Goal: Task Accomplishment & Management: Use online tool/utility

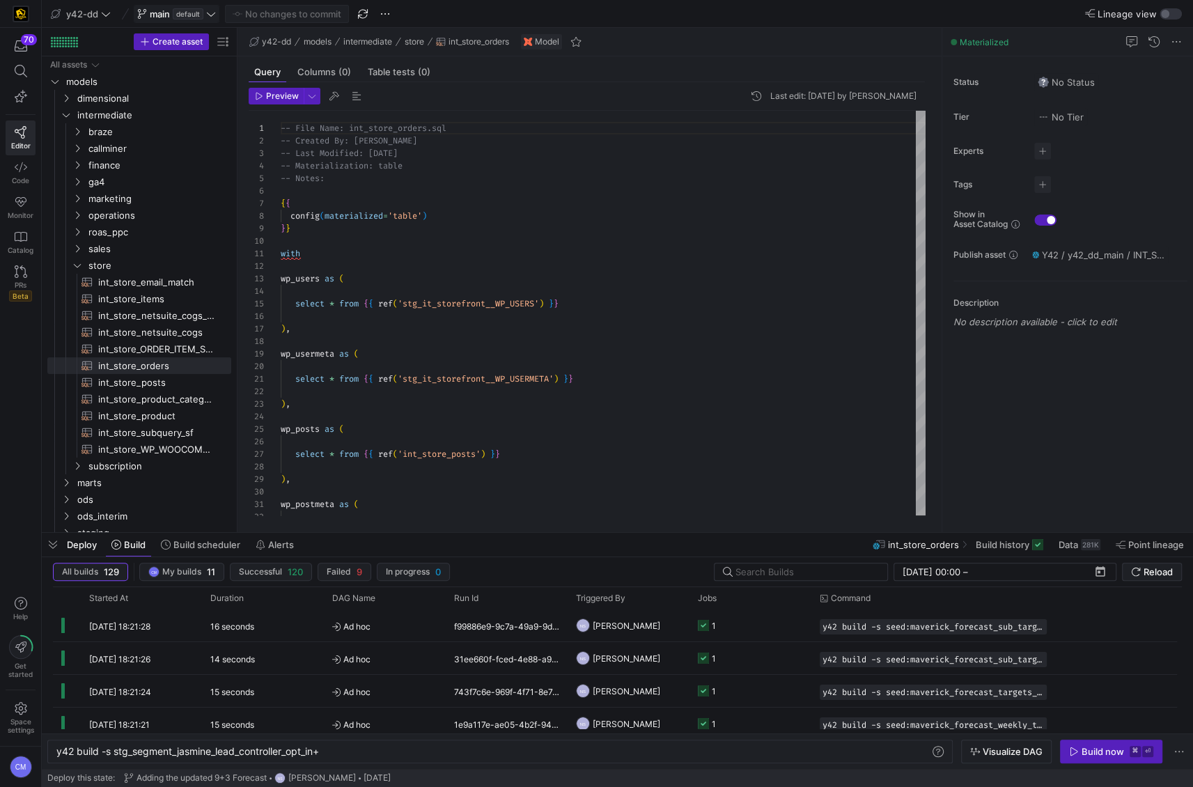
scroll to position [0, 268]
click at [105, 9] on icon at bounding box center [106, 14] width 10 height 10
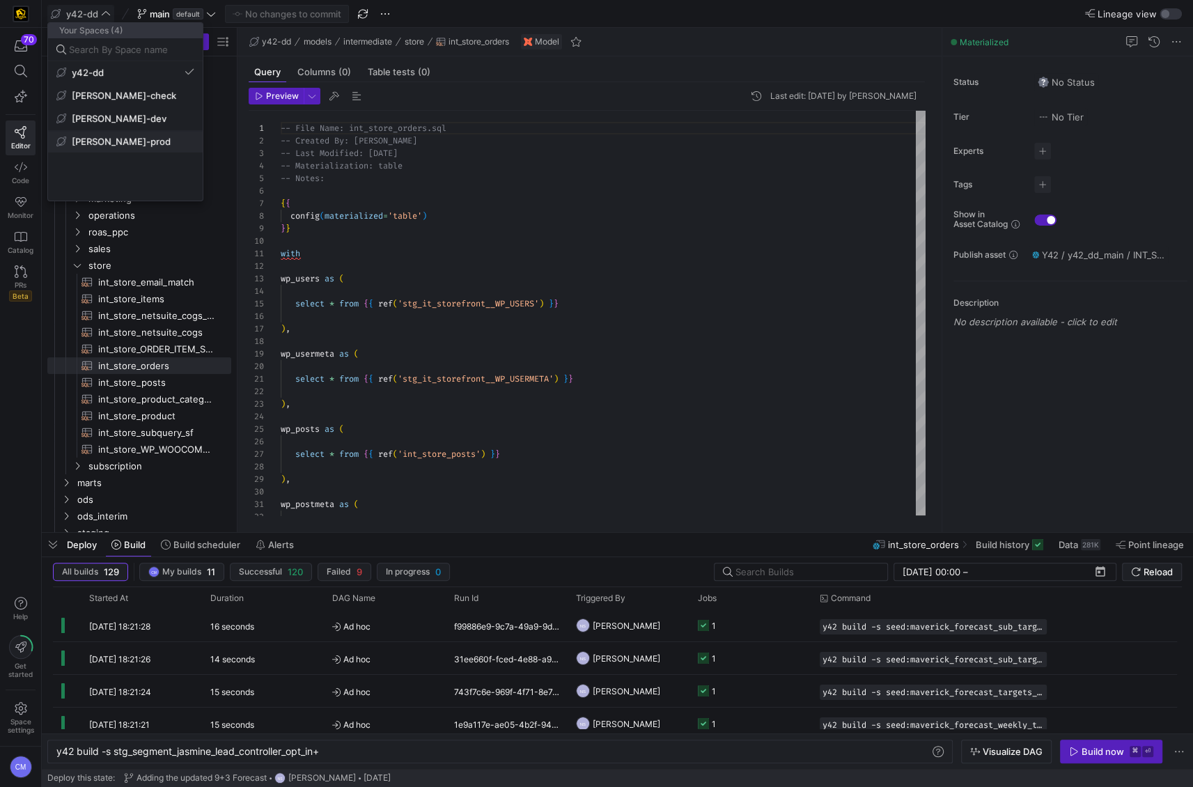
click at [135, 142] on span "[PERSON_NAME]-prod" at bounding box center [125, 141] width 138 height 11
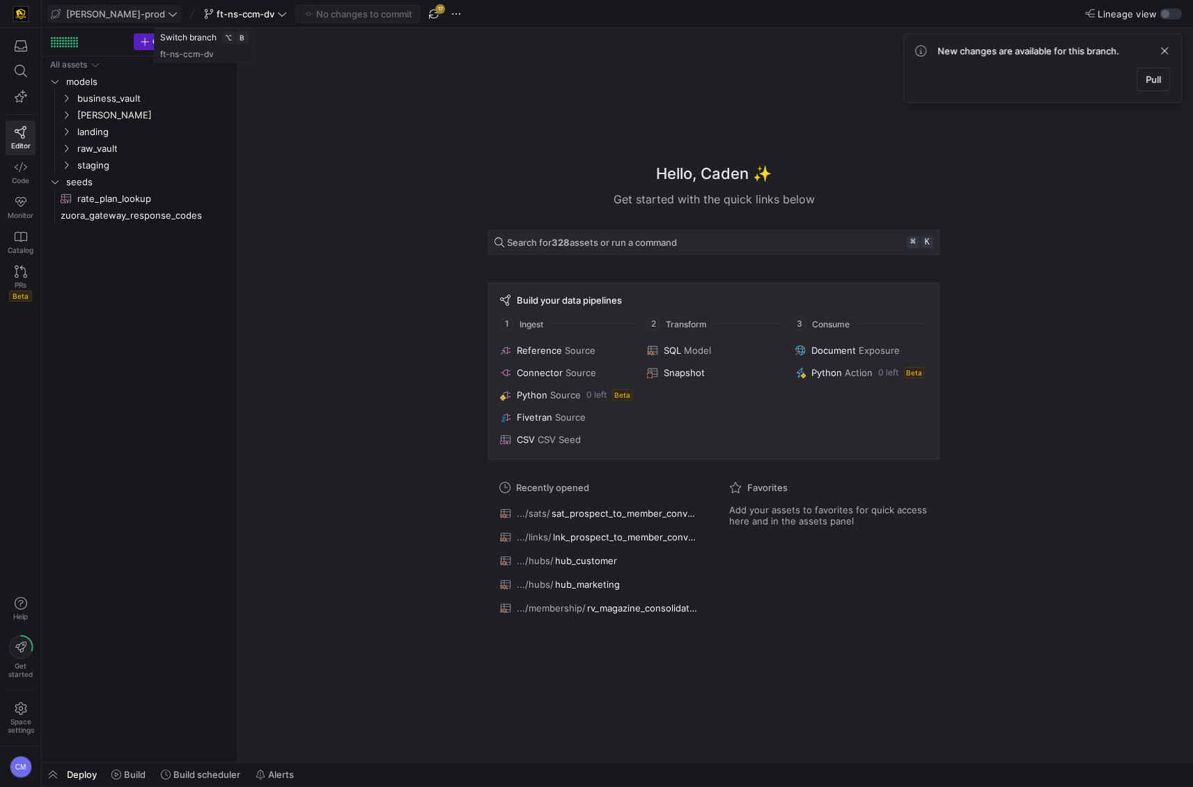
click at [217, 10] on span "ft-ns-ccm-dv" at bounding box center [246, 13] width 58 height 11
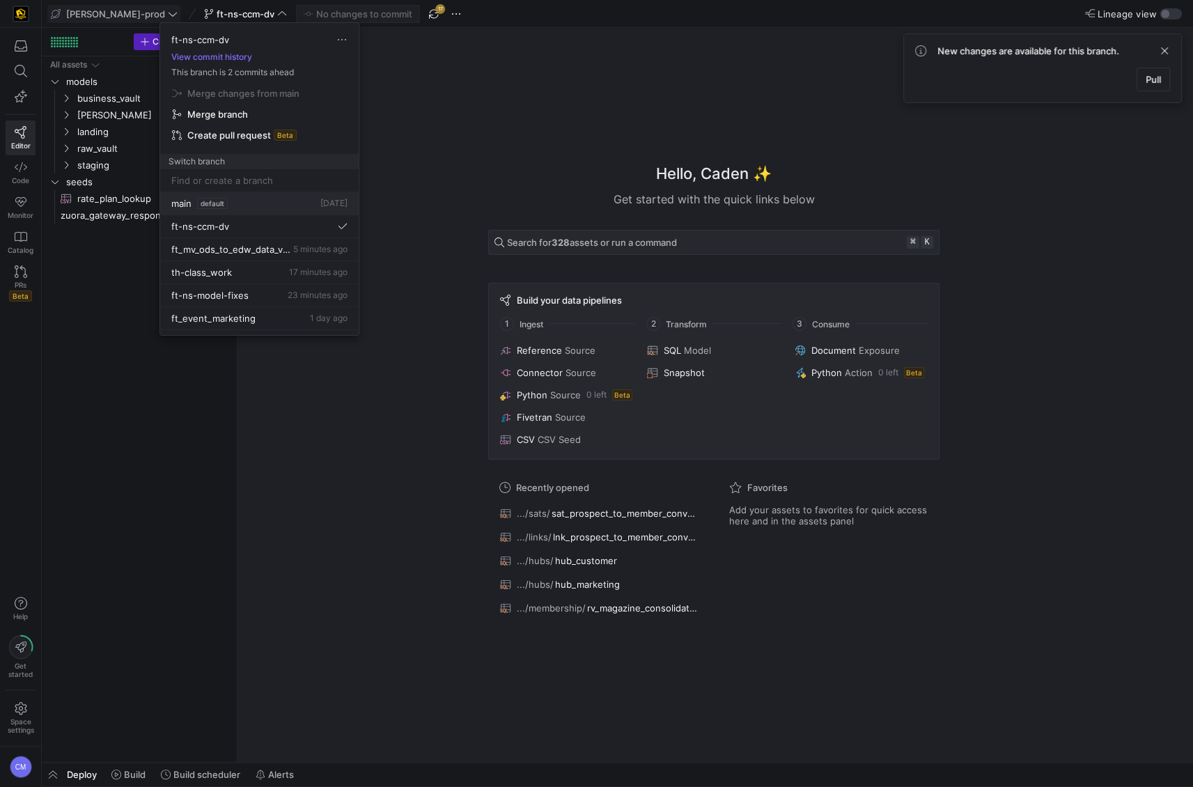
click at [232, 203] on div "main default 2 days ago" at bounding box center [259, 203] width 176 height 11
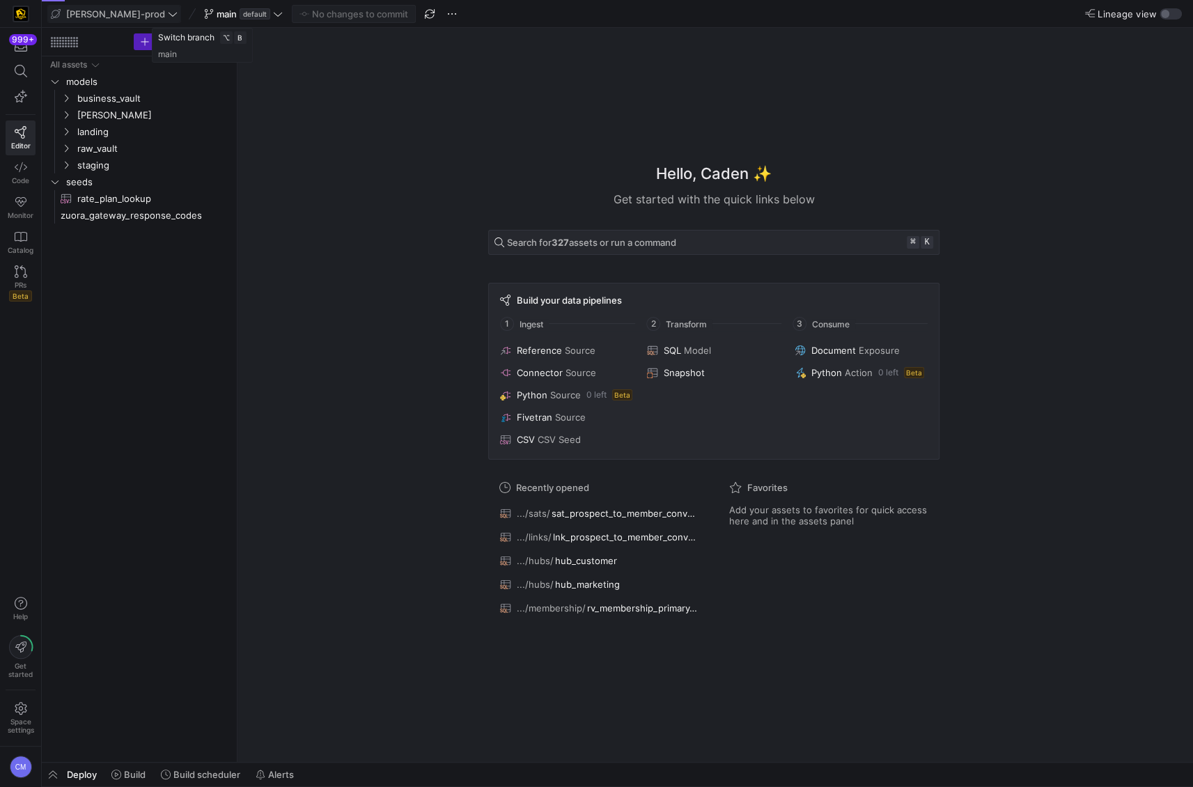
click at [217, 20] on span at bounding box center [243, 14] width 84 height 17
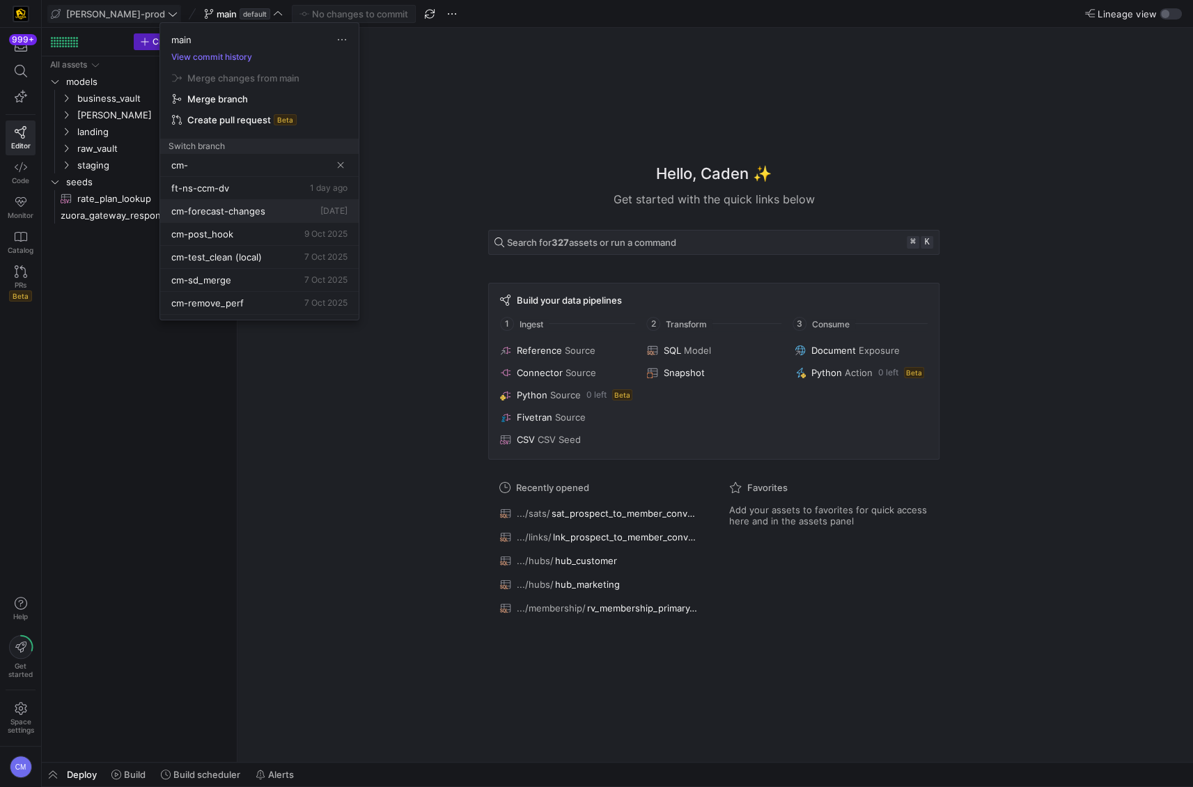
type input "cm-"
click at [299, 239] on span "Delete" at bounding box center [326, 241] width 97 height 11
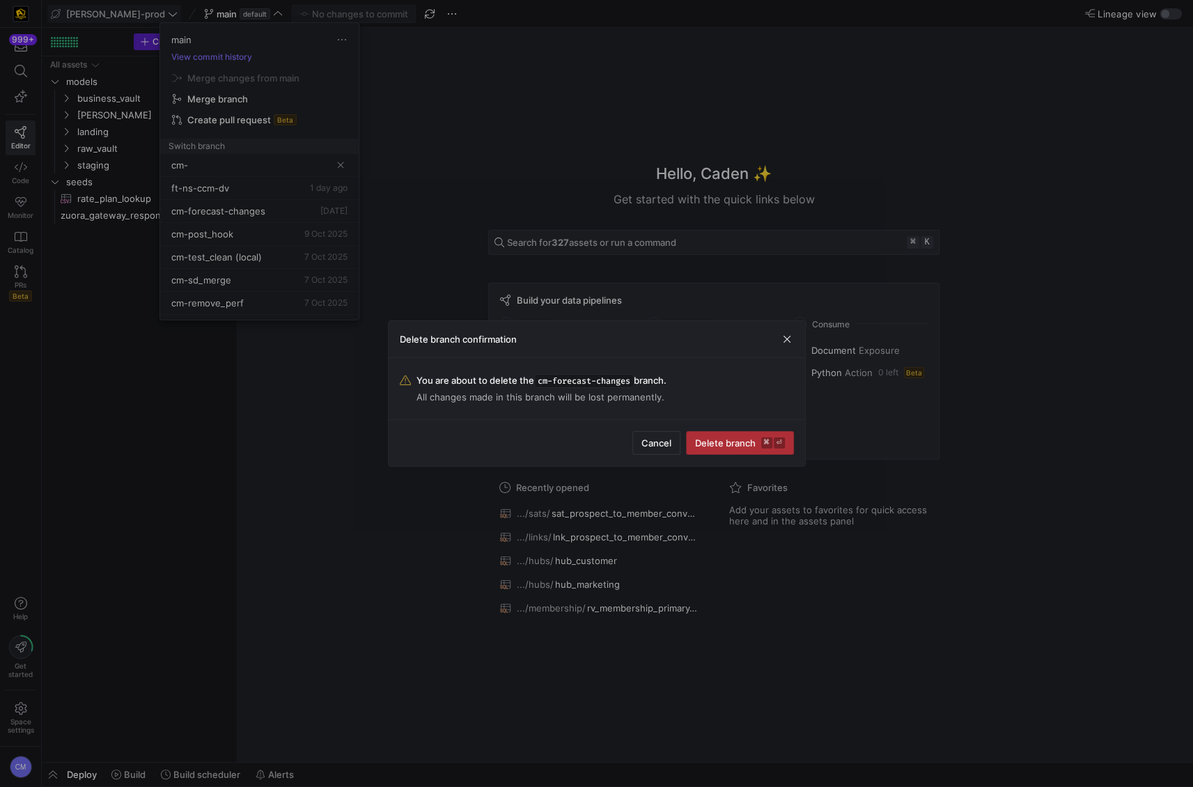
click at [742, 434] on span "submit" at bounding box center [739, 443] width 107 height 22
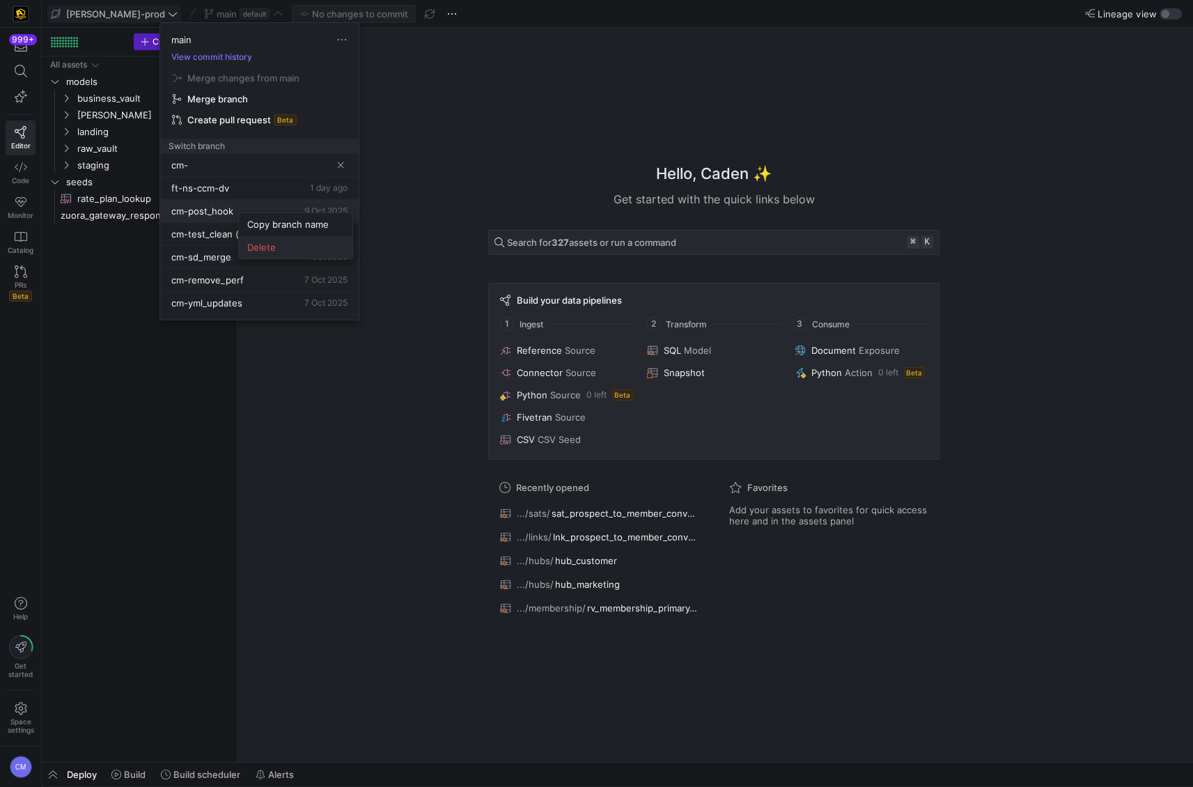
click at [299, 255] on button "Delete" at bounding box center [295, 247] width 113 height 22
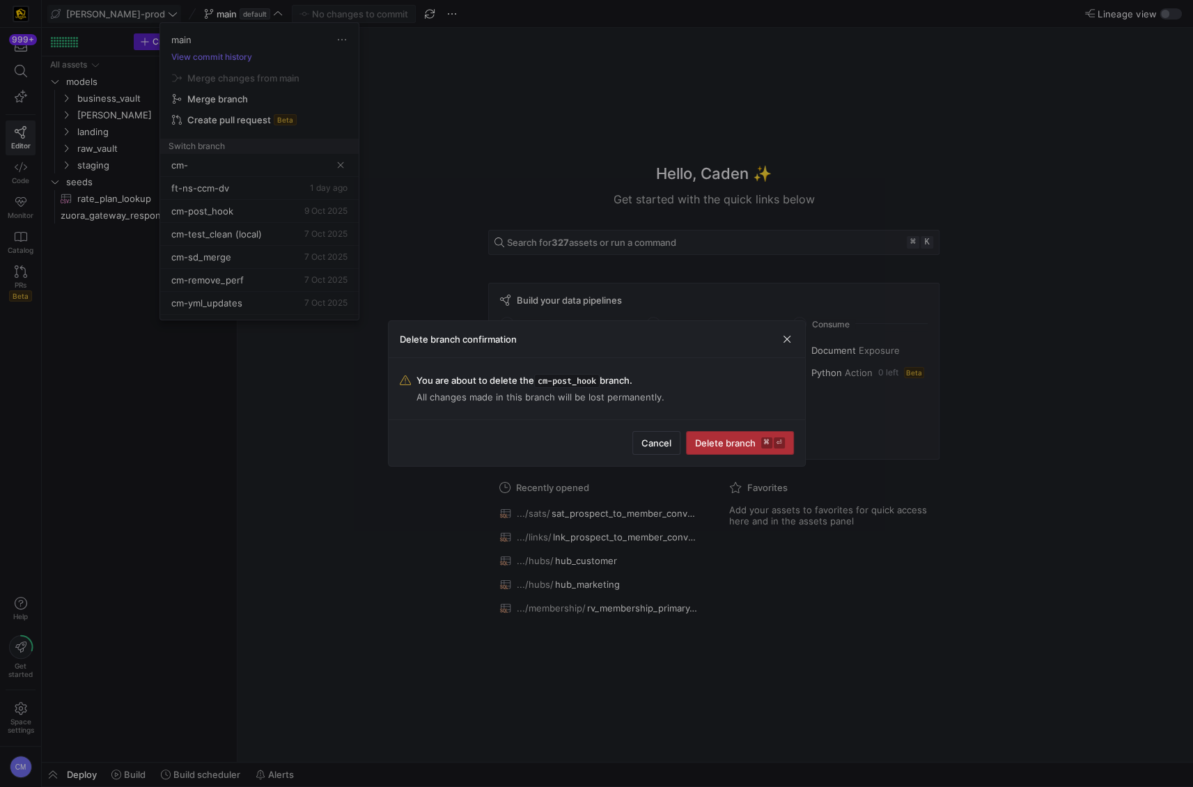
click at [740, 436] on span "submit" at bounding box center [739, 443] width 107 height 22
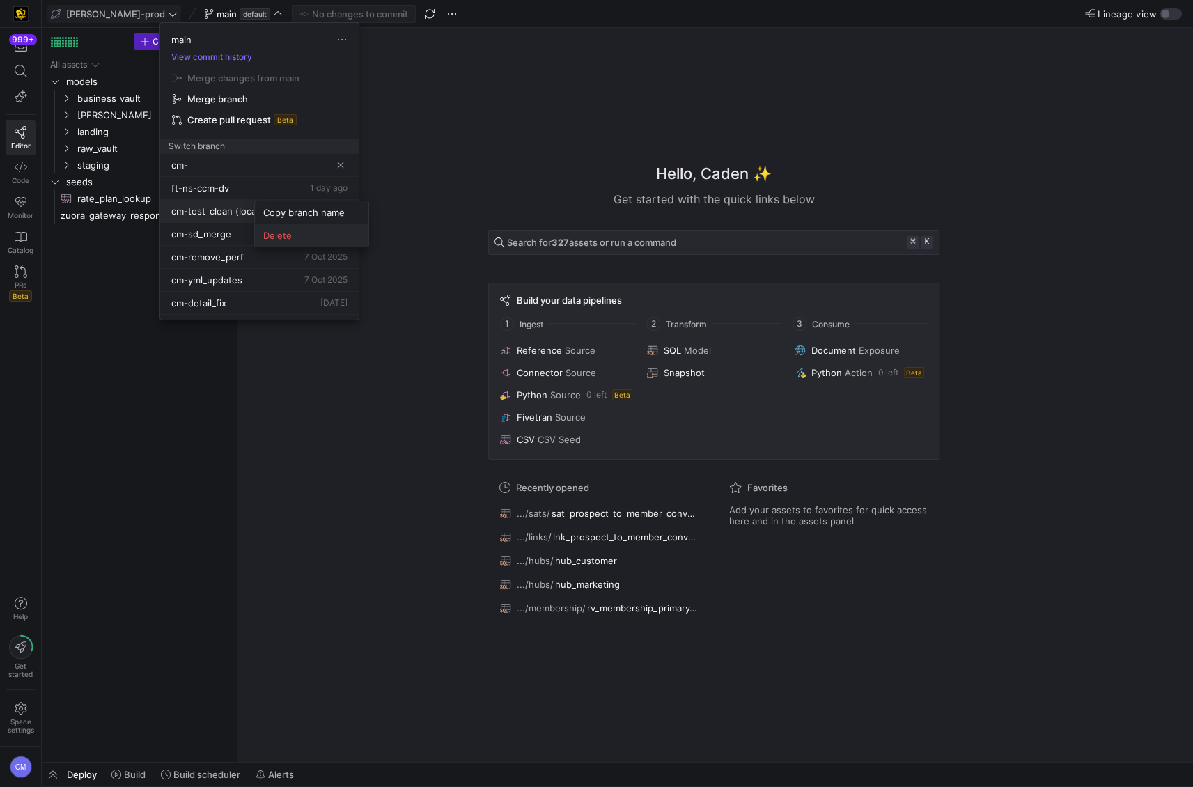
click at [315, 242] on button "Delete" at bounding box center [311, 235] width 113 height 22
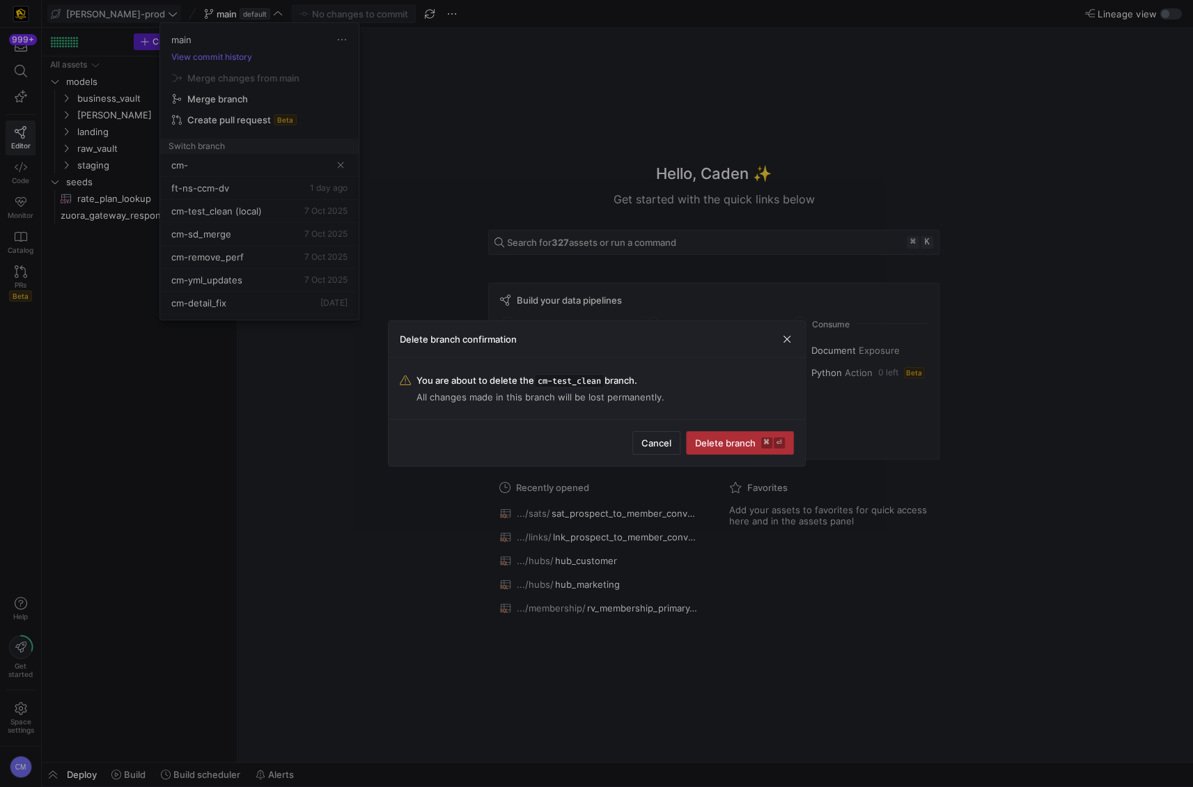
click at [739, 441] on span "Delete branch ⌘ ⏎" at bounding box center [740, 442] width 90 height 11
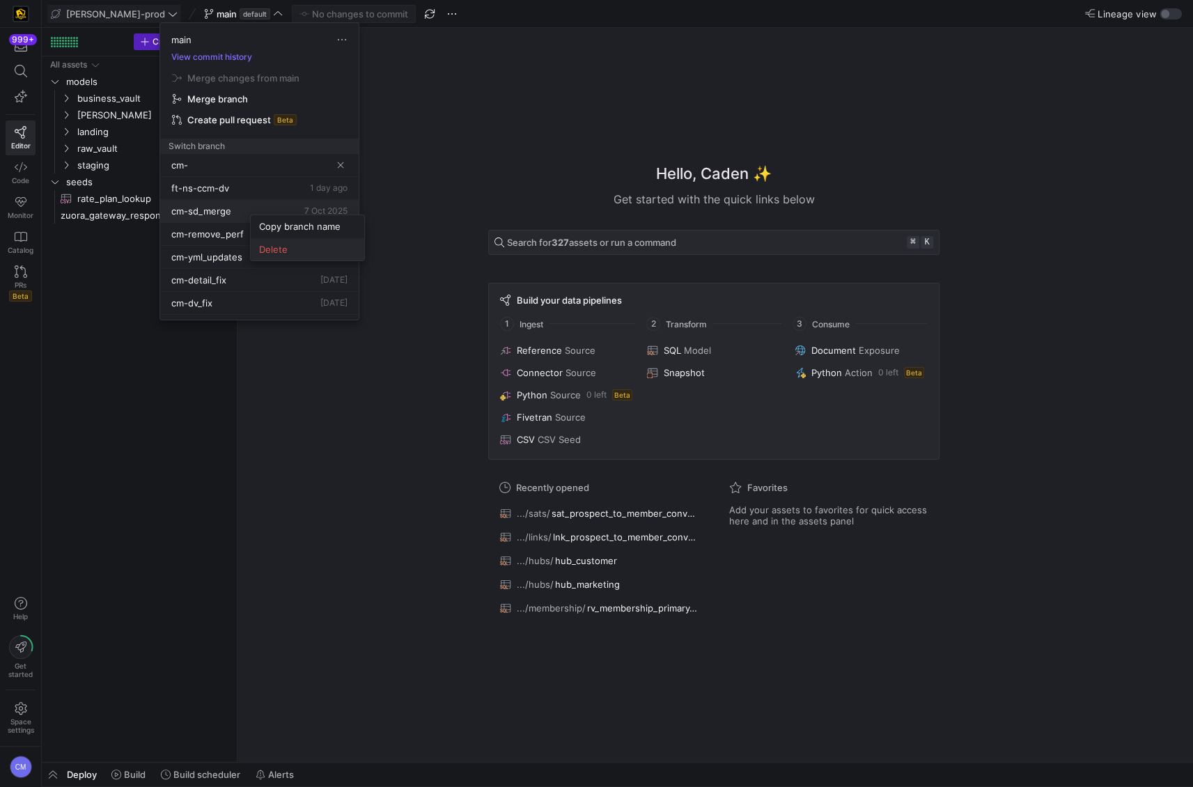
click at [283, 242] on button "Delete" at bounding box center [307, 249] width 113 height 22
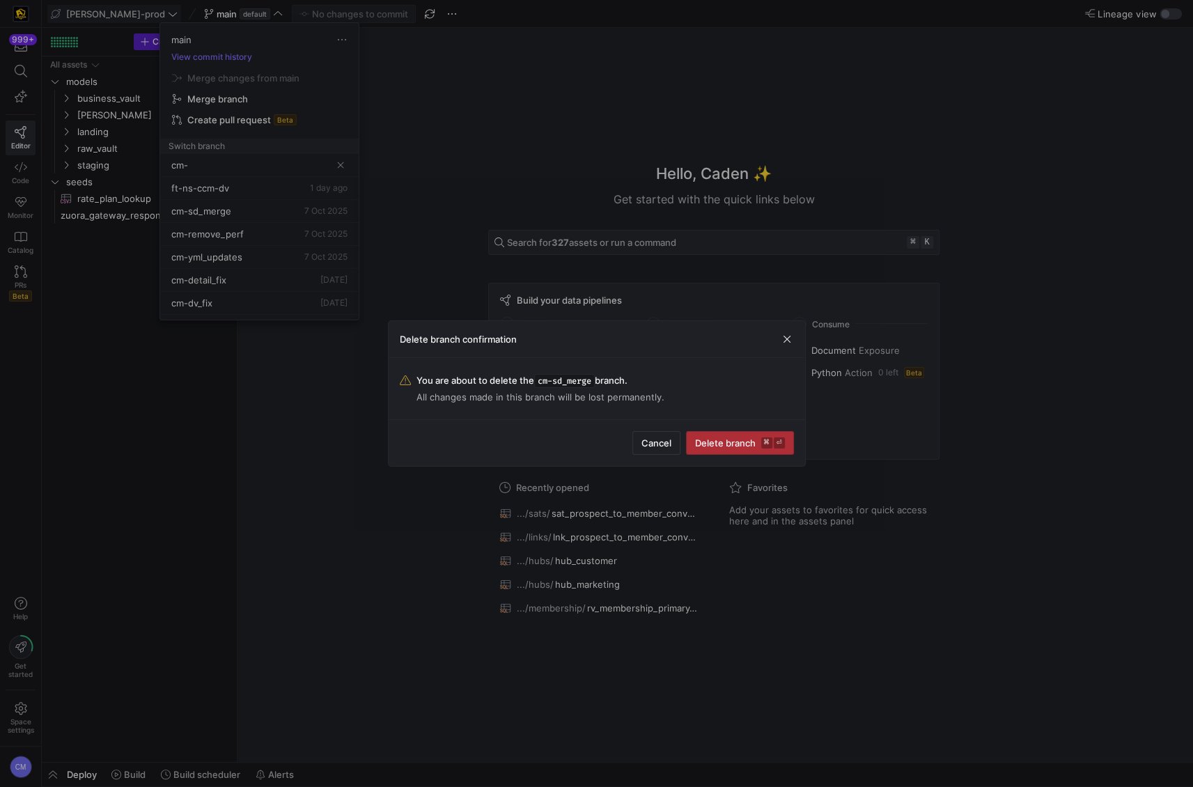
click at [727, 437] on span "Delete branch ⌘ ⏎" at bounding box center [740, 442] width 90 height 11
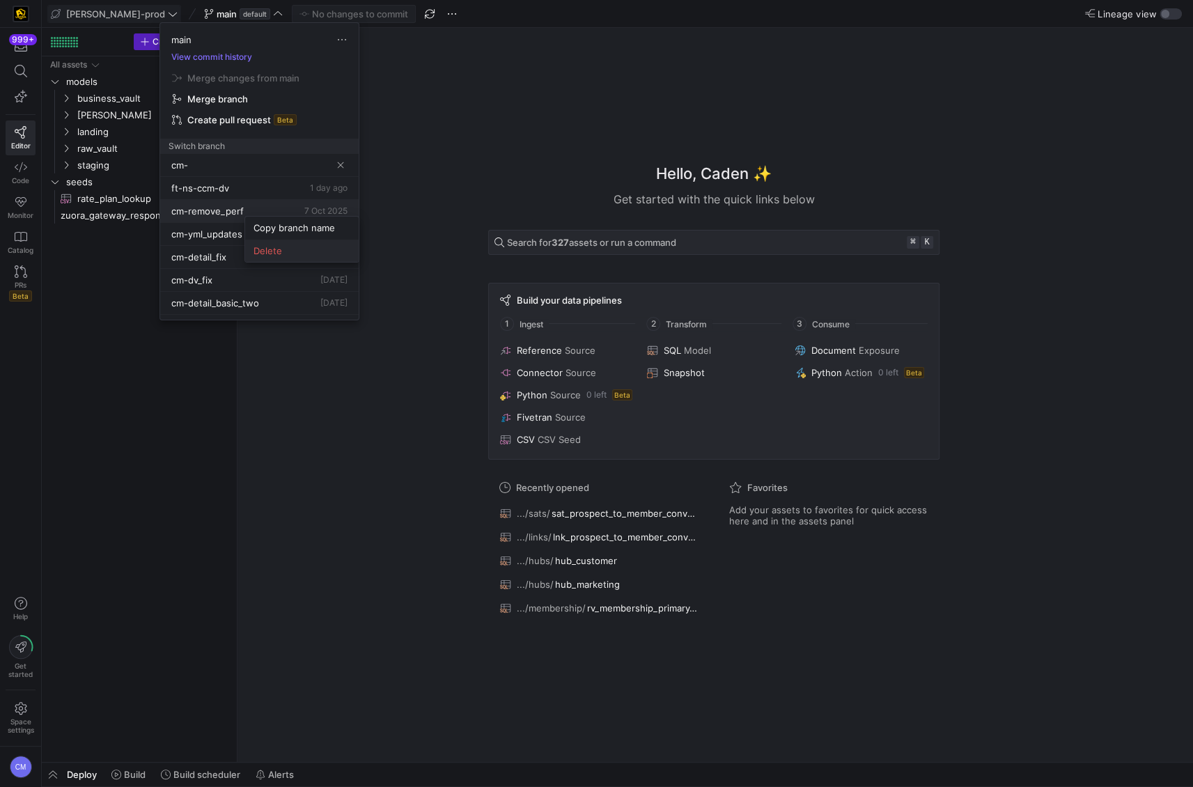
click at [271, 243] on button "Delete" at bounding box center [301, 250] width 113 height 22
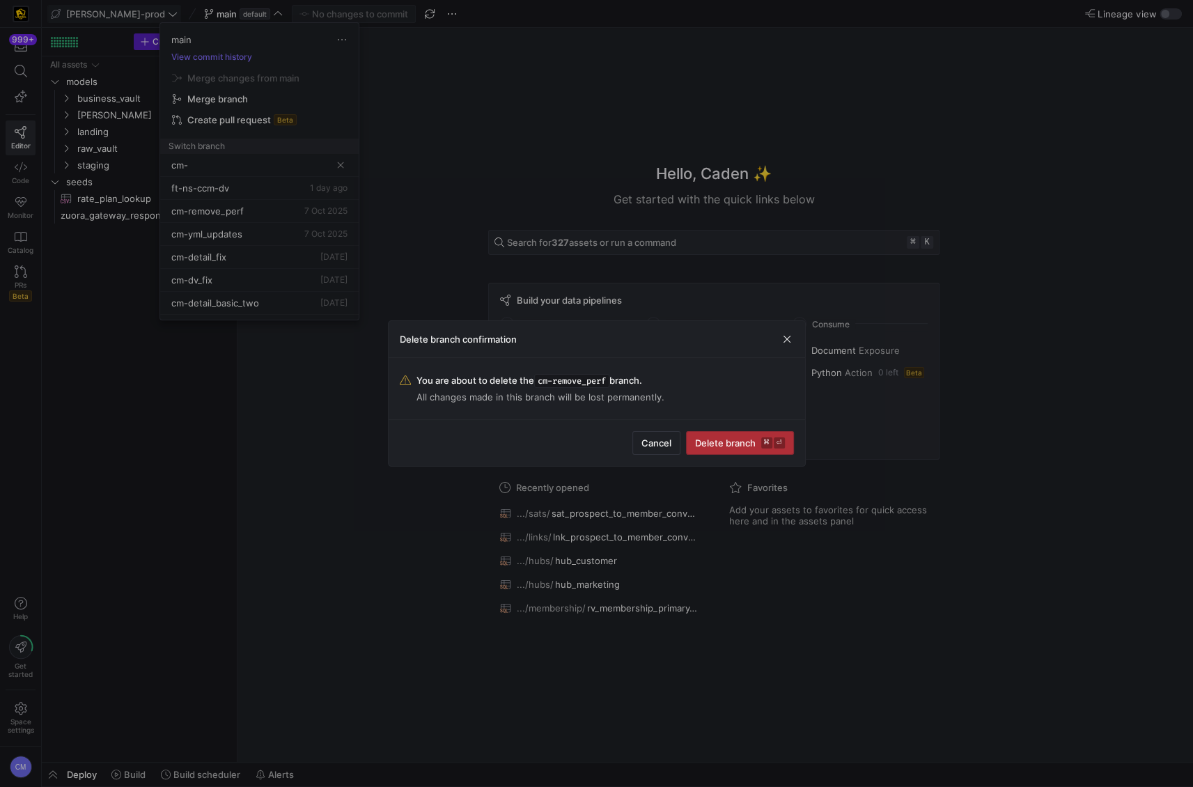
click at [741, 445] on span "Delete branch ⌘ ⏎" at bounding box center [740, 442] width 90 height 11
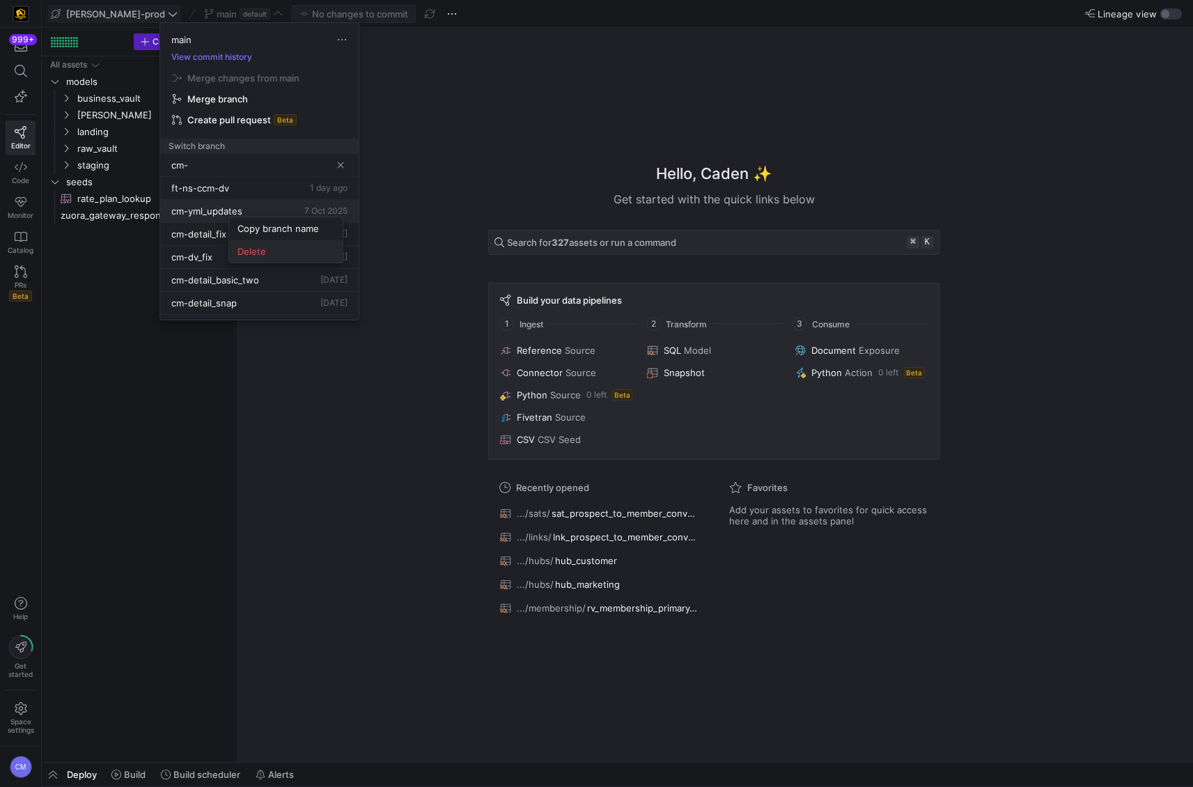
click at [279, 253] on span "Delete" at bounding box center [285, 251] width 97 height 11
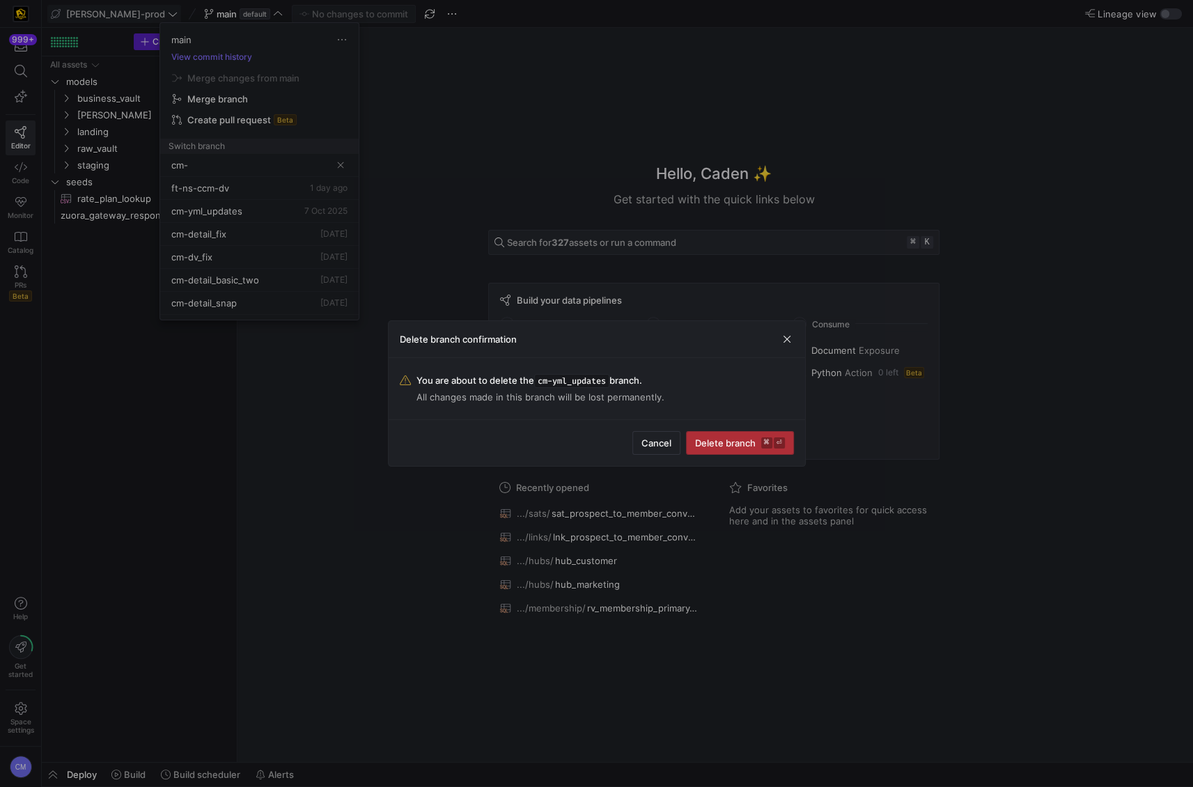
click at [713, 438] on span "Delete branch ⌘ ⏎" at bounding box center [740, 442] width 90 height 11
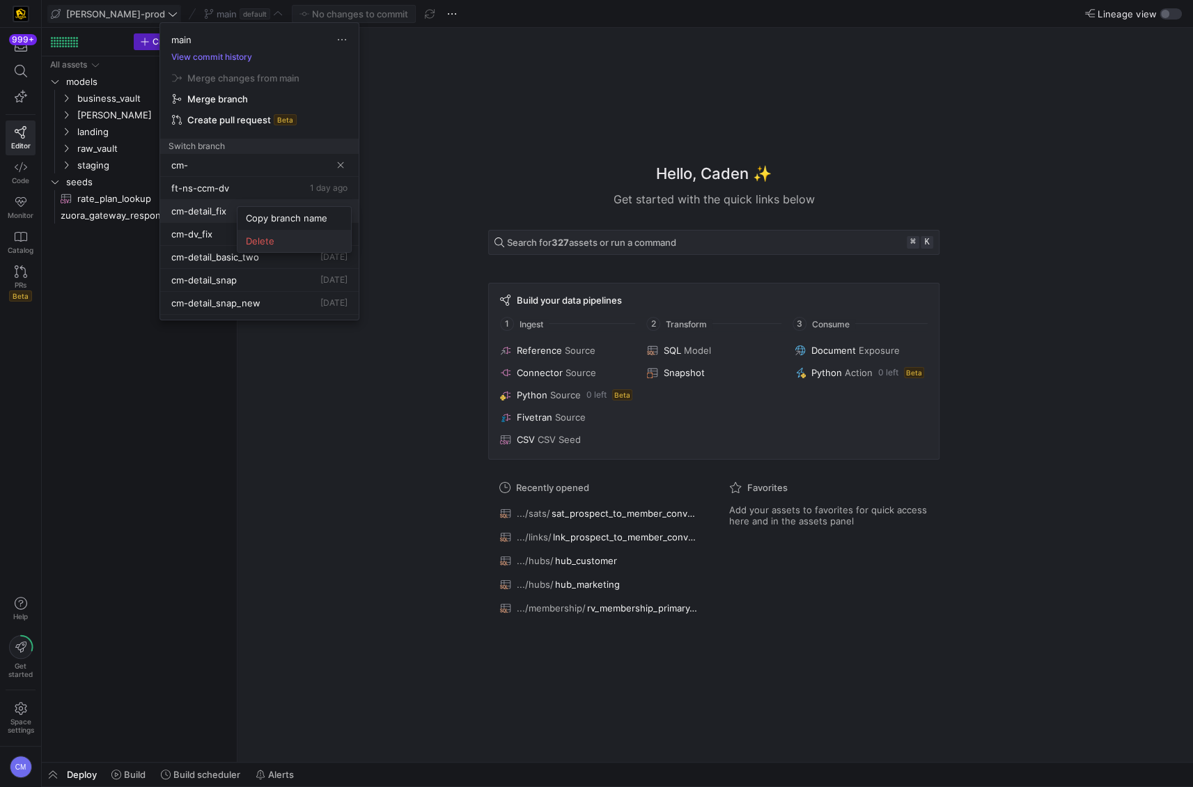
click at [273, 234] on button "Delete" at bounding box center [293, 241] width 113 height 22
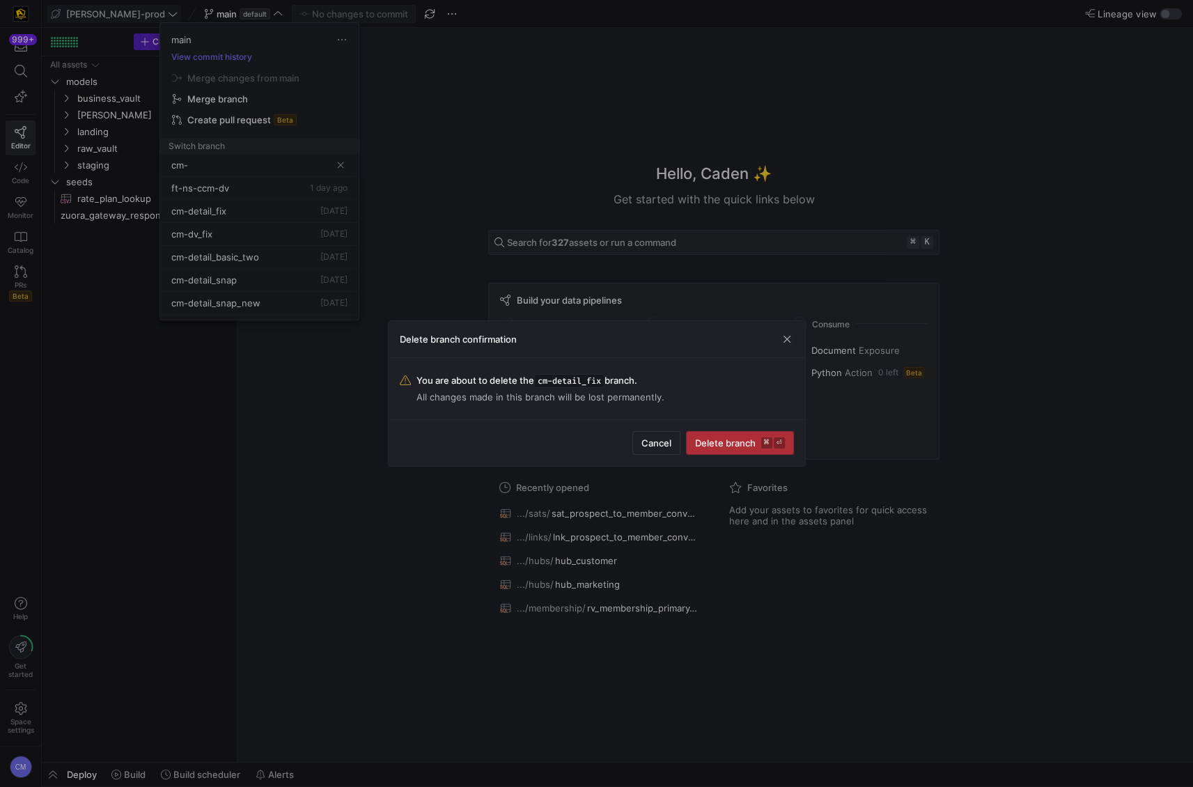
click at [711, 434] on span "submit" at bounding box center [739, 443] width 107 height 22
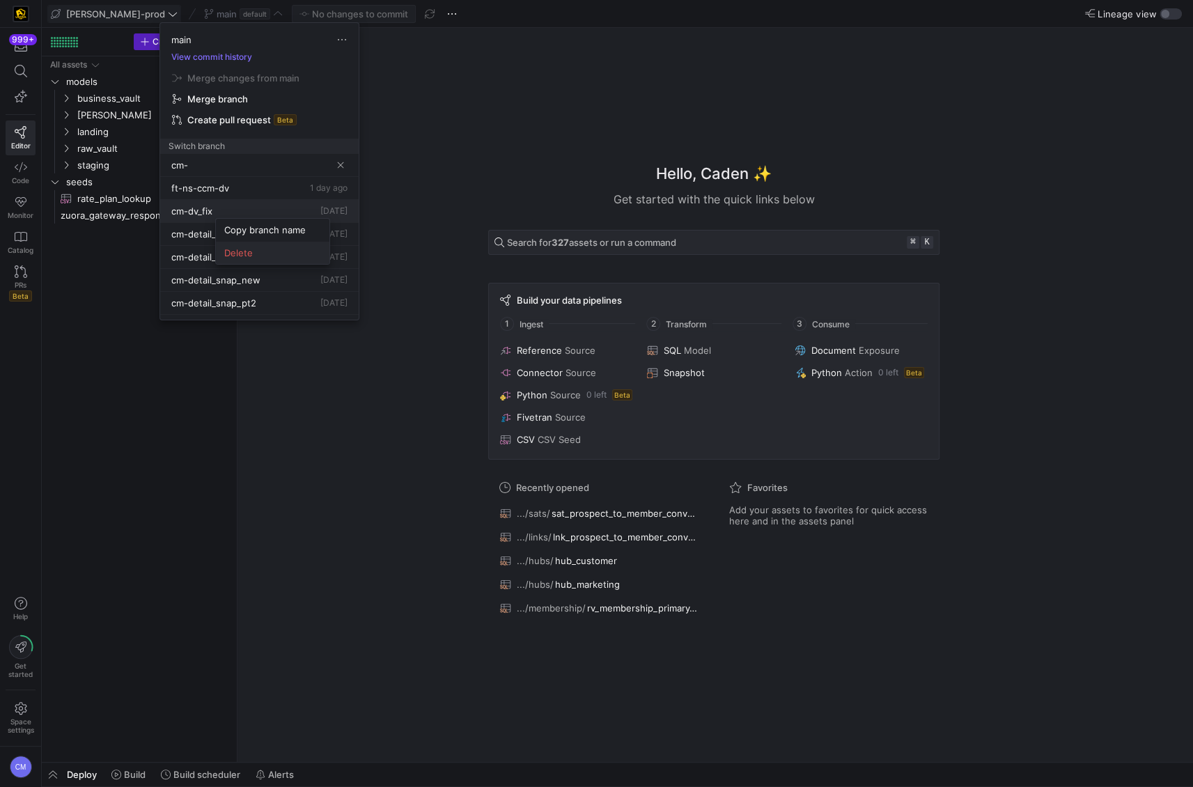
click at [260, 244] on button "Delete" at bounding box center [272, 253] width 113 height 22
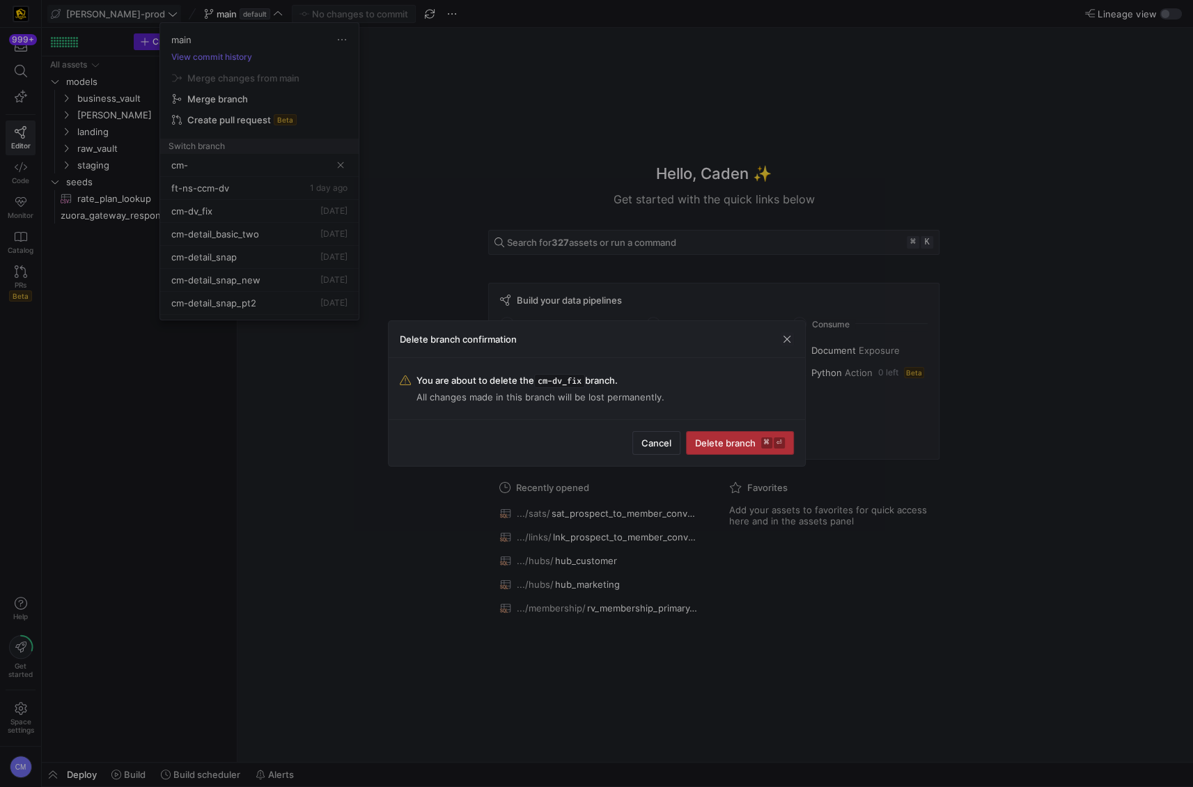
click at [705, 432] on span "submit" at bounding box center [739, 443] width 107 height 22
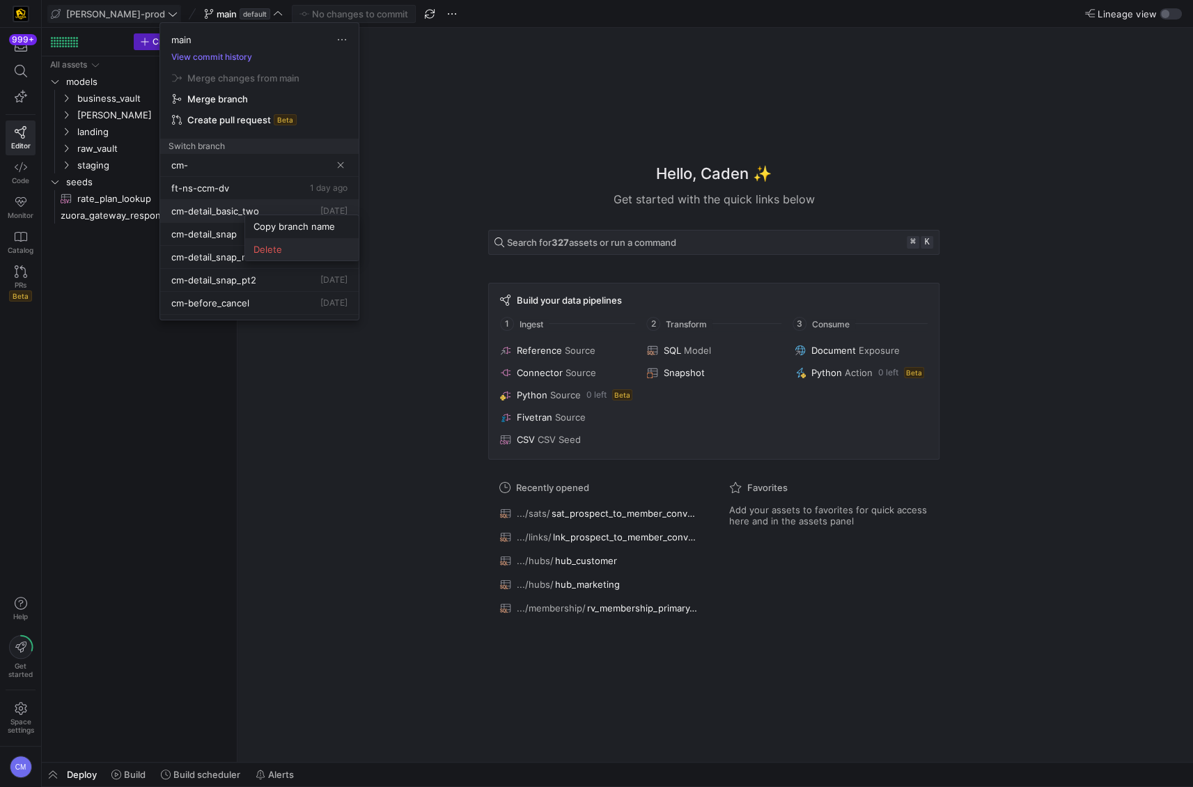
click at [272, 242] on button "Delete" at bounding box center [301, 249] width 113 height 22
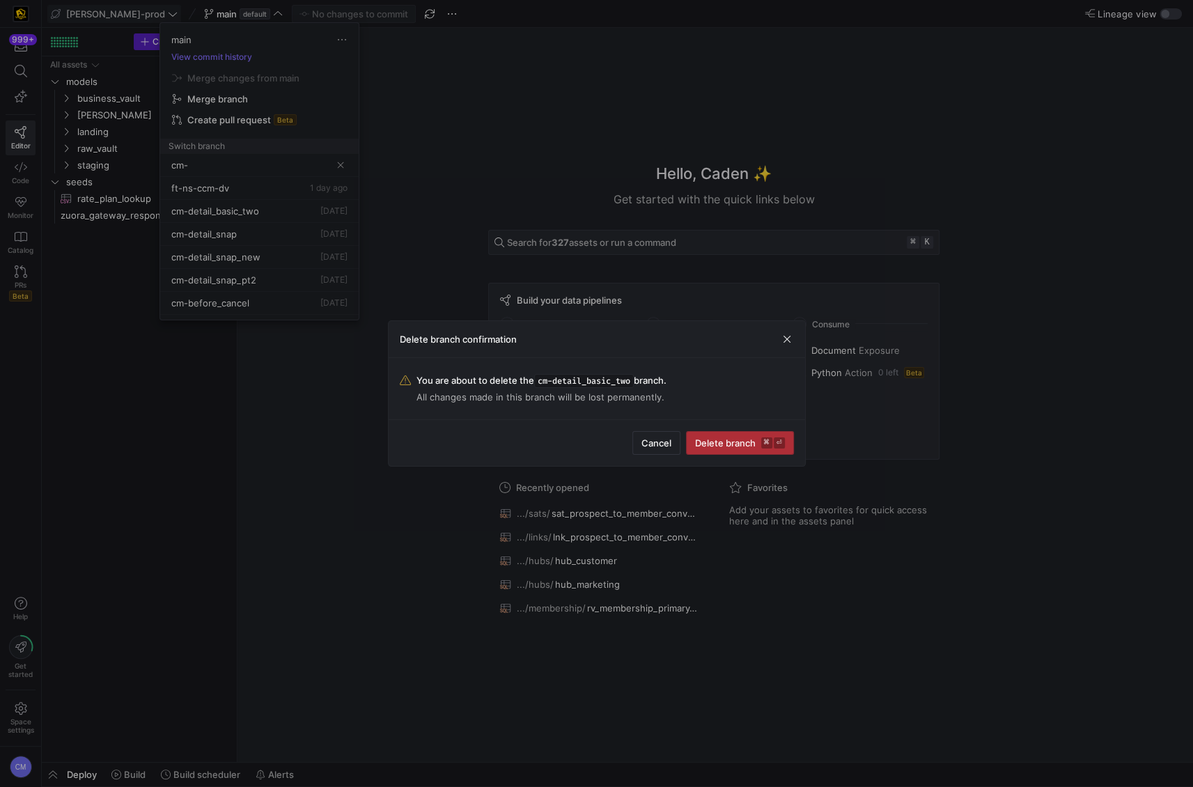
click at [717, 434] on span "submit" at bounding box center [739, 443] width 107 height 22
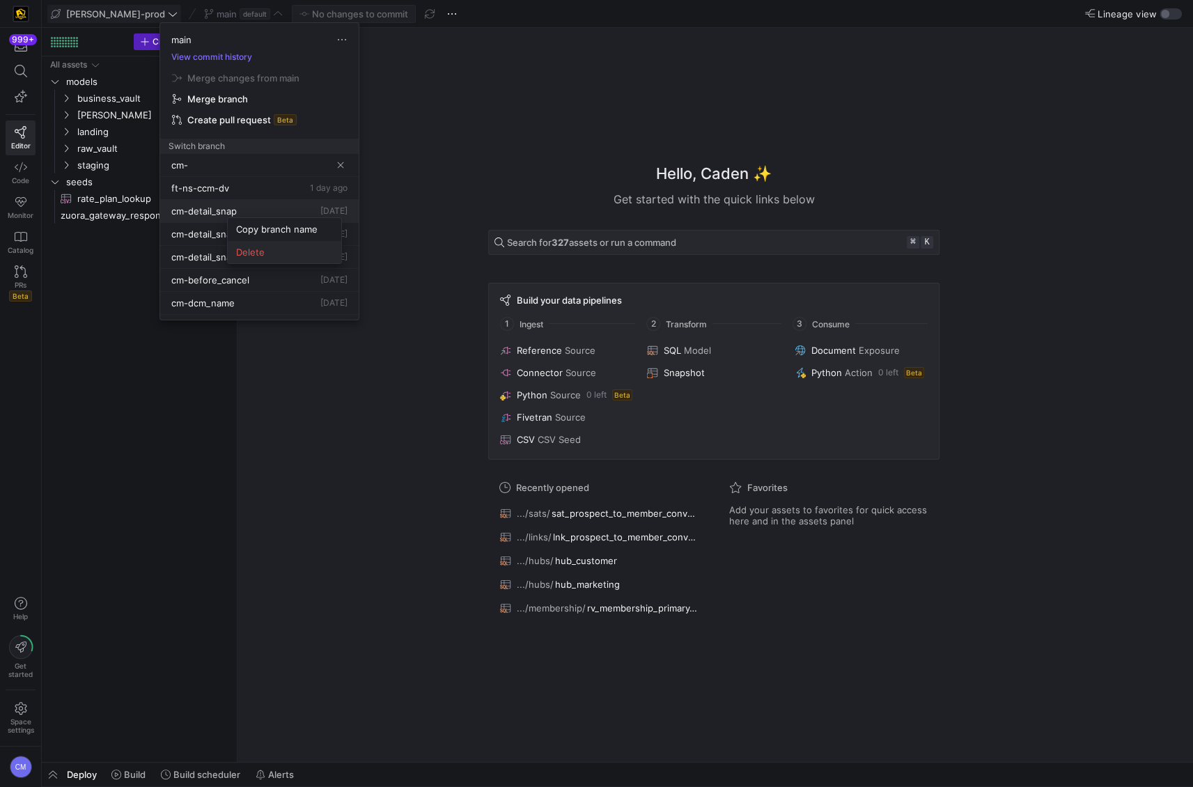
click at [266, 245] on button "Delete" at bounding box center [284, 252] width 113 height 22
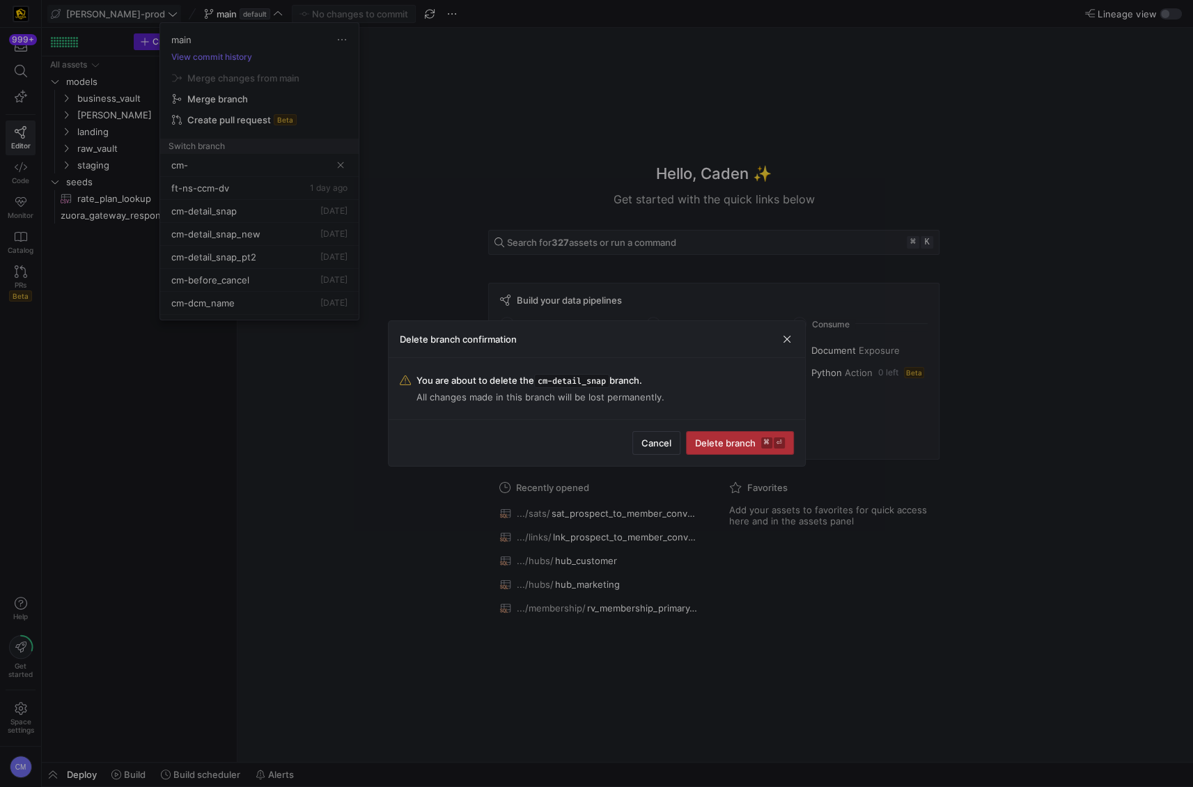
click at [768, 449] on span "submit" at bounding box center [739, 443] width 107 height 22
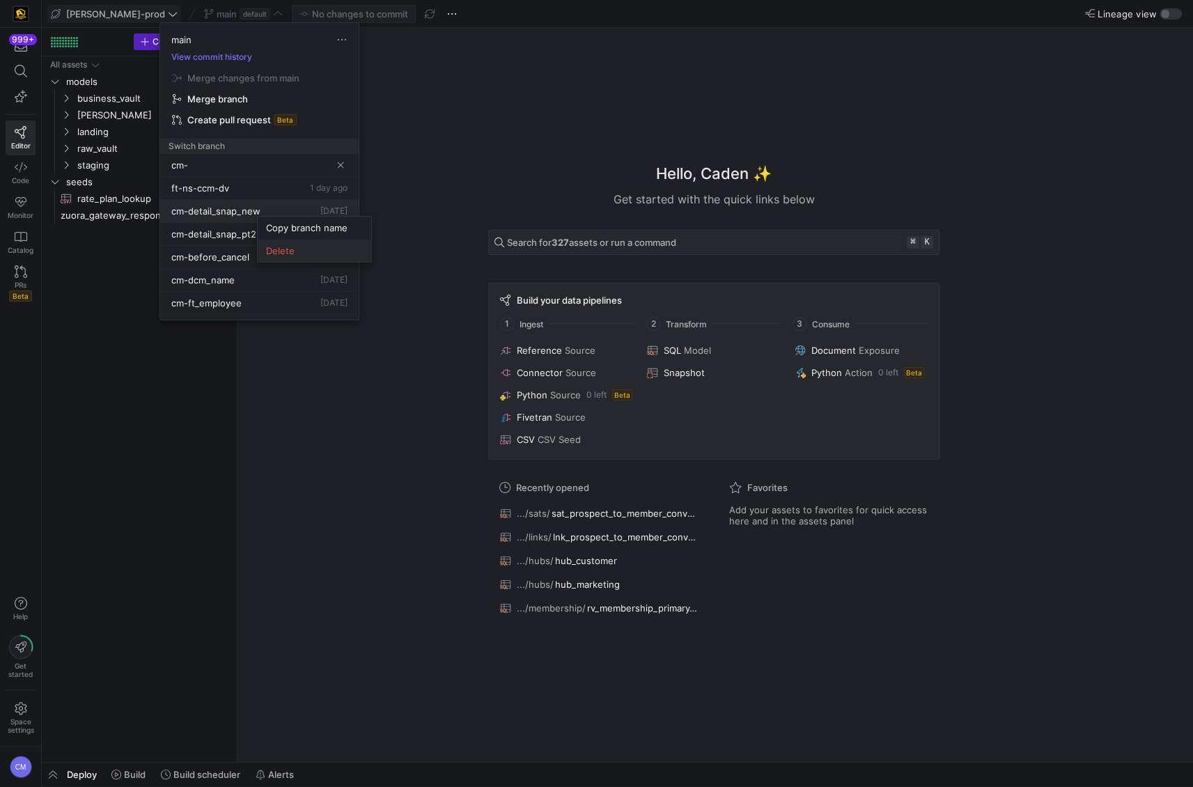
click at [319, 250] on span "Delete" at bounding box center [314, 250] width 97 height 11
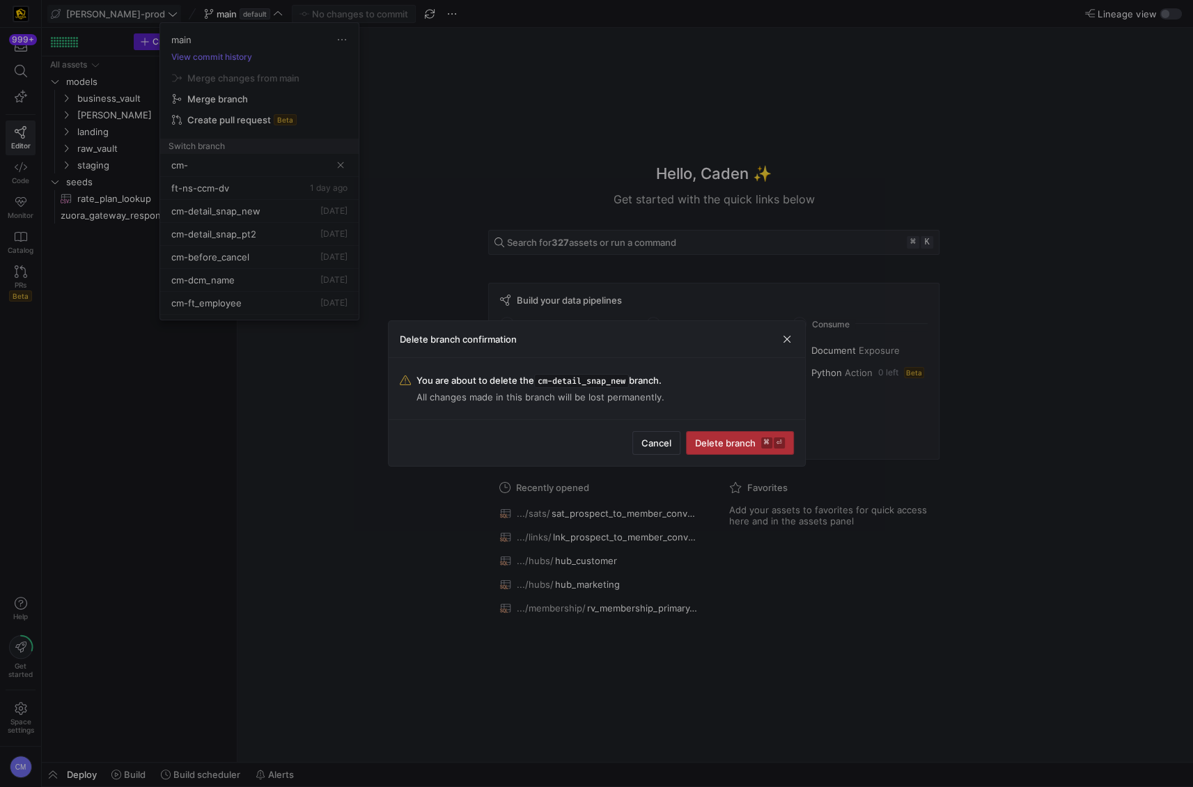
click at [716, 444] on span "Delete branch ⌘ ⏎" at bounding box center [740, 442] width 90 height 11
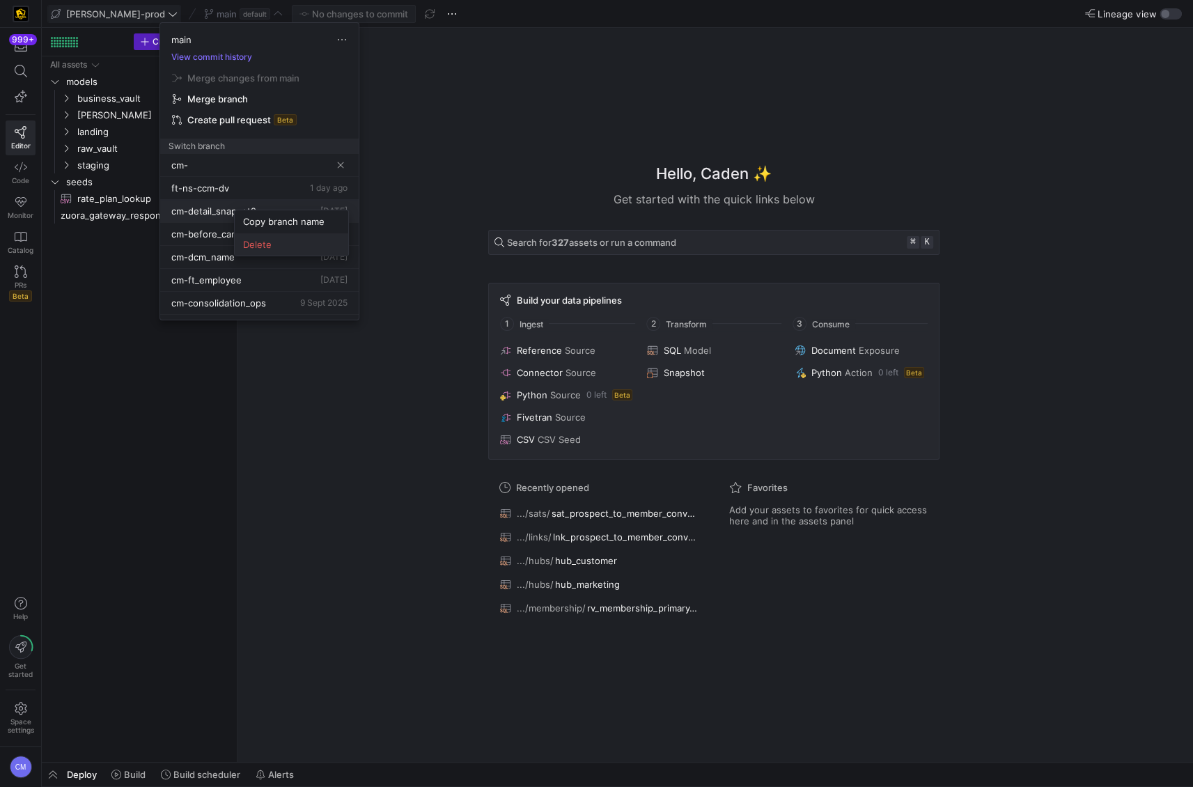
click at [278, 235] on button "Delete" at bounding box center [291, 244] width 113 height 22
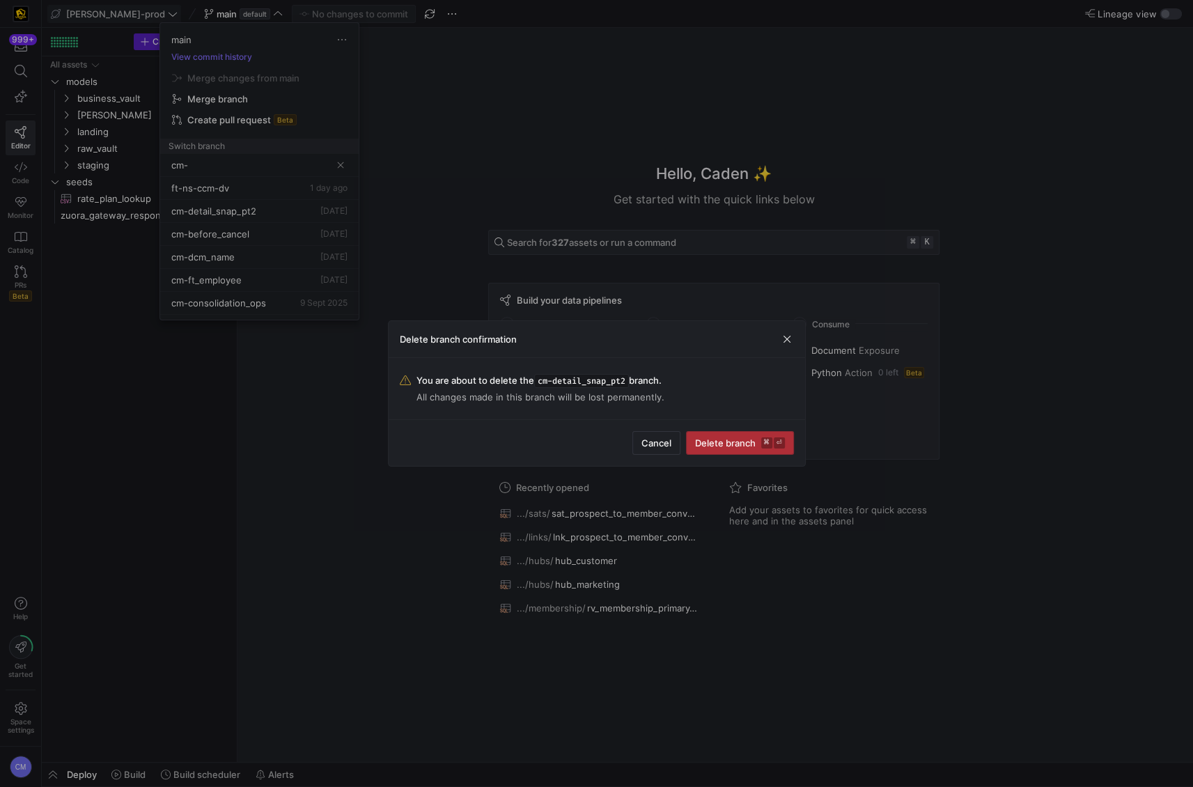
click at [711, 434] on span "submit" at bounding box center [739, 443] width 107 height 22
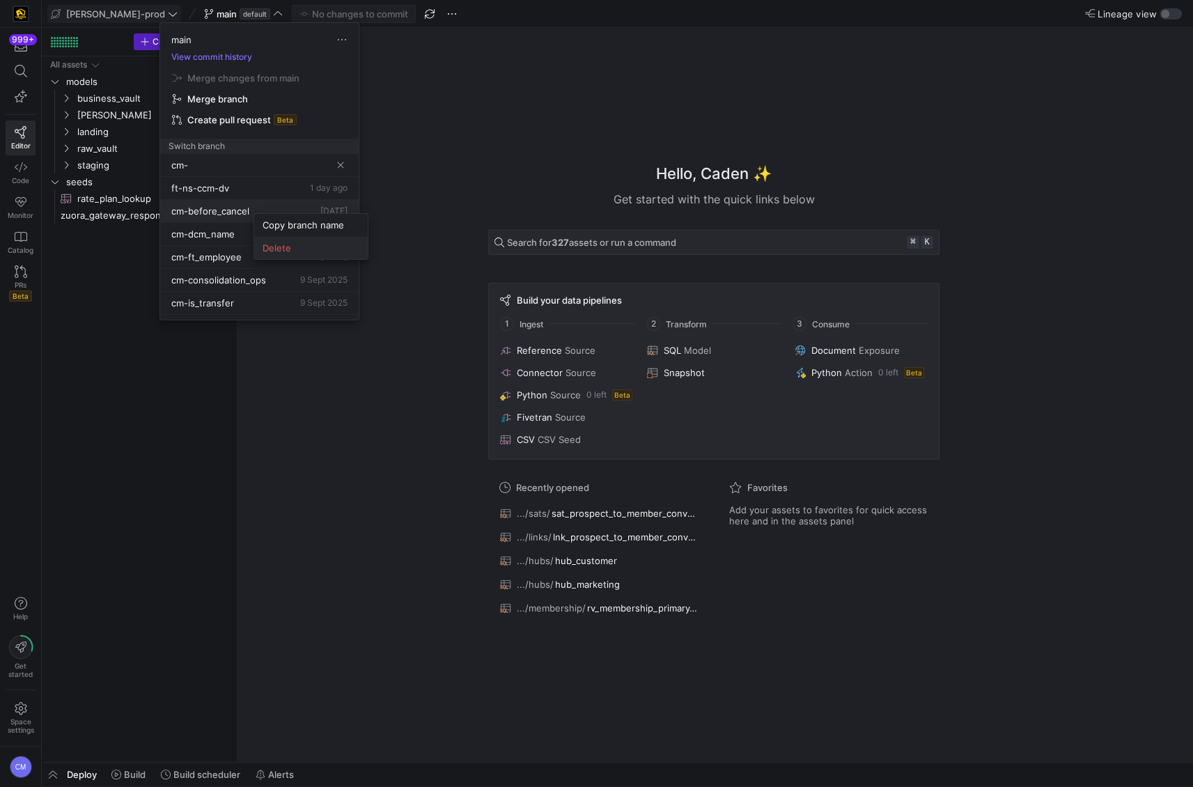
click at [281, 240] on button "Delete" at bounding box center [310, 248] width 113 height 22
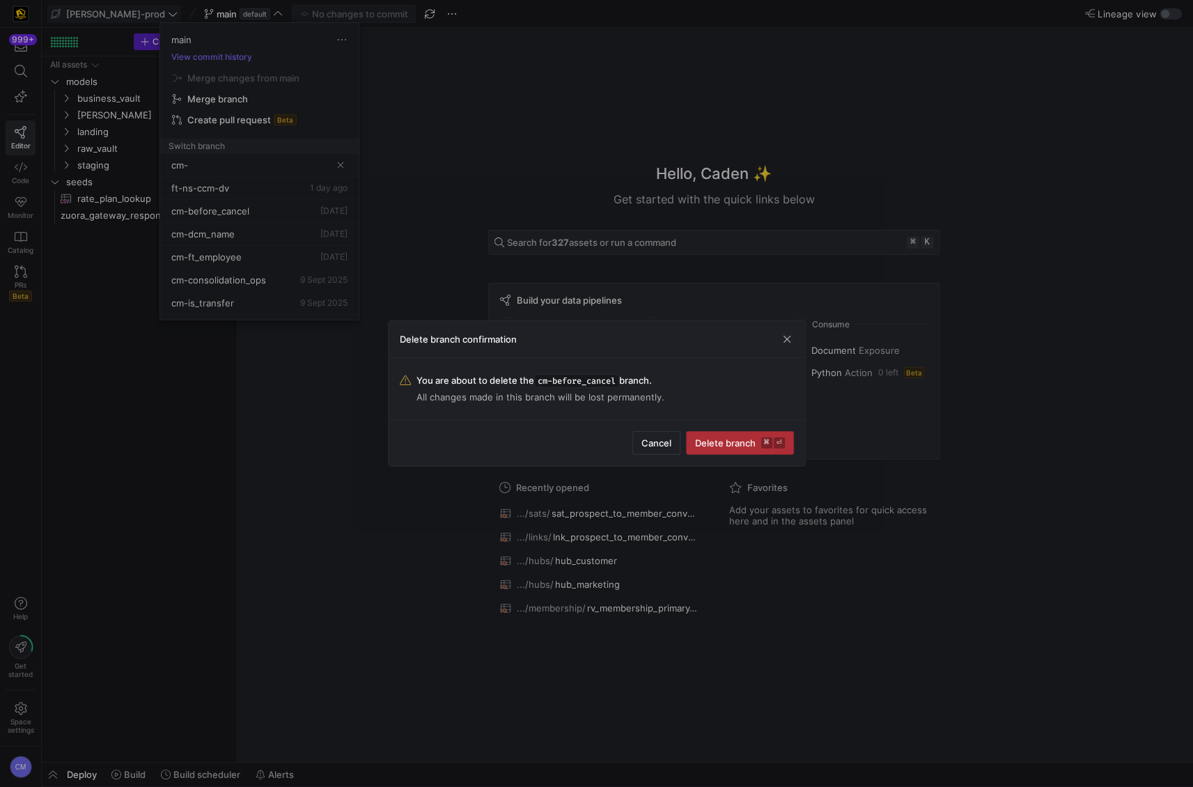
click at [711, 444] on span "Delete branch ⌘ ⏎" at bounding box center [740, 442] width 90 height 11
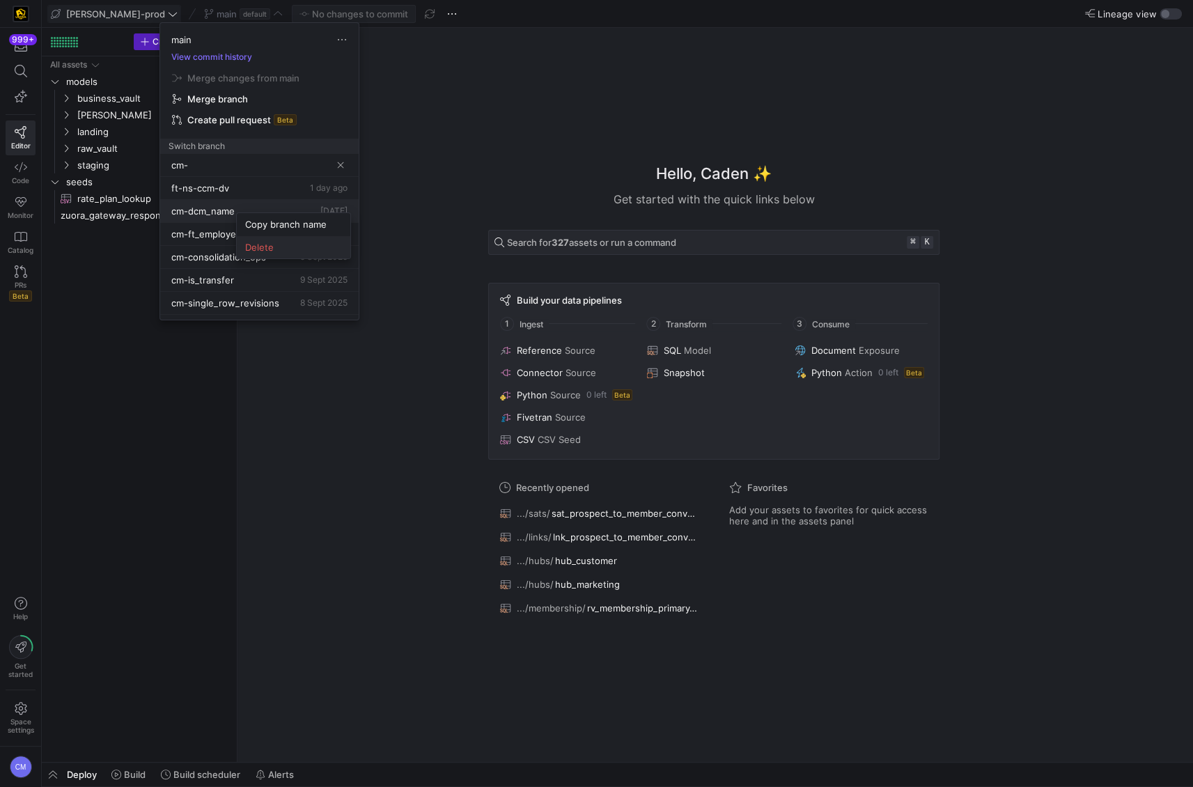
click at [261, 242] on span "Delete" at bounding box center [293, 247] width 97 height 11
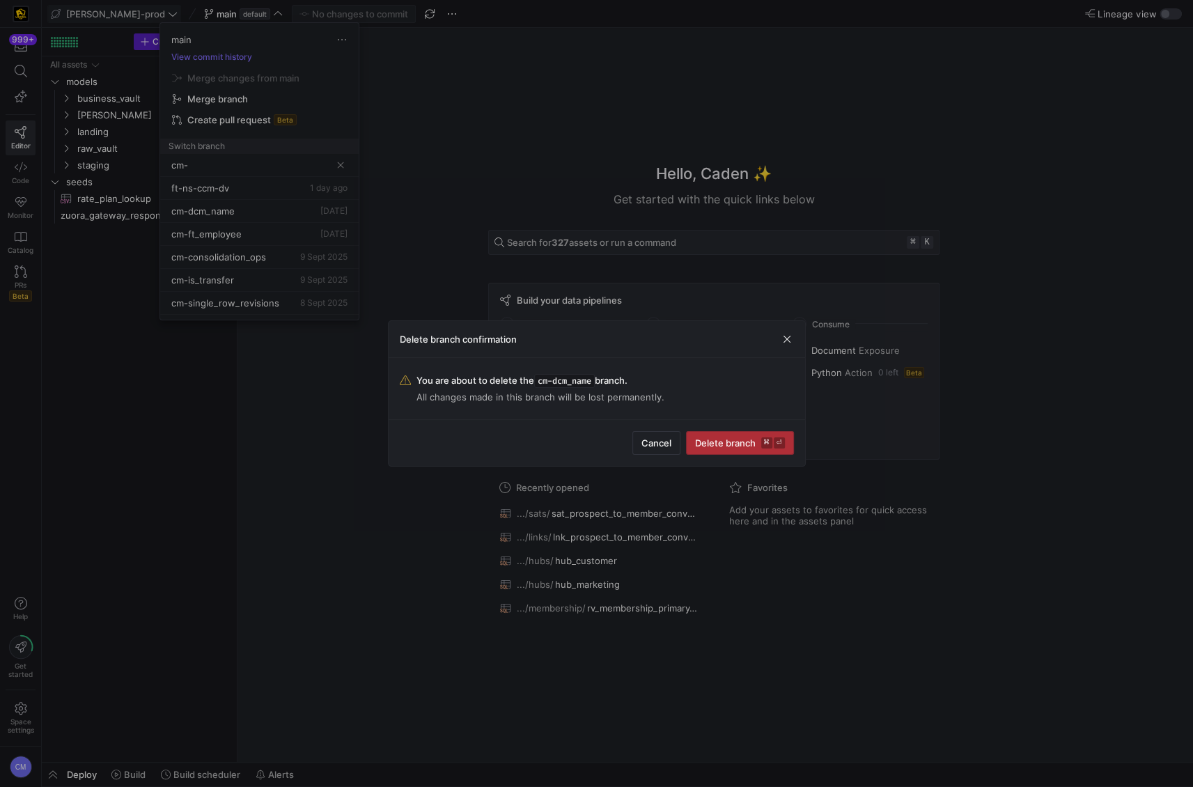
click at [714, 437] on span "Delete branch ⌘ ⏎" at bounding box center [740, 442] width 90 height 11
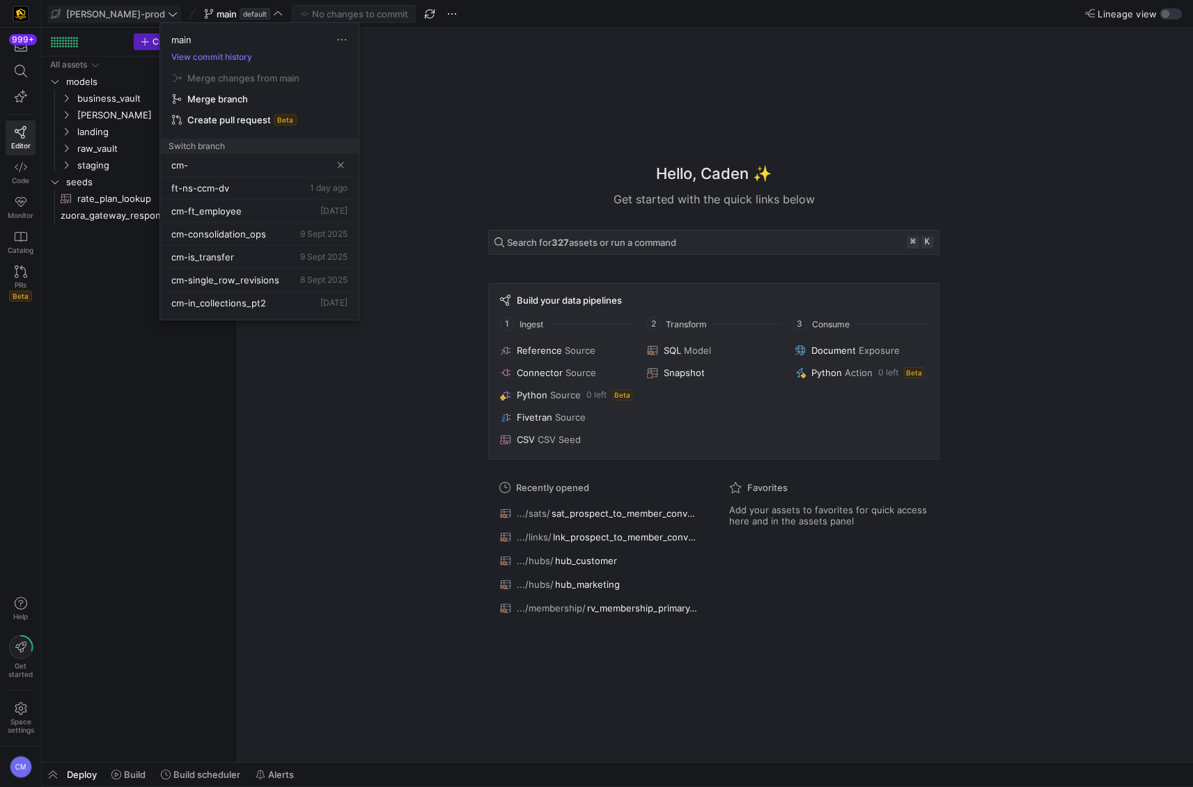
click at [489, 179] on div at bounding box center [596, 393] width 1193 height 787
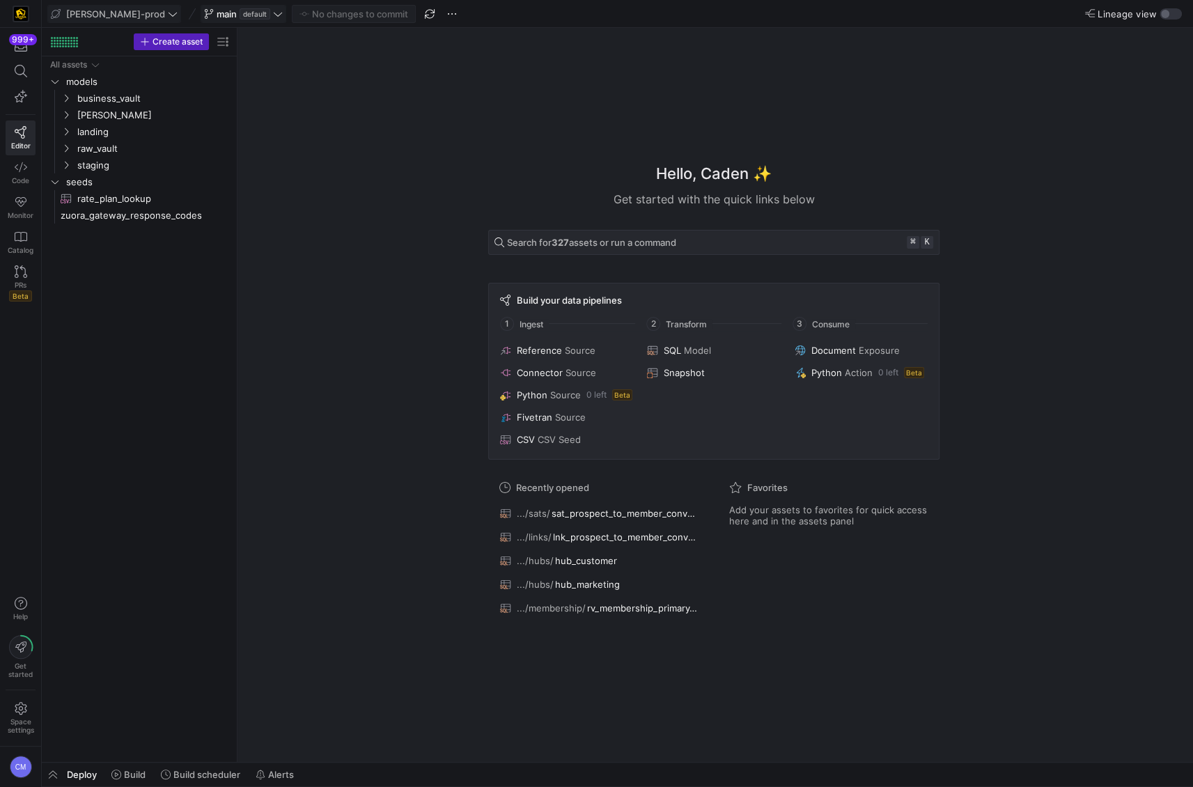
click at [233, 20] on span at bounding box center [243, 14] width 84 height 17
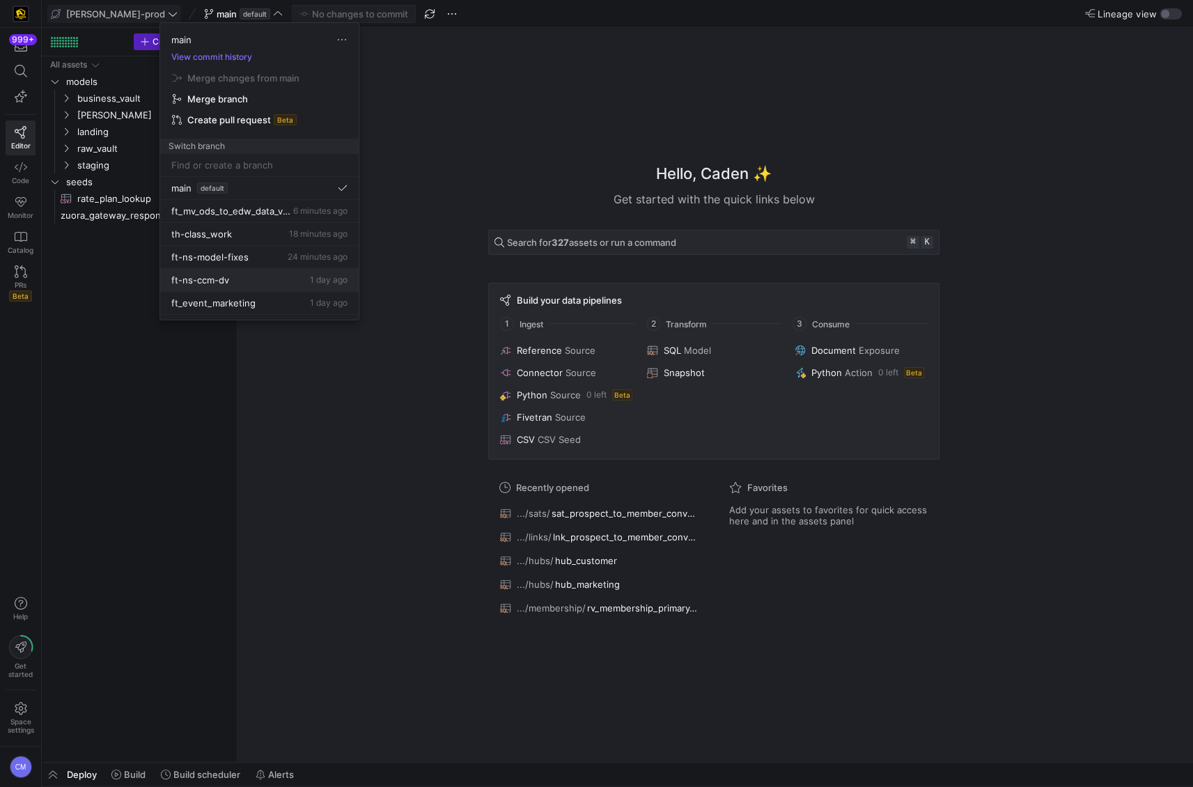
click at [258, 286] on button "ft-ns-ccm-dv 1 day ago" at bounding box center [259, 280] width 198 height 23
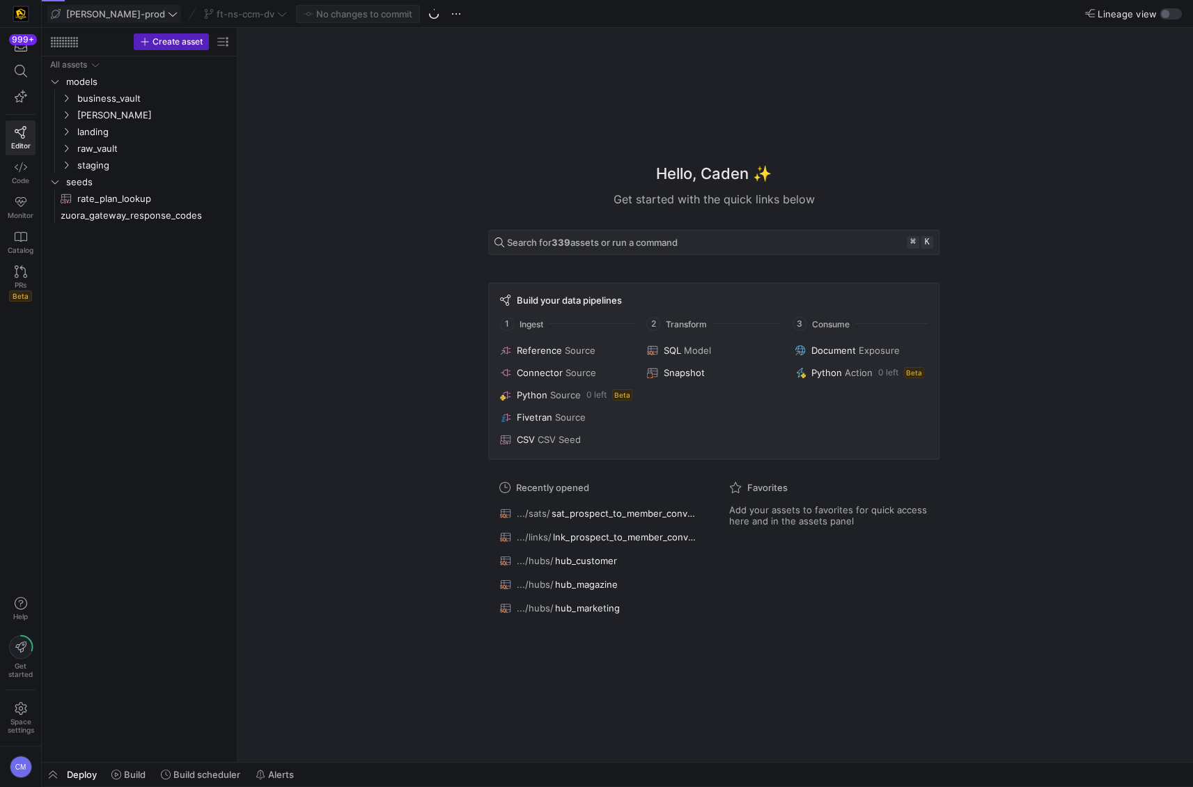
click at [201, 13] on div "ft-ns-ccm-dv" at bounding box center [246, 14] width 90 height 18
click at [217, 13] on span "ft-ns-ccm-dv" at bounding box center [246, 13] width 58 height 11
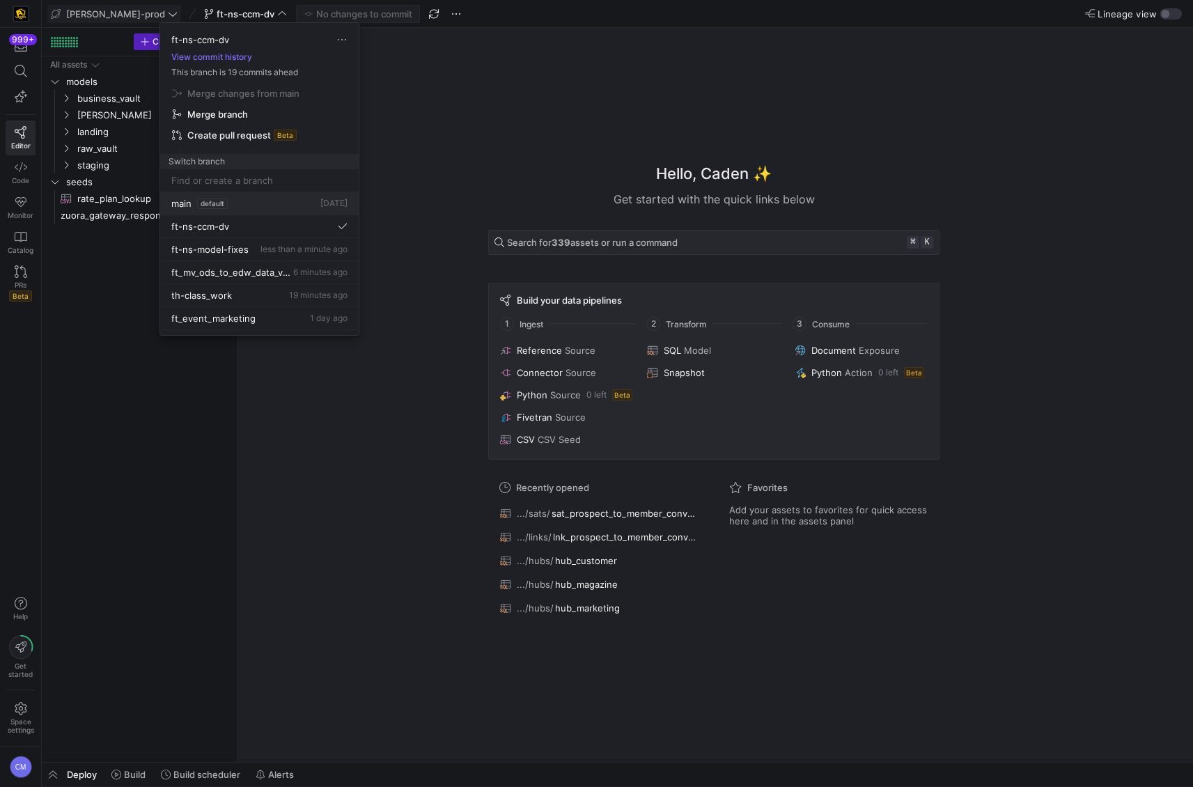
click at [205, 205] on span "default" at bounding box center [212, 203] width 31 height 11
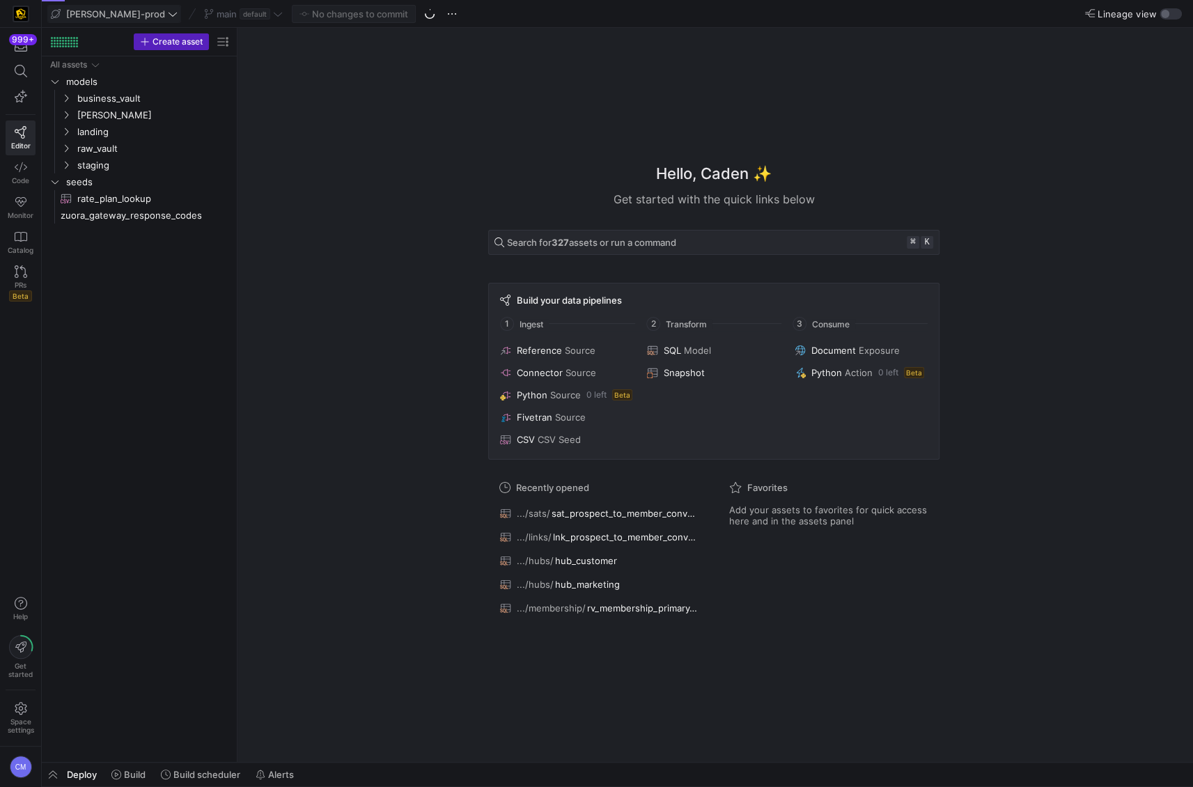
click at [201, 13] on div "main default" at bounding box center [244, 14] width 86 height 18
click at [217, 12] on span "main" at bounding box center [227, 13] width 20 height 11
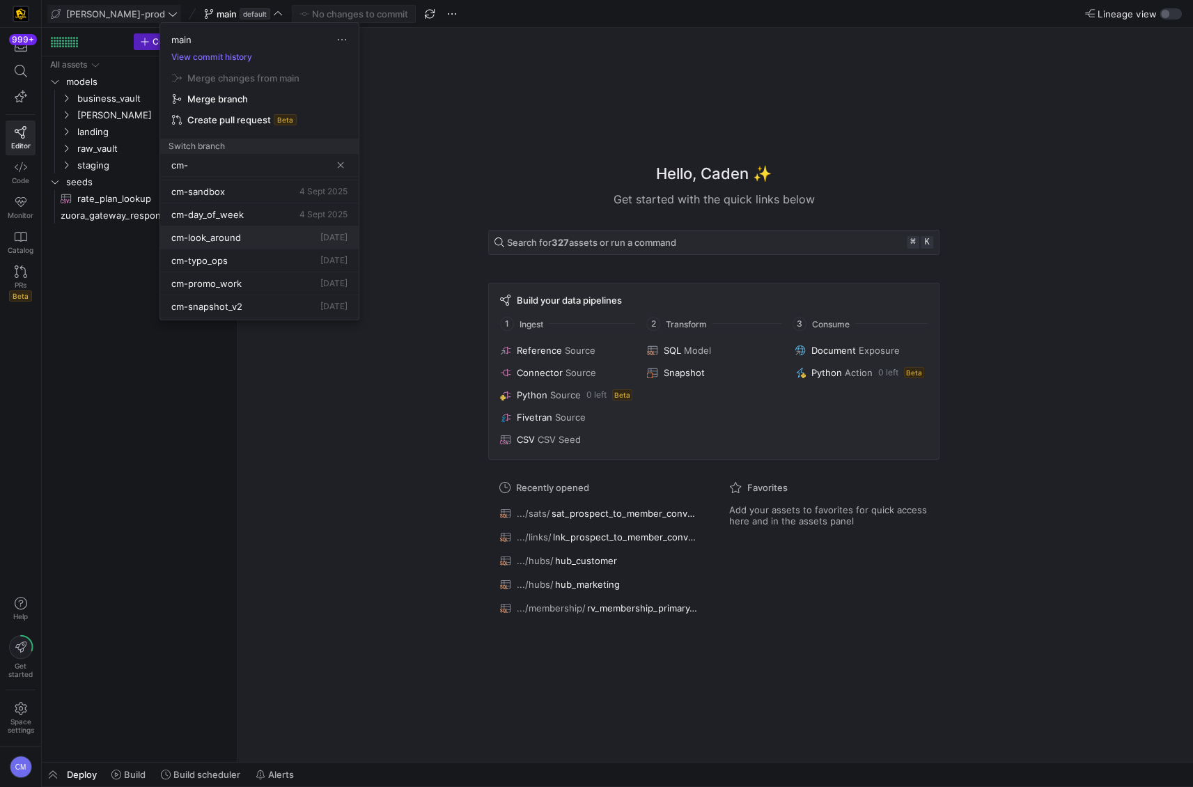
scroll to position [201, 0]
type input "cm-"
click at [262, 336] on span "Delete" at bounding box center [304, 340] width 97 height 11
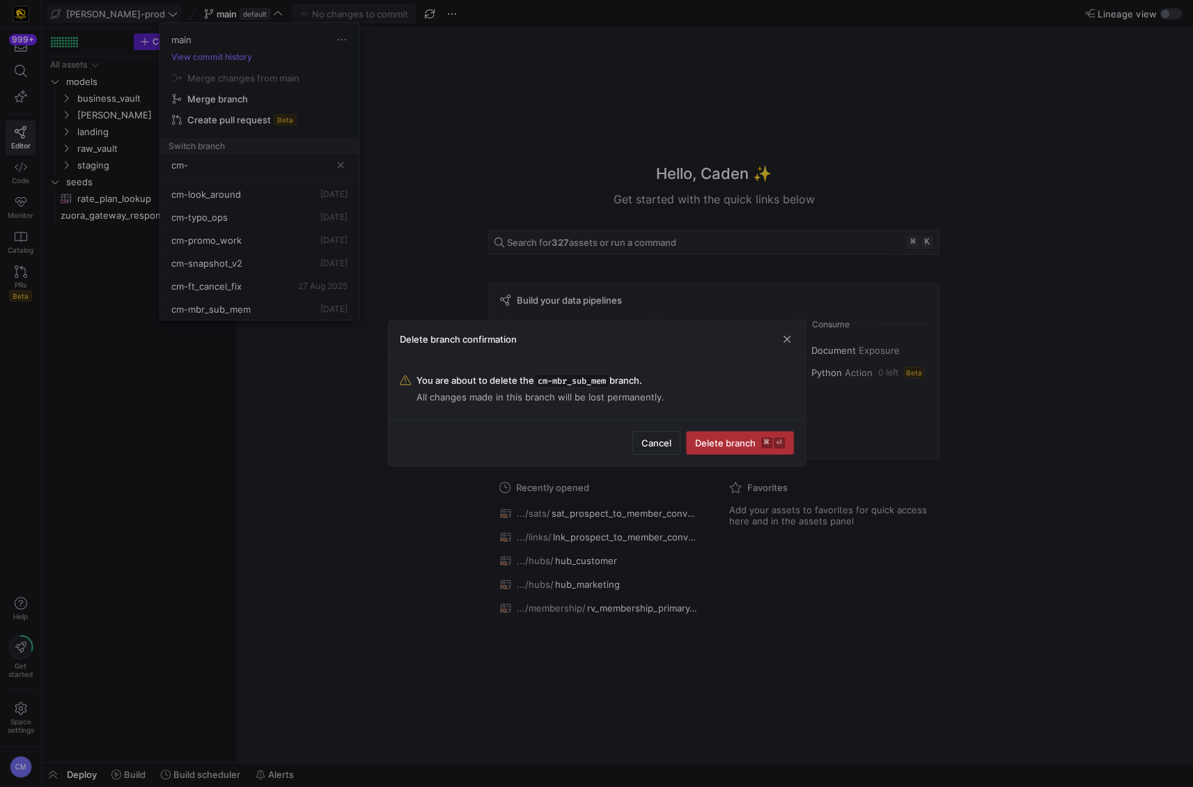
click at [762, 439] on kbd "⌘" at bounding box center [766, 442] width 11 height 11
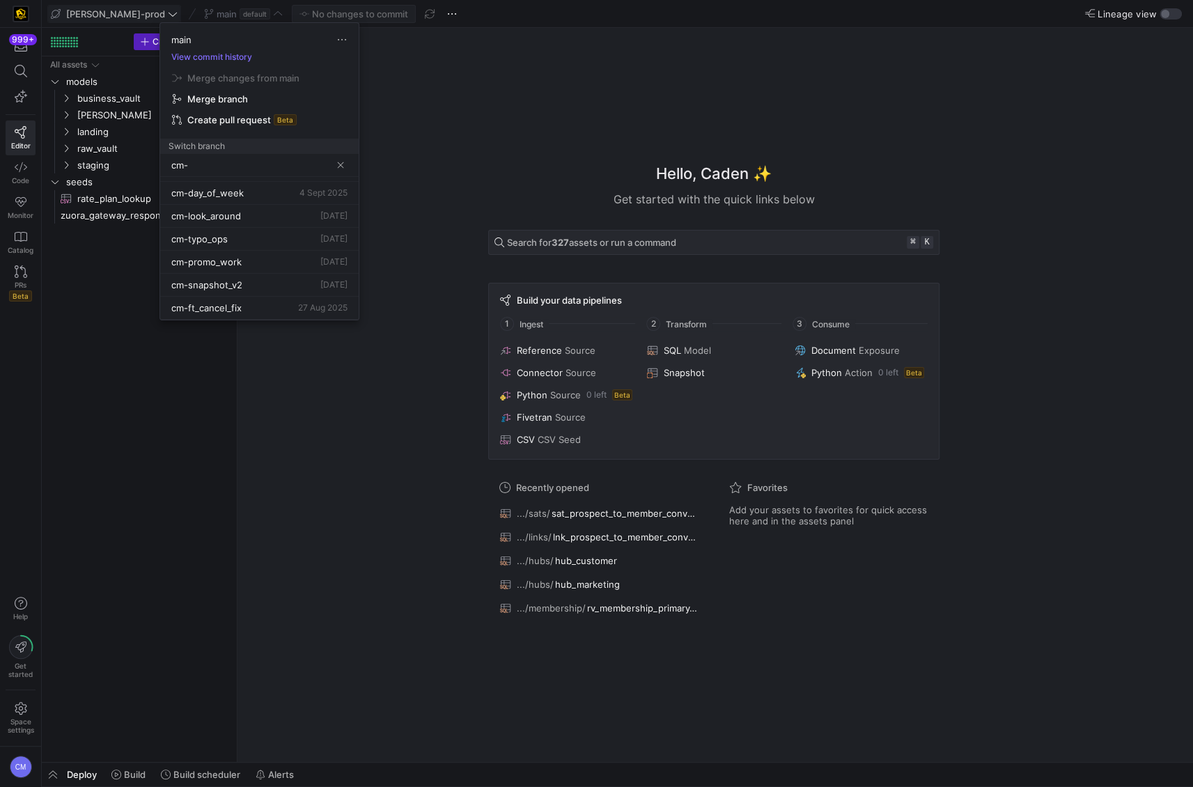
scroll to position [178, 0]
click at [282, 337] on span "Delete" at bounding box center [281, 338] width 97 height 11
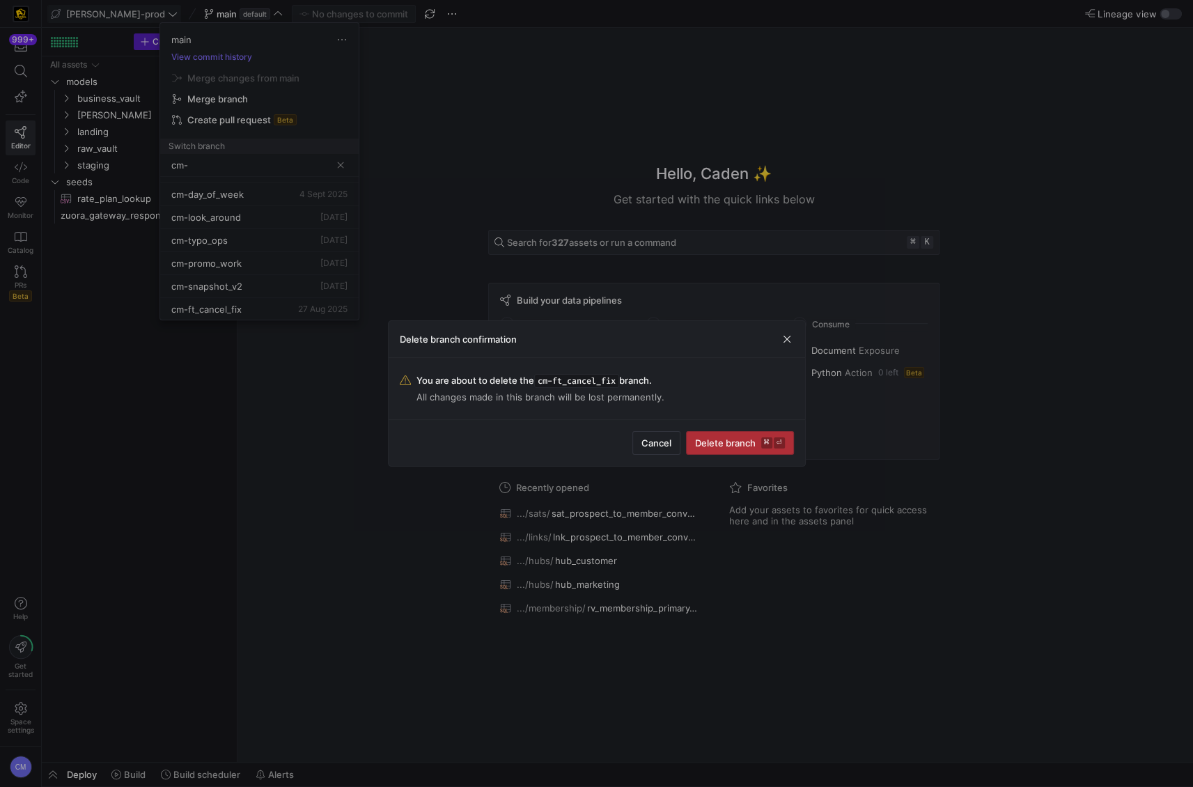
click at [719, 443] on span "Delete branch ⌘ ⏎" at bounding box center [740, 442] width 90 height 11
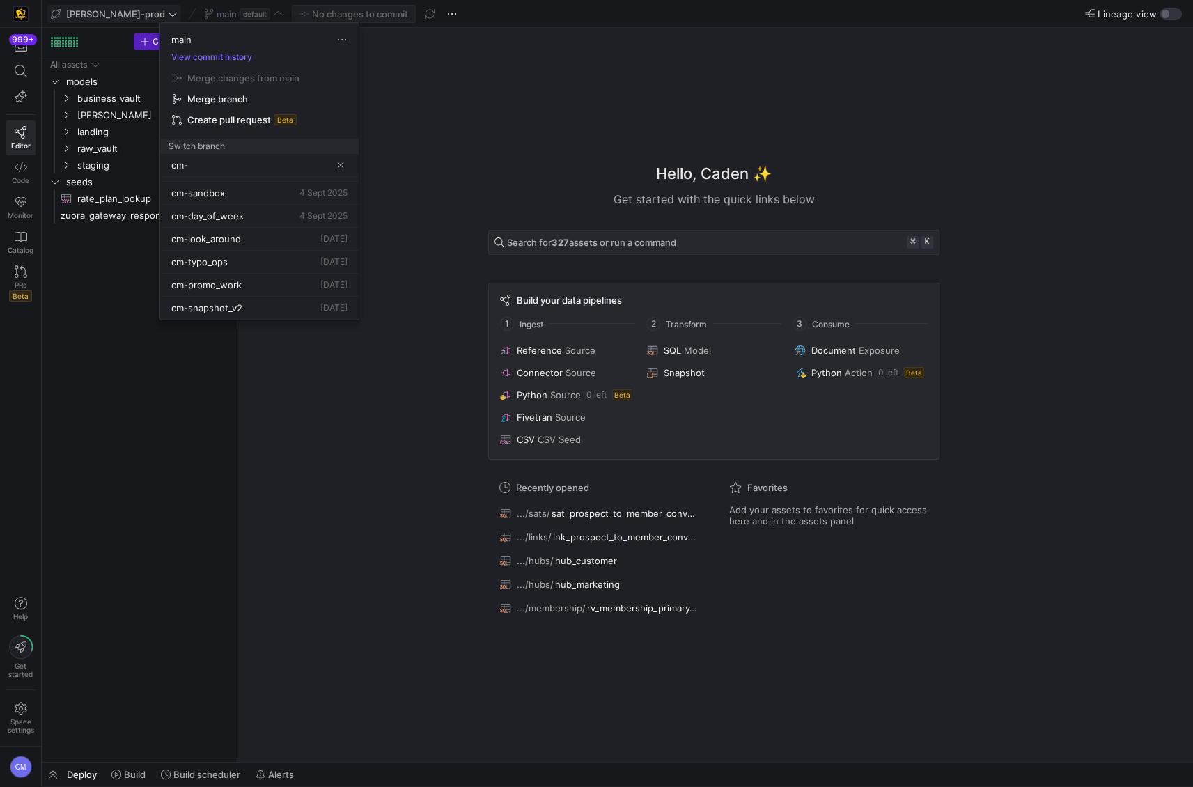
scroll to position [154, 0]
click at [282, 341] on span "Delete" at bounding box center [282, 344] width 97 height 11
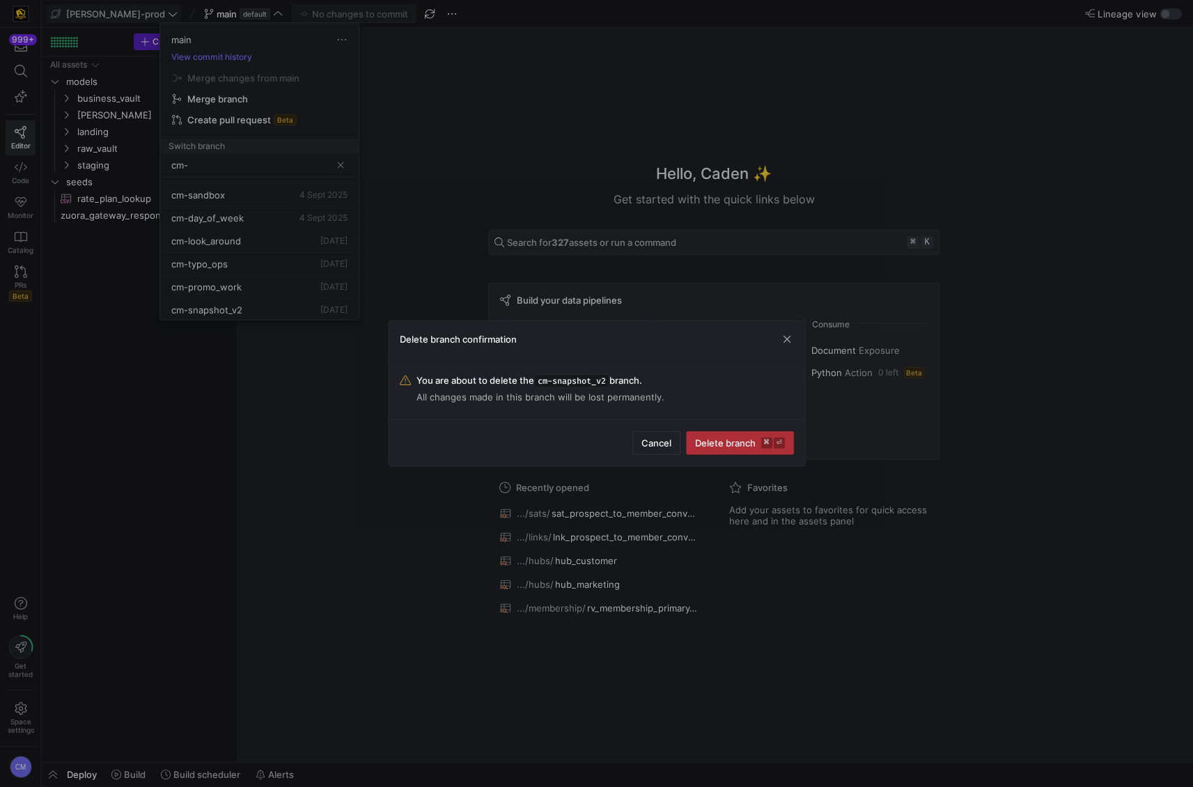
click at [729, 439] on span "Delete branch ⌘ ⏎" at bounding box center [740, 442] width 90 height 11
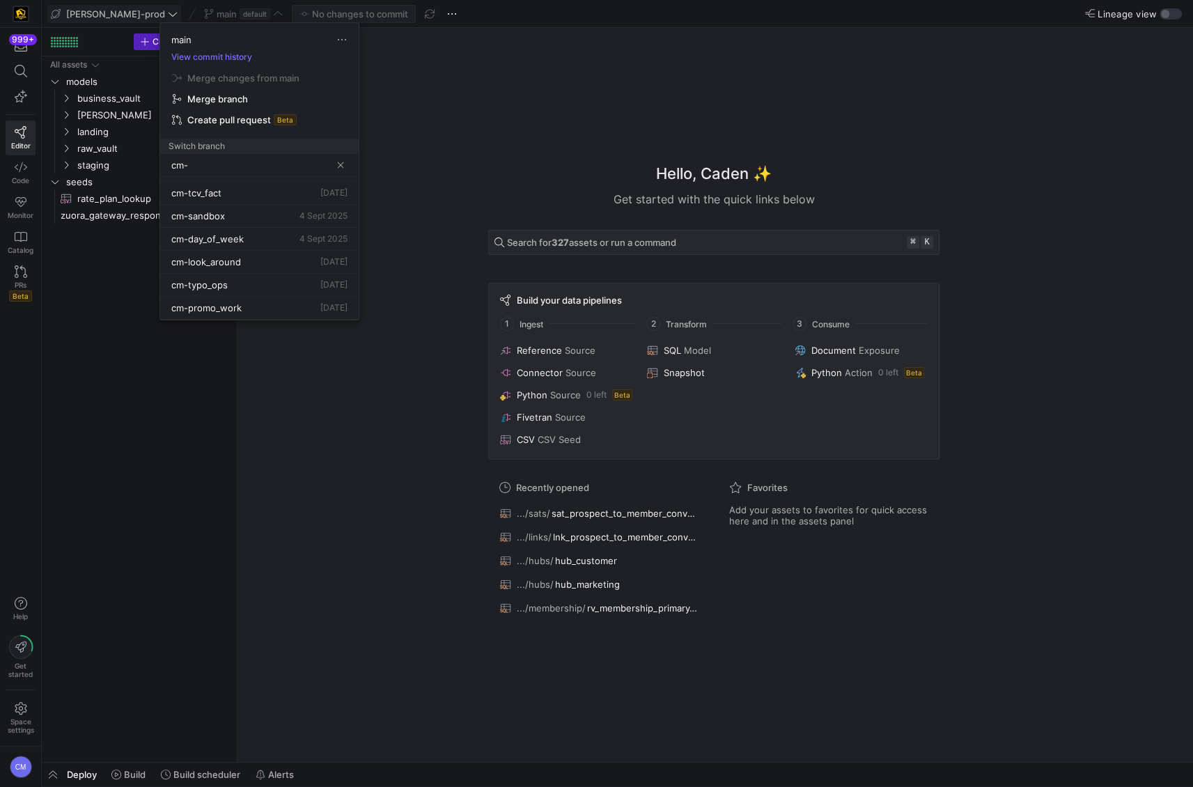
scroll to position [132, 0]
click at [244, 324] on span "Delete" at bounding box center [269, 329] width 97 height 11
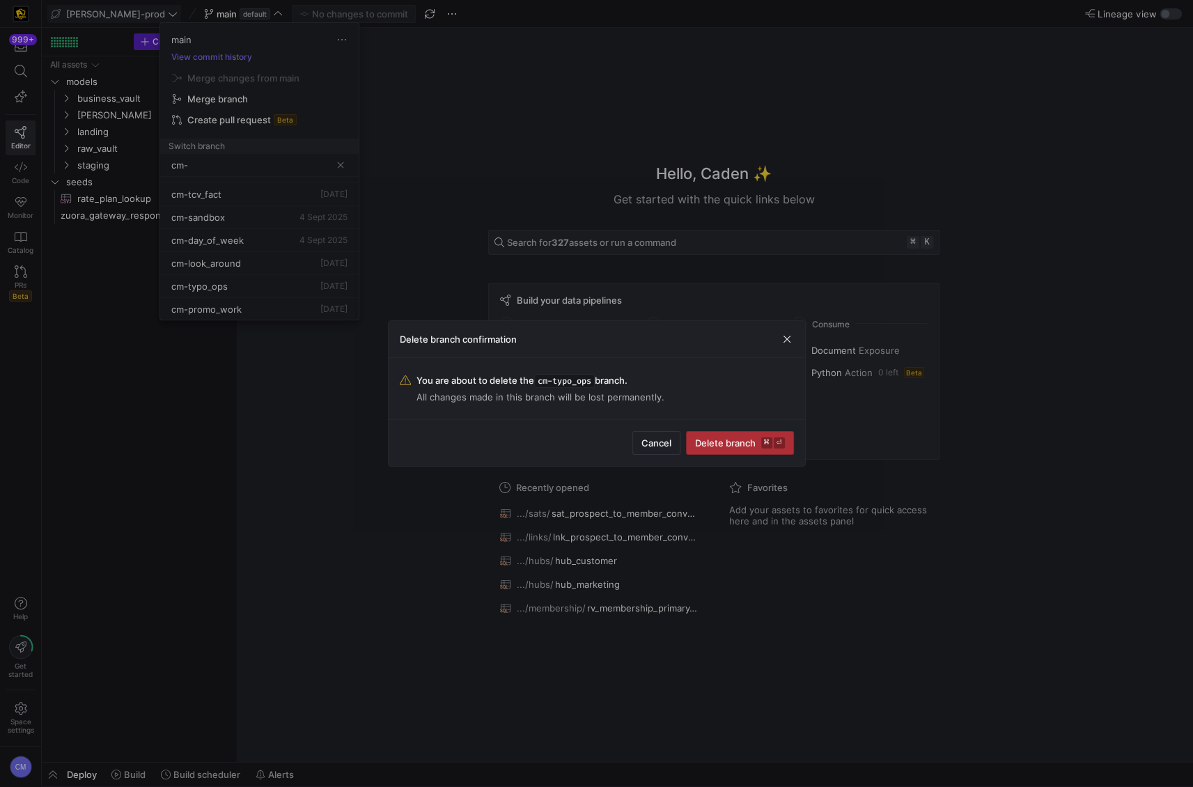
click at [705, 441] on span "Delete branch ⌘ ⏎" at bounding box center [740, 442] width 90 height 11
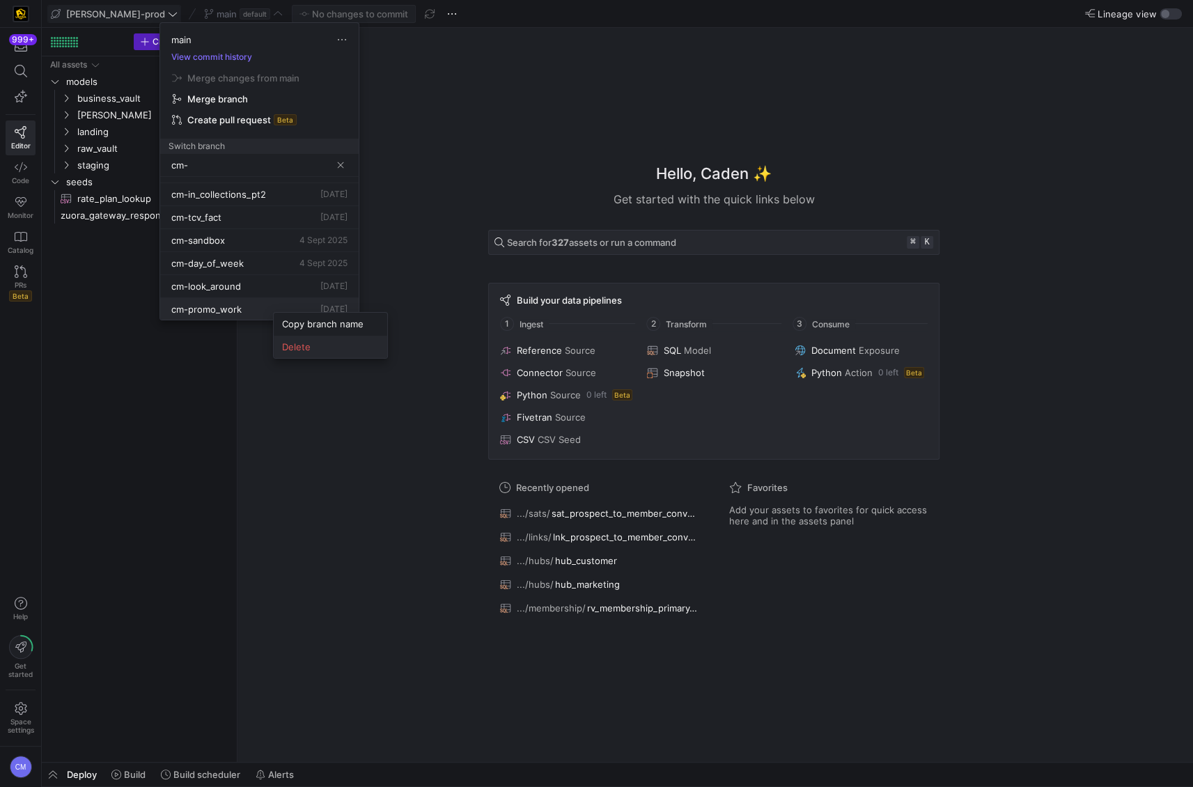
click at [327, 350] on span "Delete" at bounding box center [330, 346] width 97 height 11
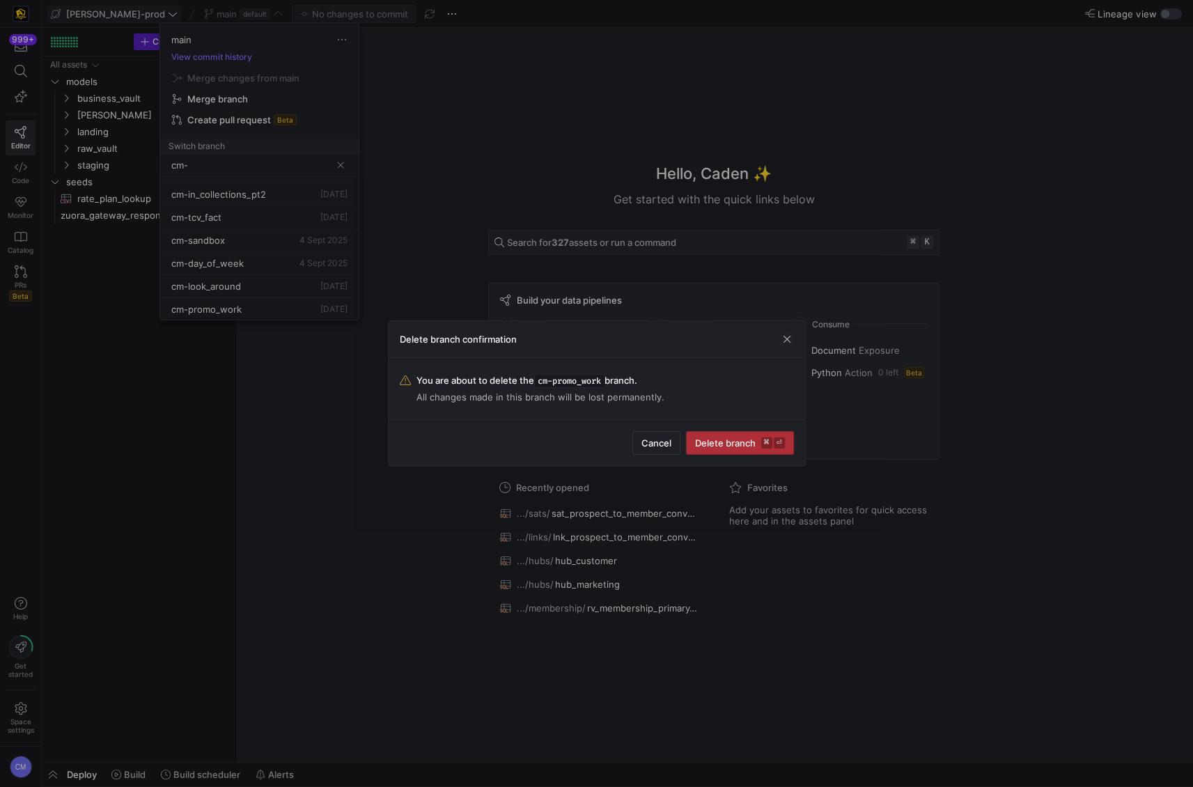
click at [753, 437] on span "Delete branch ⌘ ⏎" at bounding box center [740, 442] width 90 height 11
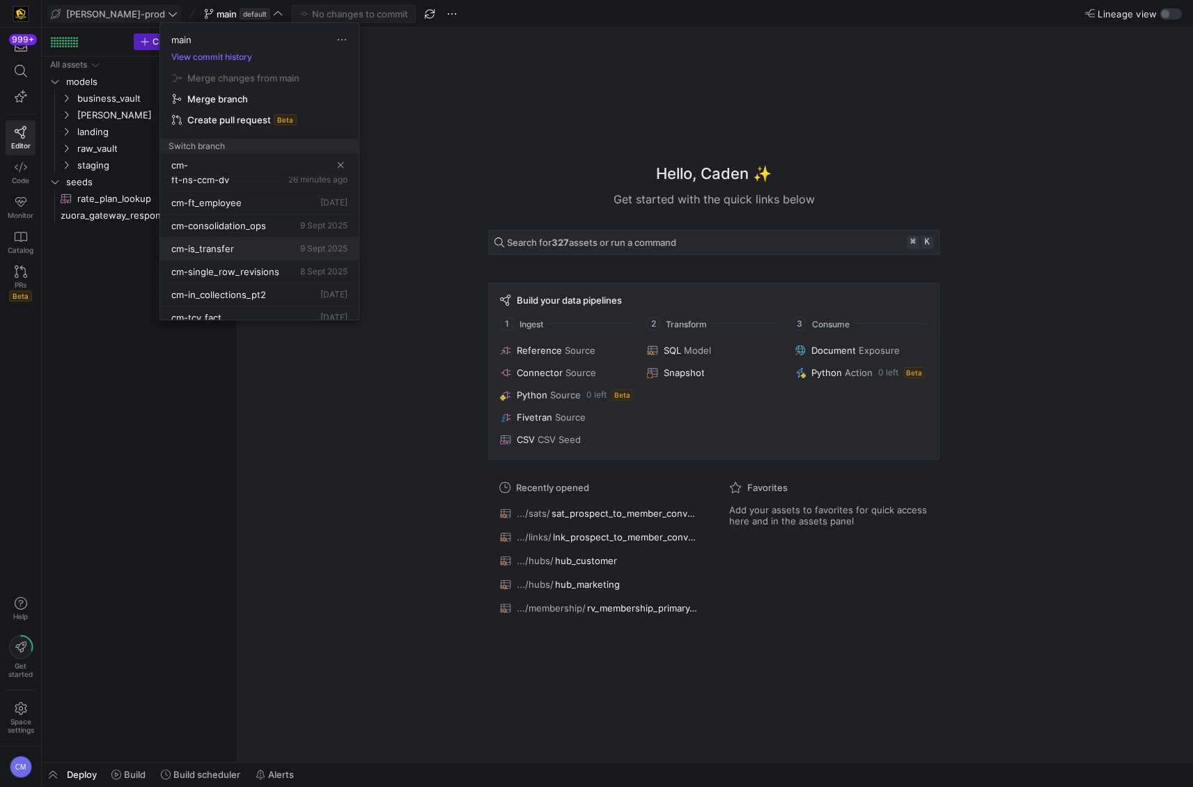
scroll to position [0, 0]
click at [243, 245] on span "Delete" at bounding box center [275, 248] width 97 height 11
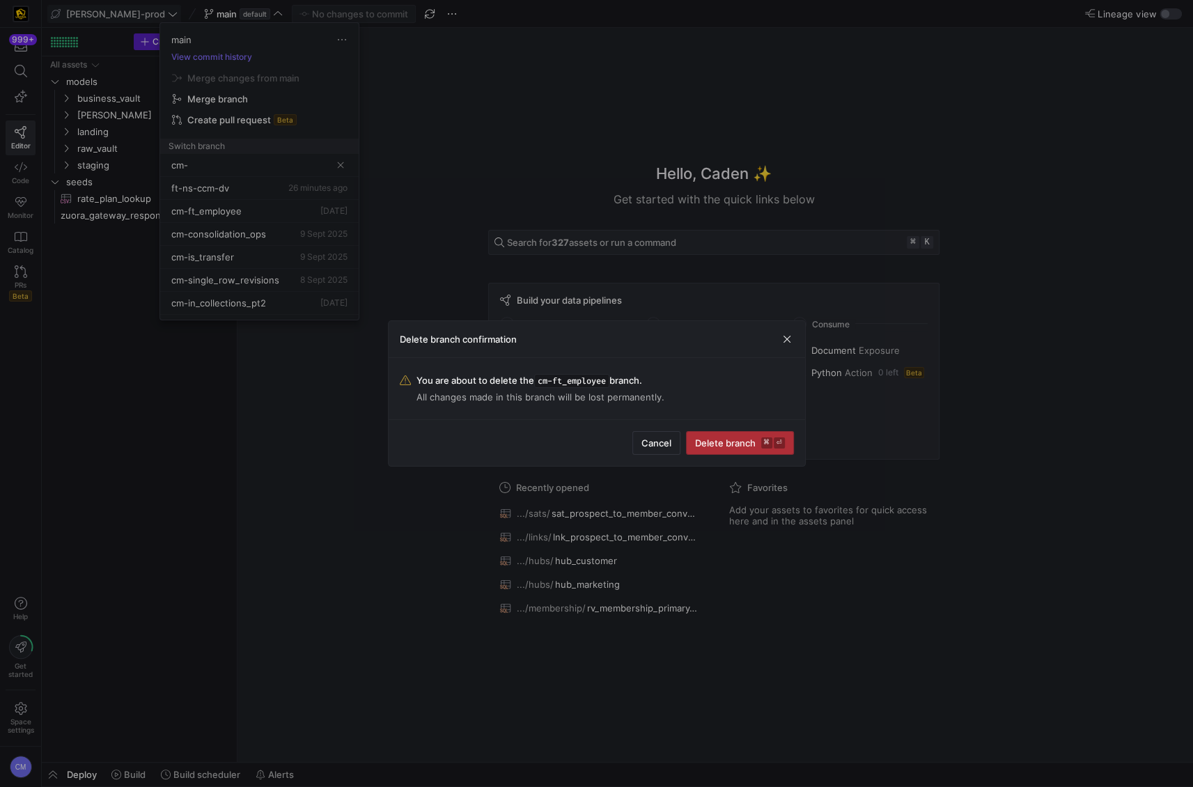
click at [714, 450] on span "submit" at bounding box center [739, 443] width 107 height 22
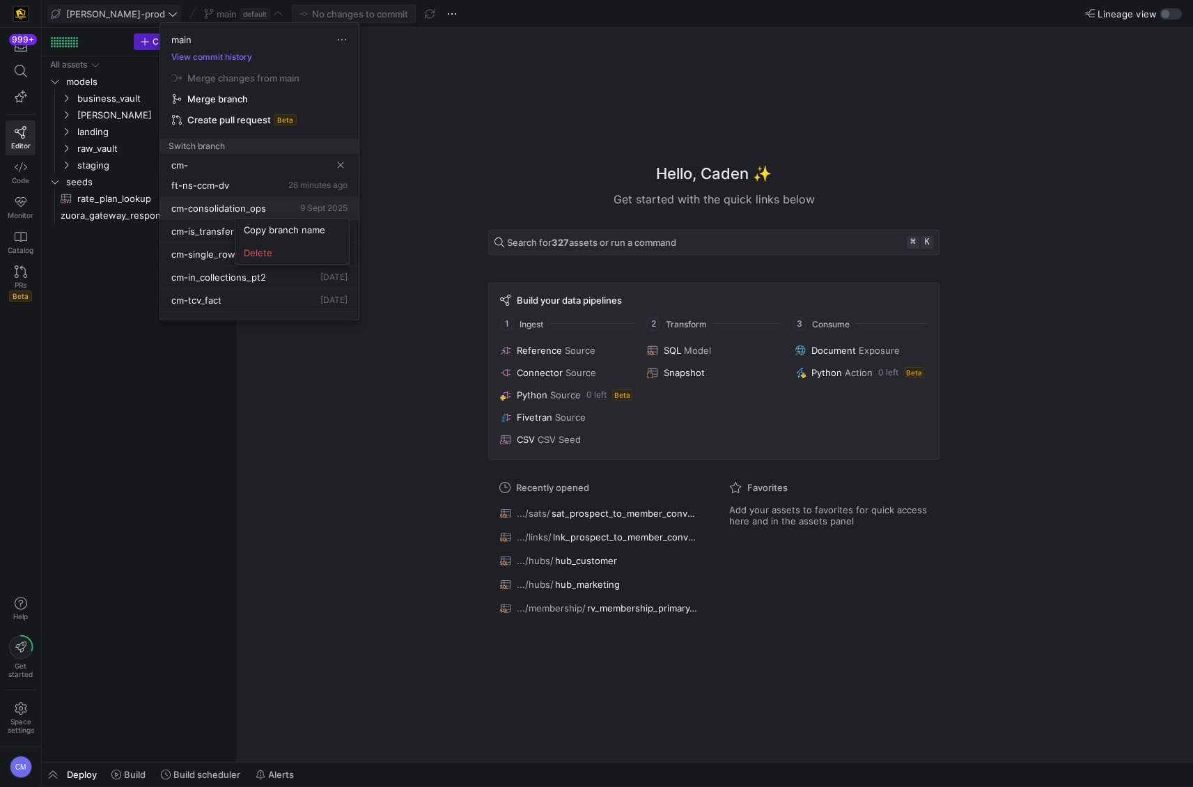
scroll to position [4, 0]
click at [274, 249] on span "Delete" at bounding box center [292, 252] width 97 height 11
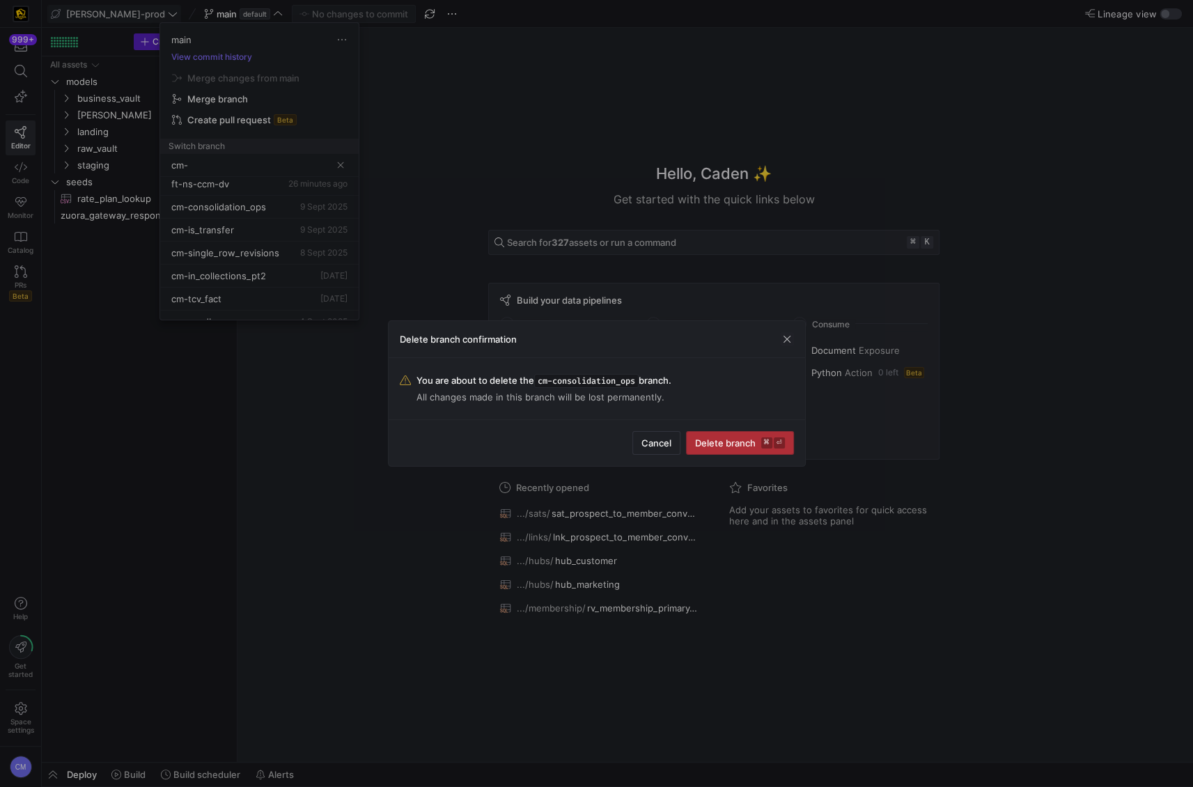
click at [714, 437] on span "Delete branch ⌘ ⏎" at bounding box center [740, 442] width 90 height 11
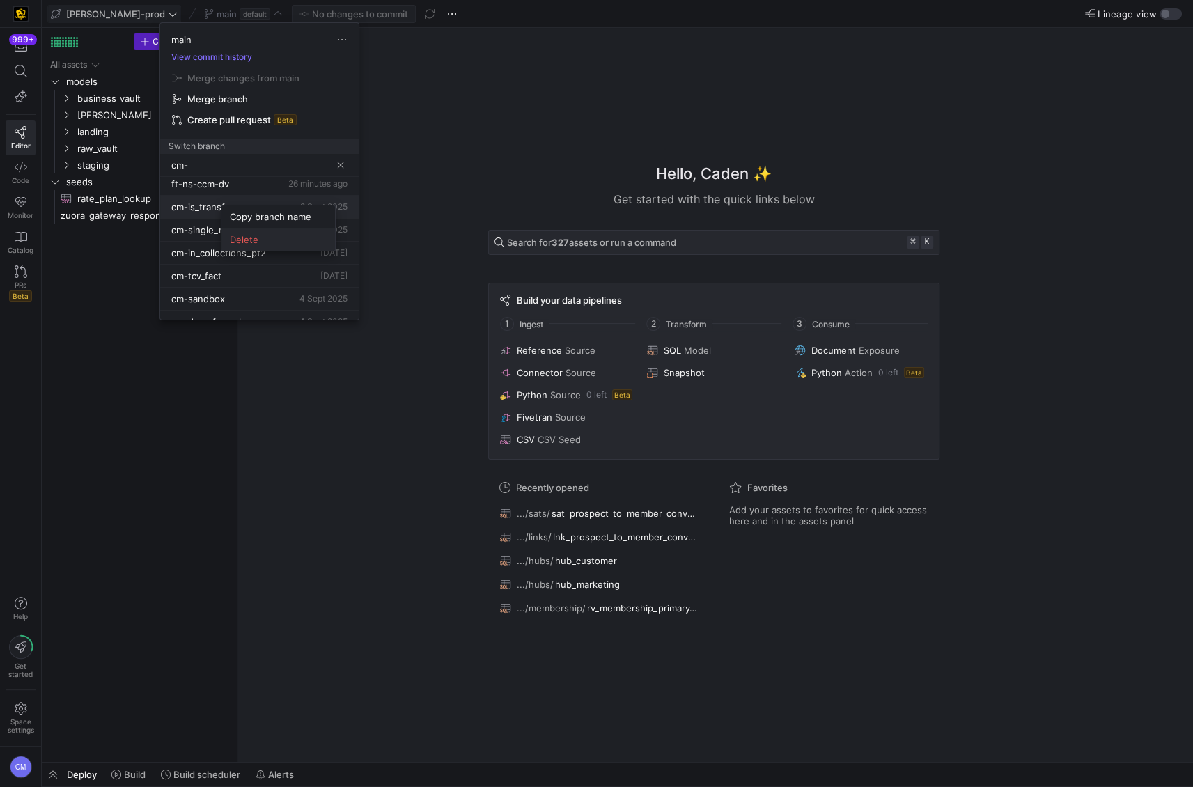
click at [242, 236] on span "Delete" at bounding box center [278, 239] width 97 height 11
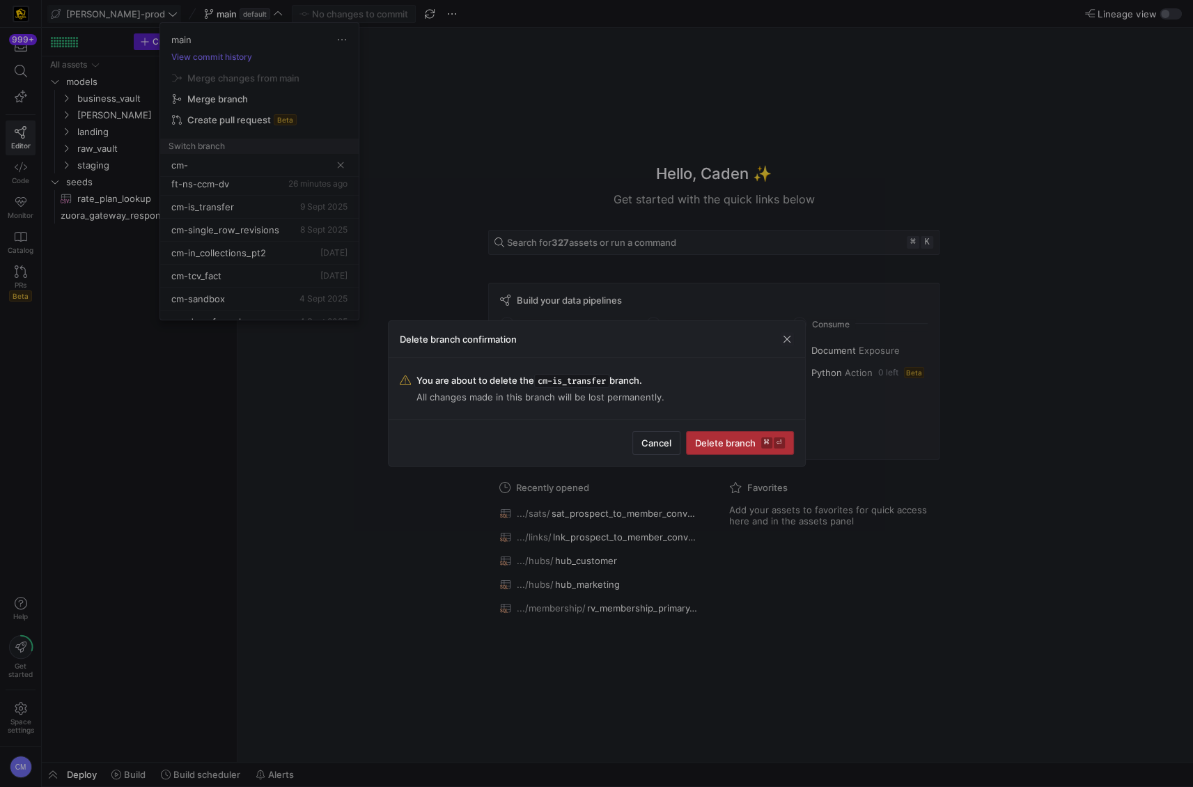
click at [707, 439] on span "Delete branch ⌘ ⏎" at bounding box center [740, 442] width 90 height 11
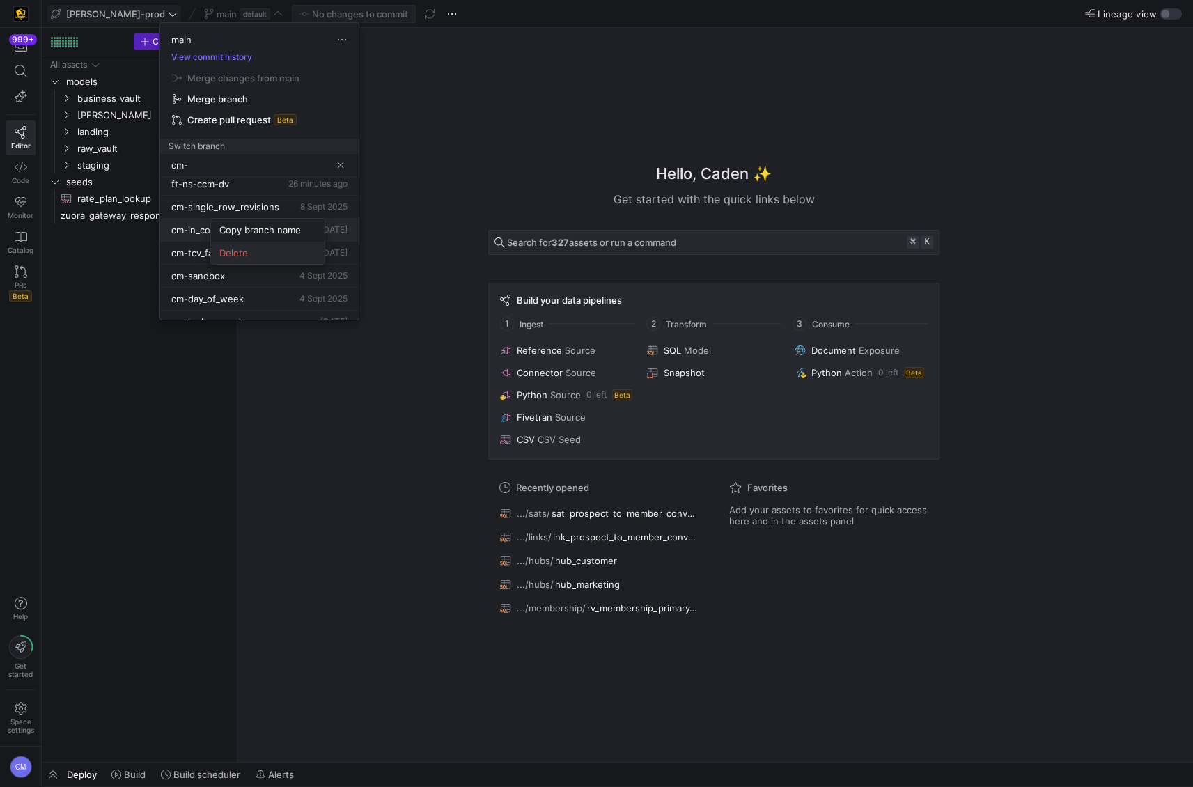
click at [228, 247] on span "Delete" at bounding box center [267, 252] width 97 height 11
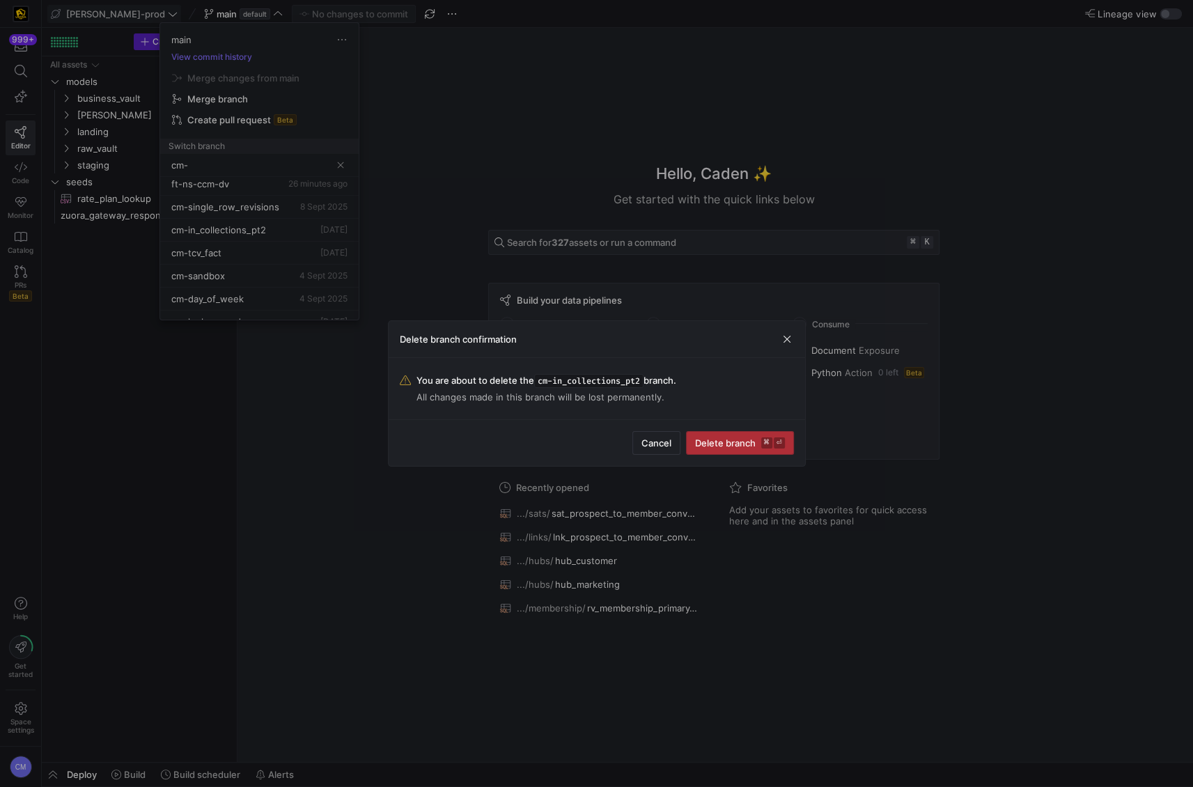
click at [714, 447] on span "Delete branch ⌘ ⏎" at bounding box center [740, 442] width 90 height 11
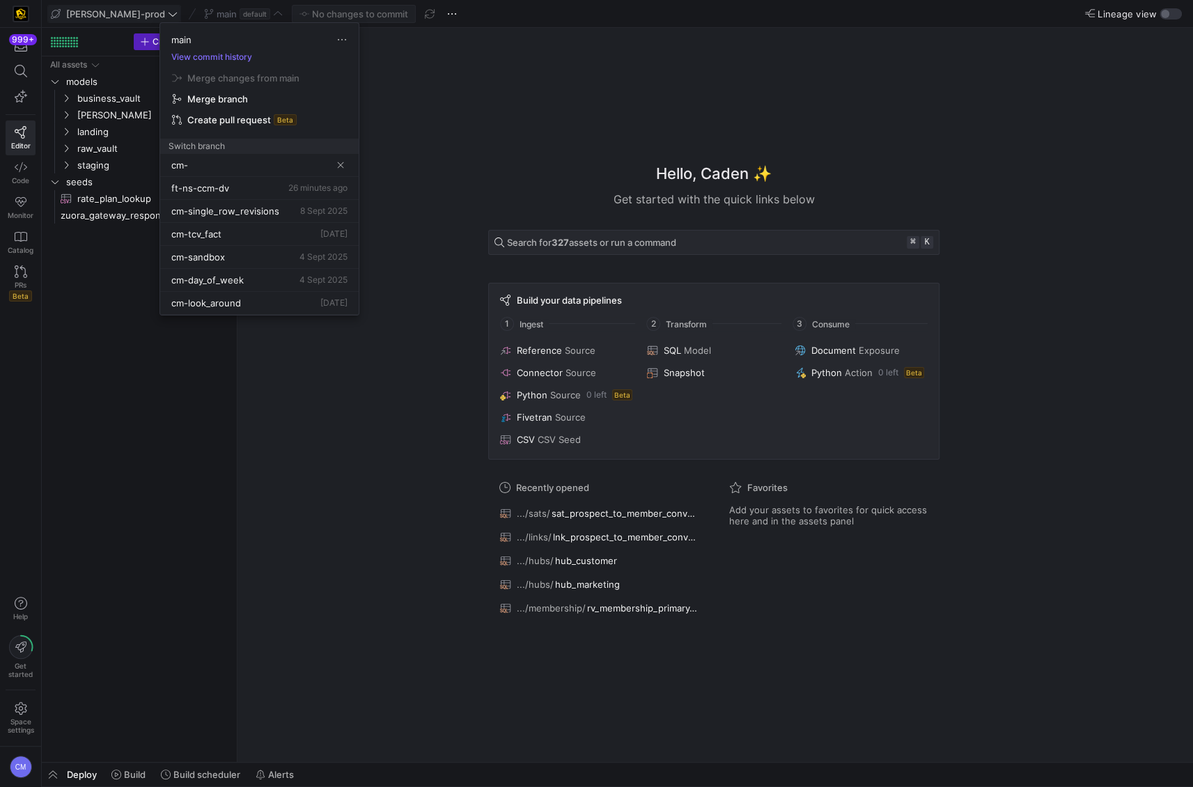
scroll to position [0, 0]
click at [296, 327] on span "Delete" at bounding box center [285, 330] width 97 height 11
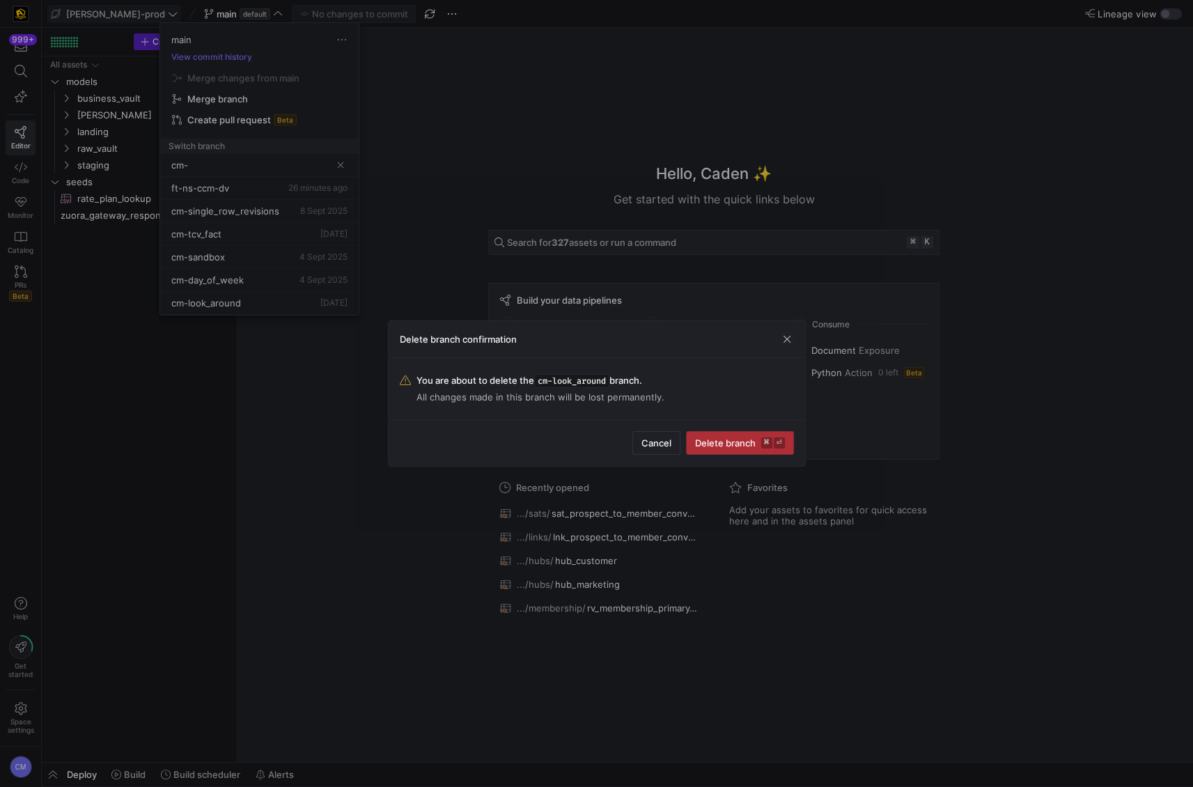
click at [724, 445] on span "Delete branch ⌘ ⏎" at bounding box center [740, 442] width 90 height 11
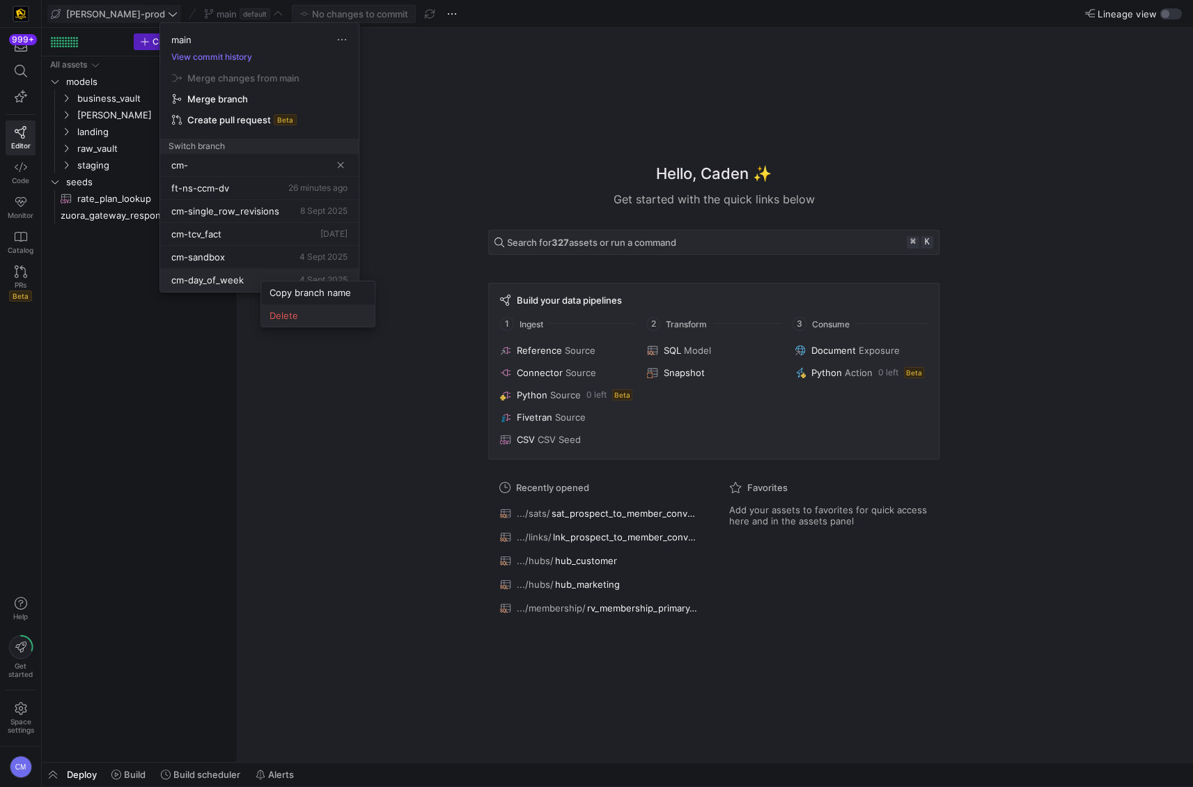
click at [320, 313] on span "Delete" at bounding box center [317, 315] width 97 height 11
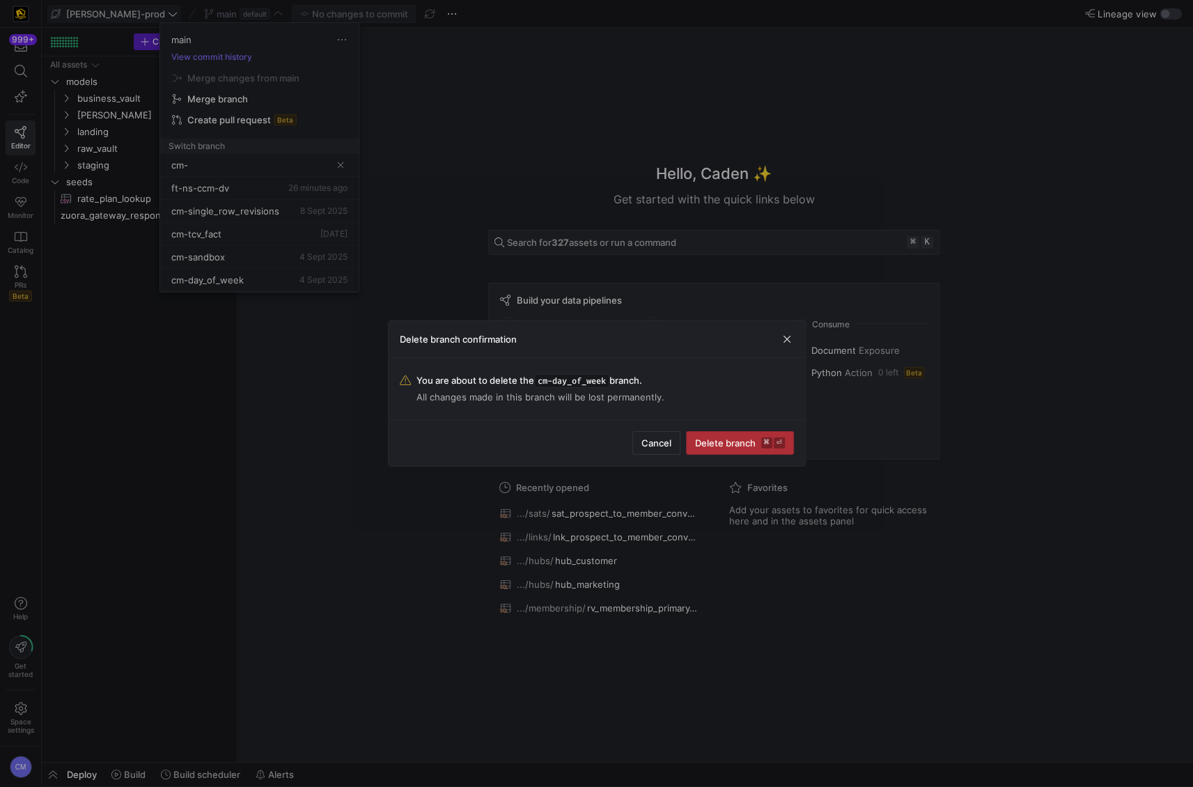
click at [707, 441] on span "Delete branch ⌘ ⏎" at bounding box center [740, 442] width 90 height 11
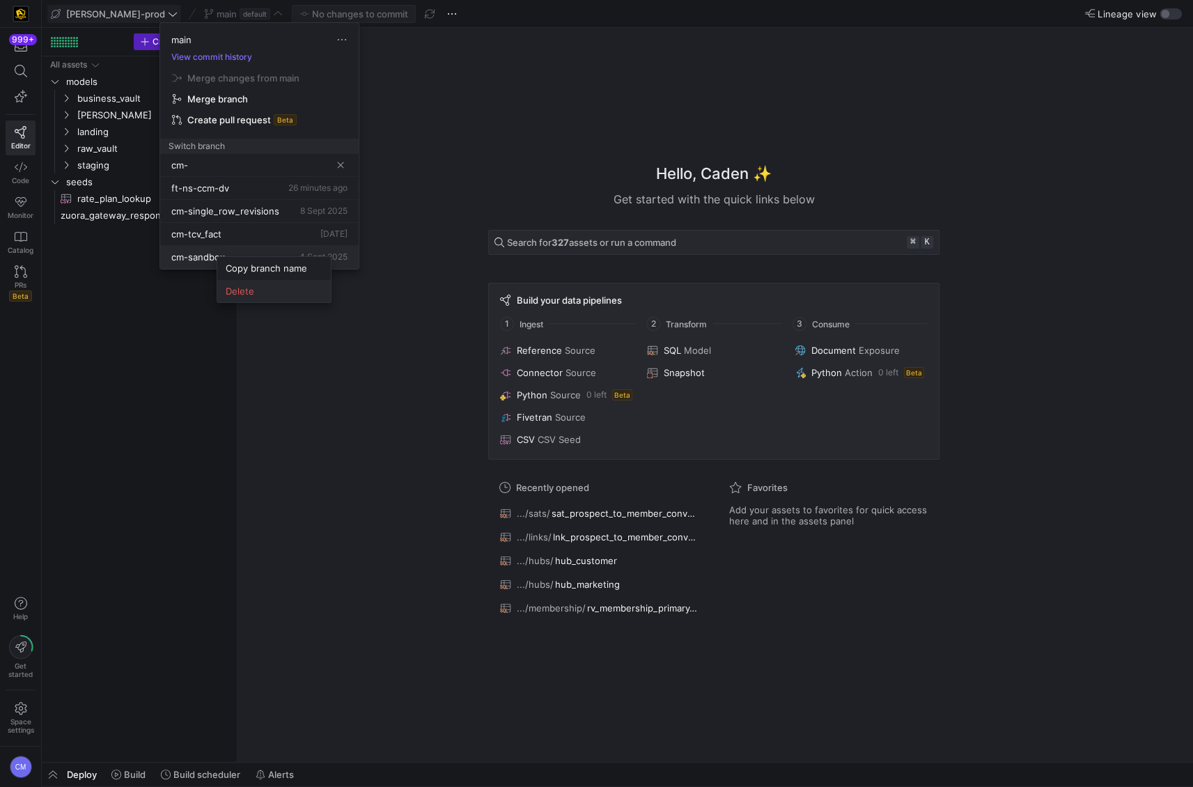
click at [260, 288] on span "Delete" at bounding box center [274, 290] width 97 height 11
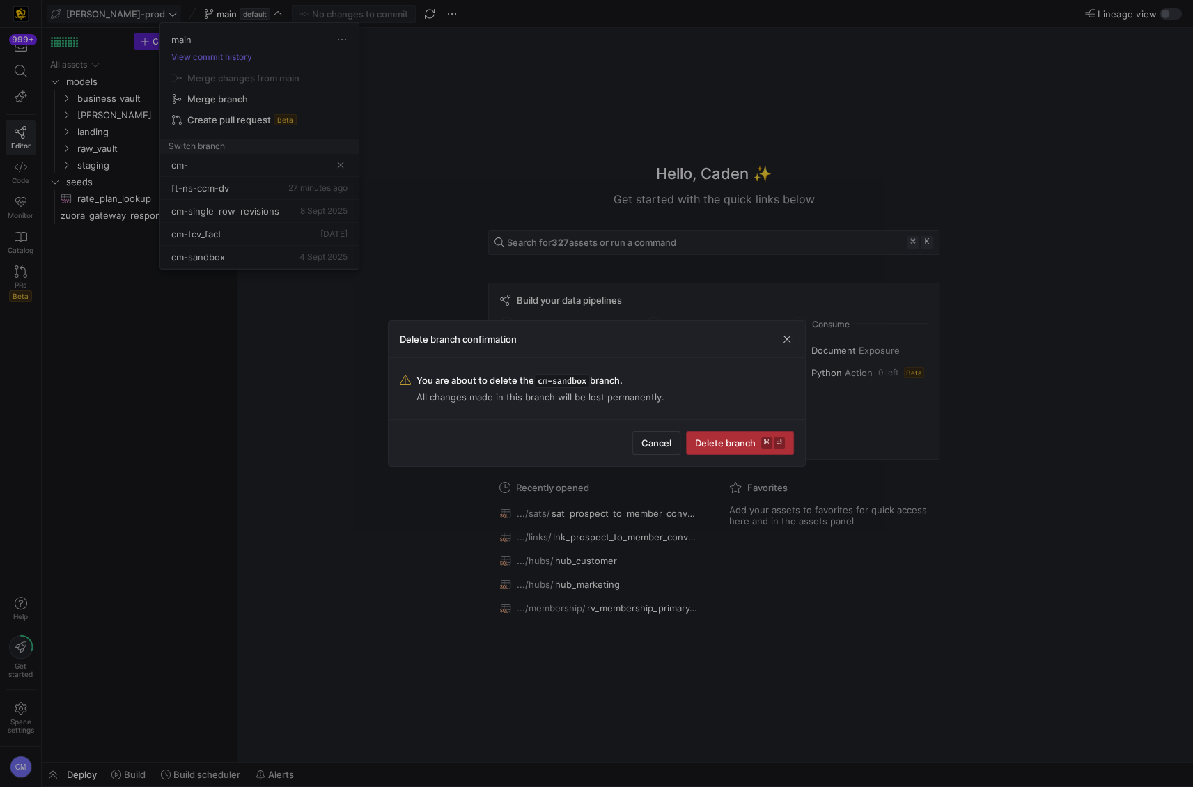
click at [693, 444] on span "submit" at bounding box center [739, 443] width 107 height 22
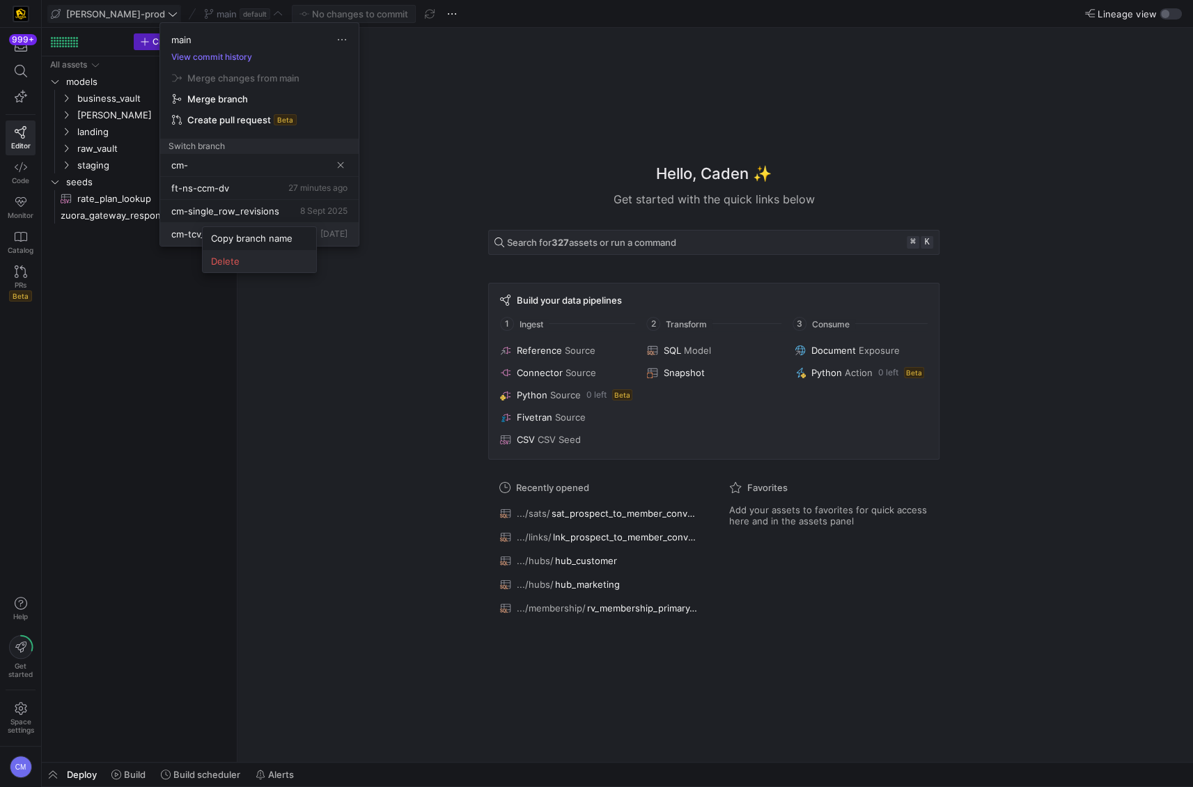
click at [242, 251] on button "Delete" at bounding box center [259, 261] width 113 height 22
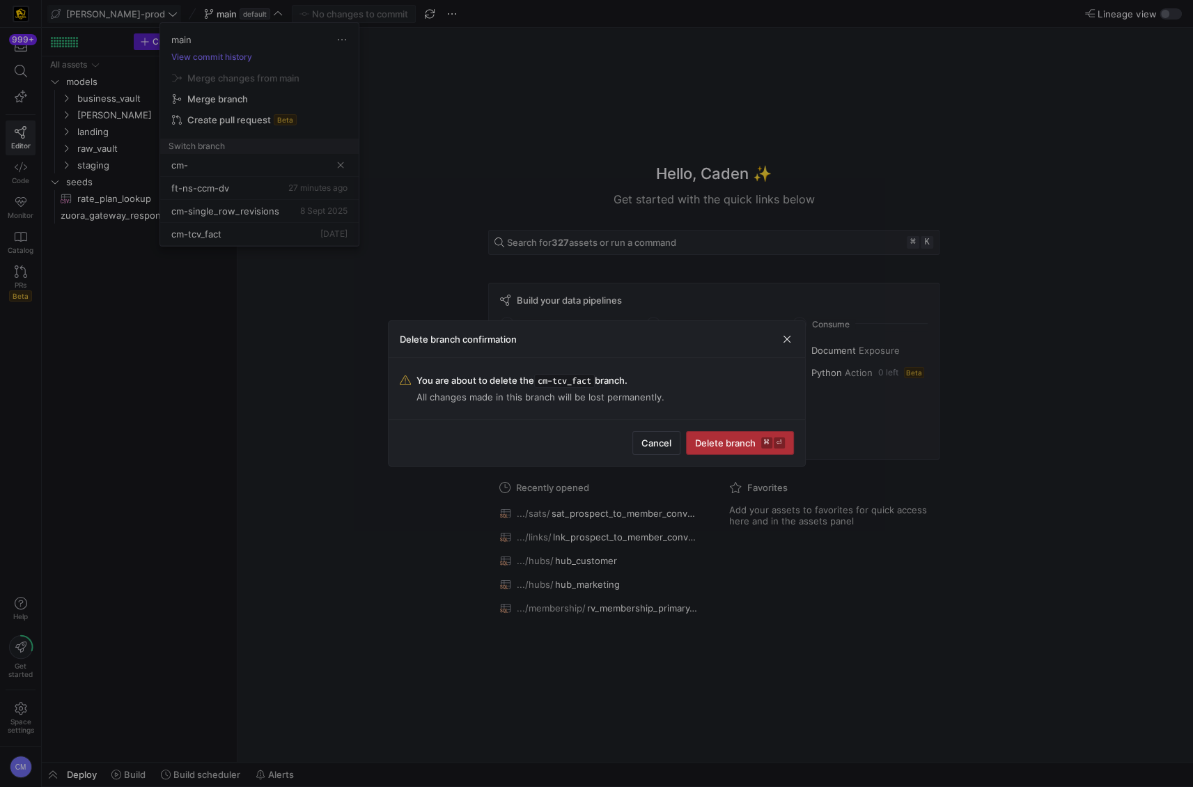
click at [757, 437] on span "Delete branch ⌘ ⏎" at bounding box center [740, 442] width 90 height 11
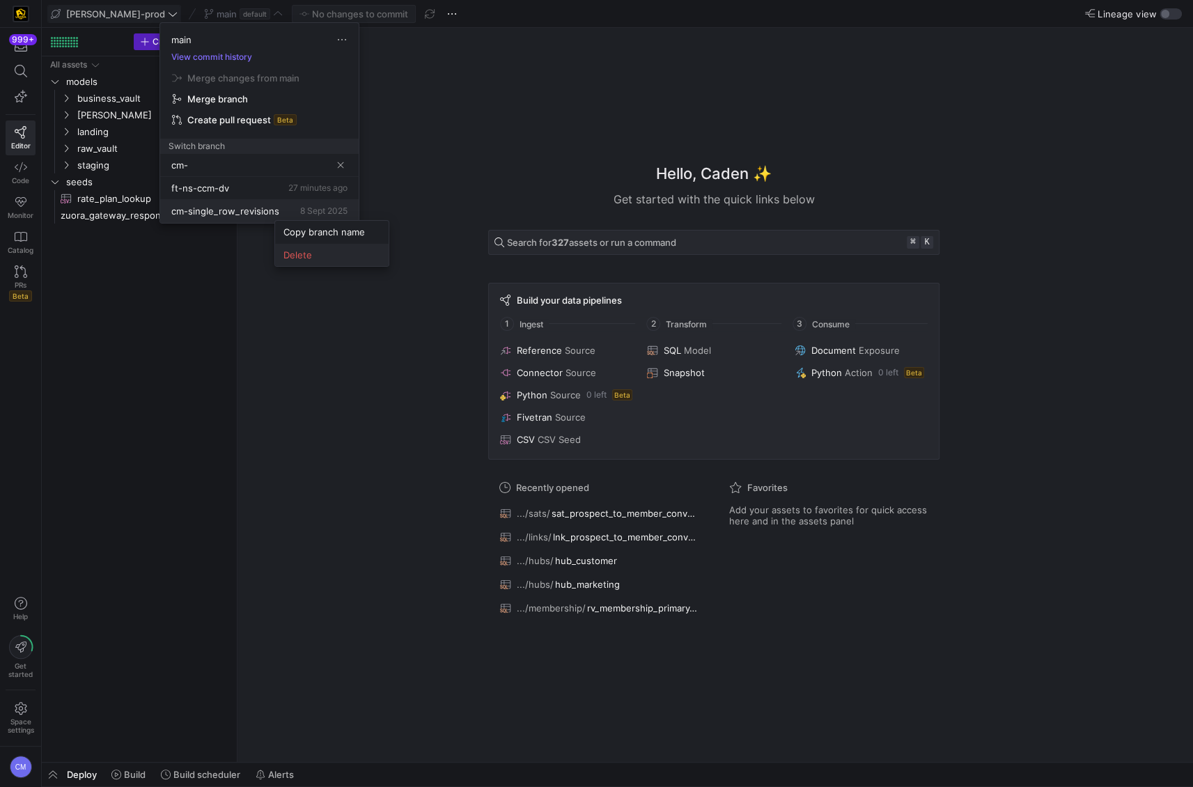
click at [331, 257] on span "Delete" at bounding box center [331, 254] width 97 height 11
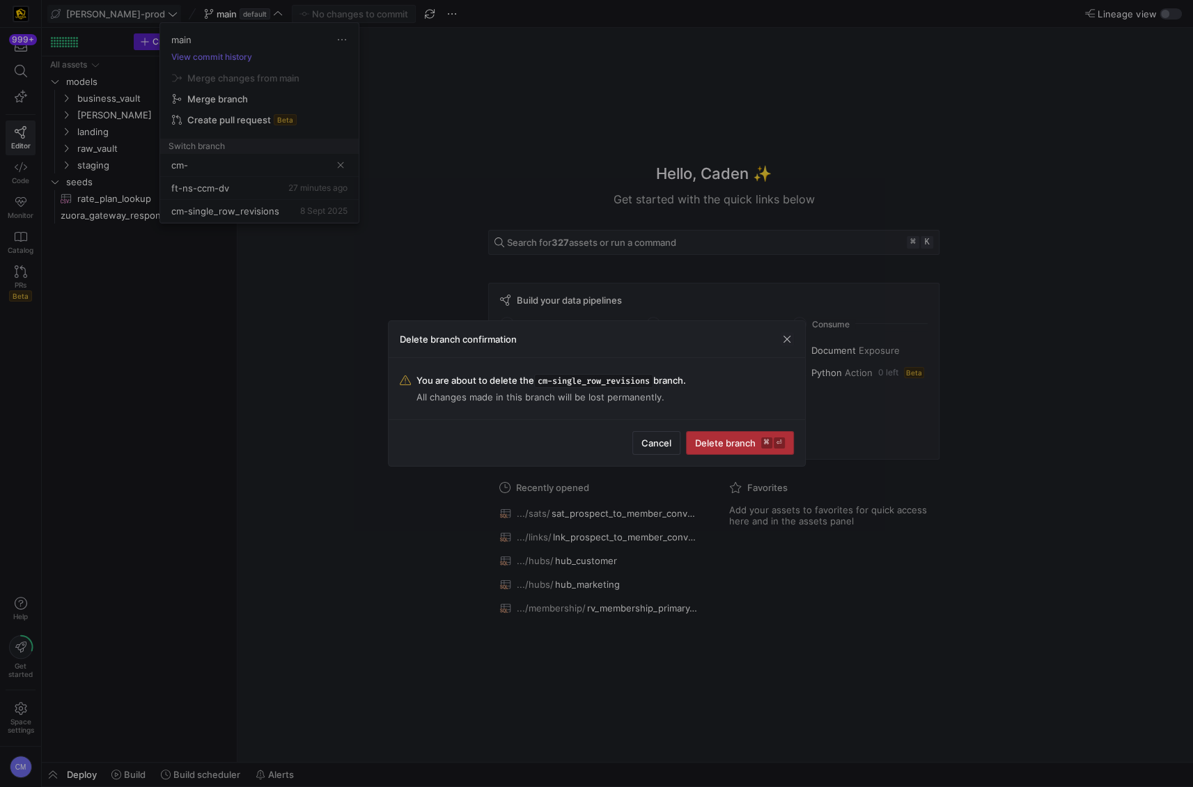
click at [755, 440] on span "Delete branch ⌘ ⏎" at bounding box center [740, 442] width 90 height 11
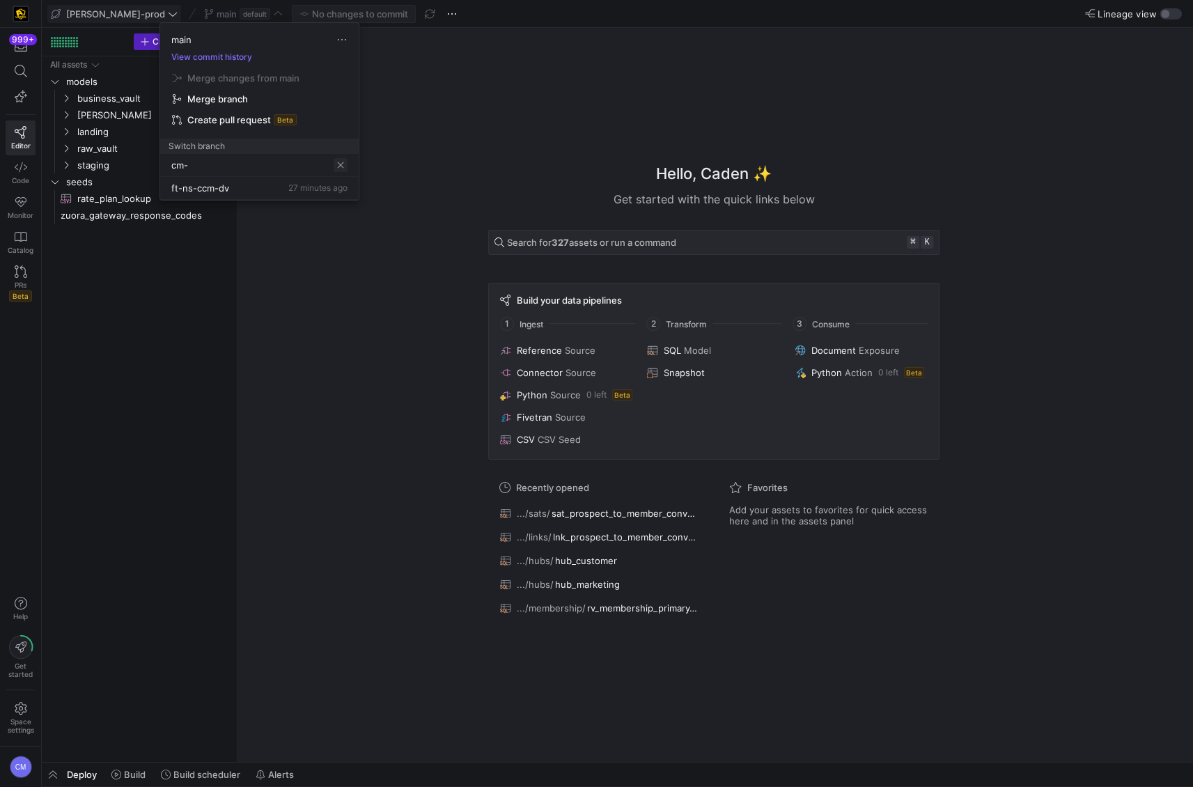
click at [344, 166] on span at bounding box center [340, 165] width 14 height 14
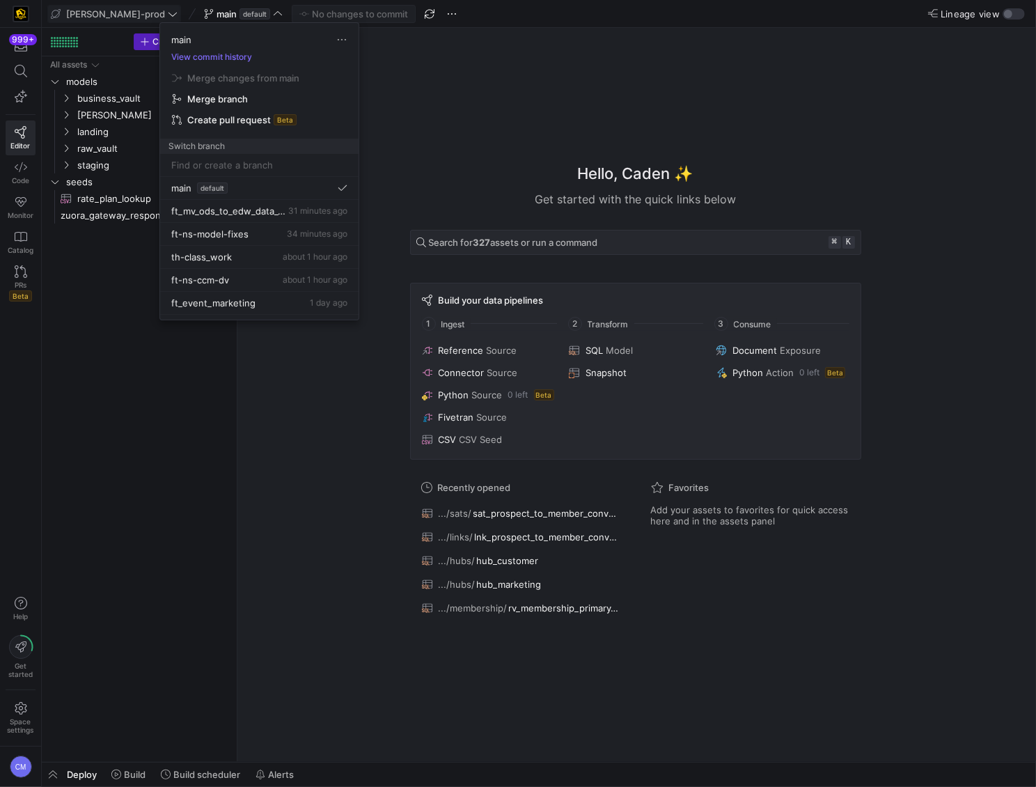
click at [72, 14] on div at bounding box center [518, 393] width 1036 height 787
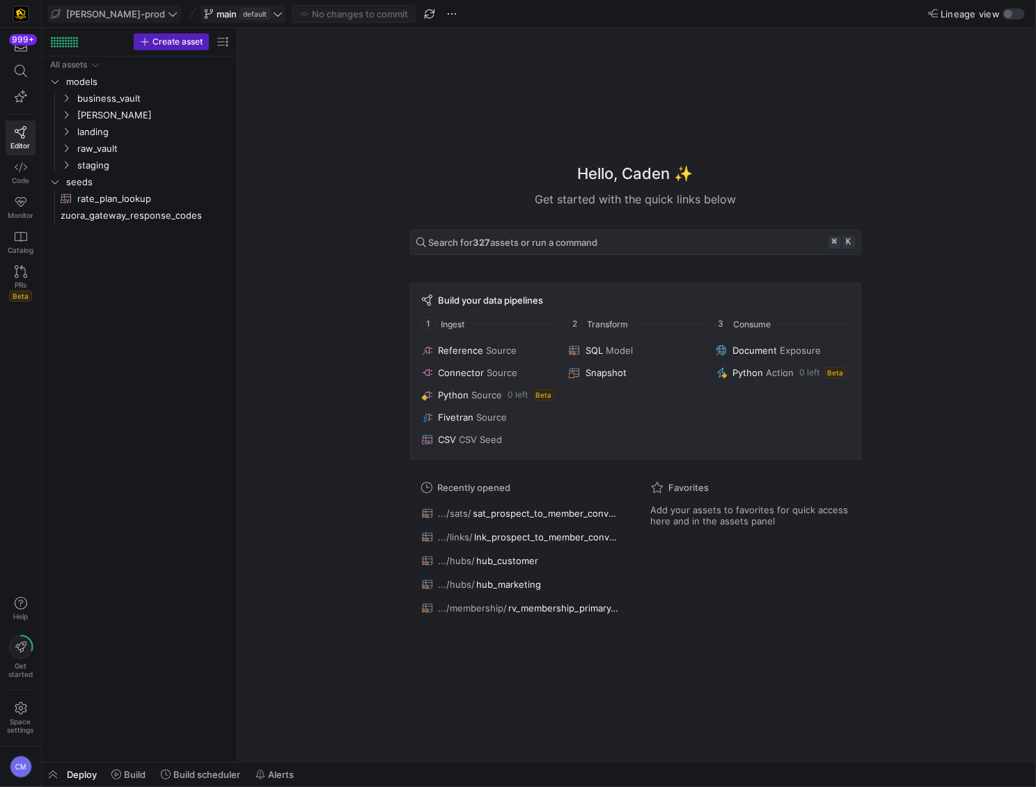
click at [239, 8] on span "default" at bounding box center [254, 13] width 31 height 11
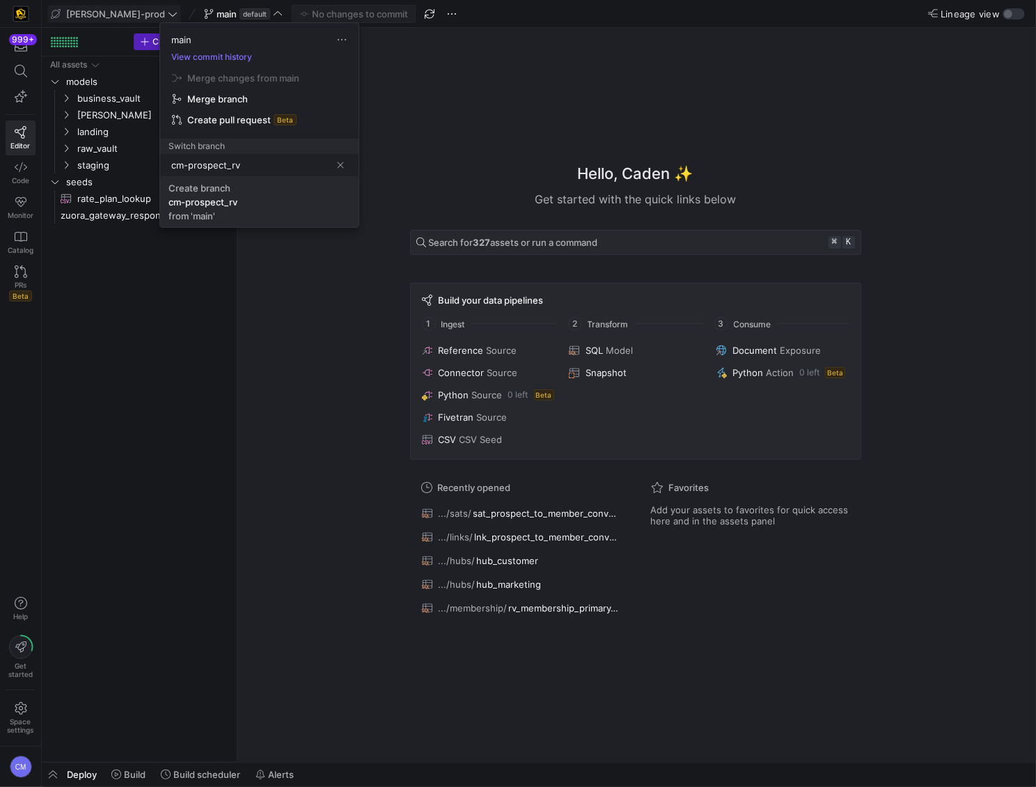
type input "cm-prospect_rv"
click at [207, 198] on div "cm-prospect_rv" at bounding box center [202, 201] width 69 height 11
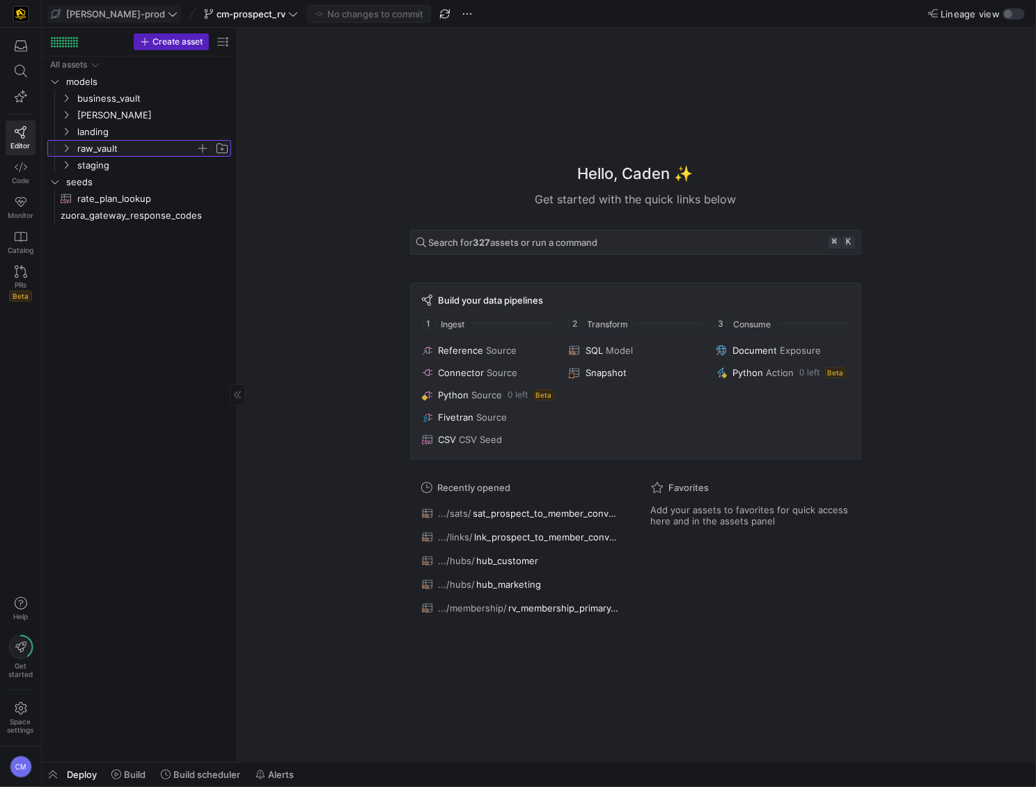
click at [137, 154] on span "raw_vault" at bounding box center [136, 149] width 118 height 16
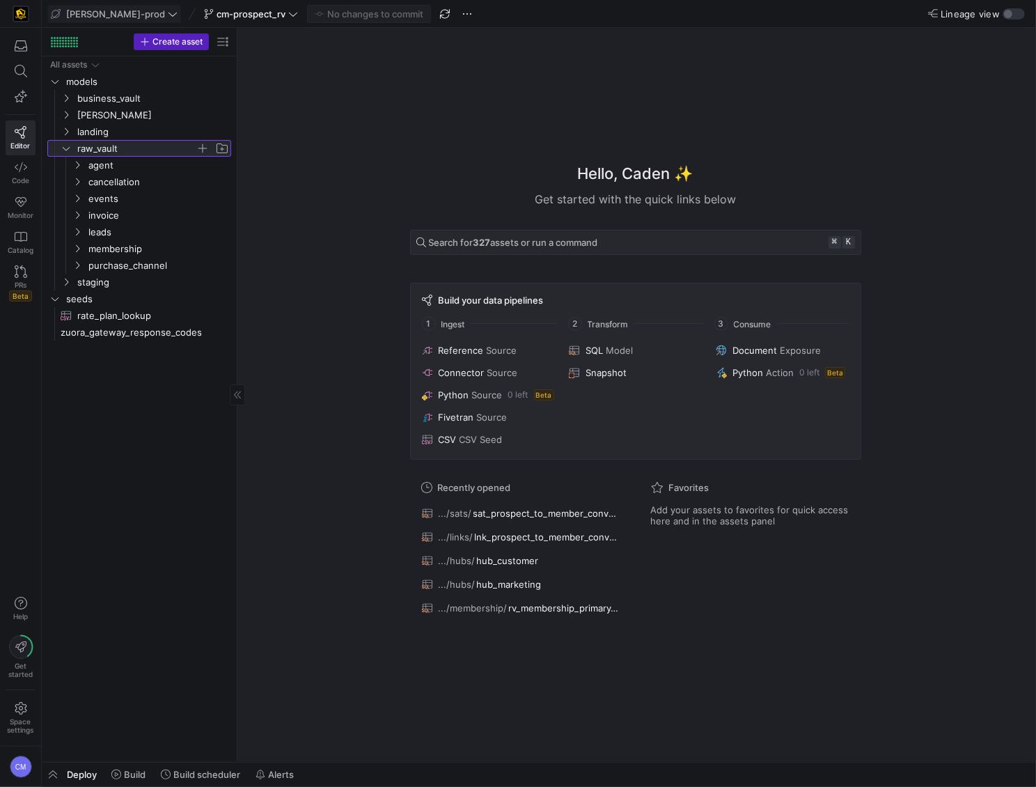
click at [200, 146] on span "button" at bounding box center [203, 148] width 14 height 14
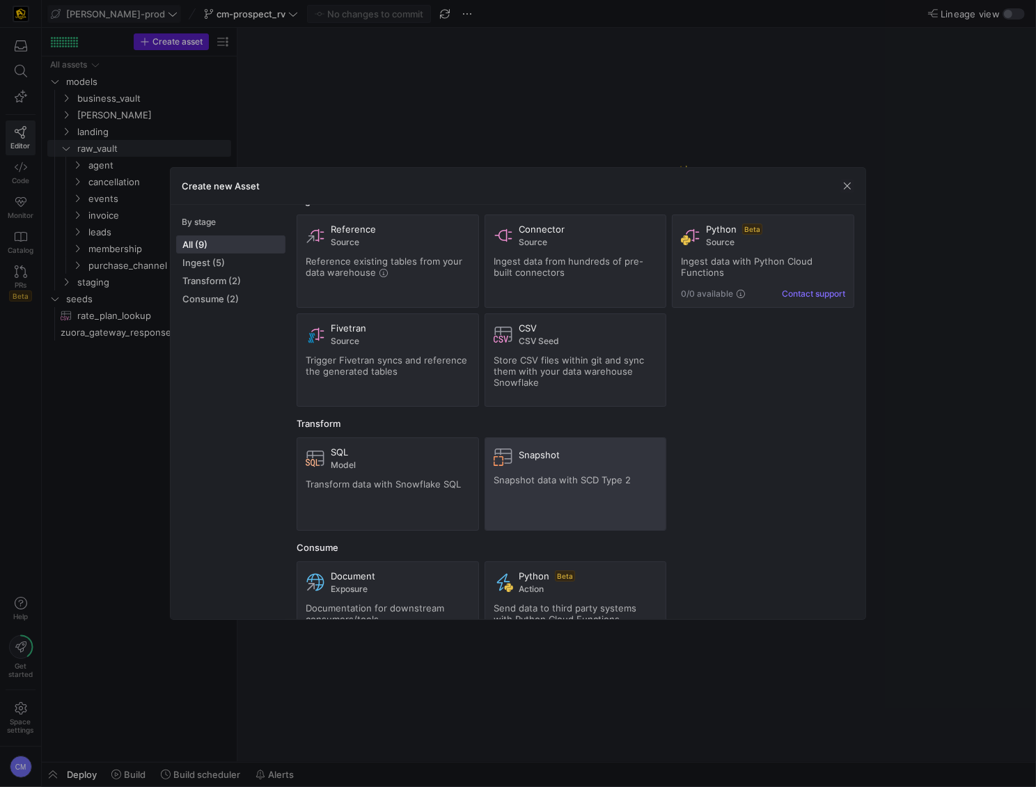
scroll to position [66, 0]
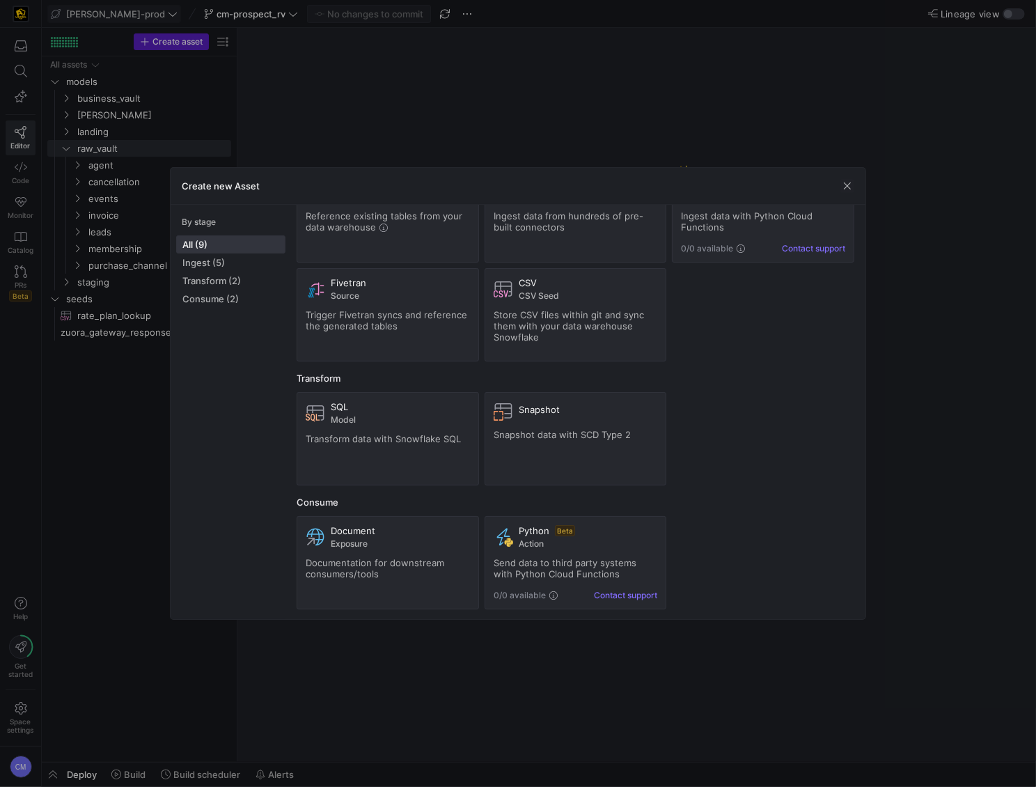
click at [353, 128] on div at bounding box center [518, 393] width 1036 height 787
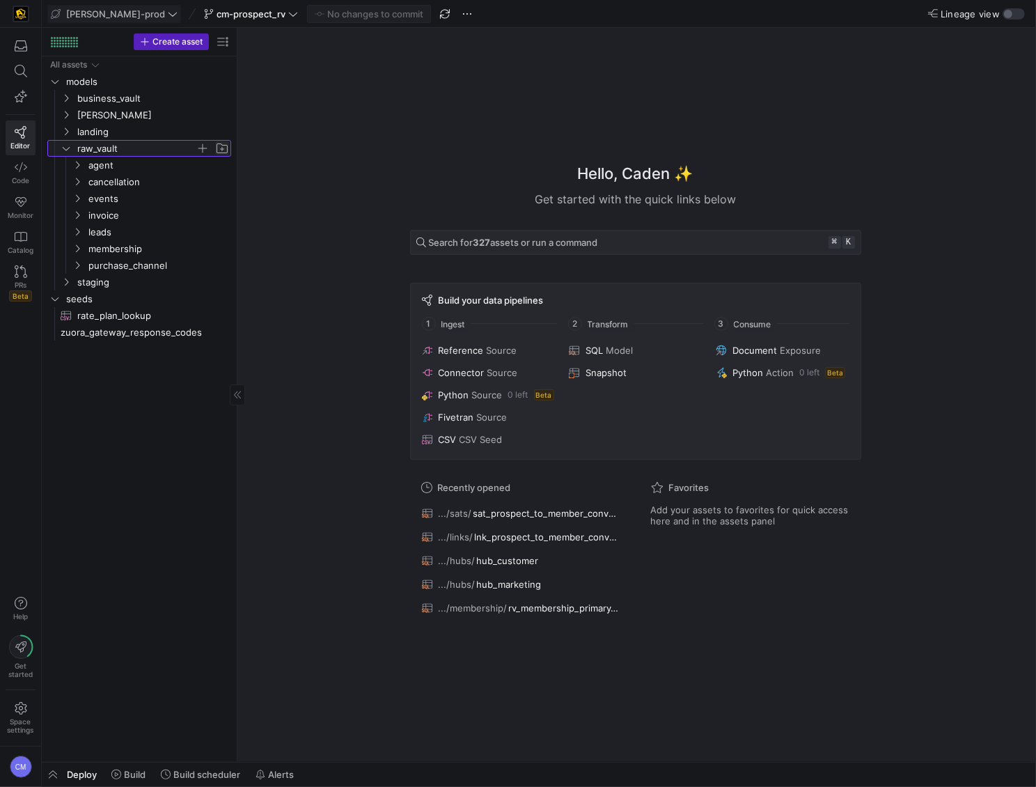
click at [219, 148] on span "Press SPACE to select this row." at bounding box center [222, 148] width 14 height 14
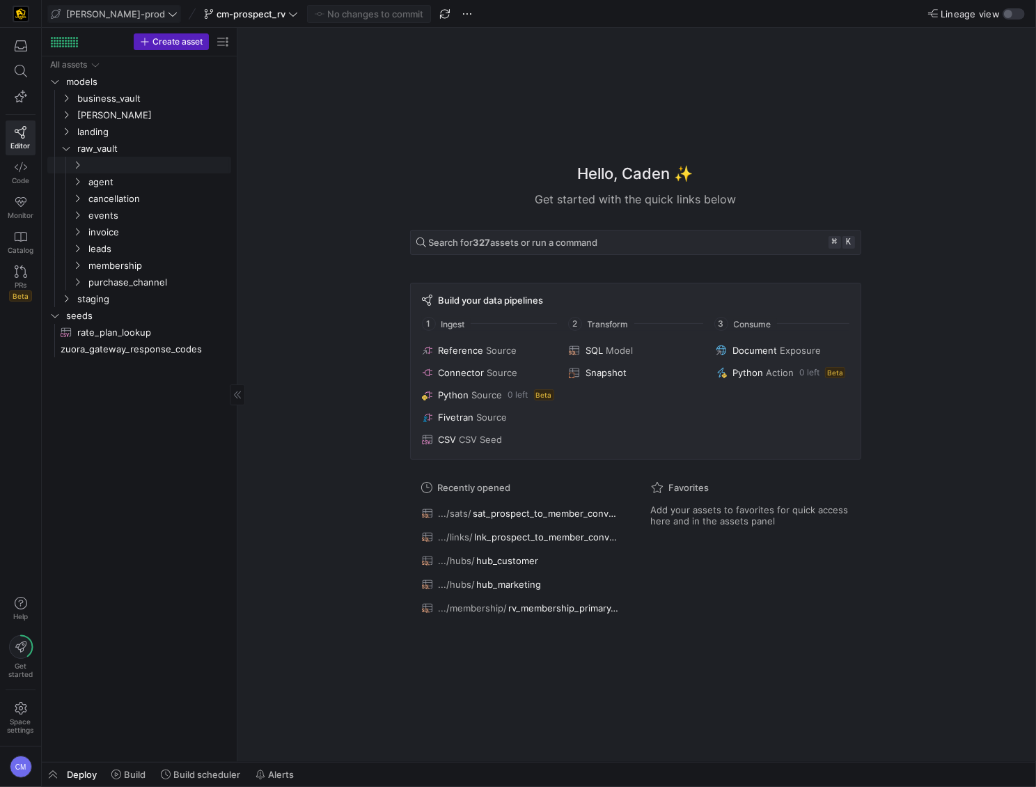
type input "P"
type input "prospect"
click at [127, 265] on span "prospect" at bounding box center [141, 266] width 107 height 16
click at [205, 264] on span "button" at bounding box center [203, 265] width 14 height 14
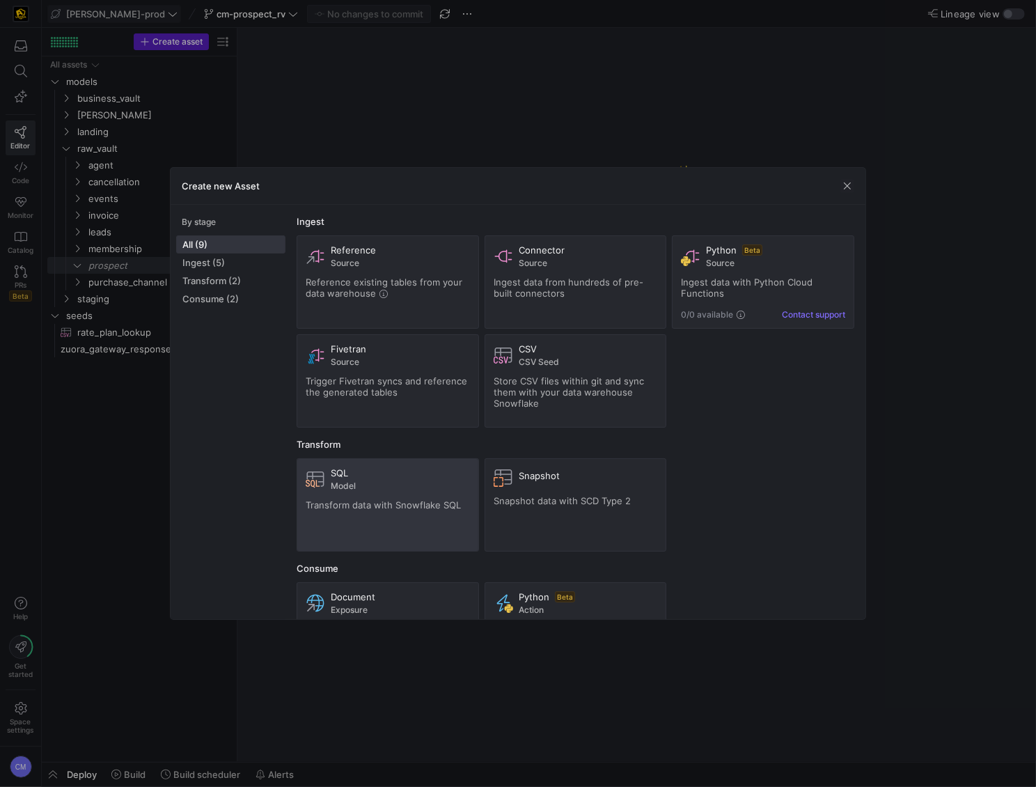
click at [418, 485] on span "Model" at bounding box center [400, 486] width 139 height 10
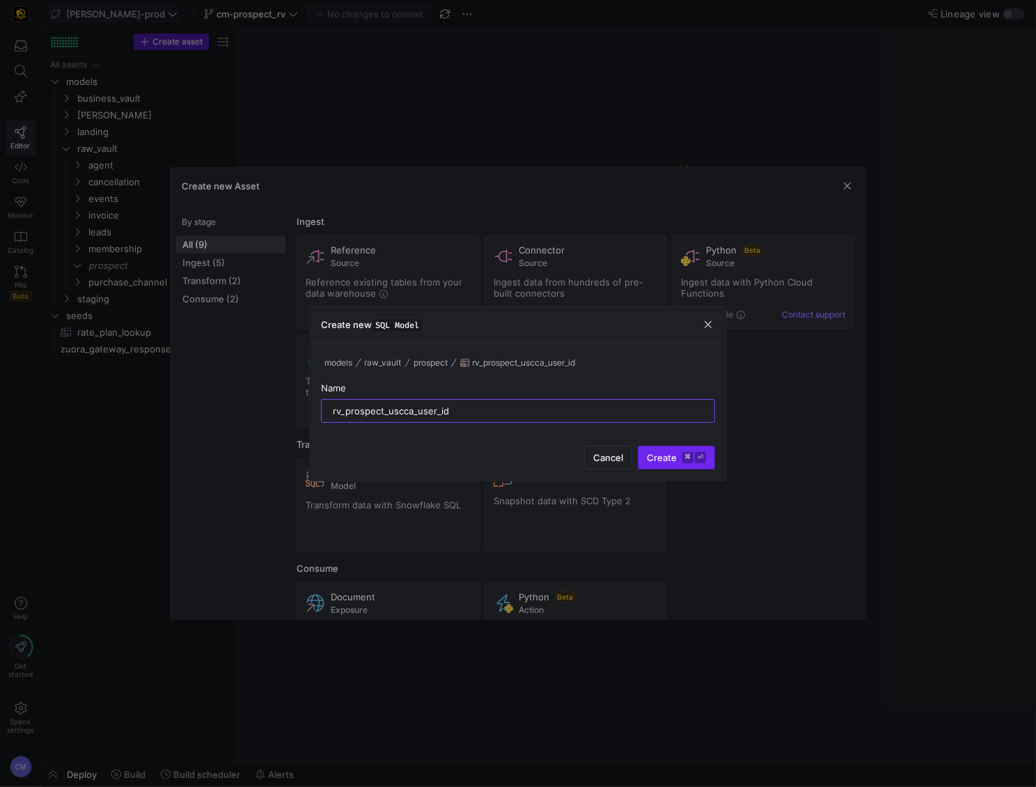
type input "rv_prospect_uscca_user_id"
click at [672, 466] on span "submit" at bounding box center [676, 457] width 76 height 22
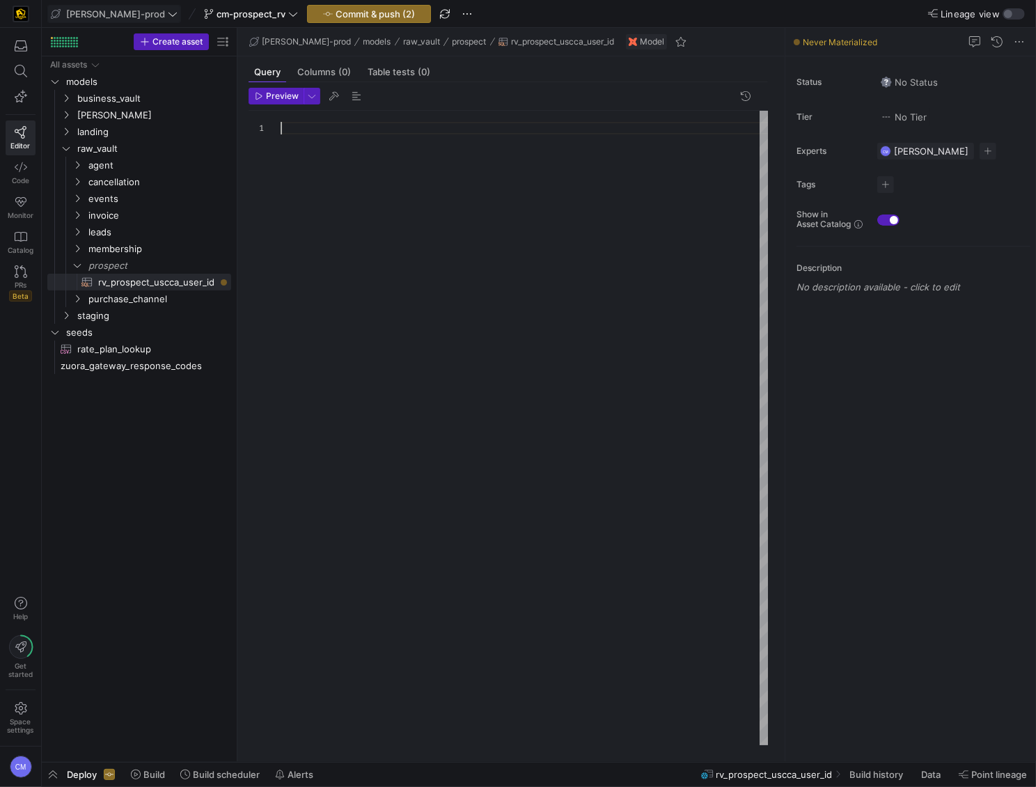
click at [343, 148] on div at bounding box center [525, 428] width 489 height 634
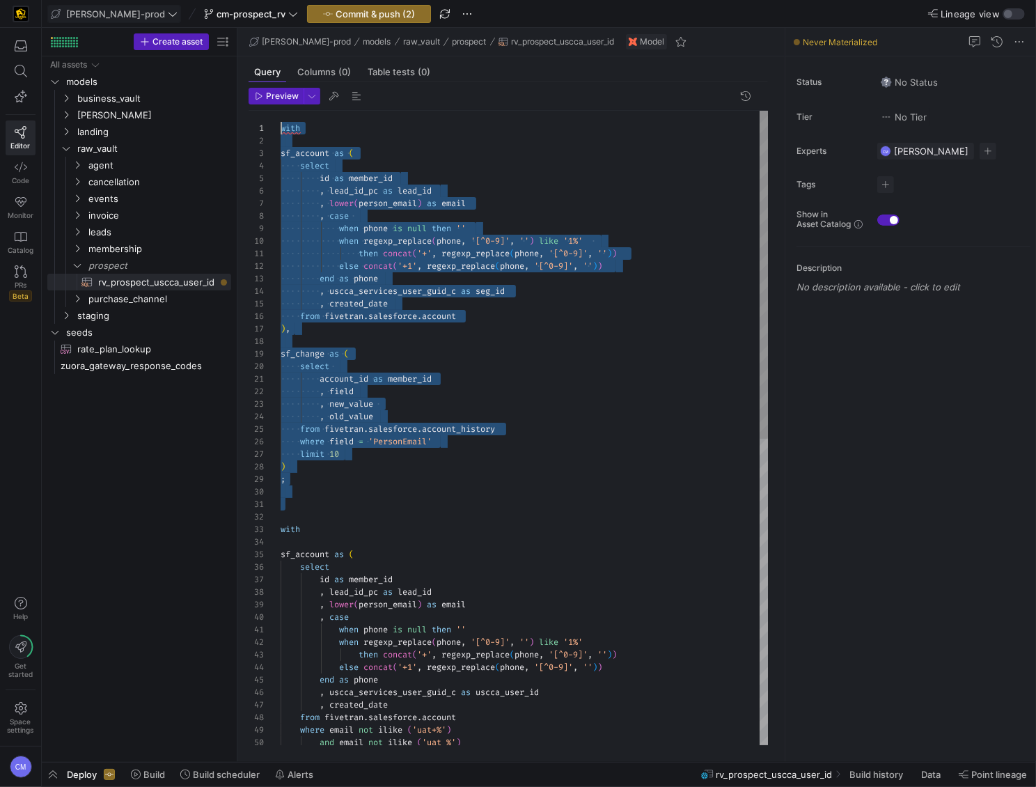
drag, startPoint x: 298, startPoint y: 515, endPoint x: 151, endPoint y: 36, distance: 501.7
click at [281, 111] on div ", created_date from fivetran . salesforce . account where email not ilike ( 'ua…" at bounding box center [525, 724] width 489 height 1227
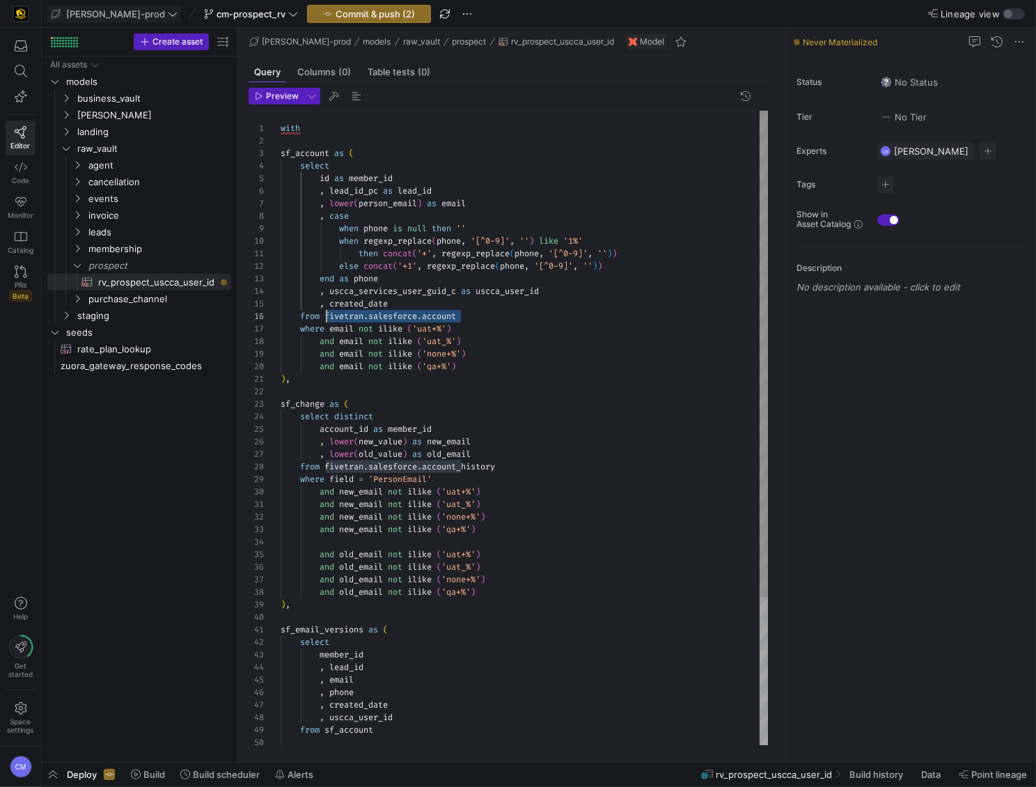
scroll to position [63, 45]
drag, startPoint x: 465, startPoint y: 316, endPoint x: 327, endPoint y: 311, distance: 138.6
click at [327, 311] on div ", created_date from fivetran . salesforce . account where email not ilike ( 'ua…" at bounding box center [525, 524] width 489 height 826
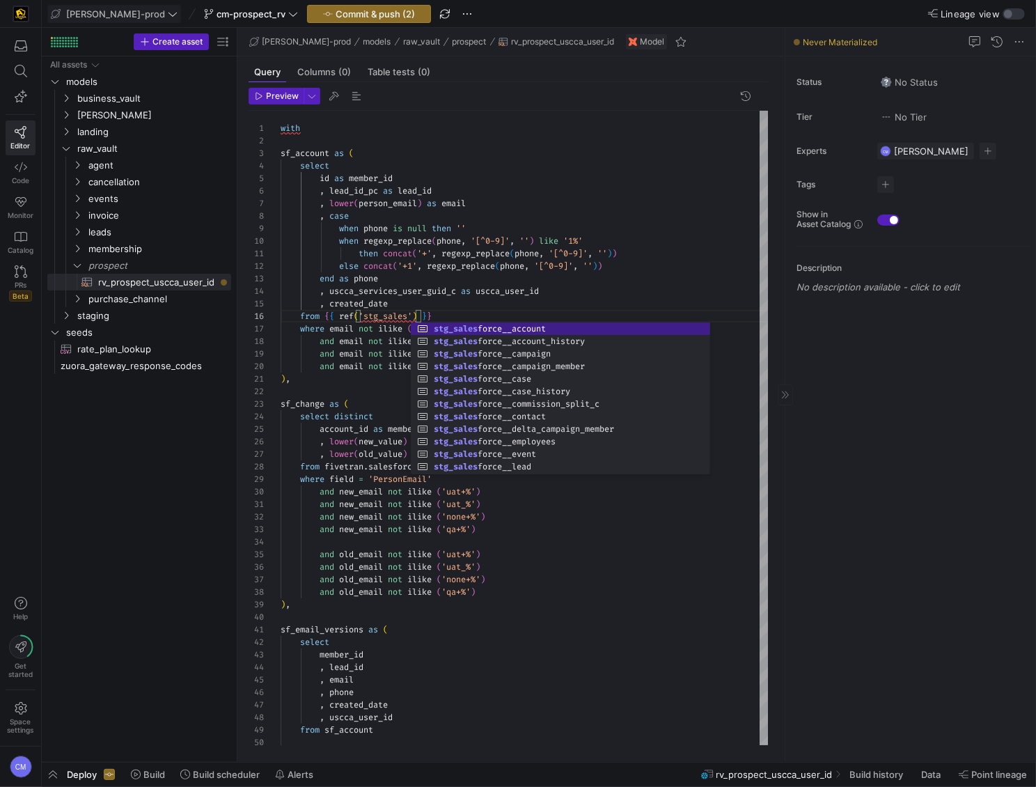
scroll to position [63, 201]
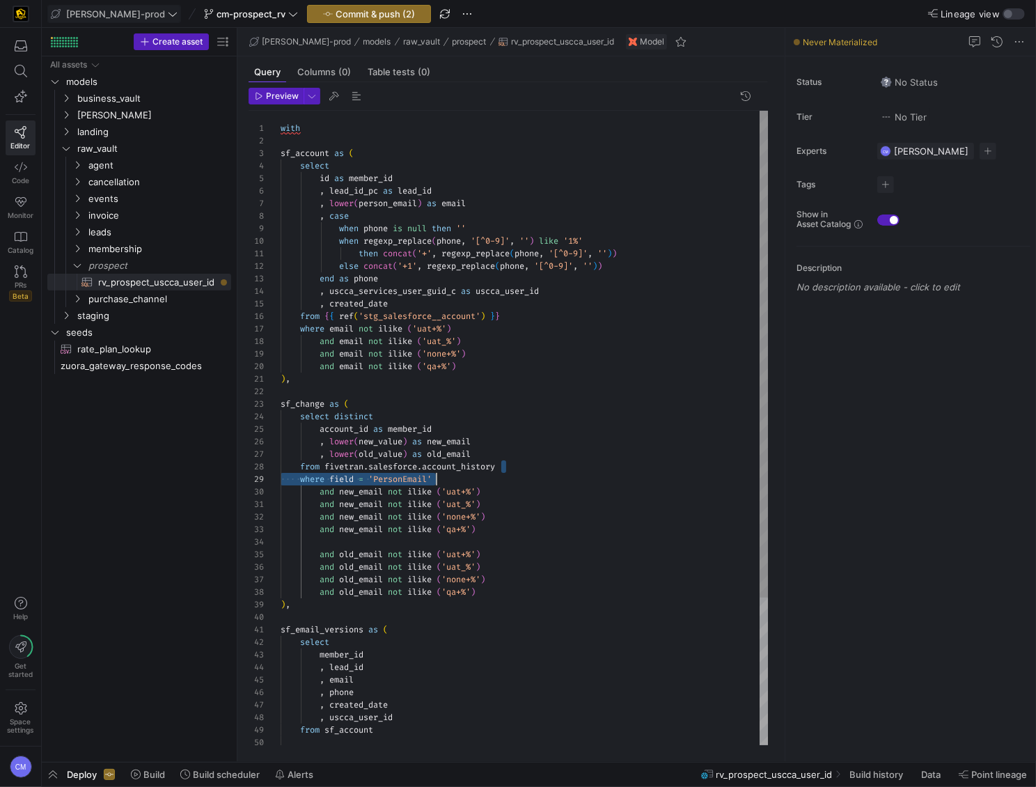
drag, startPoint x: 473, startPoint y: 469, endPoint x: 443, endPoint y: 482, distance: 33.0
click at [443, 482] on div ", created_date from { { ref ( 'stg_salesforce__account' ) } } where email not i…" at bounding box center [525, 524] width 489 height 826
click at [530, 464] on div ", created_date from { { ref ( 'stg_salesforce__account' ) } } where email not i…" at bounding box center [525, 524] width 489 height 826
drag, startPoint x: 530, startPoint y: 464, endPoint x: 609, endPoint y: 459, distance: 78.8
click at [328, 465] on div "from fivetran . salesforce . account_history" at bounding box center [525, 466] width 489 height 13
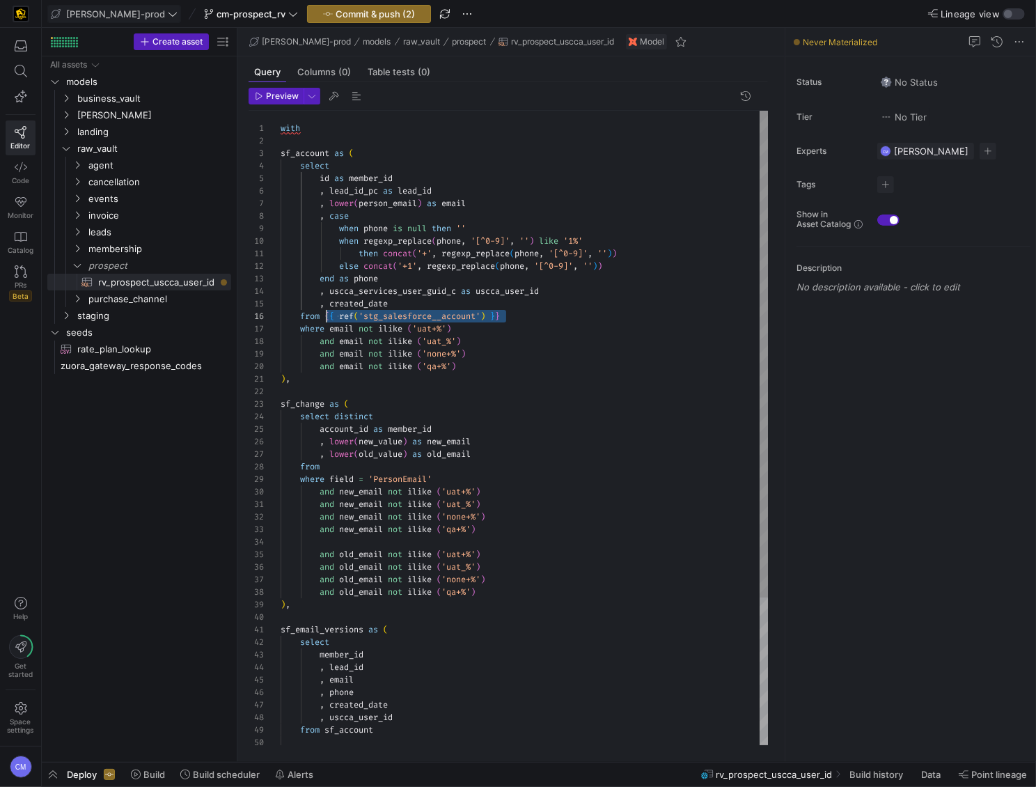
scroll to position [63, 40]
drag, startPoint x: 562, startPoint y: 316, endPoint x: 322, endPoint y: 320, distance: 240.2
click at [322, 320] on div ", created_date from { { ref ( 'stg_salesforce__account' ) } } where email not i…" at bounding box center [525, 524] width 489 height 826
click at [380, 466] on div ", created_date from { { ref ( 'stg_salesforce__account' ) } } where email not i…" at bounding box center [525, 524] width 489 height 826
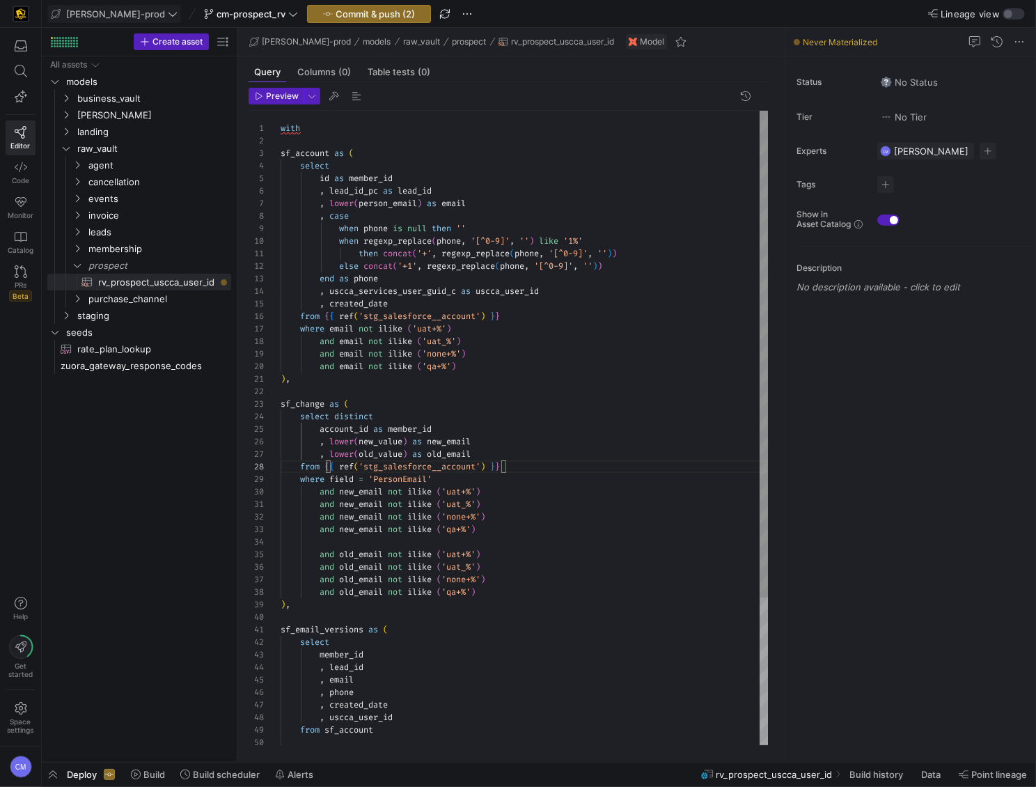
click at [405, 469] on div ", created_date from { { ref ( 'stg_salesforce__account' ) } } where email not i…" at bounding box center [525, 524] width 489 height 826
click at [447, 469] on div ", created_date from { { ref ( 'stg_salesforce__account' ) } } where email not i…" at bounding box center [525, 524] width 489 height 826
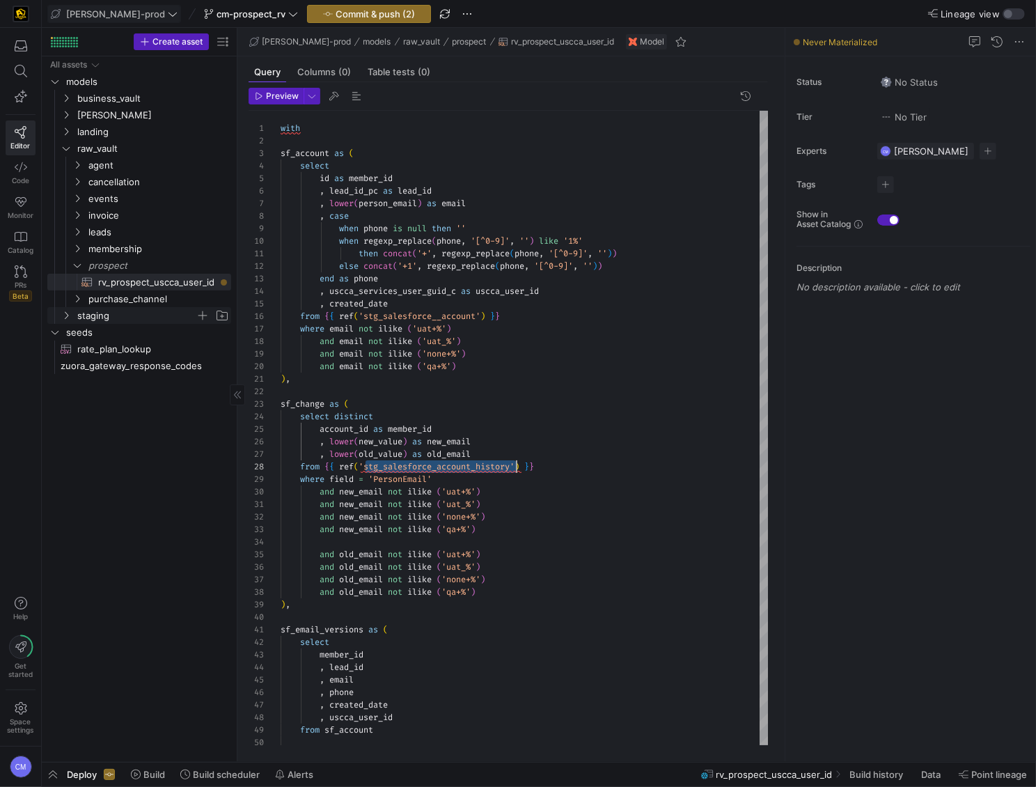
click at [86, 313] on span "staging" at bounding box center [136, 316] width 118 height 16
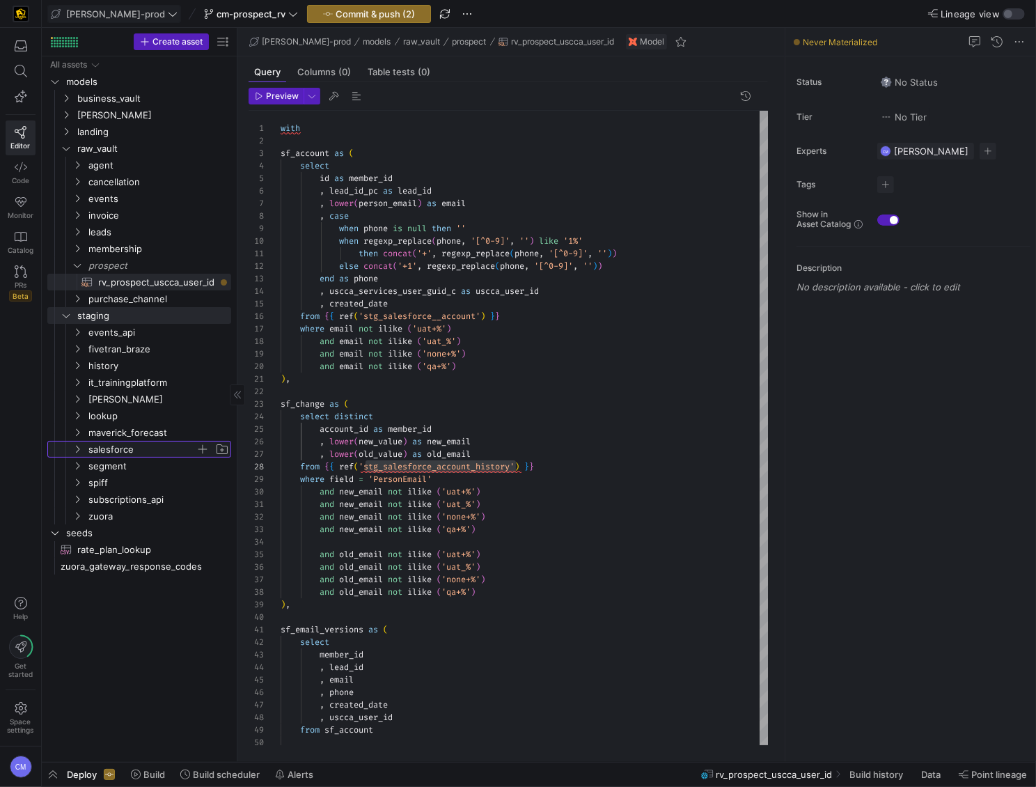
click at [134, 448] on span "salesforce" at bounding box center [141, 449] width 107 height 16
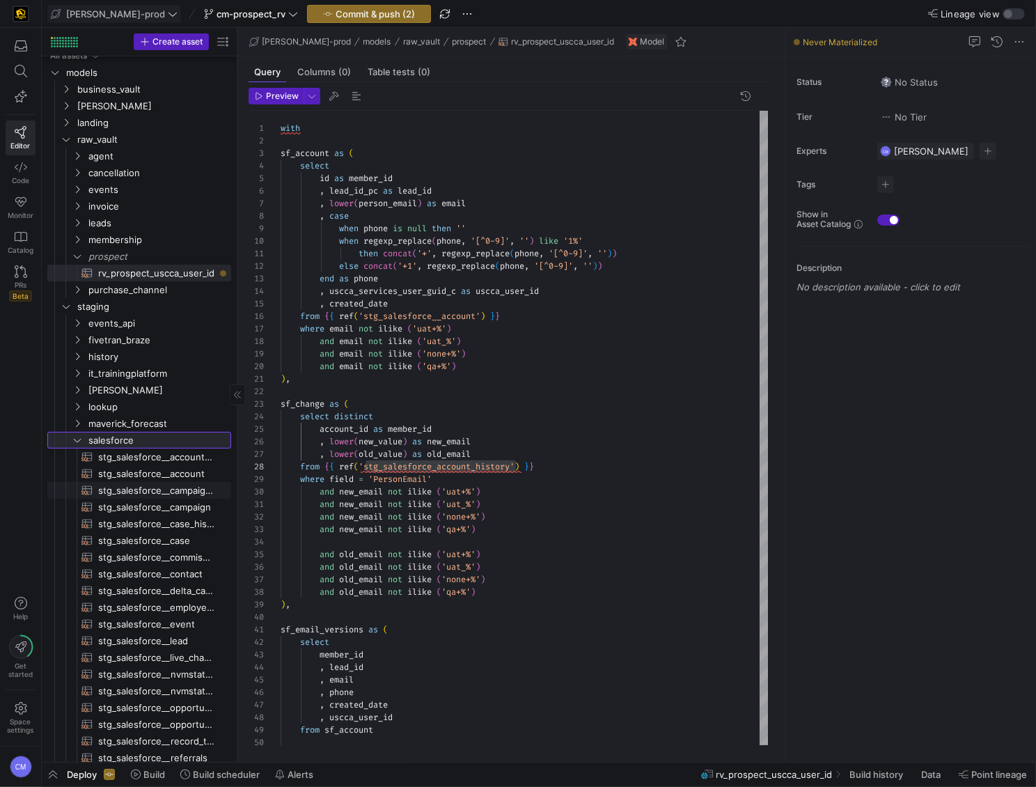
scroll to position [11, 0]
click at [164, 450] on span "stg_salesforce__account_history​​​​​​​​​​" at bounding box center [156, 455] width 117 height 16
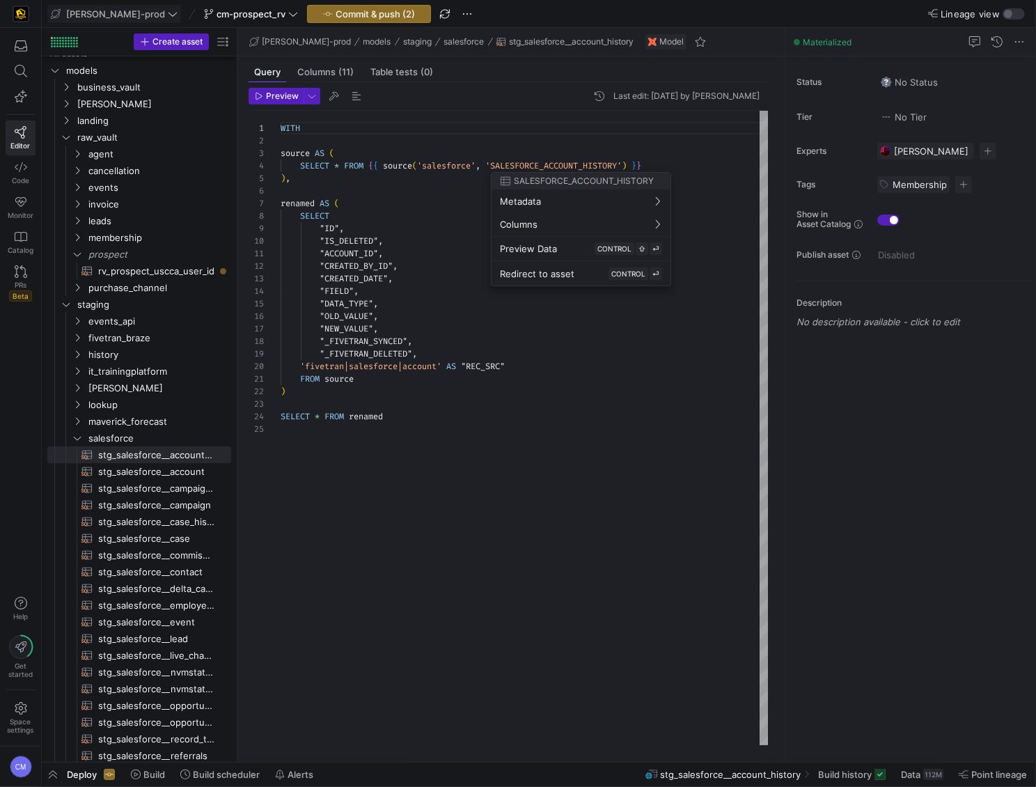
click at [389, 460] on div at bounding box center [518, 393] width 1036 height 787
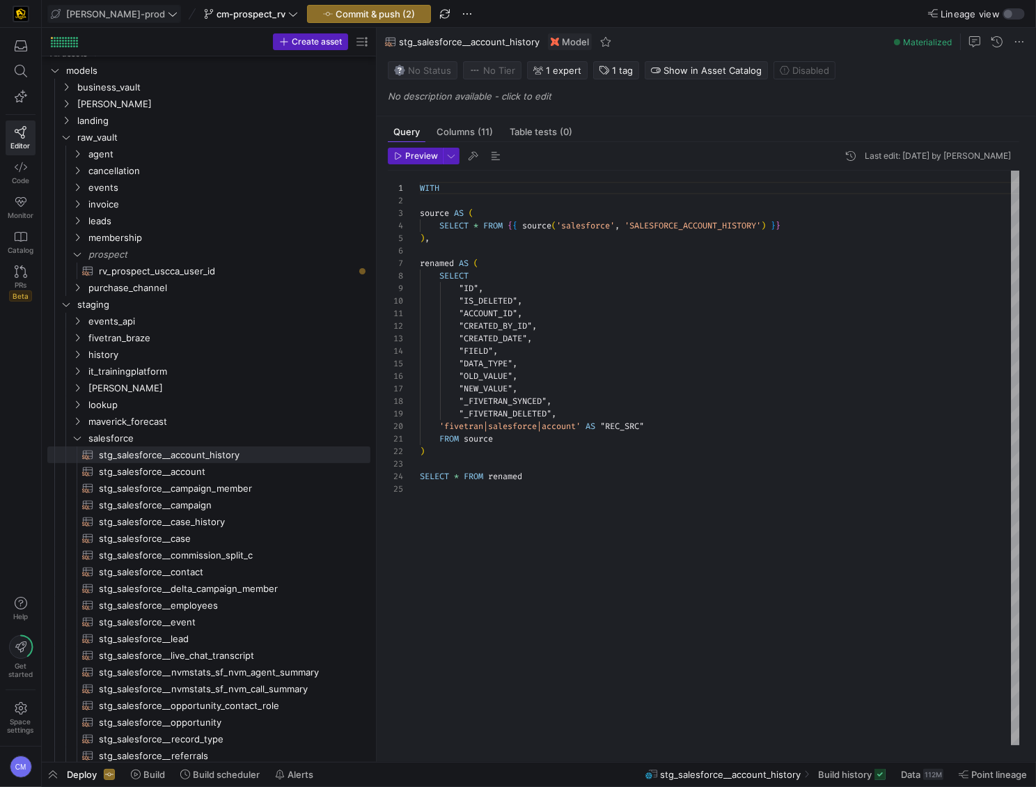
drag, startPoint x: 238, startPoint y: 435, endPoint x: 547, endPoint y: 430, distance: 309.2
click at [547, 430] on as-split "Create asset Drag here to set row groups Drag here to set column labels Group 1…" at bounding box center [539, 395] width 994 height 734
click at [190, 268] on span "rv_prospect_uscca_user_id​​​​​​​​​​" at bounding box center [226, 271] width 255 height 16
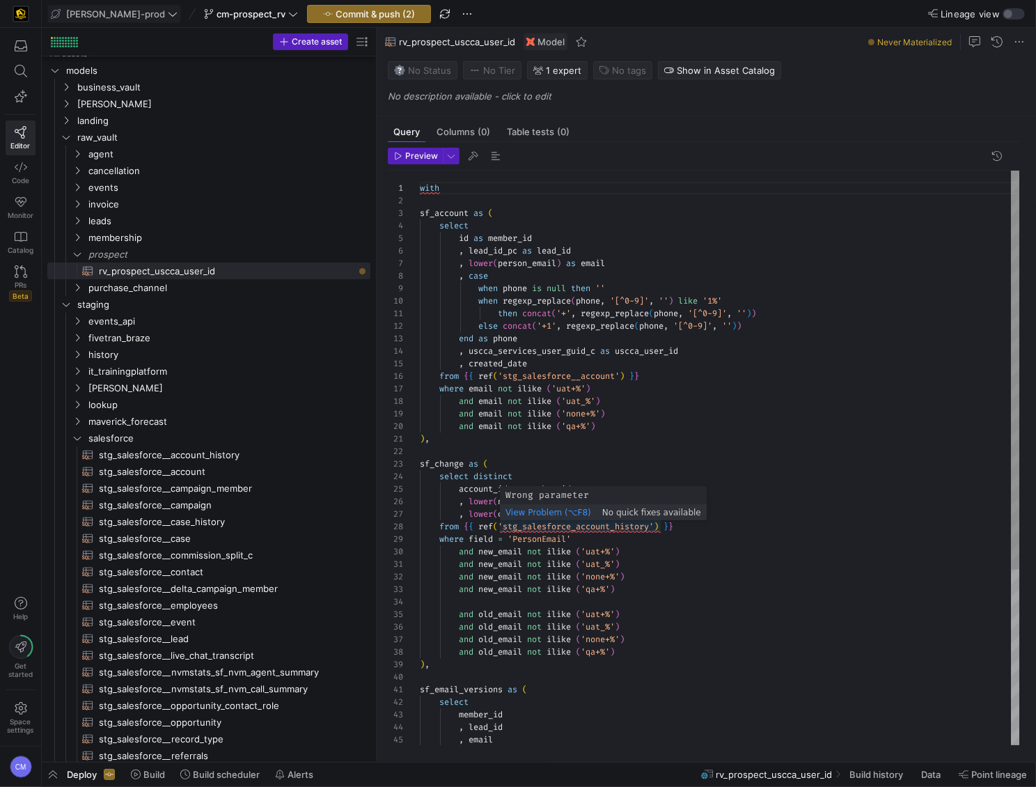
click at [636, 528] on div "with sf_account as ( select id as member_id , lead_id_pc as lead_id , lower ( p…" at bounding box center [720, 584] width 601 height 826
click at [681, 588] on div "with sf_account as ( select id as member_id , lead_id_pc as lead_id , lower ( p…" at bounding box center [720, 584] width 601 height 826
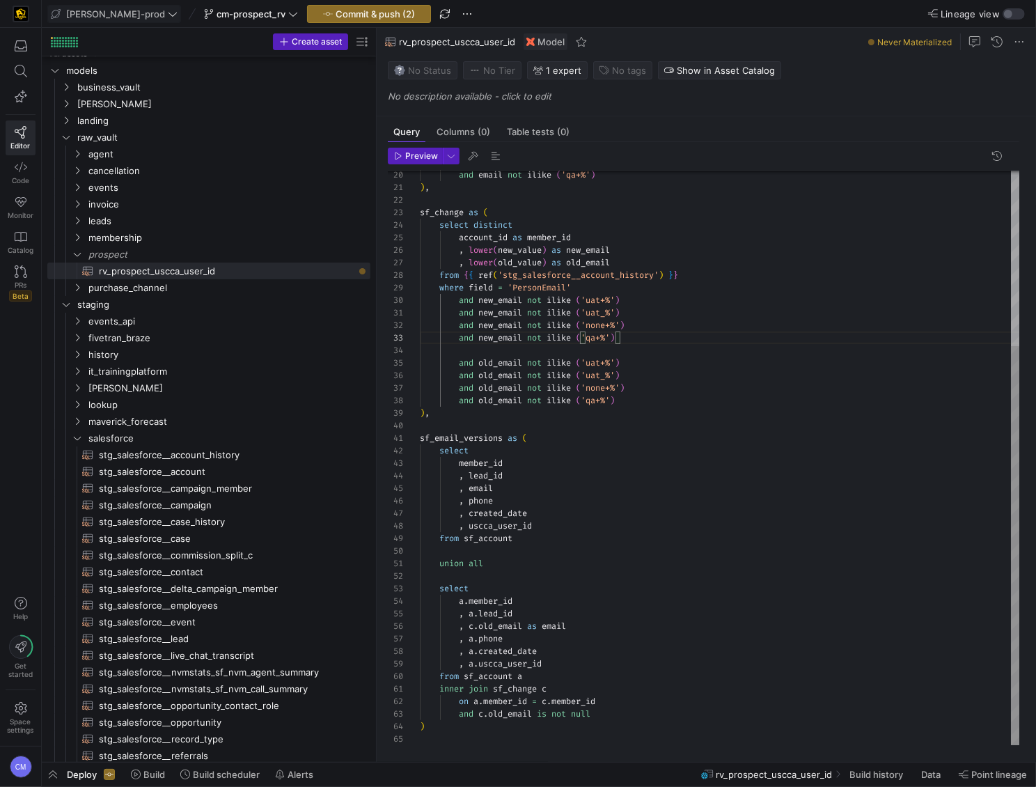
scroll to position [37, 5]
click at [446, 725] on div "and email not ilike ( 'qa+%' ) ) , sf_change as ( select distinct account_id as…" at bounding box center [720, 332] width 601 height 826
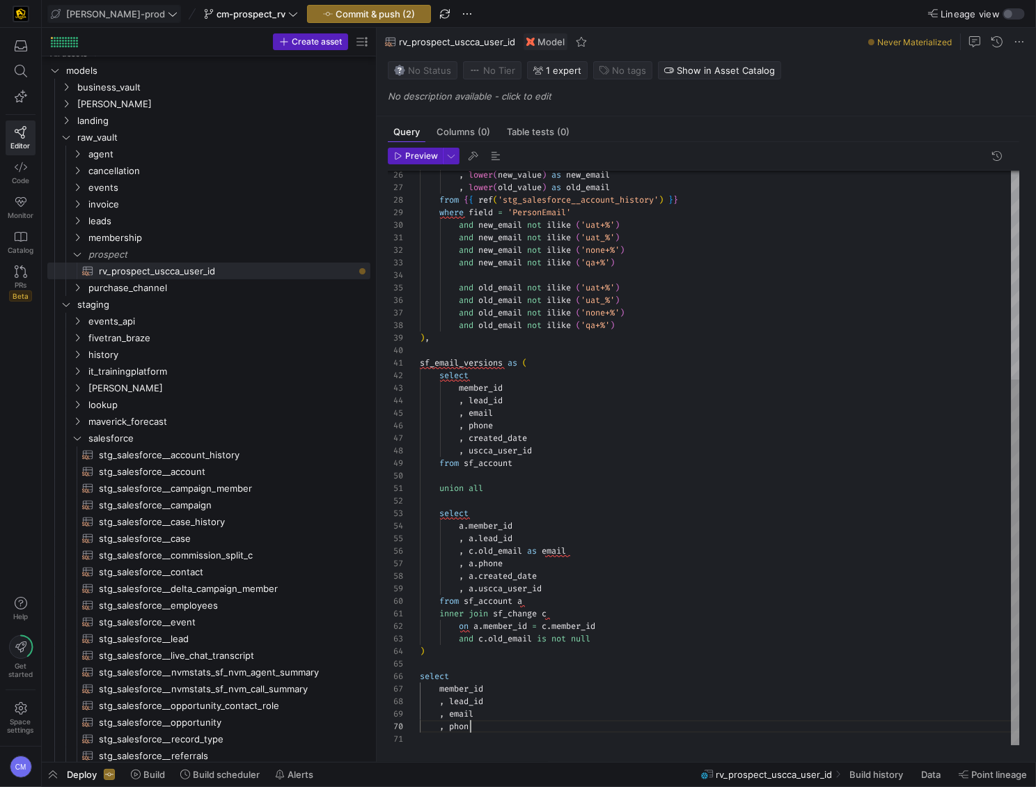
scroll to position [112, 55]
type textarea "inner join sf_change c on a.member_id = c.member_id and c.old_email is not null…"
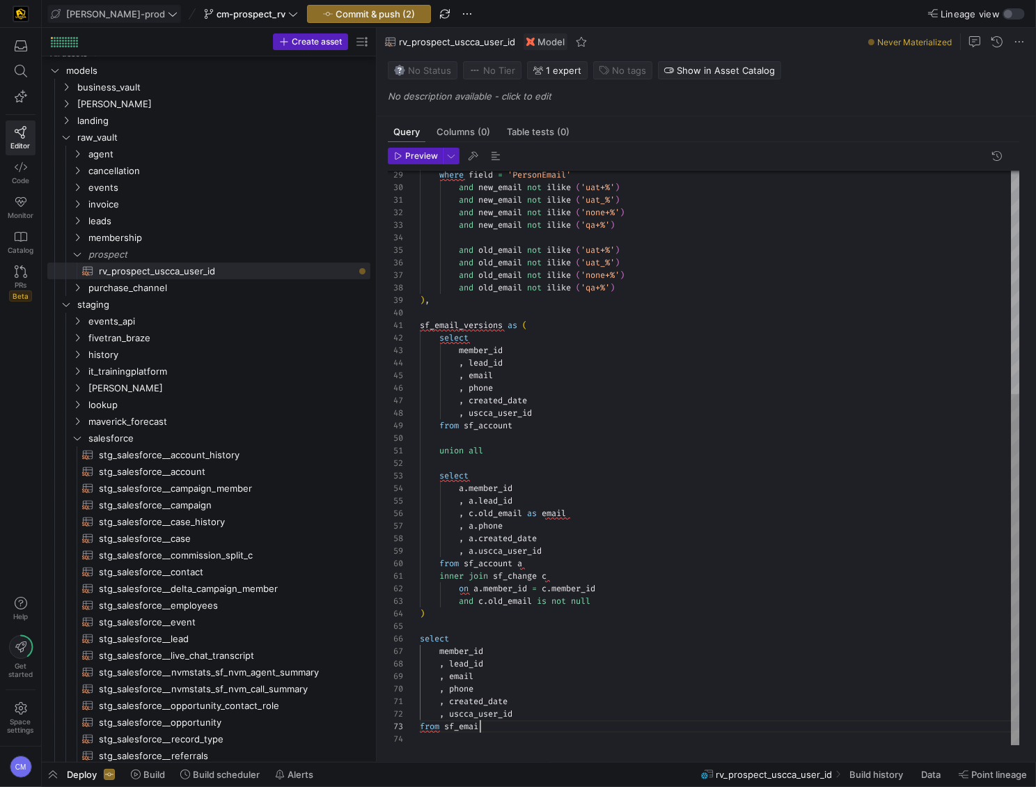
scroll to position [25, 65]
click at [481, 321] on div "where field = 'PersonEmail' and new_email not ilike ( 'uat+%' ) and new_email n…" at bounding box center [720, 275] width 601 height 938
click at [466, 726] on div "where field = 'PersonEmail' and new_email not ilike ( 'uat+%' ) and new_email n…" at bounding box center [720, 275] width 601 height 938
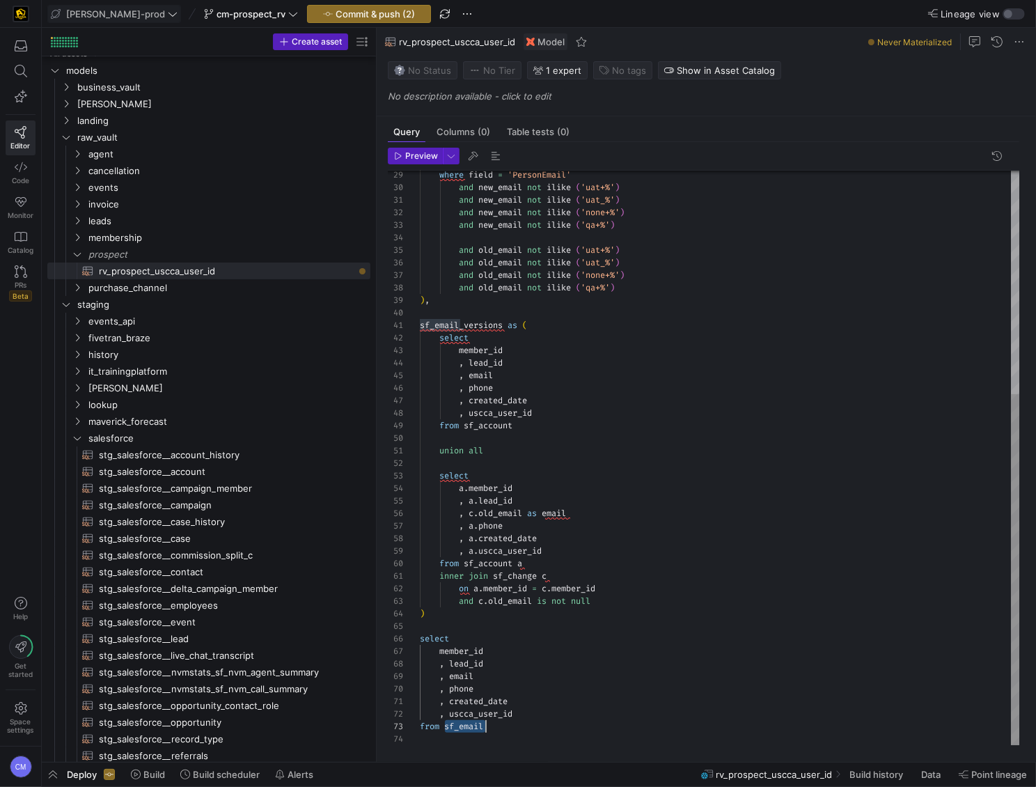
click at [466, 726] on div "where field = 'PersonEmail' and new_email not ilike ( 'uat+%' ) and new_email n…" at bounding box center [720, 275] width 601 height 938
type textarea ", created_date , uscca_user_id from sf_email_versions"
click at [351, 21] on span "button" at bounding box center [369, 14] width 123 height 17
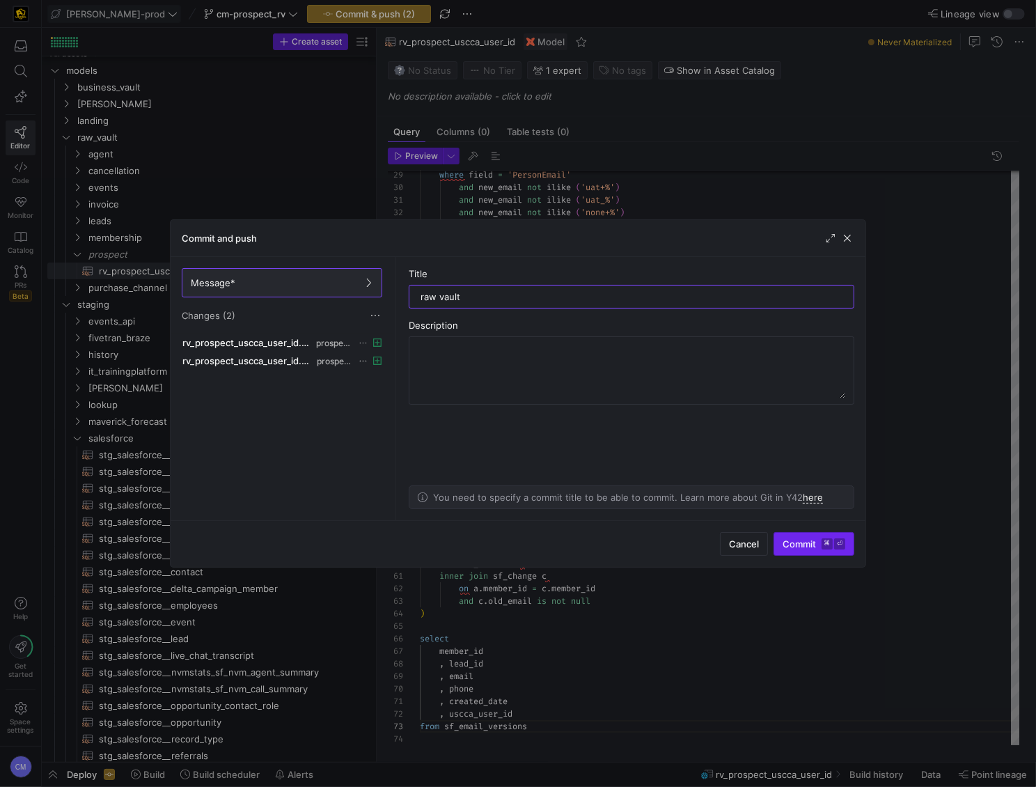
type input "raw vault"
click at [815, 538] on span "Commit ⌘ ⏎" at bounding box center [814, 543] width 63 height 11
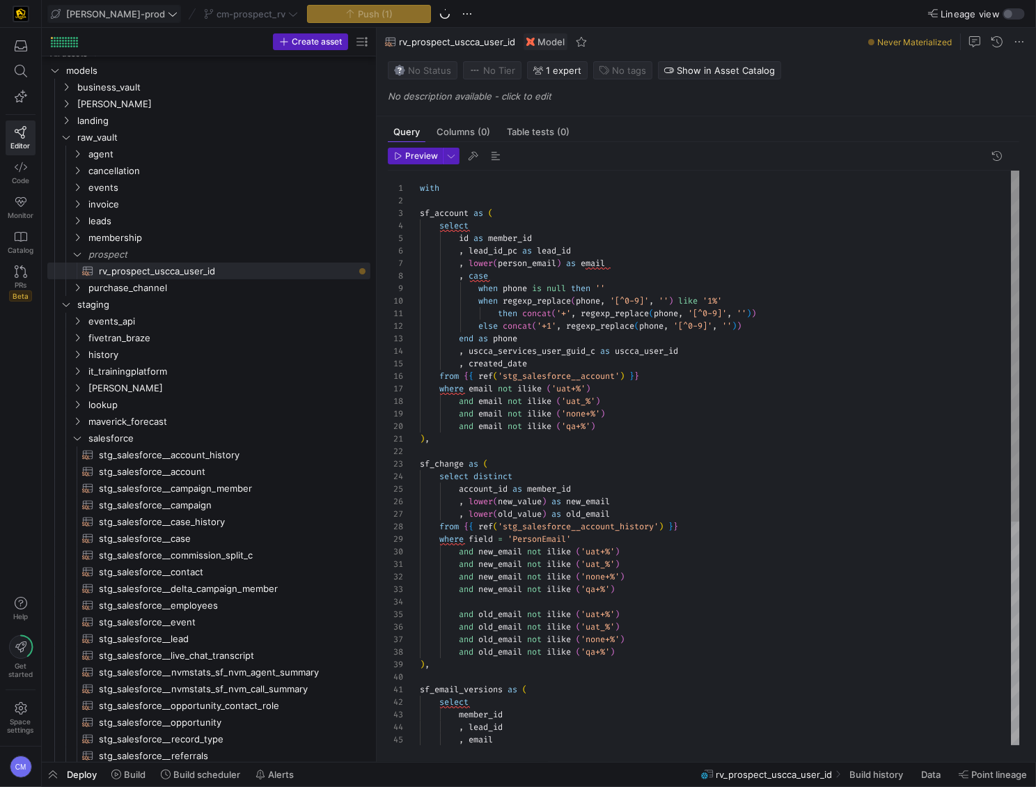
click at [505, 186] on div "where field = 'PersonEmail' and new_email not ilike ( 'uat+%' ) and new_email n…" at bounding box center [720, 640] width 601 height 938
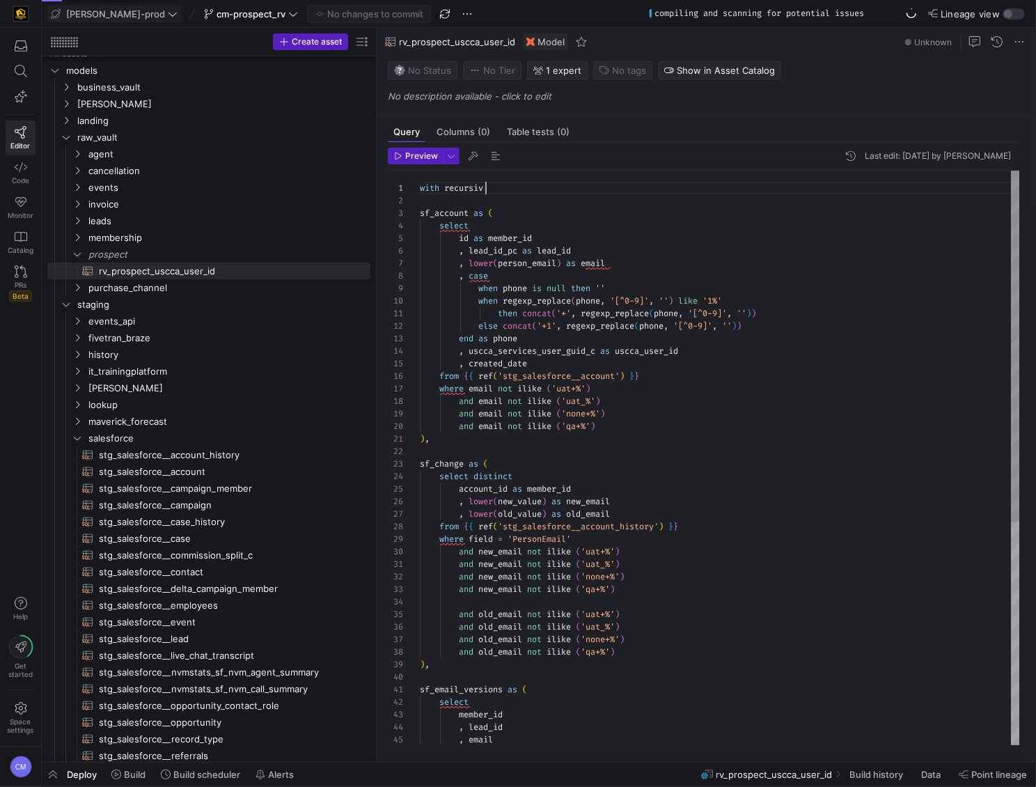
scroll to position [0, 70]
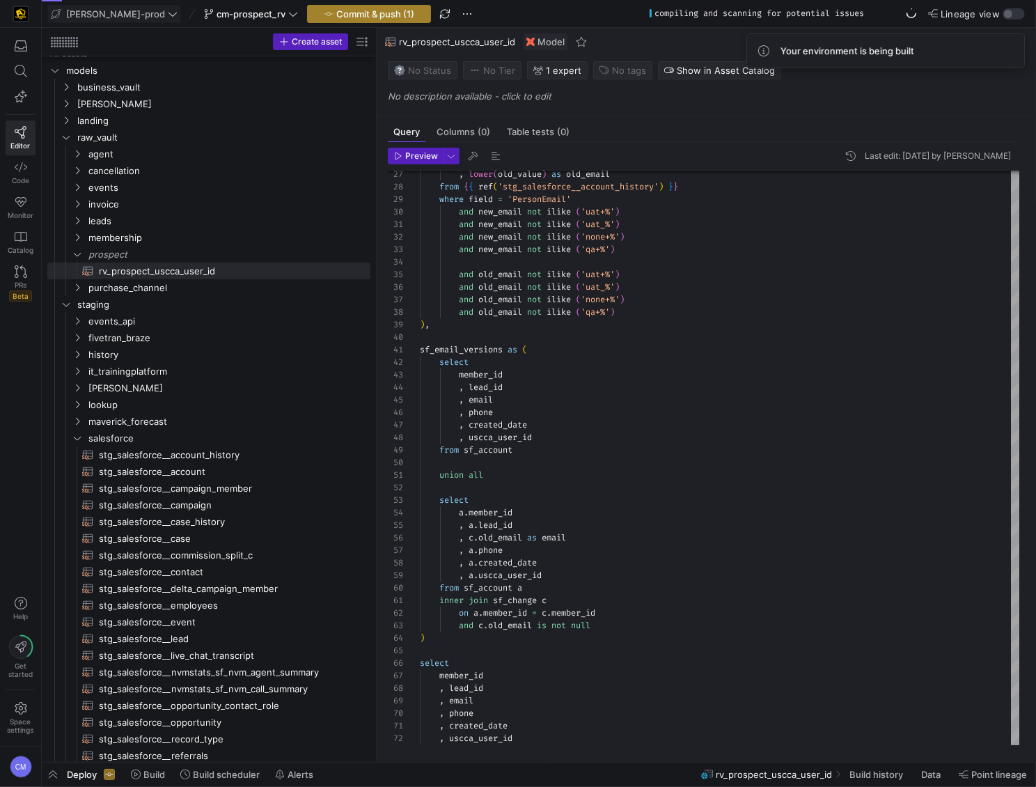
type textarea "with recursive sf_account as ( select id as member_id , lead_id_pc as lead_id ,…"
click at [336, 14] on span "Commit & push (1)" at bounding box center [375, 13] width 78 height 11
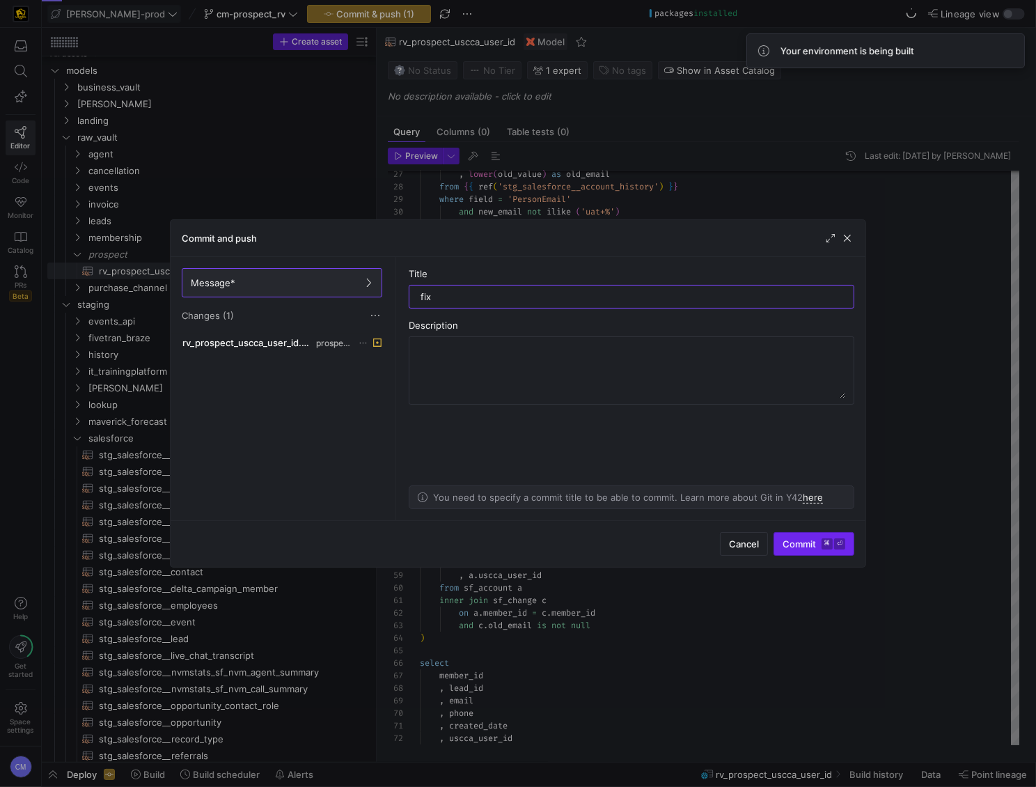
type input "fix"
click at [838, 541] on kbd "⏎" at bounding box center [839, 543] width 11 height 11
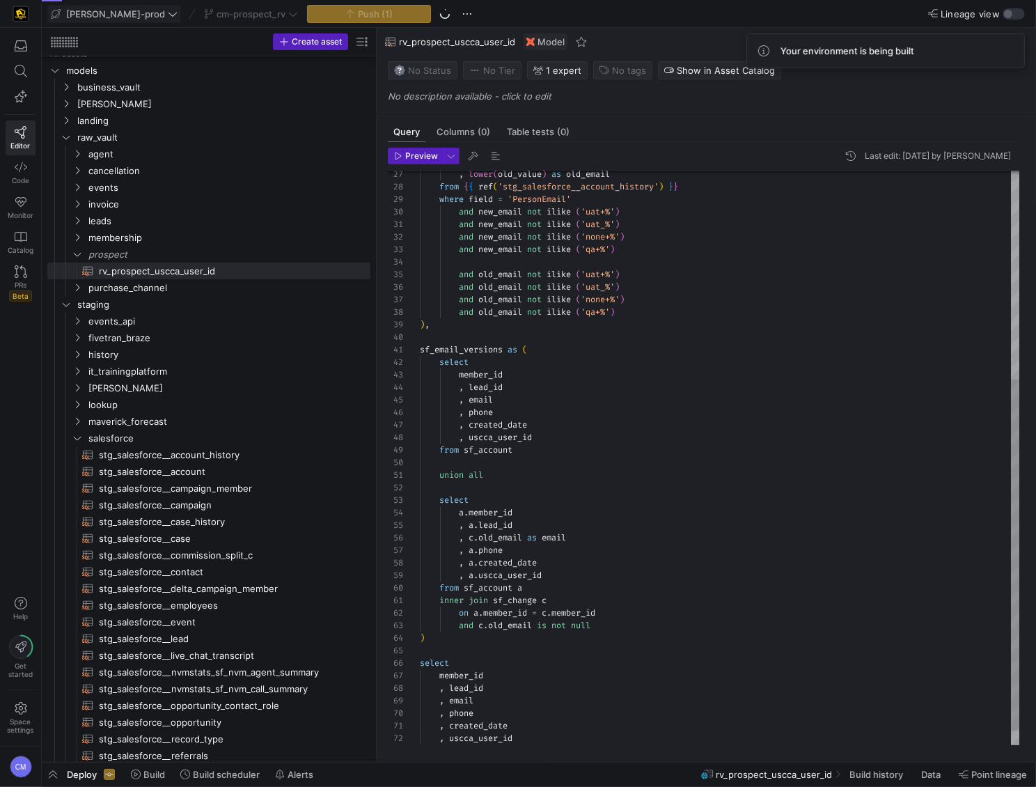
click at [702, 474] on div "where field = 'PersonEmail' and new_email not ilike ( 'uat+%' ) and new_email n…" at bounding box center [720, 300] width 601 height 938
click at [50, 772] on span "button" at bounding box center [53, 774] width 22 height 24
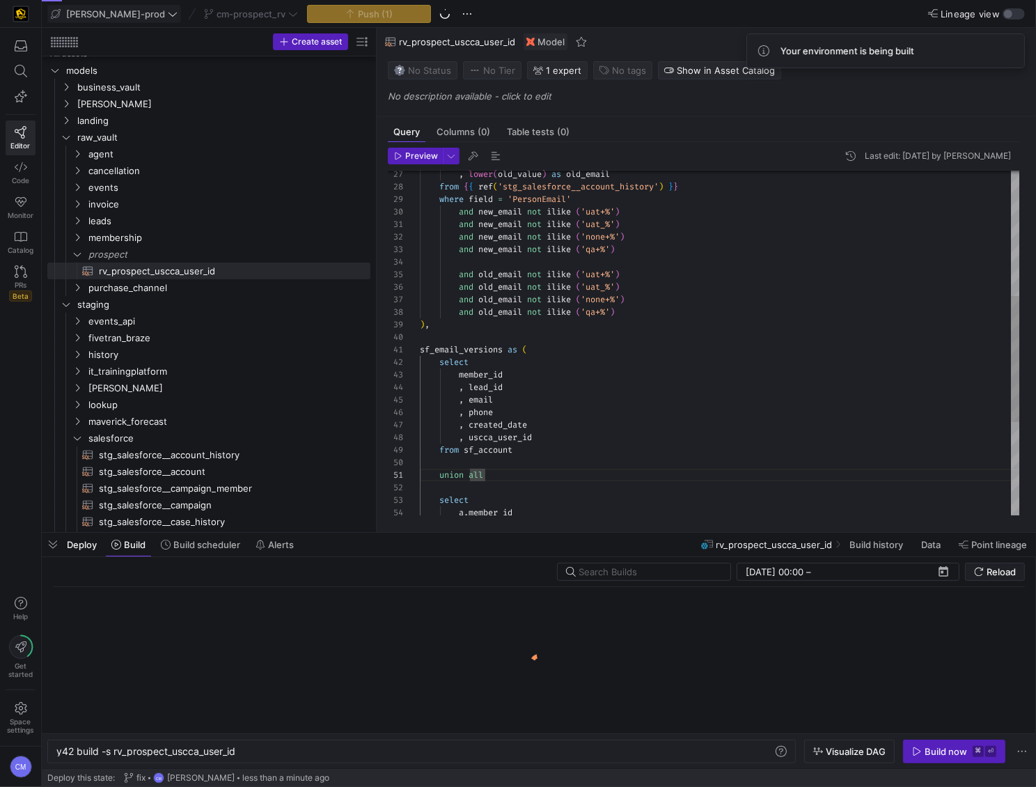
scroll to position [0, 180]
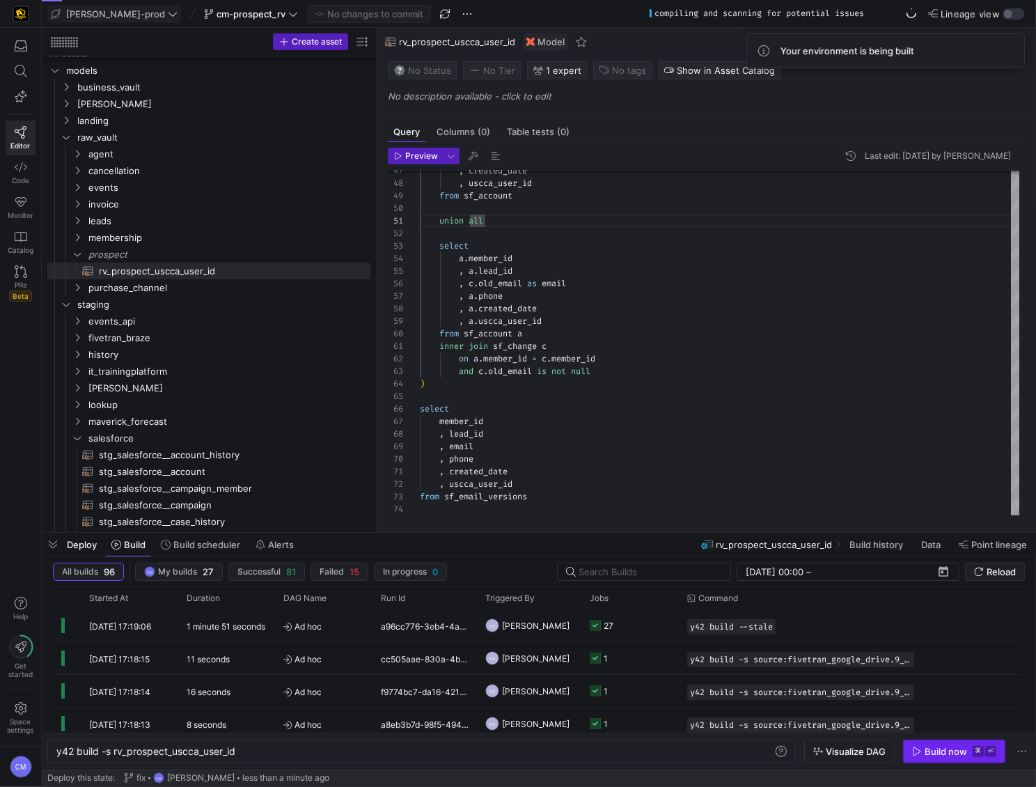
click at [975, 746] on kbd "⌘" at bounding box center [978, 751] width 11 height 11
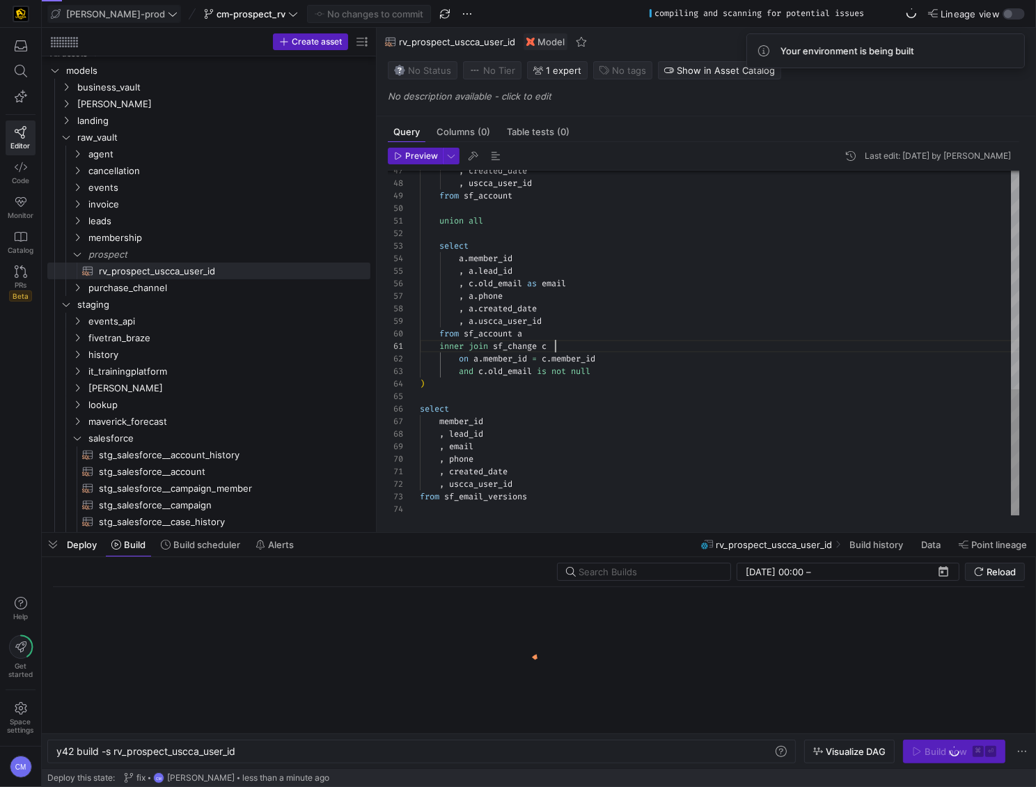
scroll to position [0, 134]
click at [695, 352] on div ", created_date , uscca_user_id from sf_account union all select a . member_id ,…" at bounding box center [720, 46] width 601 height 938
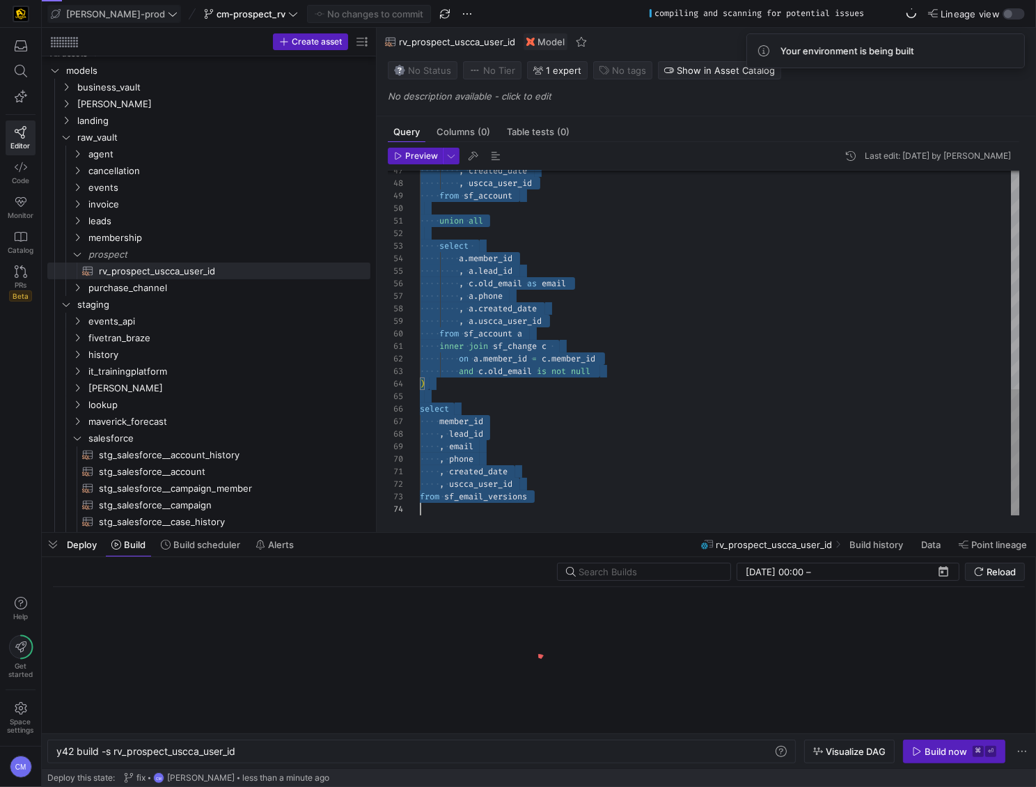
scroll to position [0, 0]
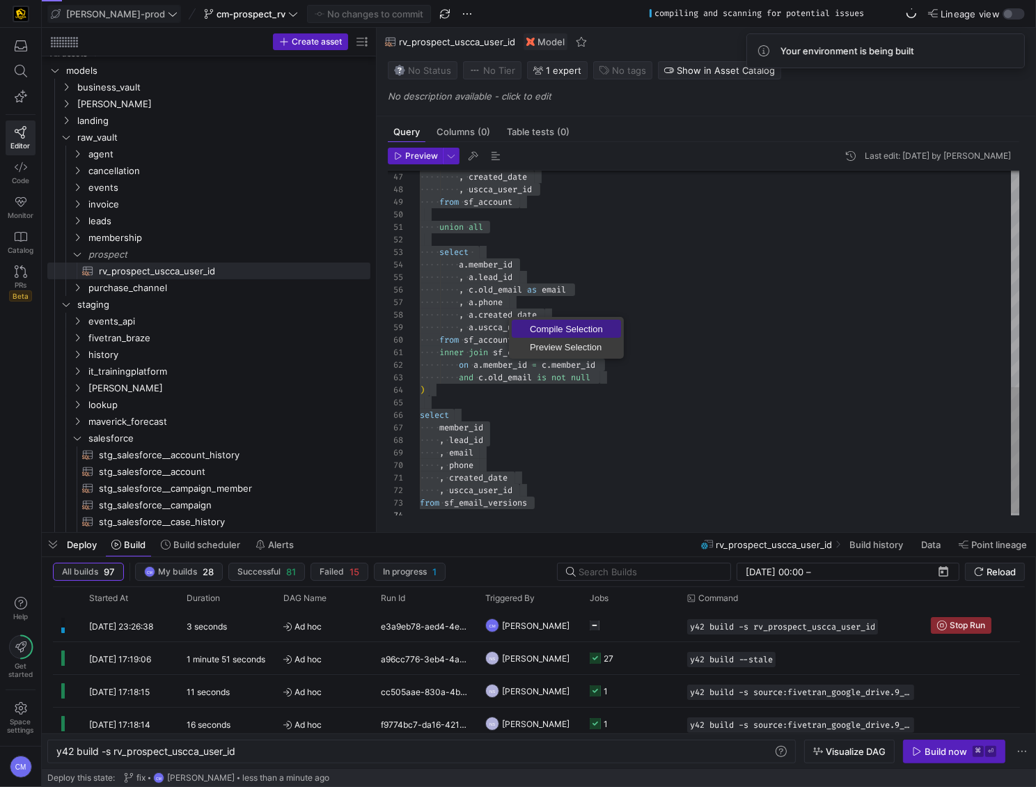
click at [551, 328] on span "Compile Selection" at bounding box center [566, 328] width 109 height 9
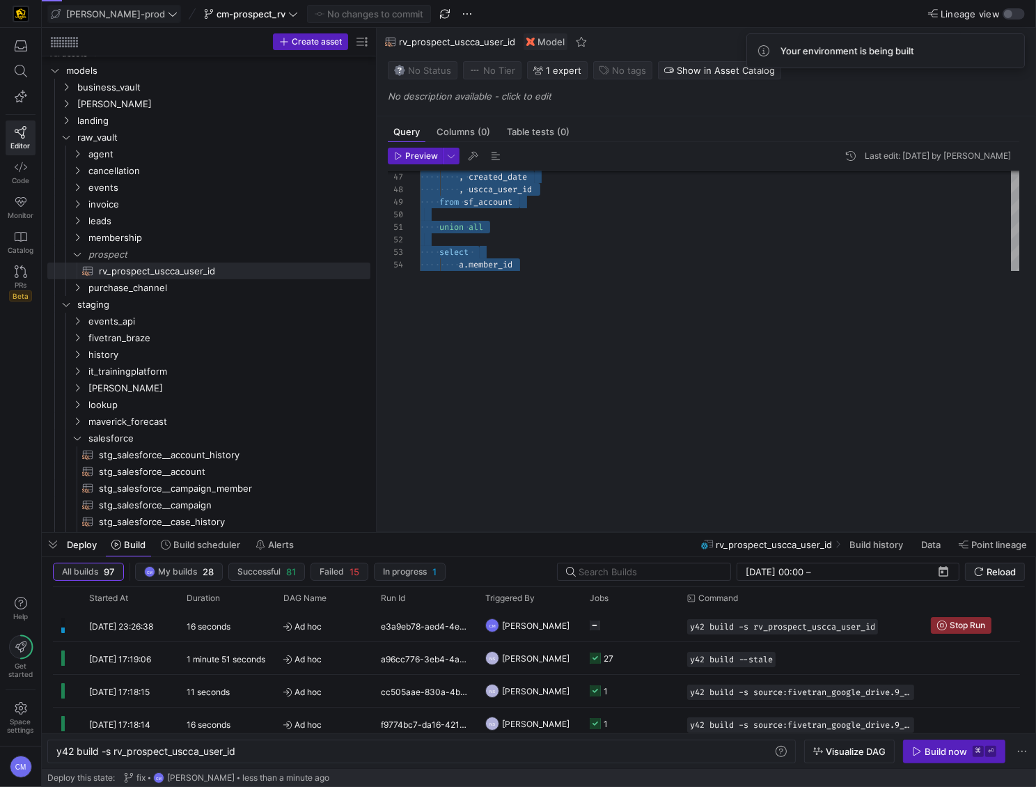
drag, startPoint x: 723, startPoint y: 285, endPoint x: 716, endPoint y: 543, distance: 257.7
click at [716, 543] on as-split "edw-dv-prod cm-prospect_rv No changes to commit Lineage view Create asset Drag …" at bounding box center [539, 393] width 994 height 787
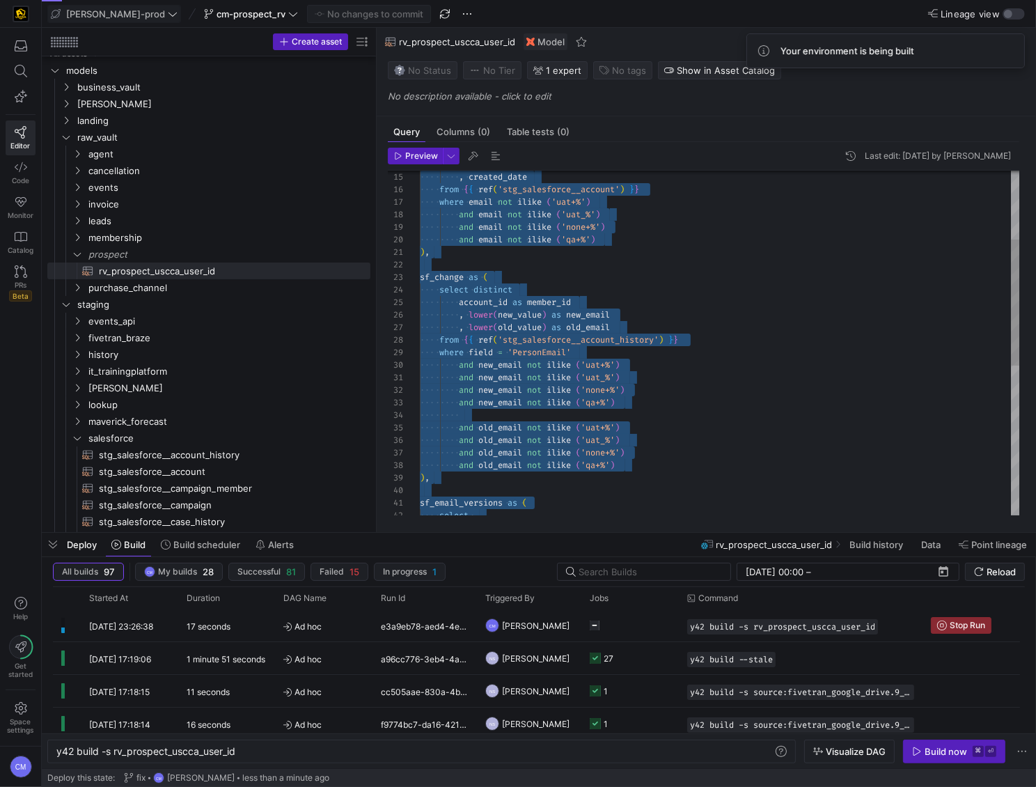
scroll to position [100, 155]
click at [603, 347] on div "sf_email_versions as ( select ) , and old_email not ilike ( 'uat+%' ) and old_e…" at bounding box center [720, 453] width 601 height 938
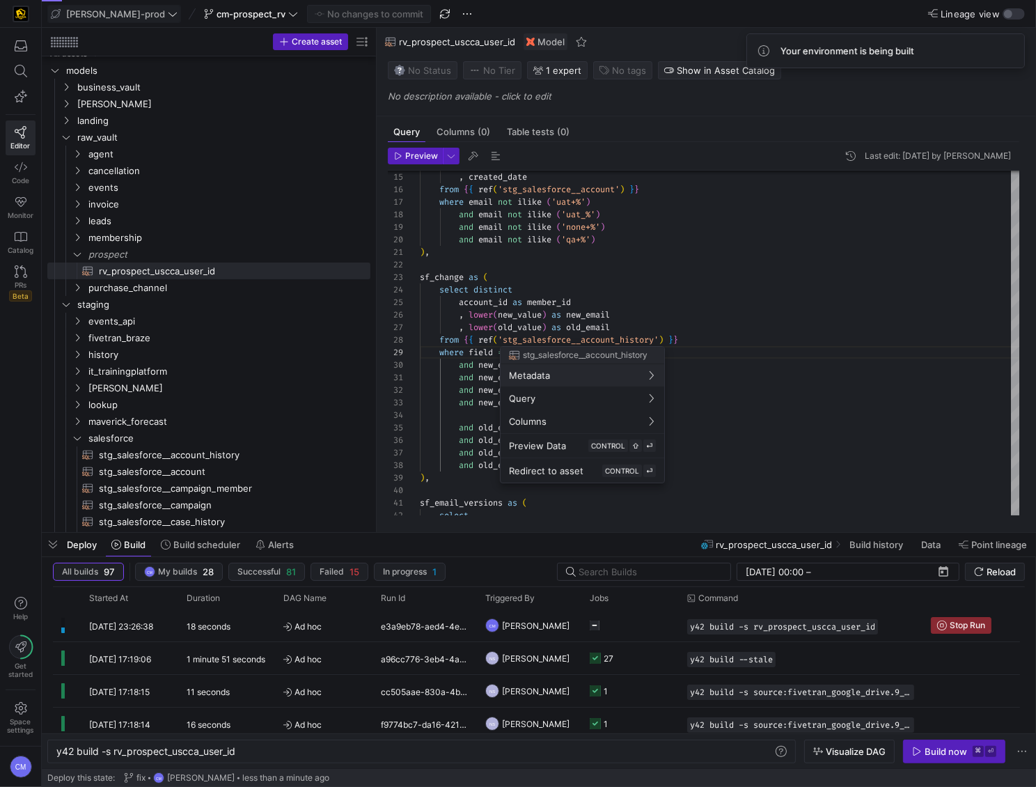
click at [680, 295] on div at bounding box center [518, 393] width 1036 height 787
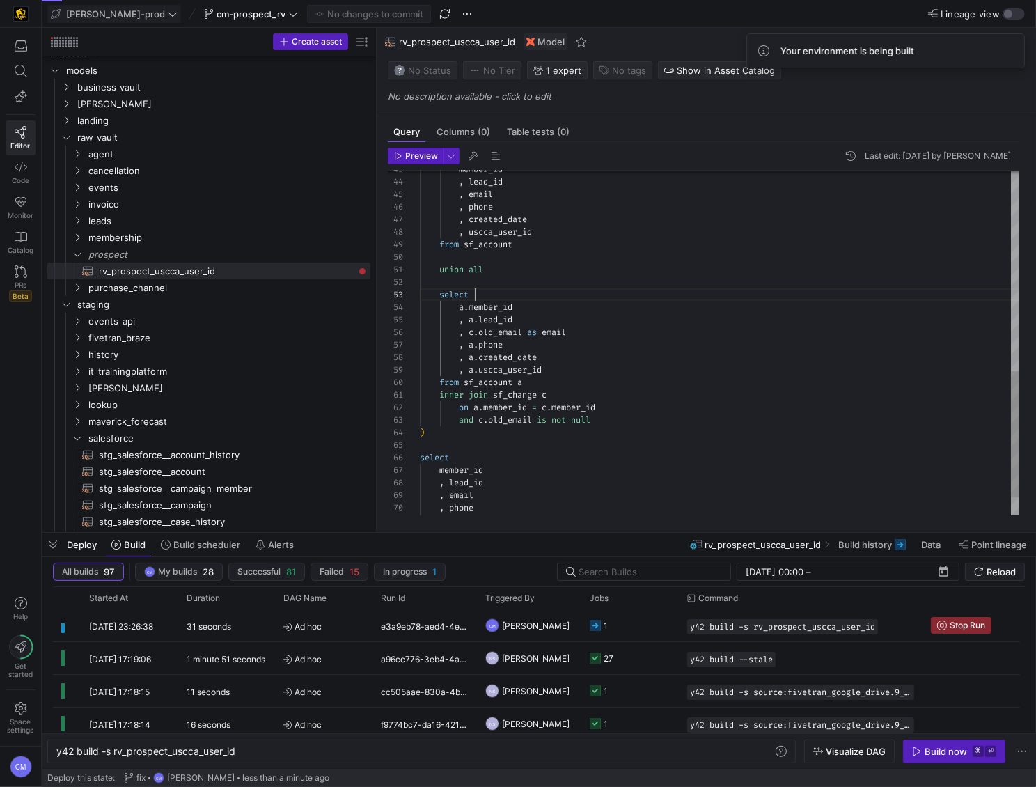
scroll to position [25, 55]
click at [744, 294] on div "member_id , lead_id , email , phone , created_date , uscca_user_id from sf_acco…" at bounding box center [720, 94] width 601 height 938
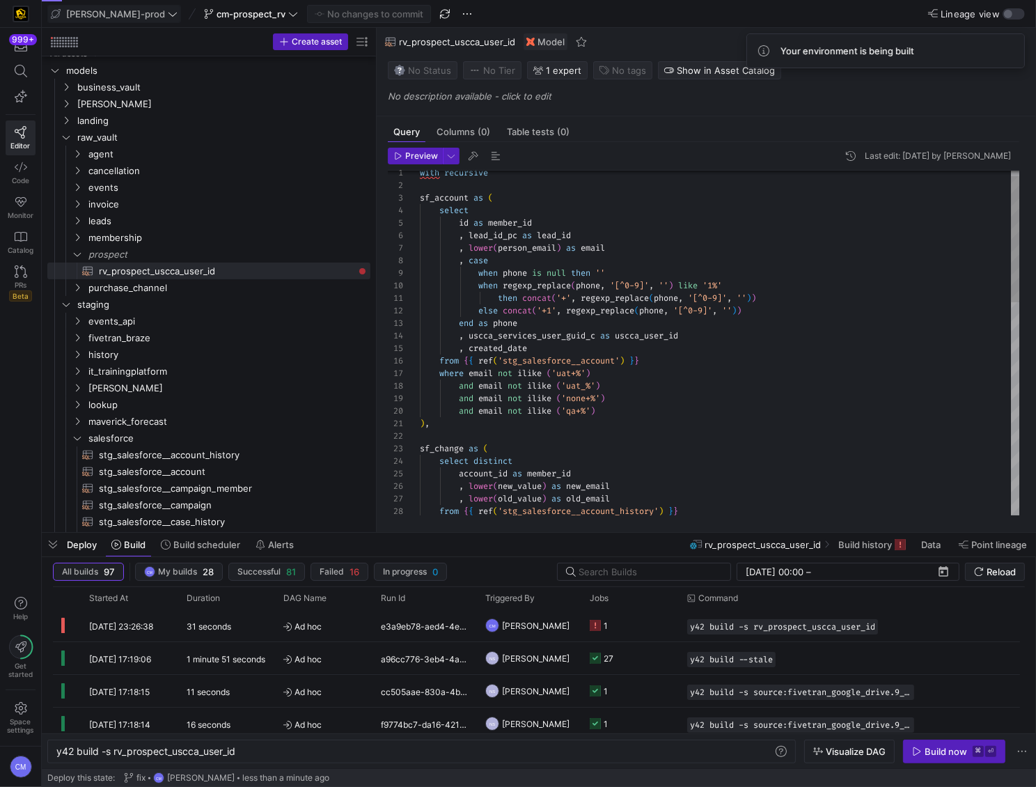
click at [659, 400] on div "from { { ref ( 'stg_salesforce__account_history' ) } } , lower ( old_value ) as…" at bounding box center [720, 624] width 601 height 938
type textarea "with recursive sf_account as ( select id as member_id , lead_id_pc as lead_id ,…"
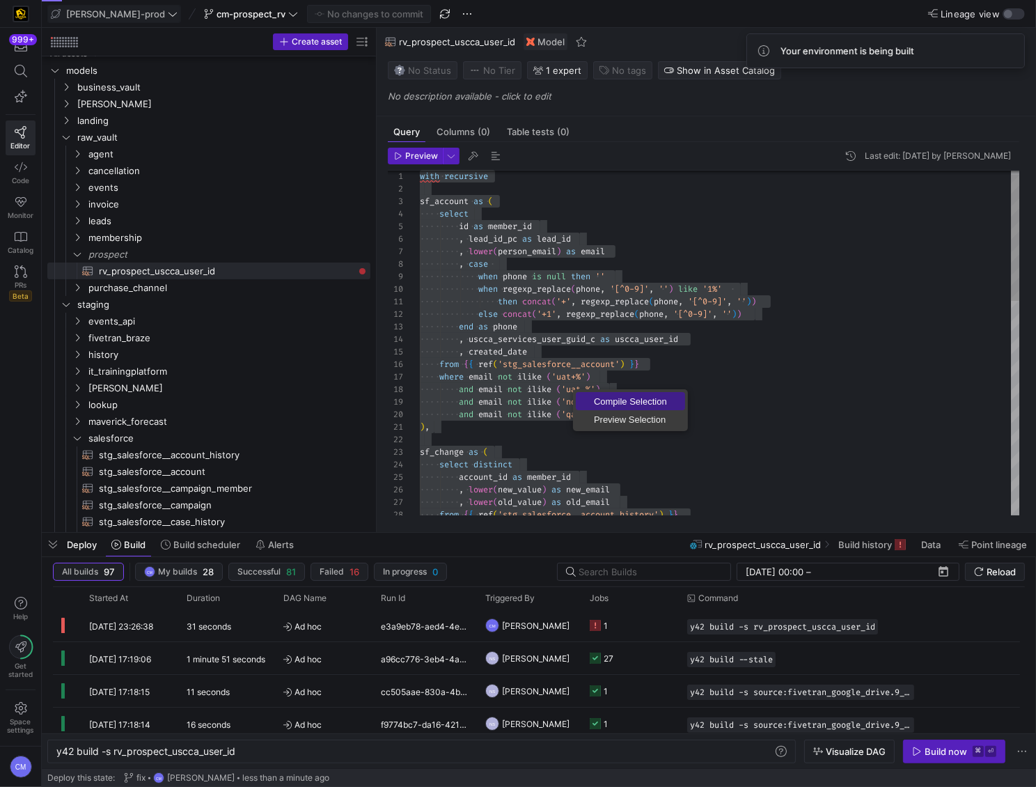
click at [599, 393] on link "Compile Selection" at bounding box center [630, 401] width 109 height 18
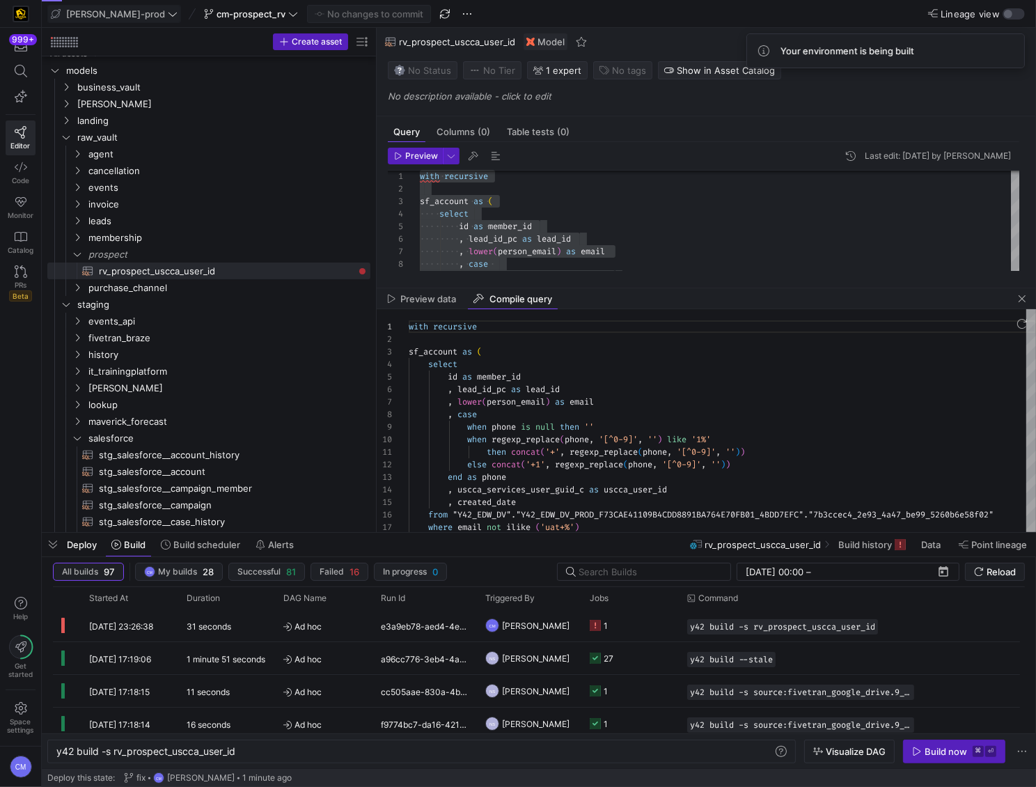
scroll to position [125, 0]
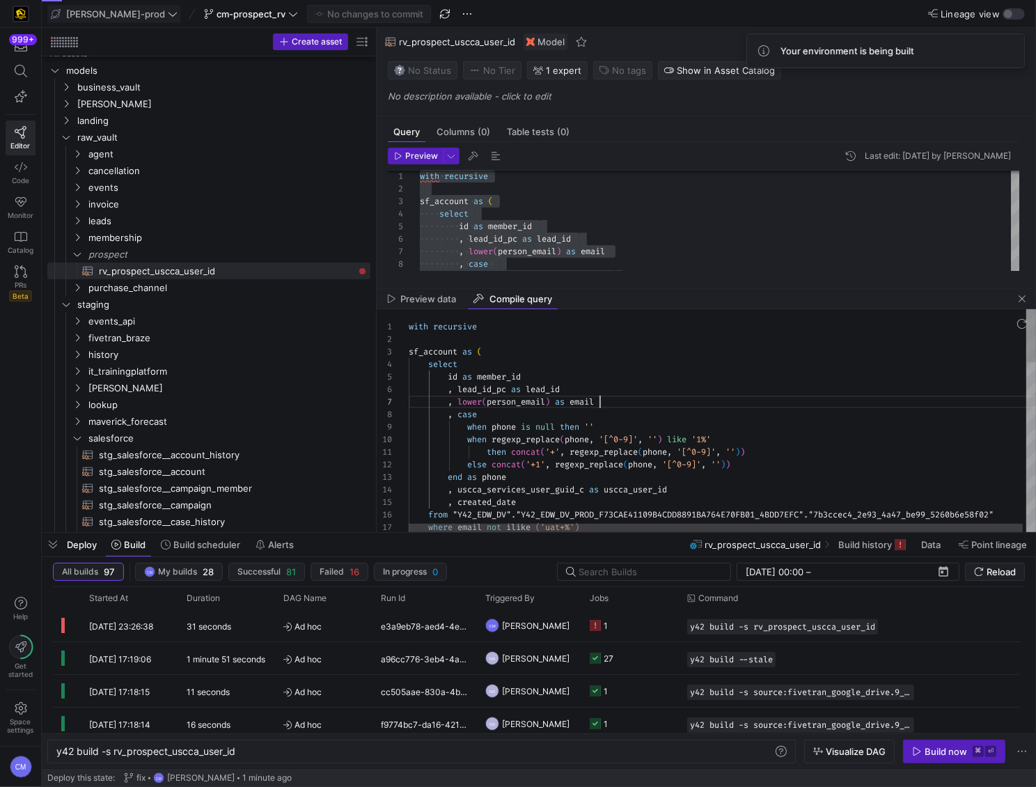
click at [654, 407] on div "with recursive sf_account as ( select id as member_id , lead_id_pc as lead_id ,…" at bounding box center [724, 776] width 631 height 934
type textarea "with recursive sf_account as ( select id as member_id , lead_id_pc as lead_id ,…"
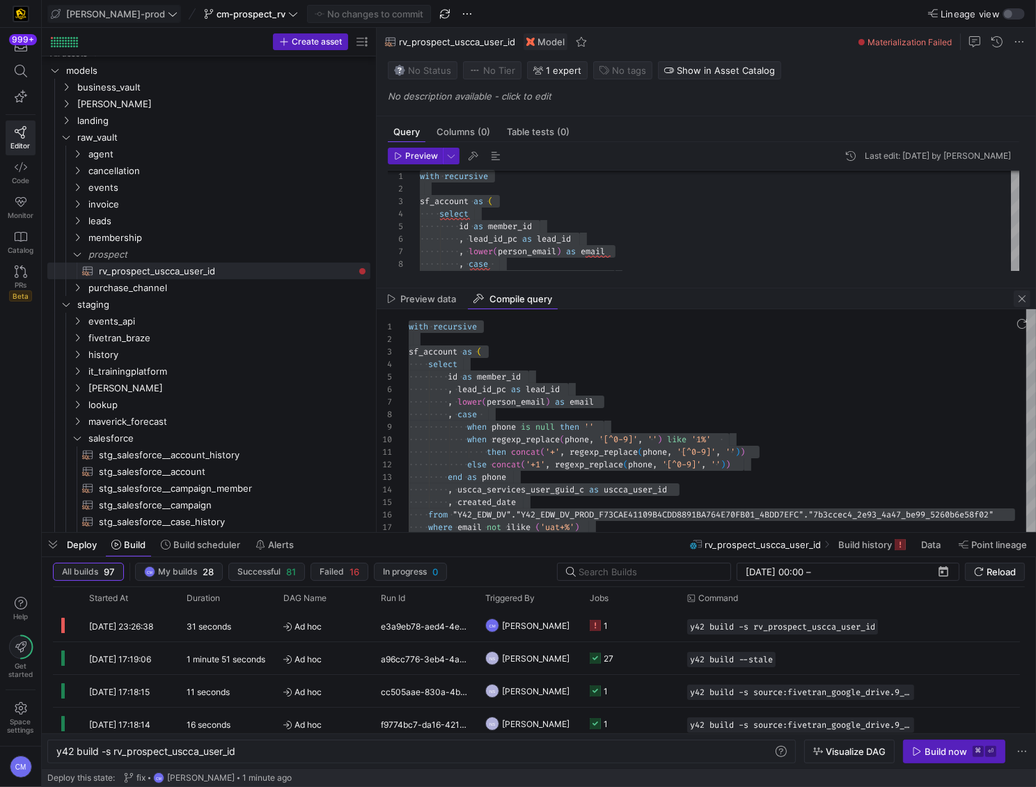
click at [1024, 296] on span "button" at bounding box center [1022, 298] width 17 height 17
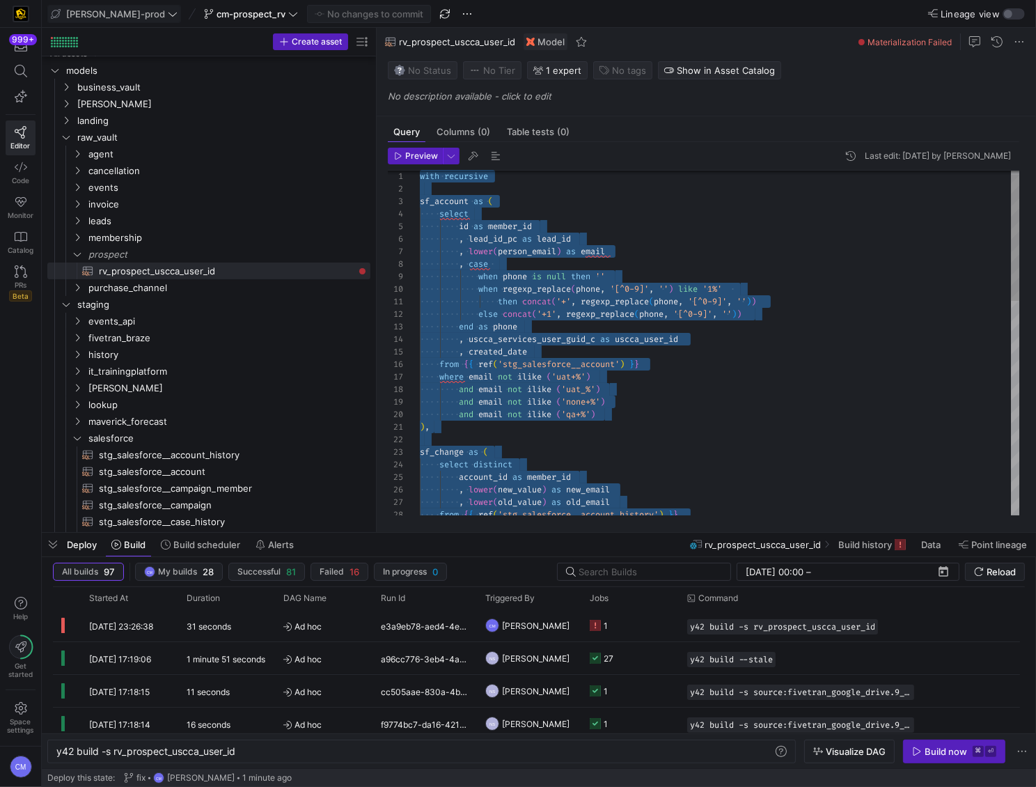
click at [491, 227] on div "when phone is null then '' , case , lower ( person_email ) as email , lead_id_p…" at bounding box center [720, 628] width 601 height 938
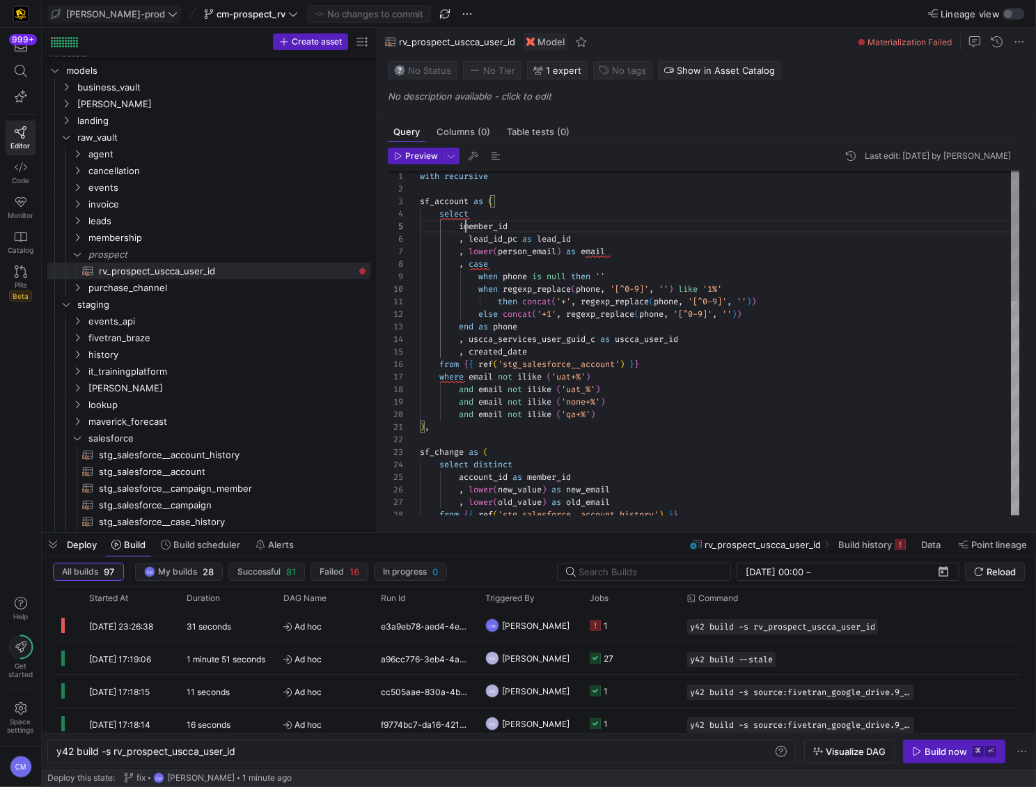
scroll to position [49, 40]
click at [545, 250] on div "when phone is null then '' , case , lower ( person_email ) as email , lead_id_p…" at bounding box center [720, 628] width 601 height 938
click at [743, 382] on div "when phone is null then '' , case , lower ( email ) as email , lead_id_pc as le…" at bounding box center [720, 628] width 601 height 938
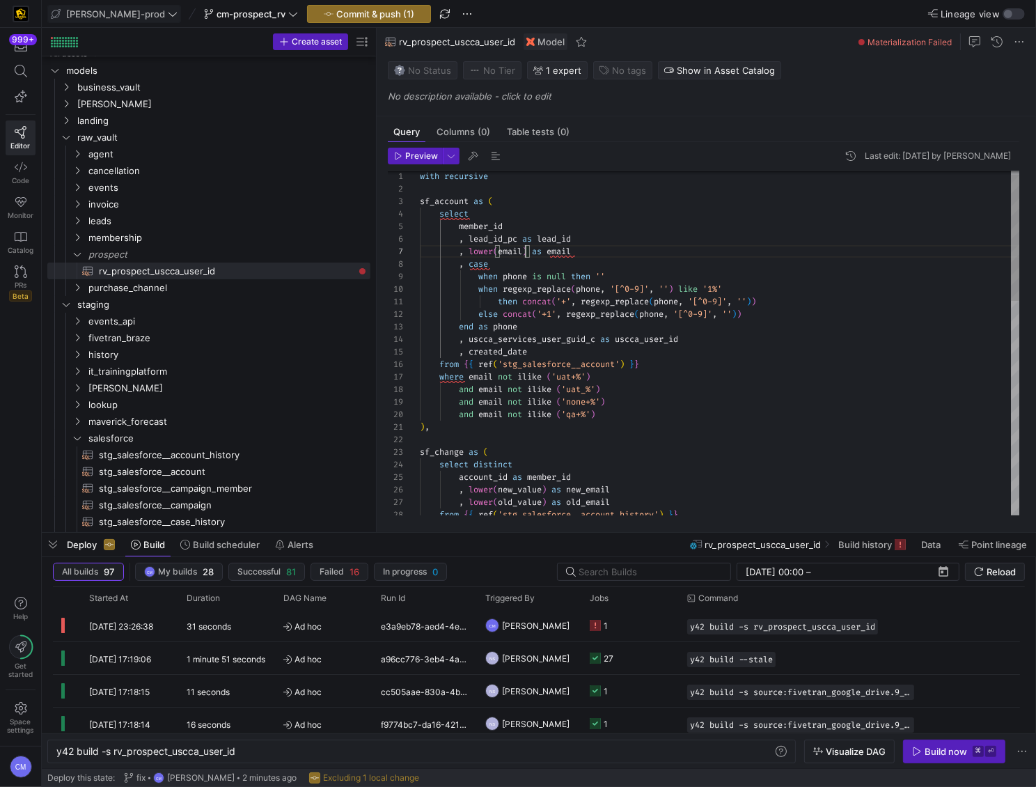
scroll to position [75, 175]
click at [646, 338] on div "when phone is null then '' , case , lower ( email ) as email , lead_id_pc as le…" at bounding box center [720, 628] width 601 height 938
click at [613, 339] on div "when phone is null then '' , case , lower ( email ) as email , lead_id_pc as le…" at bounding box center [720, 628] width 601 height 938
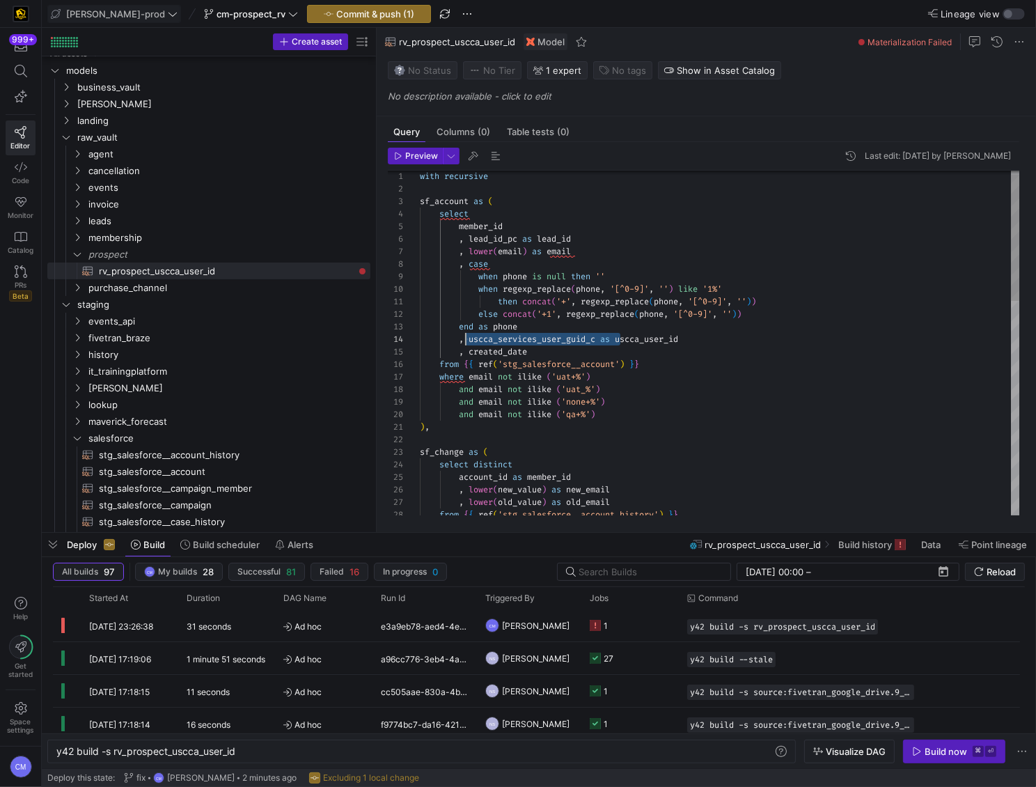
scroll to position [37, 49]
drag, startPoint x: 620, startPoint y: 338, endPoint x: 473, endPoint y: 337, distance: 146.9
type textarea "then concat('+', regexp_replace(phone, '[^0-9]', '')) else concat('+1', regexp_…"
click at [355, 18] on span "Commit & push (1)" at bounding box center [375, 13] width 78 height 11
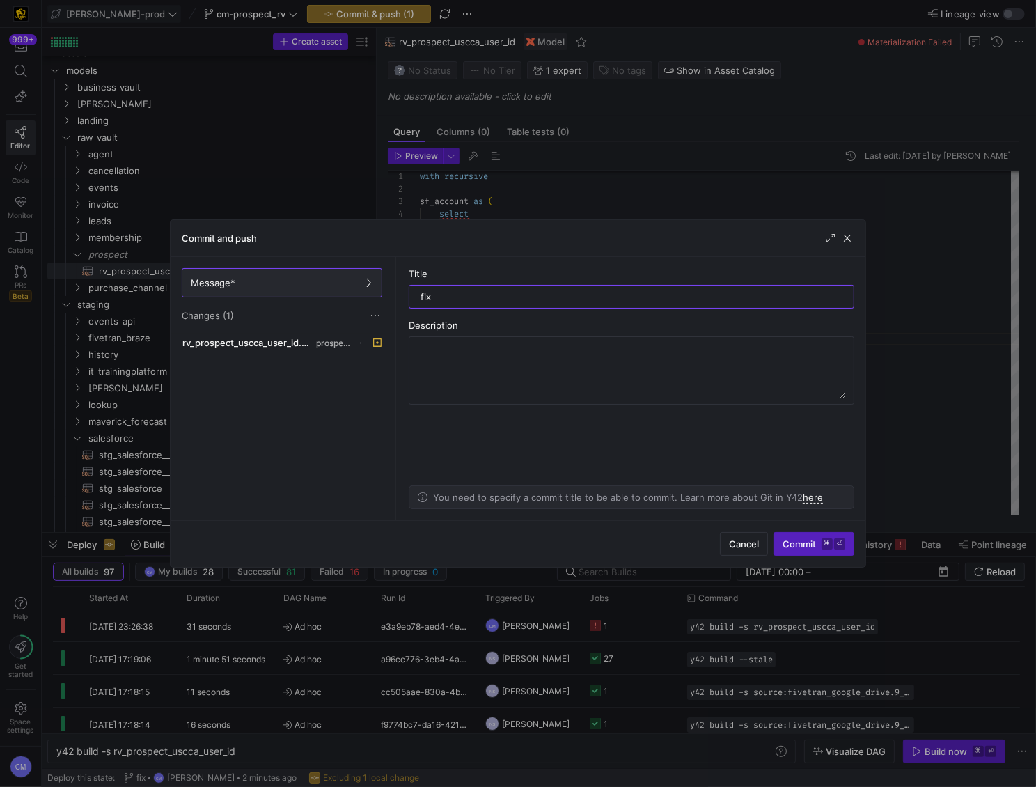
type input "fix"
click at [848, 241] on span "button" at bounding box center [847, 238] width 14 height 14
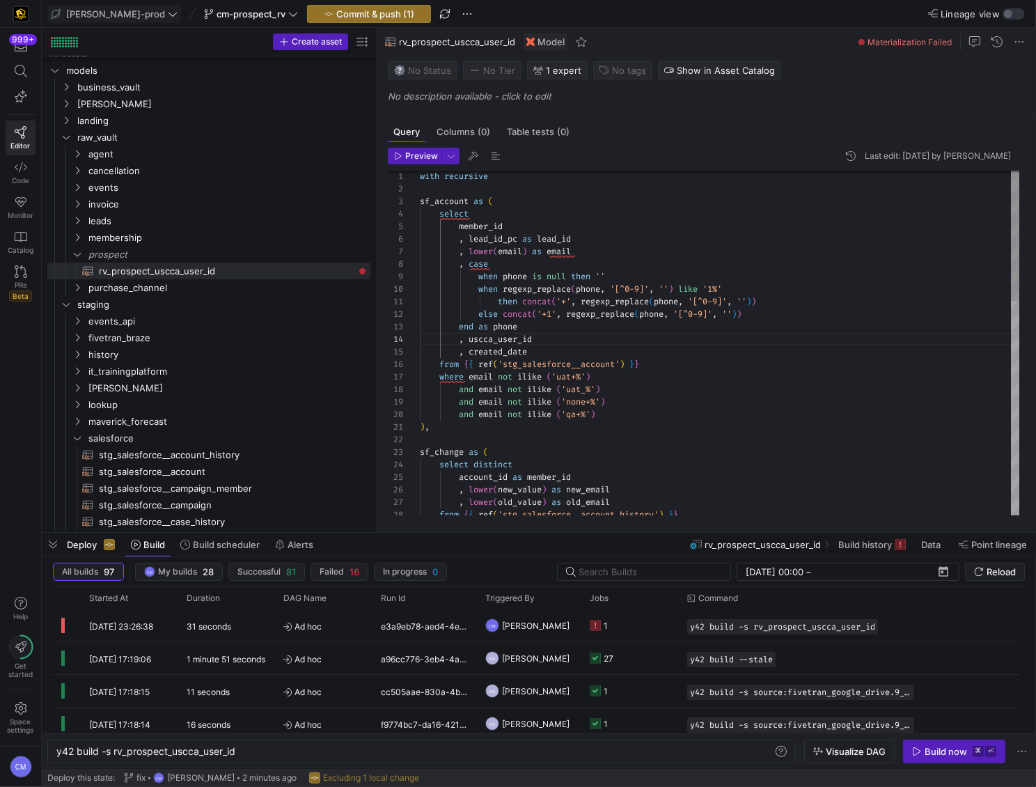
click at [528, 292] on span "regexp_replace" at bounding box center [537, 288] width 68 height 11
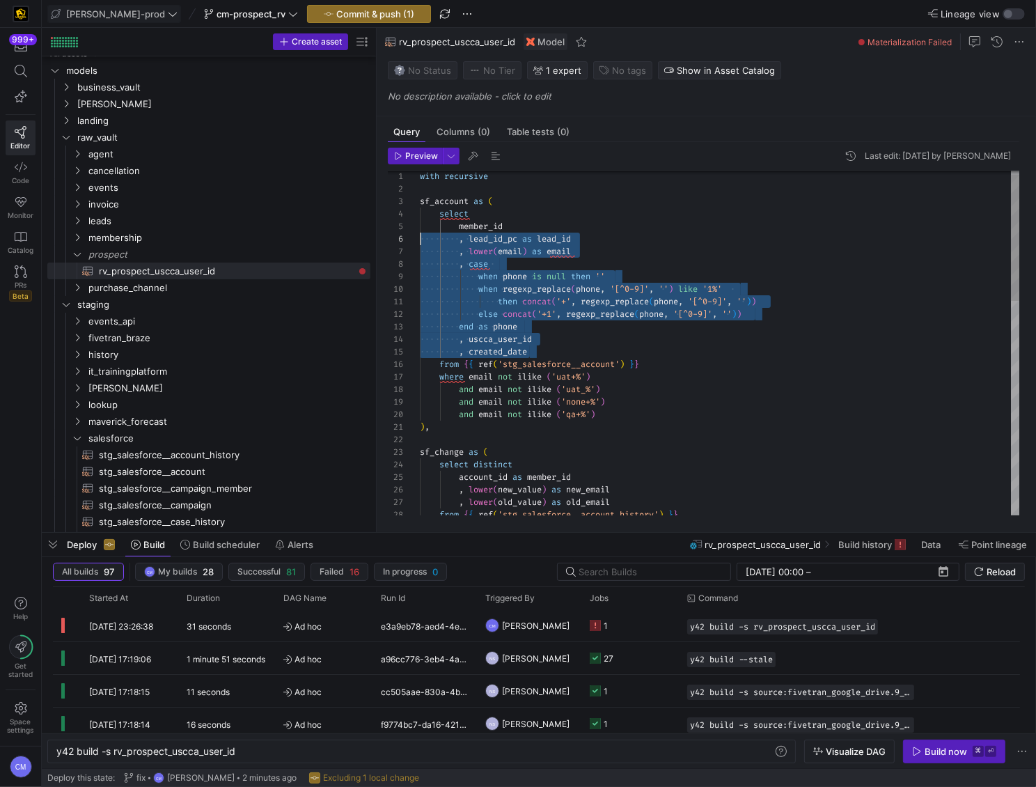
scroll to position [49, 0]
drag, startPoint x: 537, startPoint y: 351, endPoint x: 407, endPoint y: 230, distance: 177.4
click at [420, 230] on div "when phone is null then '' , case , lower ( email ) as email , lead_id_pc as le…" at bounding box center [720, 628] width 601 height 938
type textarea "then concat('+', regexp_replace(phone_number, '[^0-9]', '')) else concat('+1', …"
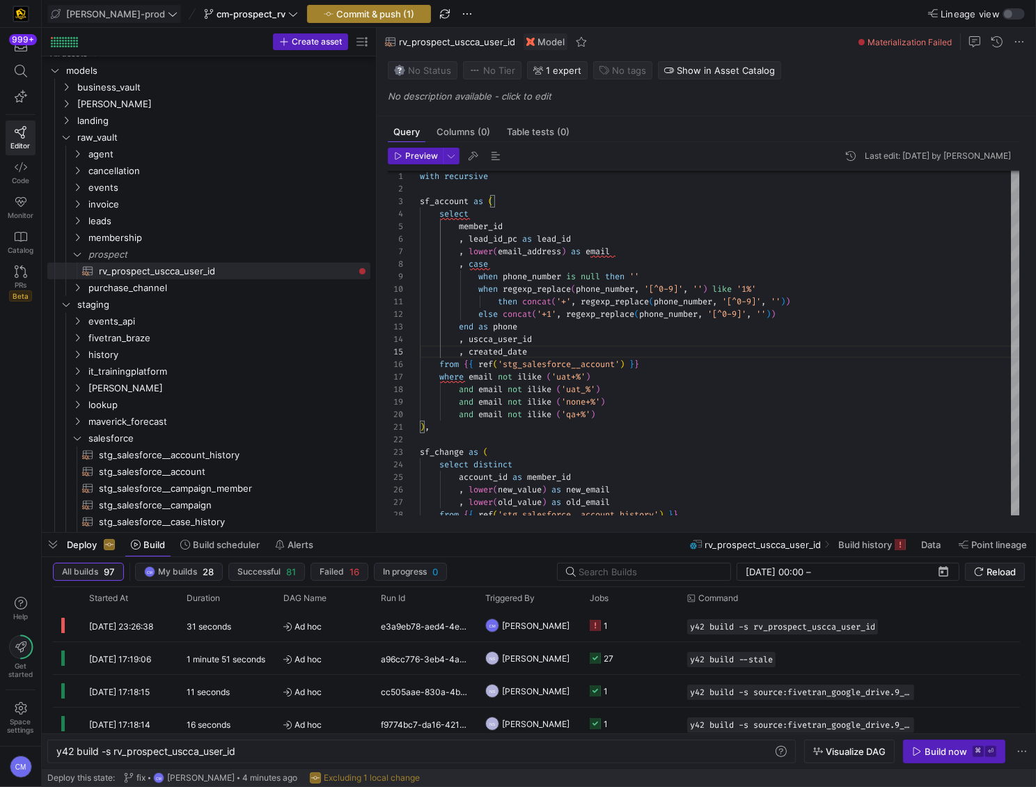
click at [373, 19] on span "Commit & push (1)" at bounding box center [375, 13] width 78 height 11
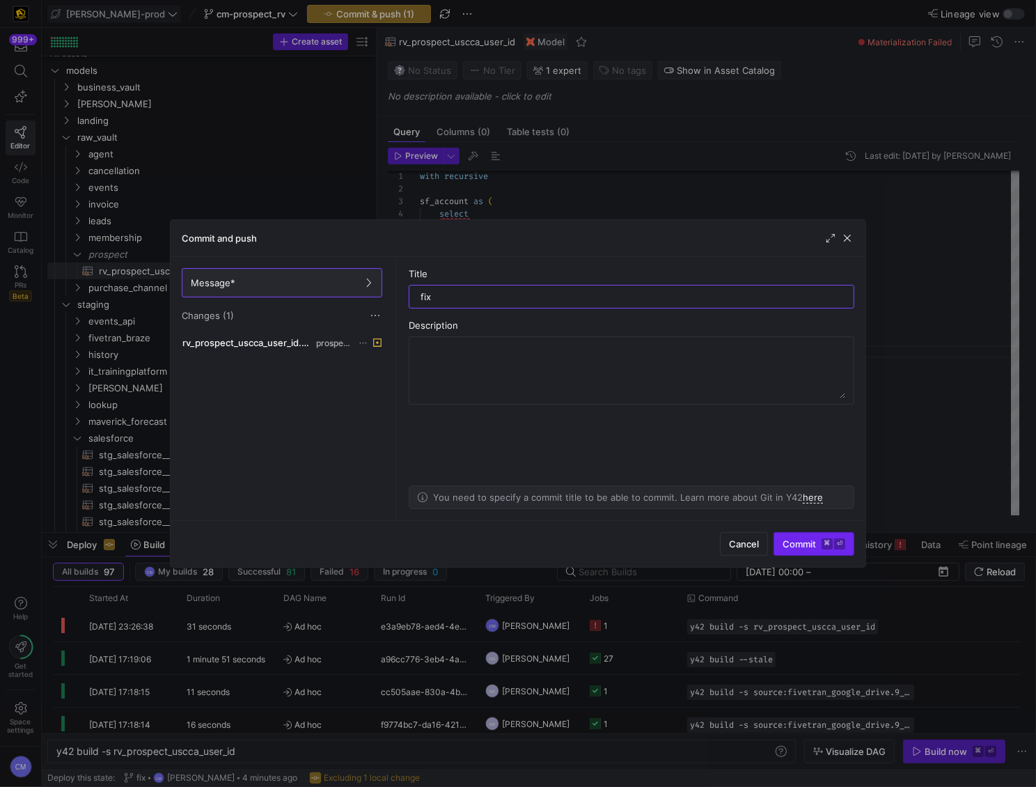
type input "fix"
click at [805, 538] on span "Commit ⌘ ⏎" at bounding box center [814, 543] width 63 height 11
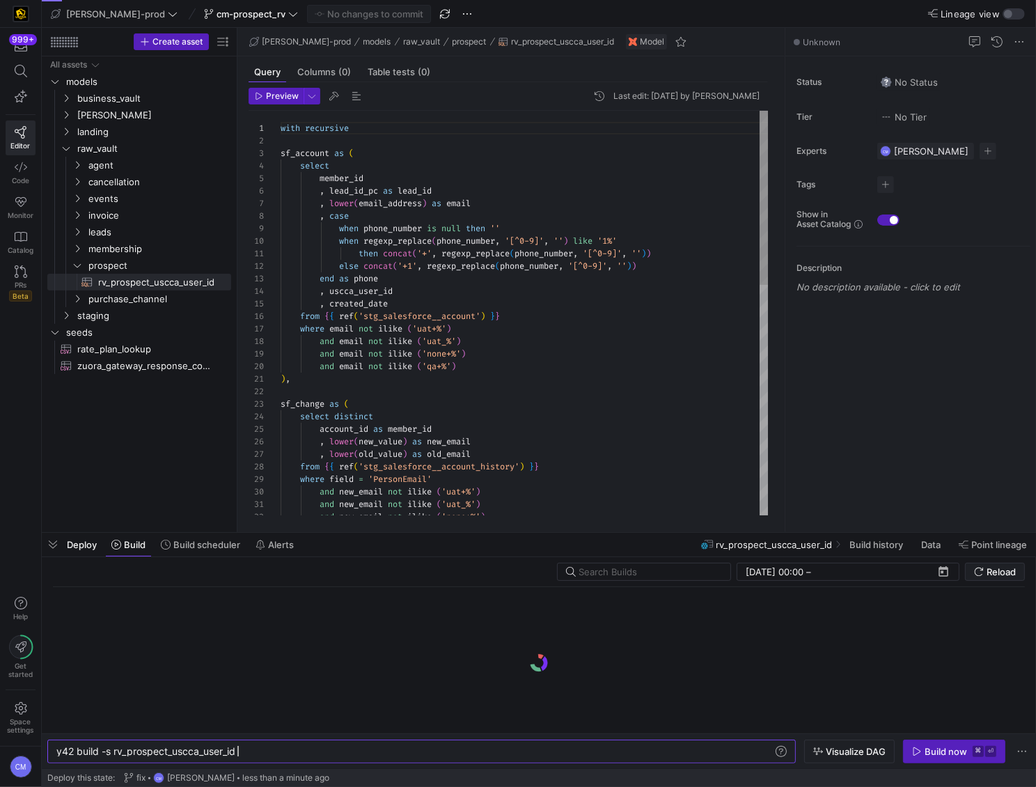
scroll to position [125, 0]
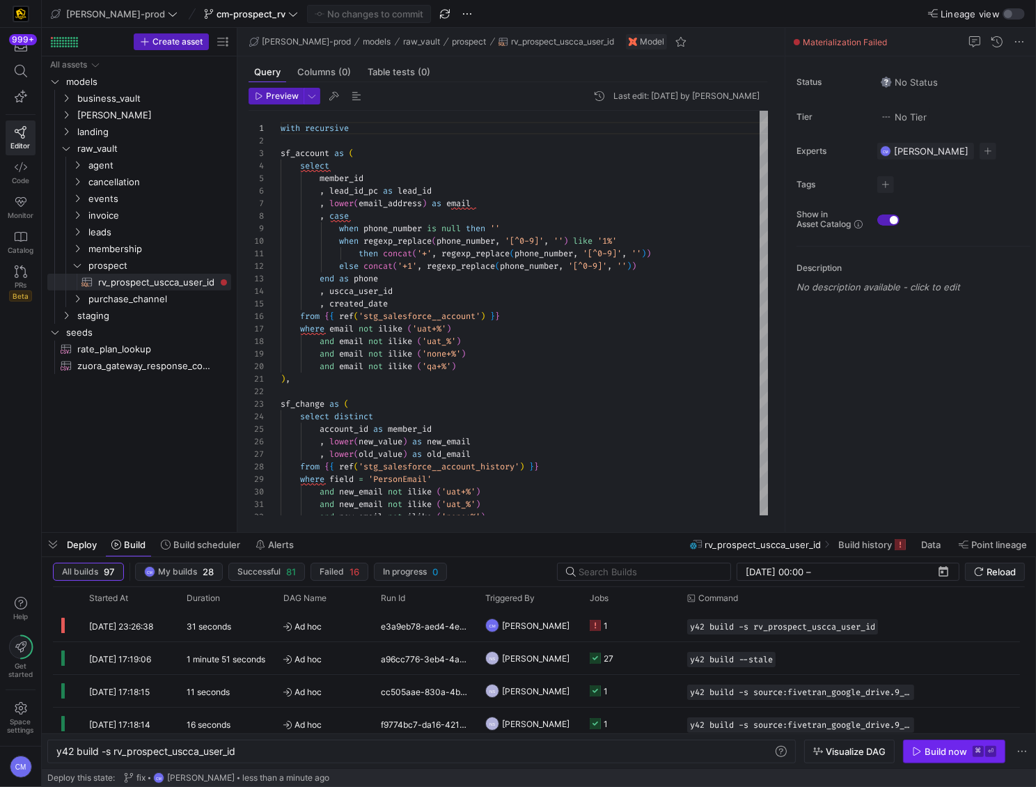
click at [956, 755] on div "Build now" at bounding box center [946, 751] width 42 height 11
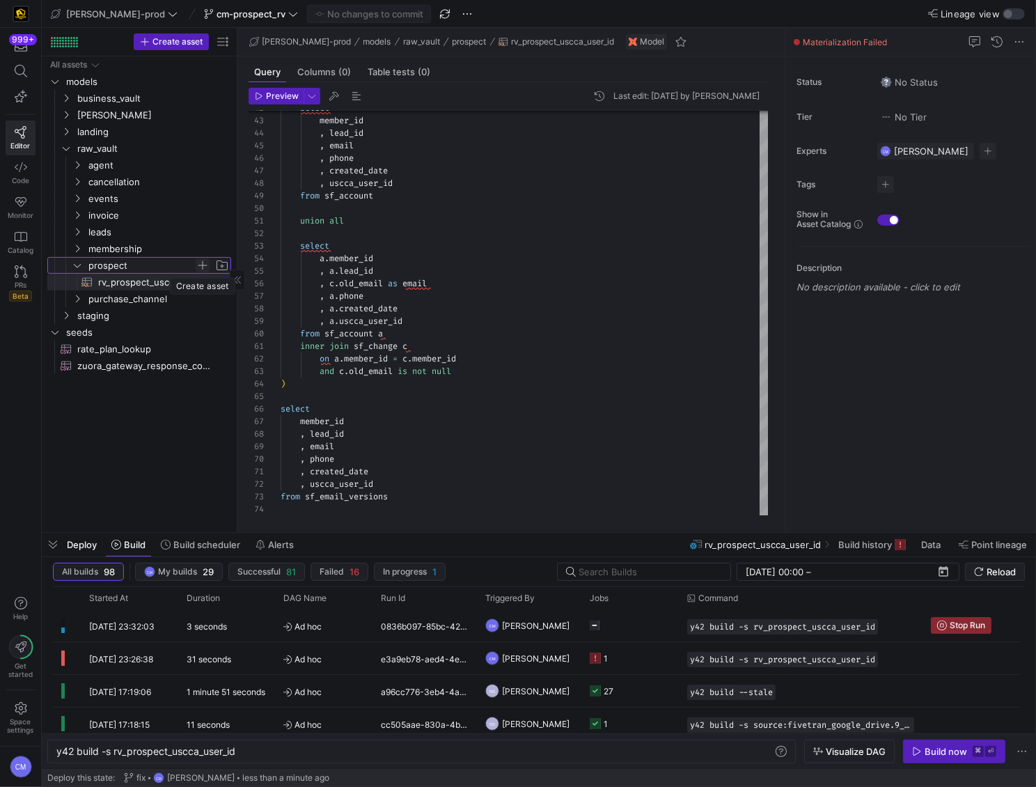
click at [198, 263] on span "Press SPACE to select this row." at bounding box center [203, 265] width 14 height 14
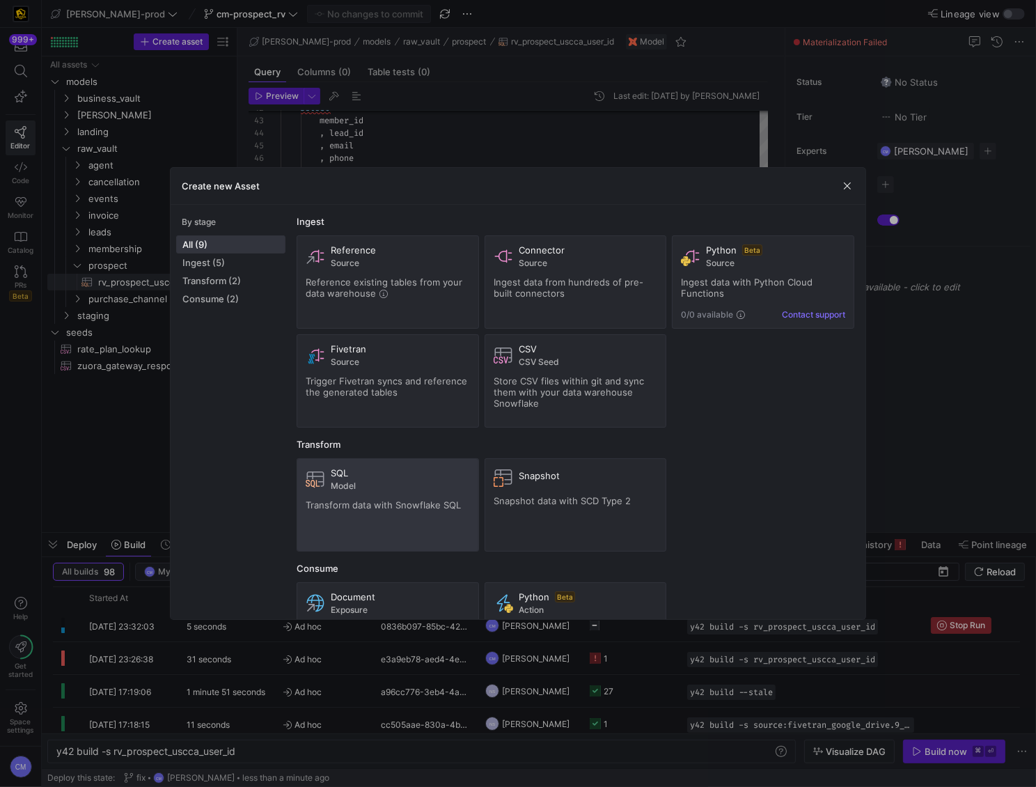
click at [406, 484] on span "Model" at bounding box center [400, 486] width 139 height 10
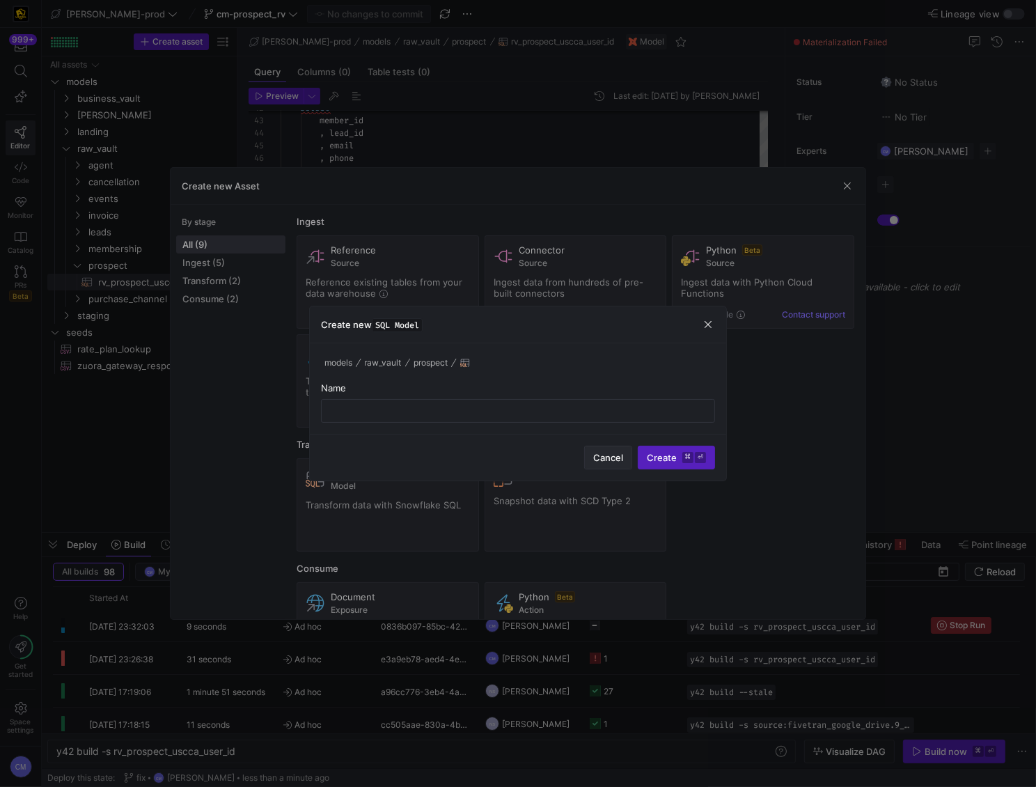
click at [600, 450] on span "button" at bounding box center [608, 457] width 47 height 22
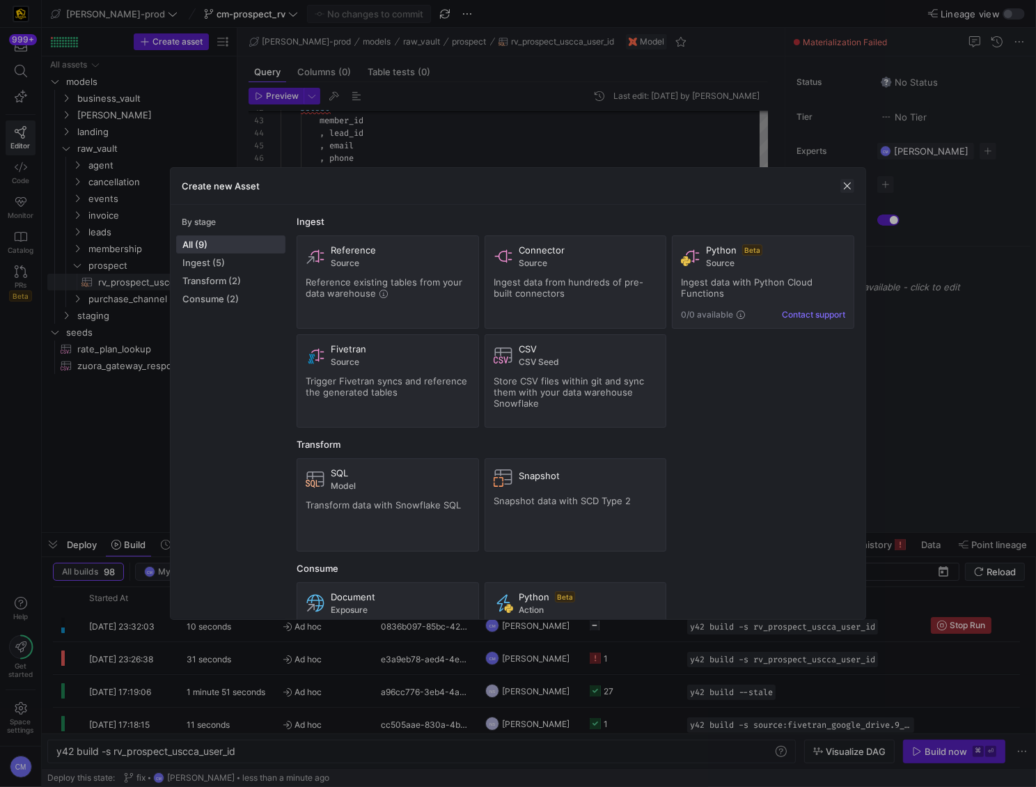
click at [844, 184] on span "button" at bounding box center [847, 186] width 14 height 14
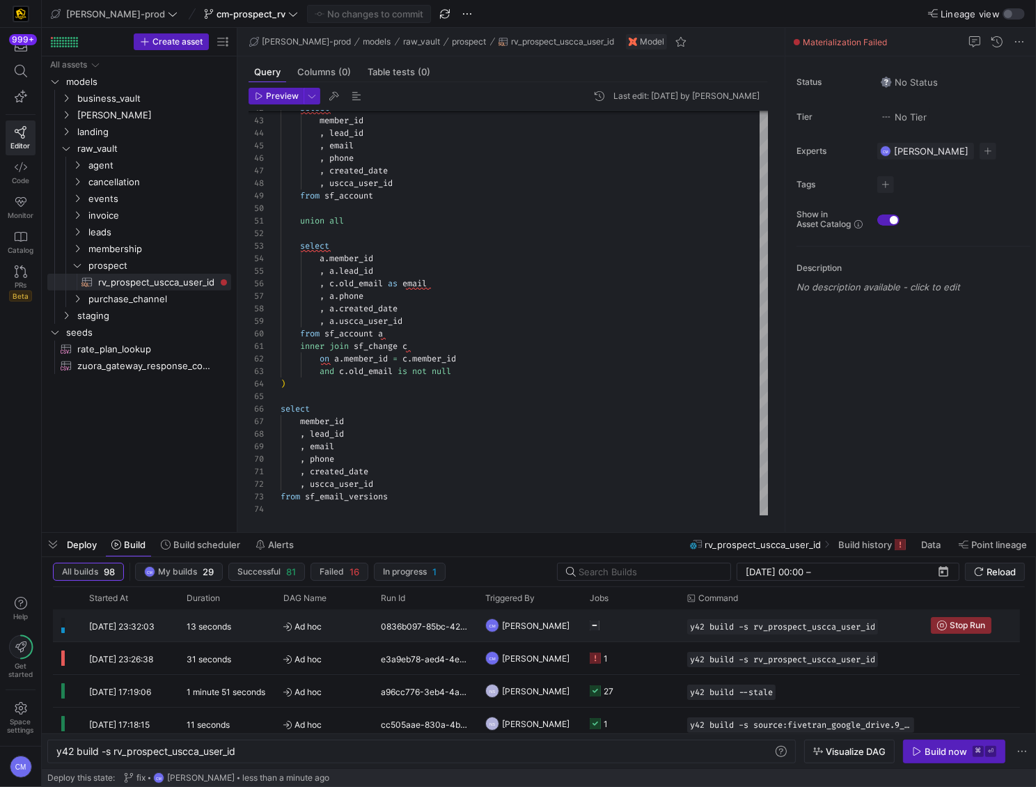
click at [610, 623] on y42-job-status-cell-renderer at bounding box center [630, 625] width 81 height 31
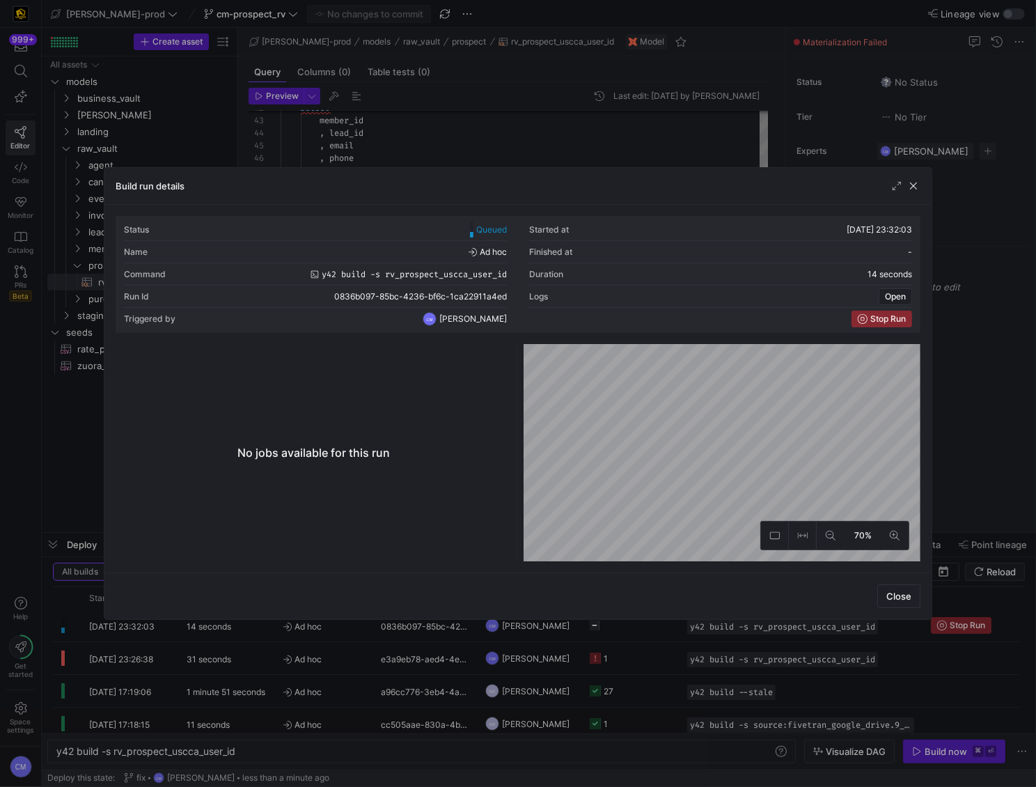
click at [465, 142] on div at bounding box center [518, 393] width 1036 height 787
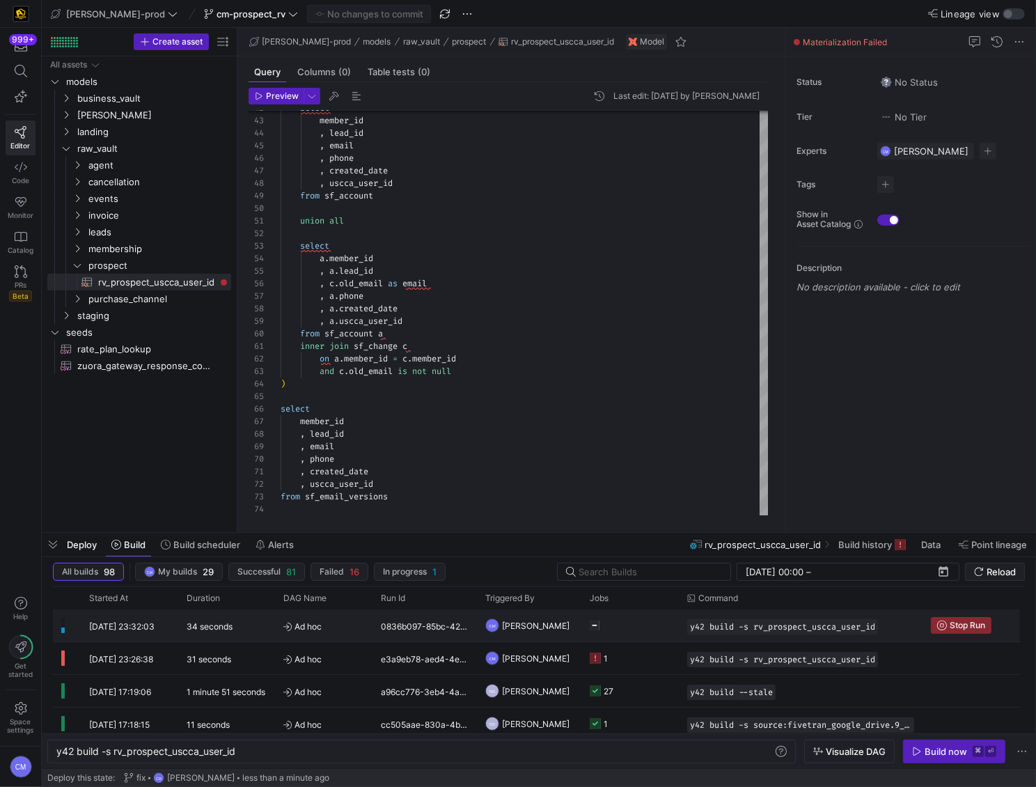
click at [647, 620] on y42-job-status-cell-renderer "Press SPACE to select this row." at bounding box center [630, 625] width 81 height 31
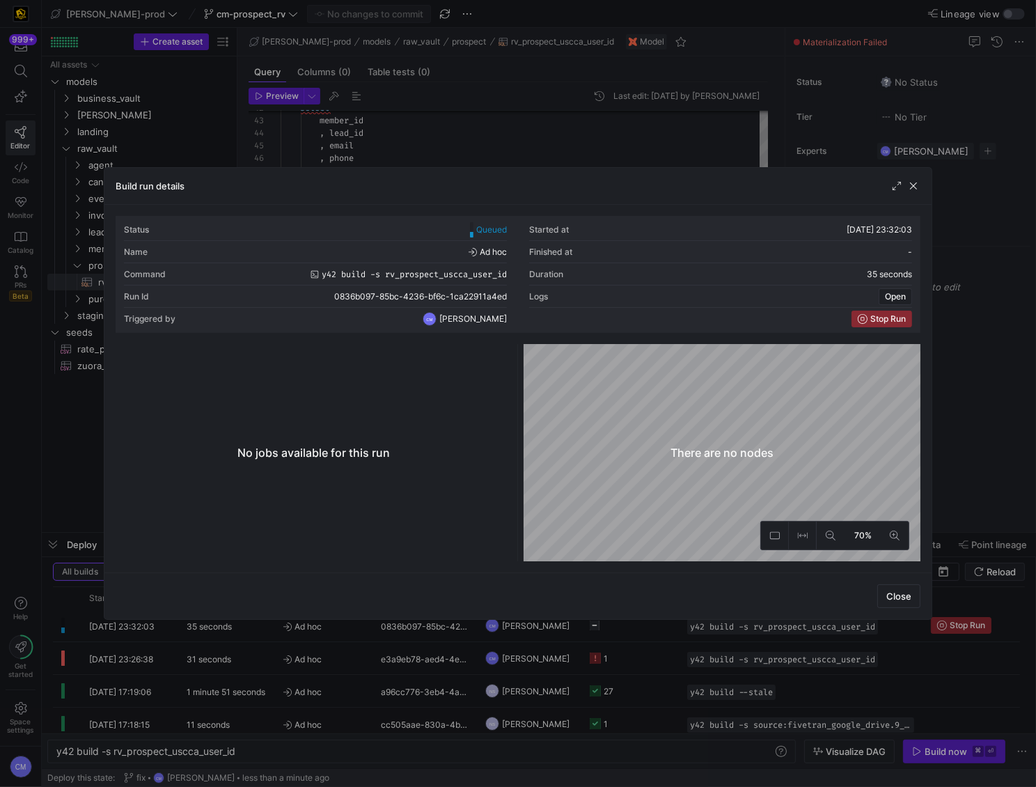
click at [649, 626] on div at bounding box center [518, 393] width 1036 height 787
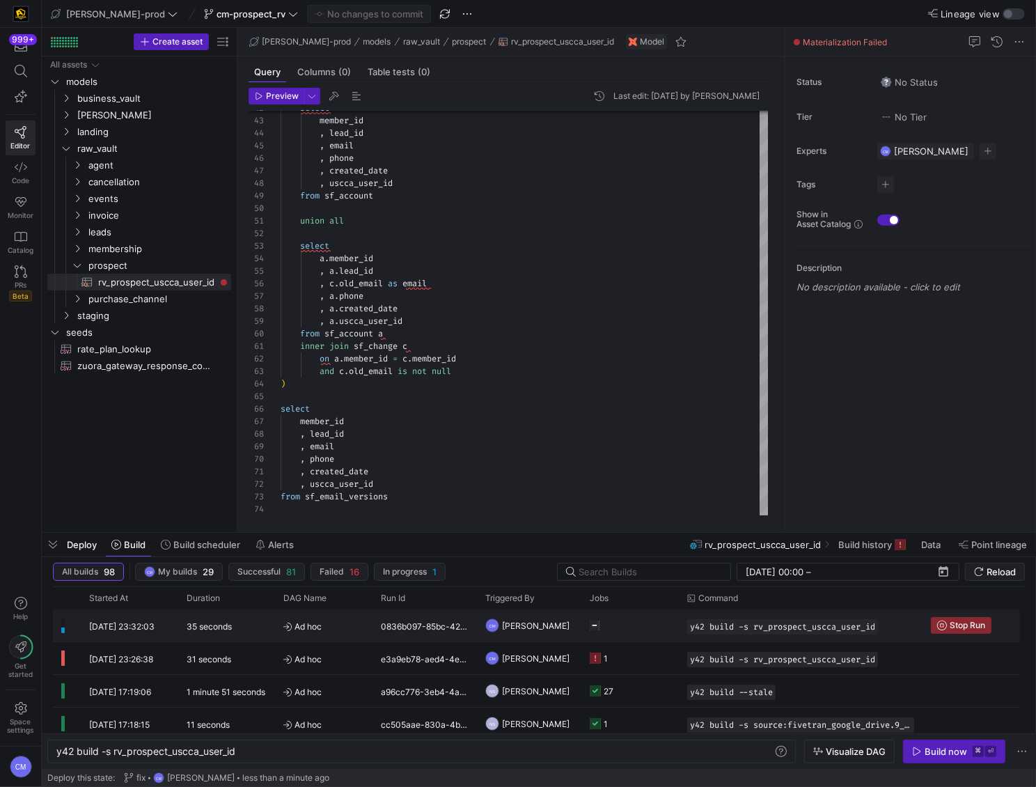
click at [649, 626] on y42-job-status-cell-renderer "Press SPACE to select this row." at bounding box center [630, 625] width 81 height 31
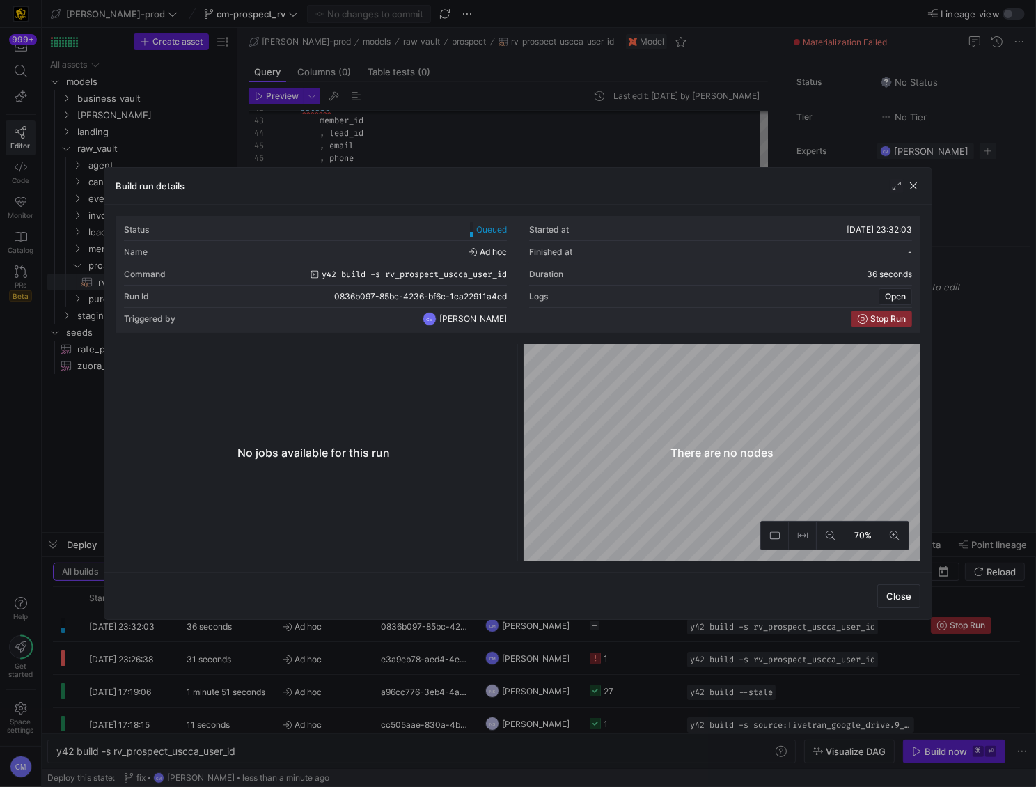
click at [649, 626] on div at bounding box center [518, 393] width 1036 height 787
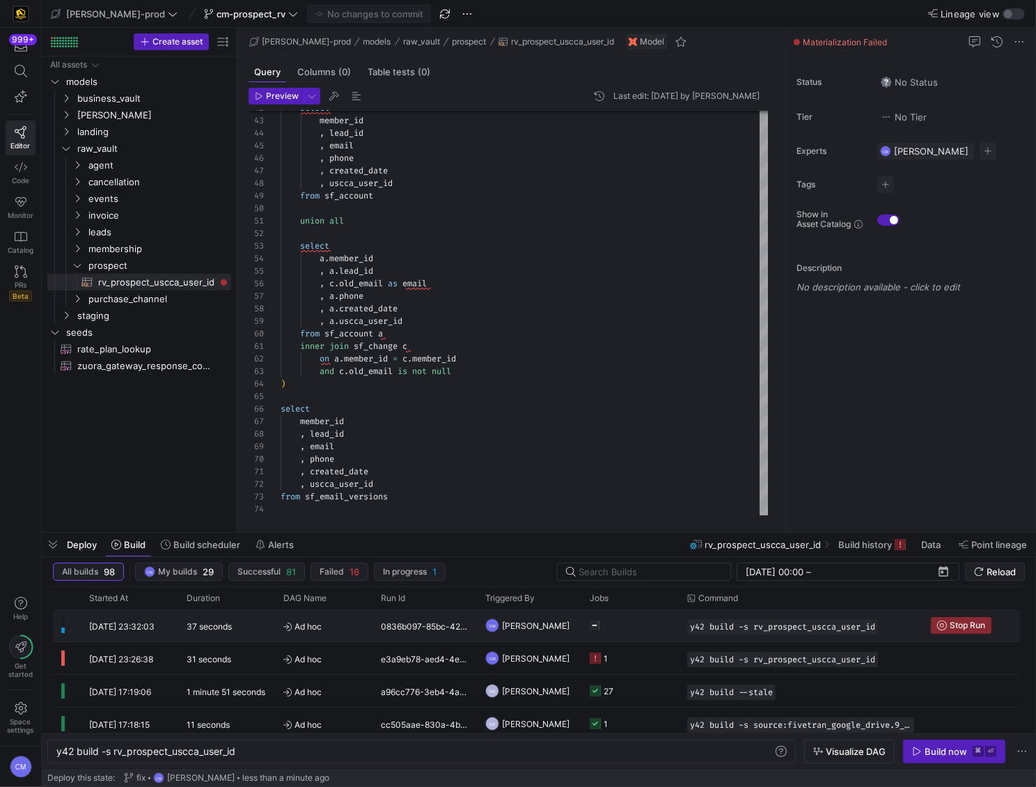
click at [649, 626] on y42-job-status-cell-renderer "Press SPACE to select this row." at bounding box center [630, 625] width 81 height 31
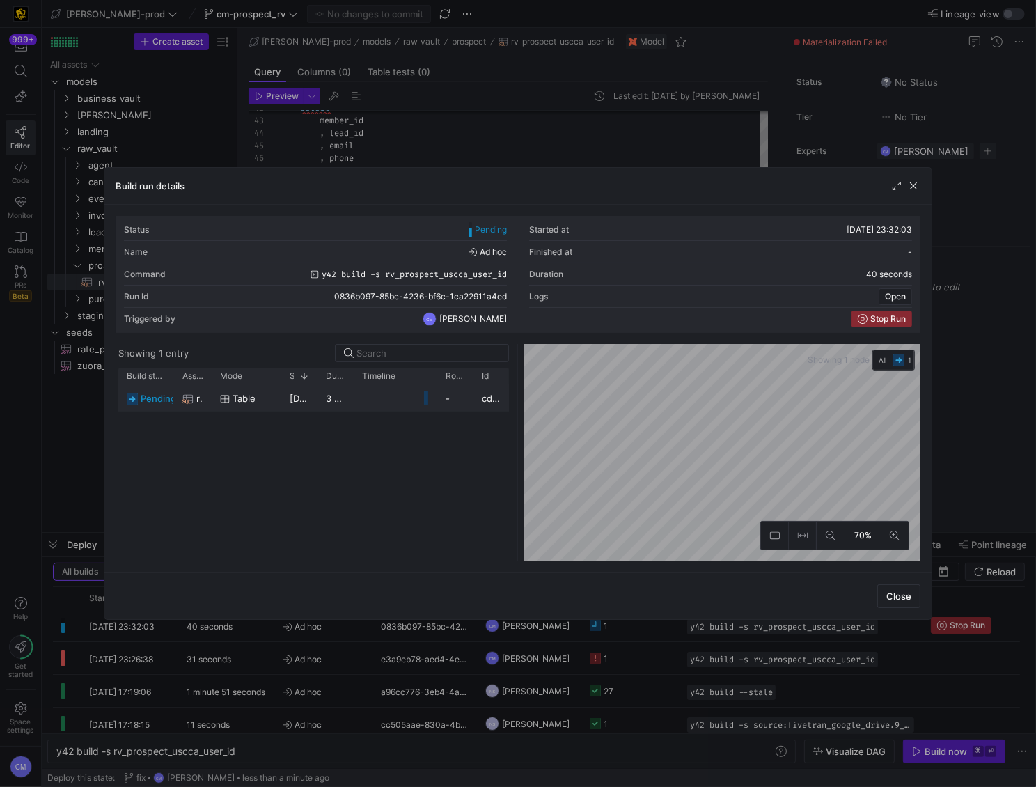
click at [428, 404] on y42-job-duration-timeline-cell-renderer at bounding box center [395, 398] width 67 height 26
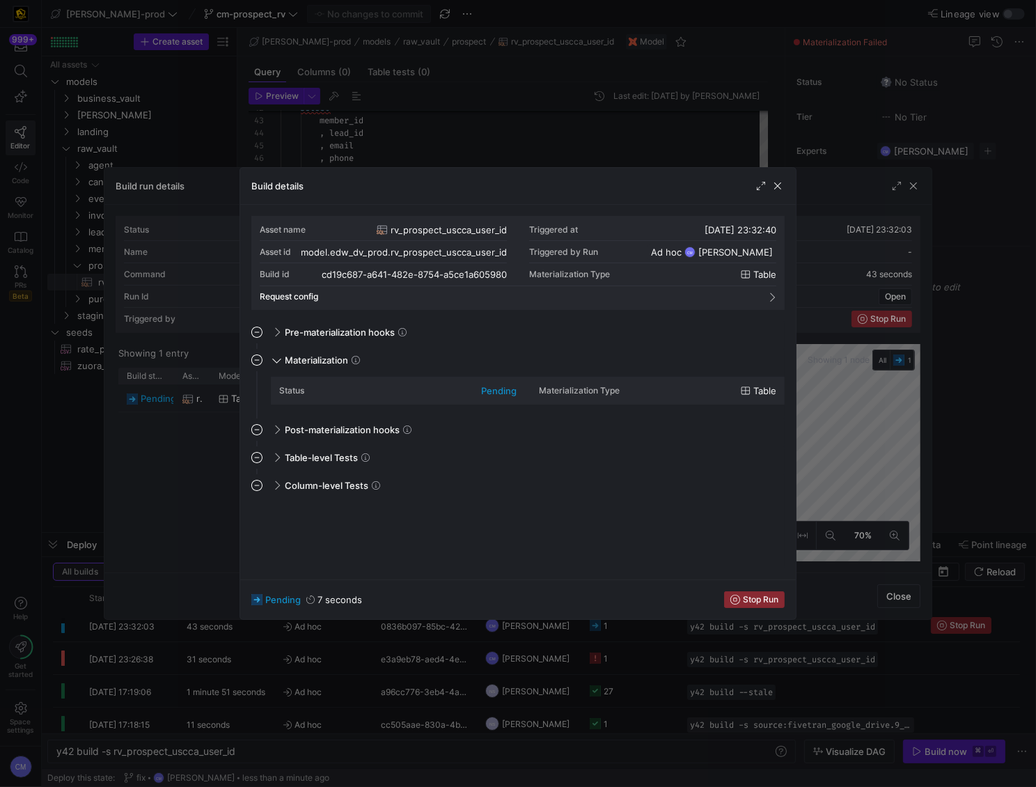
click at [237, 439] on div at bounding box center [518, 393] width 1036 height 787
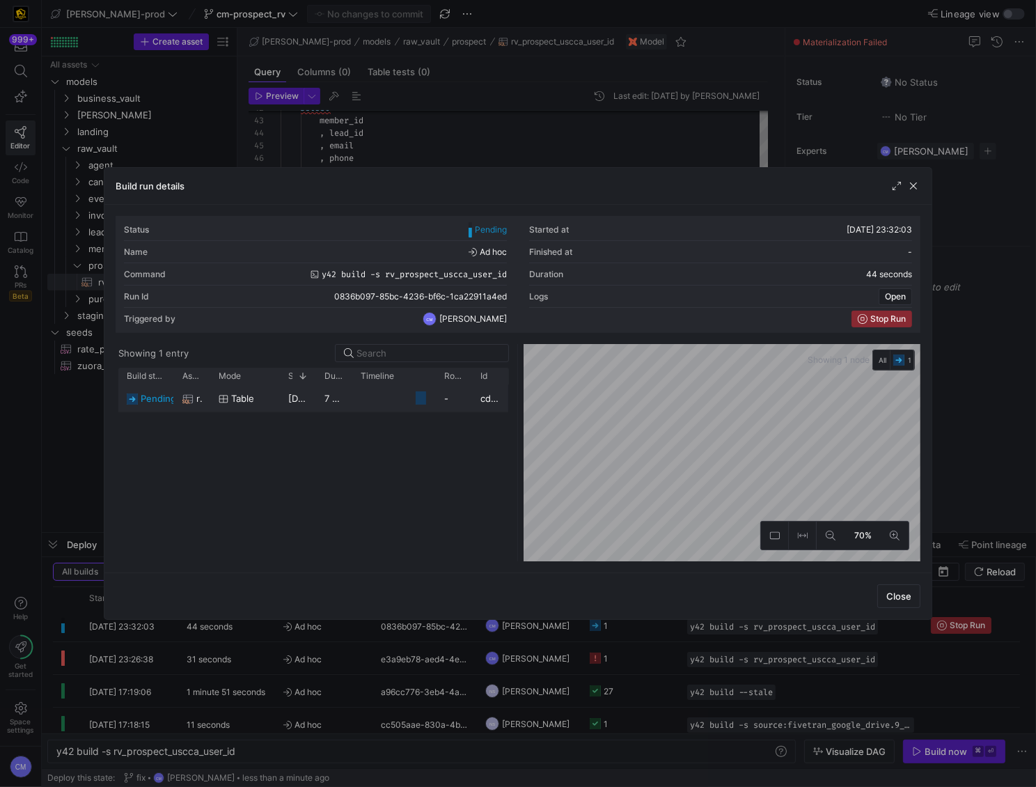
click at [313, 404] on div "[DATE] 23:32:40" at bounding box center [298, 397] width 36 height 27
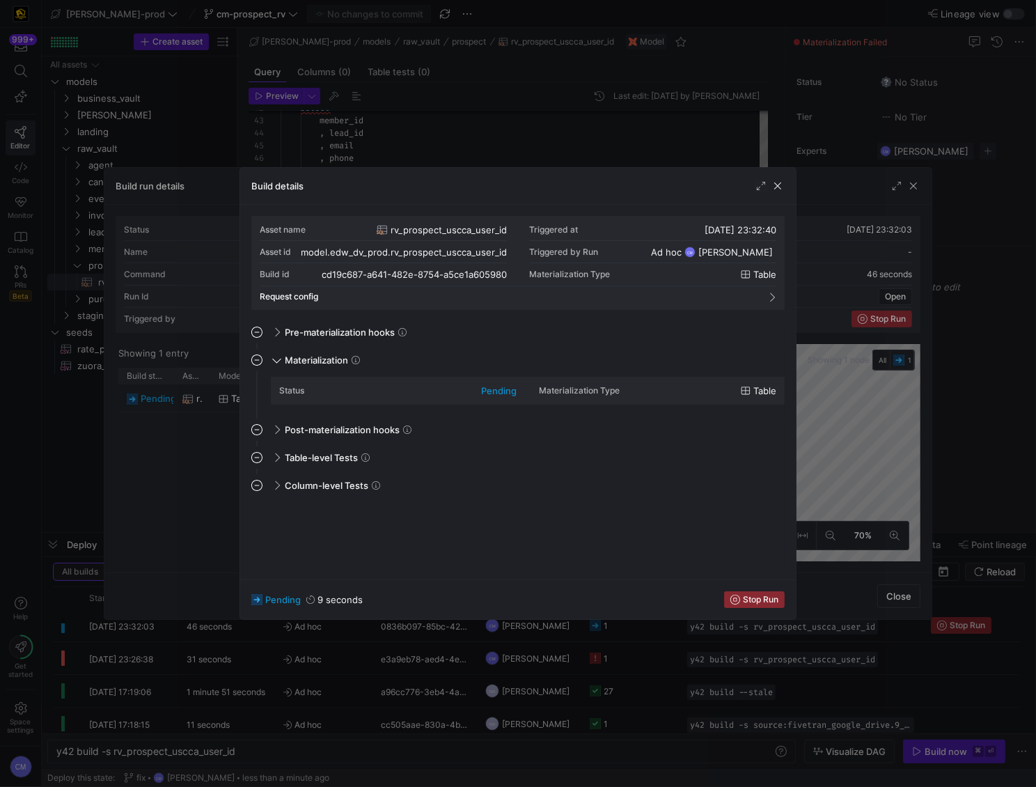
click at [214, 432] on div at bounding box center [518, 393] width 1036 height 787
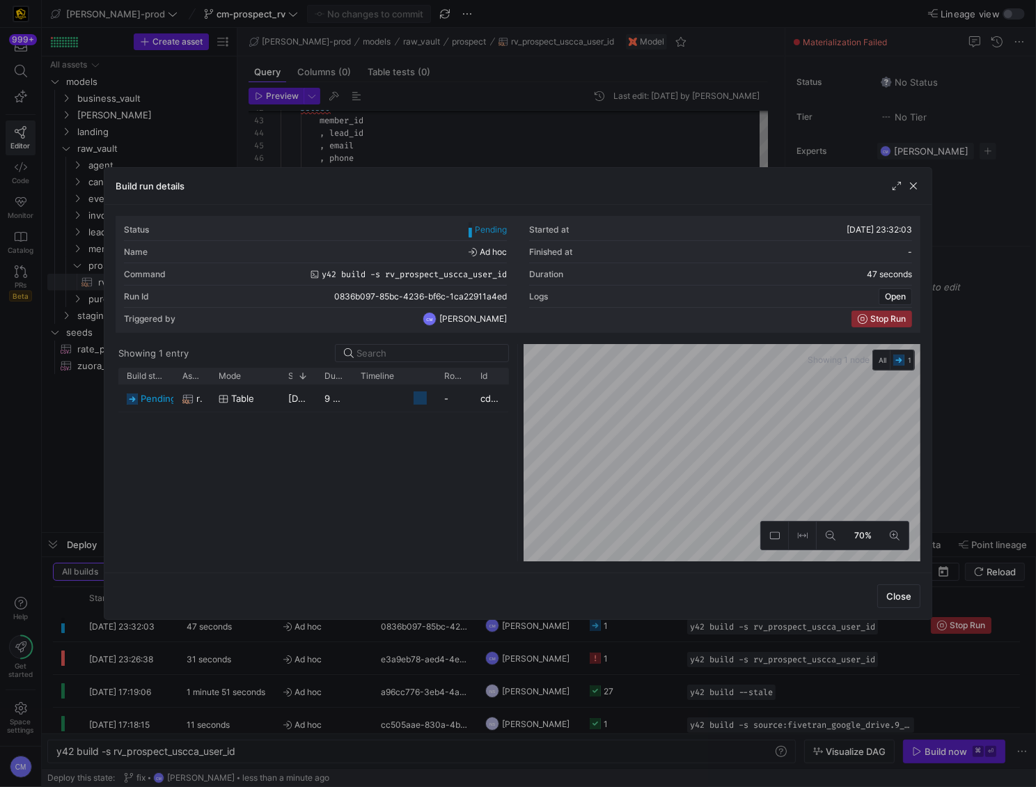
click at [300, 409] on div "[DATE] 23:32:40" at bounding box center [298, 397] width 36 height 27
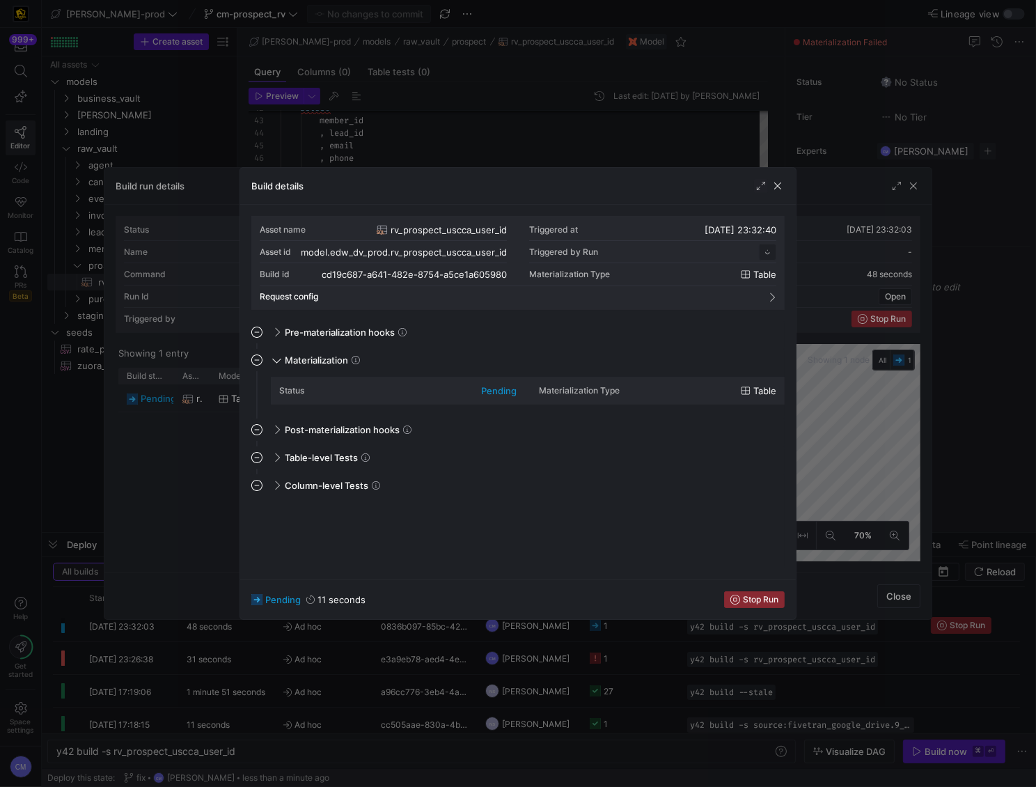
click at [203, 432] on div at bounding box center [518, 393] width 1036 height 787
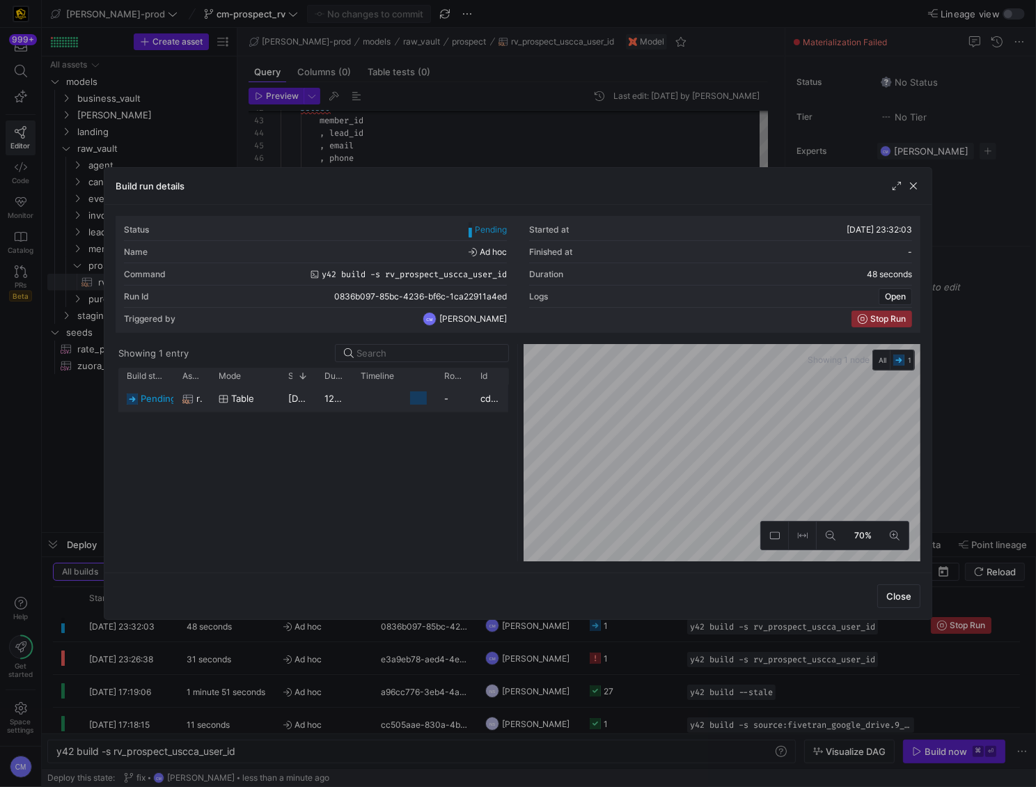
click at [328, 397] on y42-duration "12 seconds" at bounding box center [348, 398] width 49 height 11
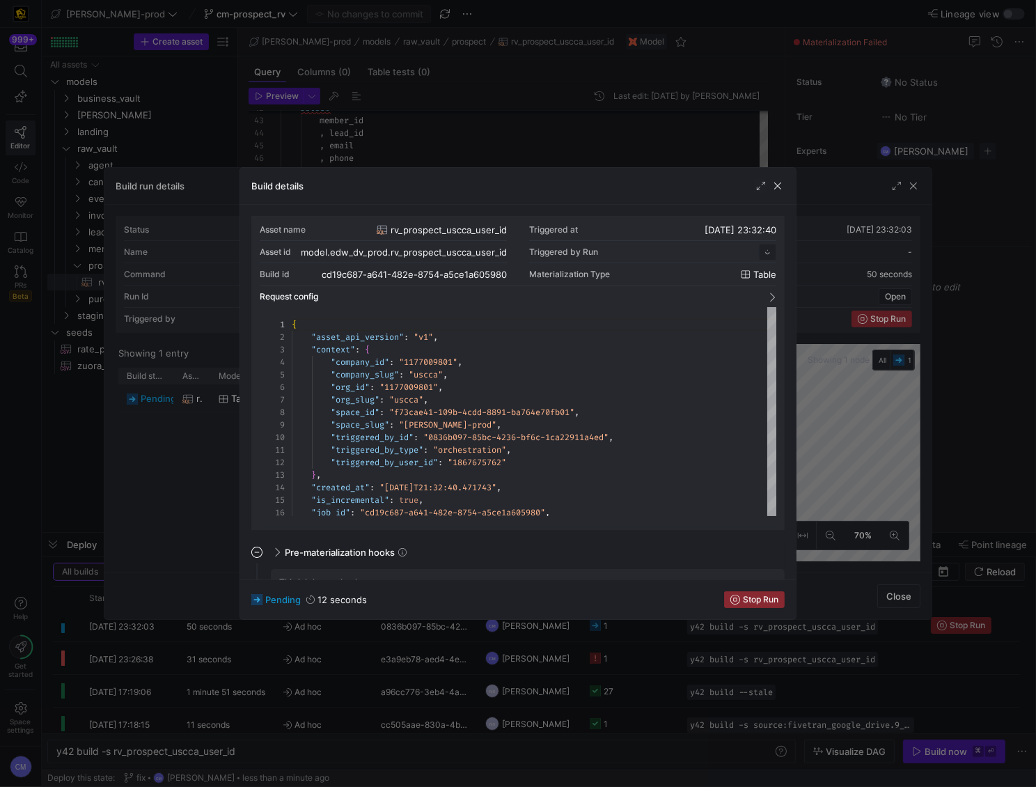
drag, startPoint x: 165, startPoint y: 463, endPoint x: 190, endPoint y: 452, distance: 27.4
click at [166, 462] on div at bounding box center [518, 393] width 1036 height 787
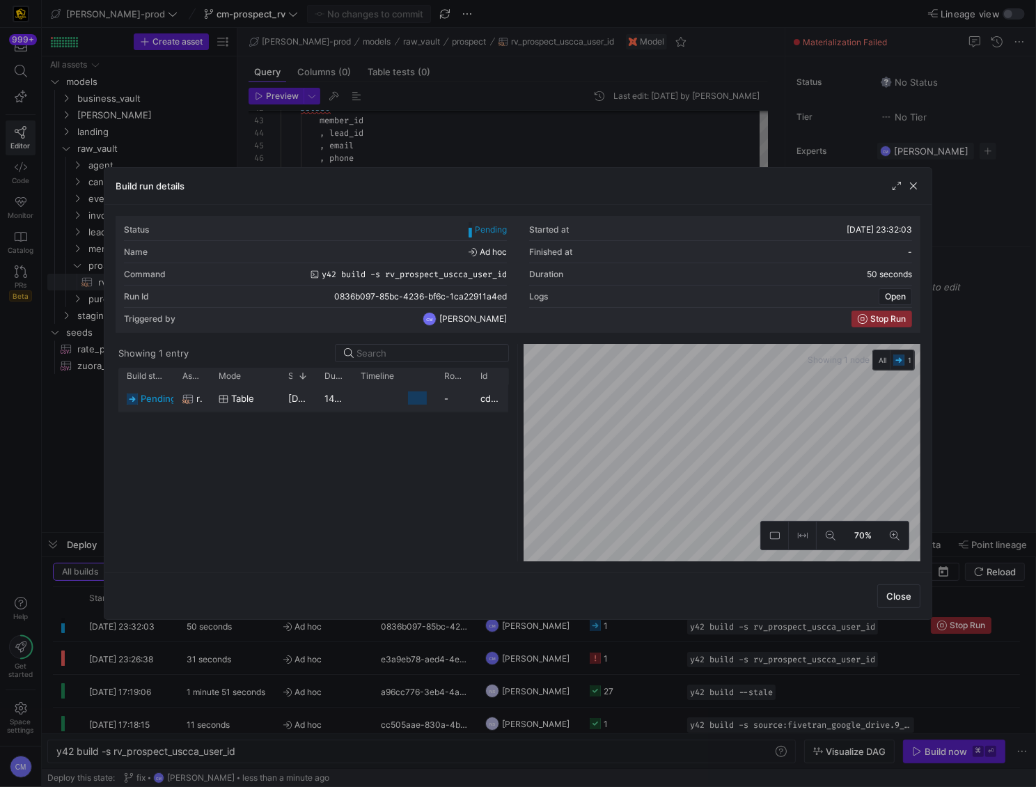
click at [274, 404] on div "table" at bounding box center [245, 397] width 70 height 27
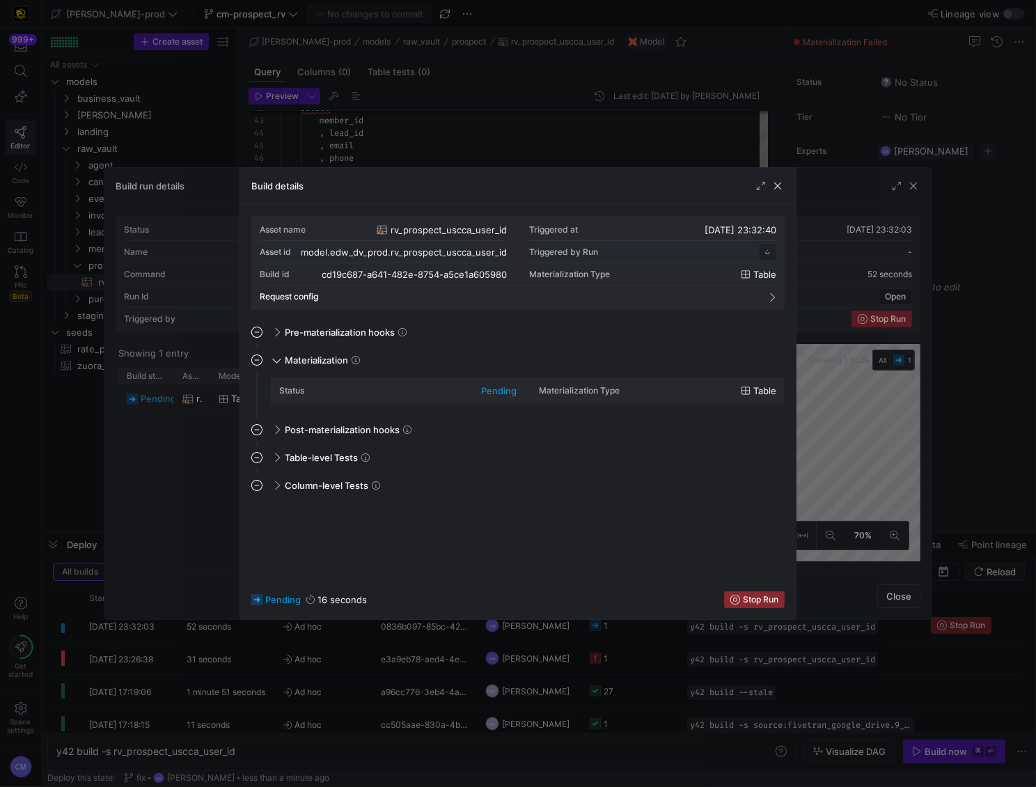
click at [218, 443] on div at bounding box center [518, 393] width 1036 height 787
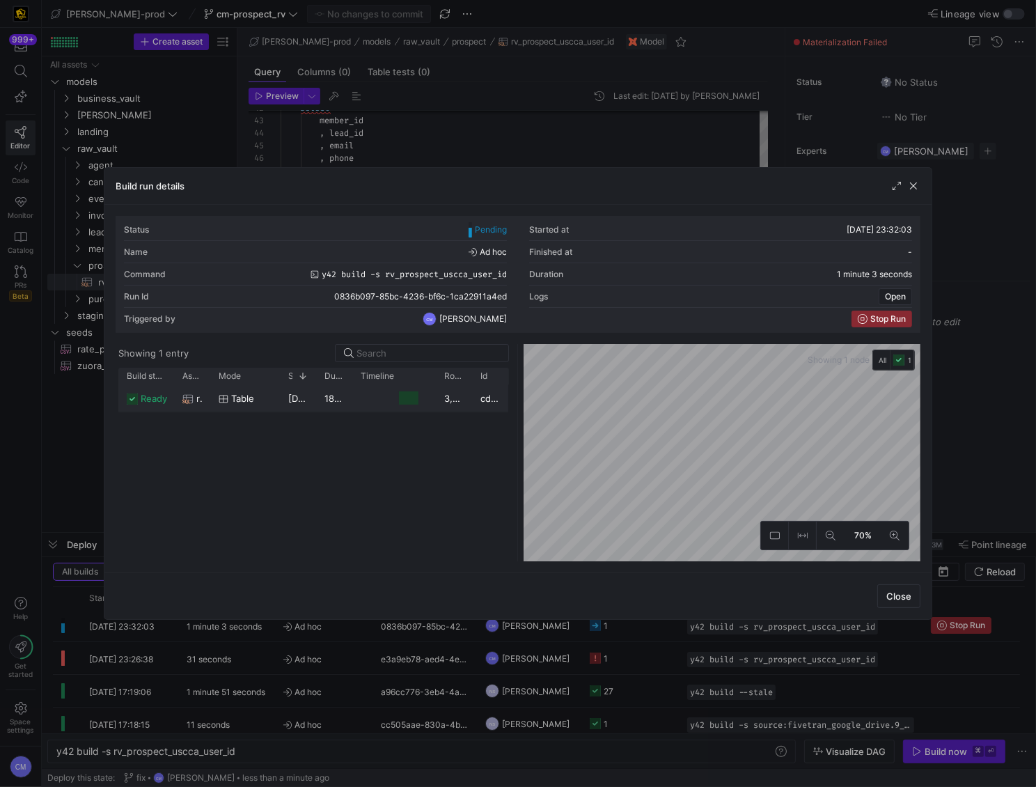
click at [363, 396] on y42-job-duration-timeline-cell-renderer "Press SPACE to select this row." at bounding box center [394, 398] width 67 height 26
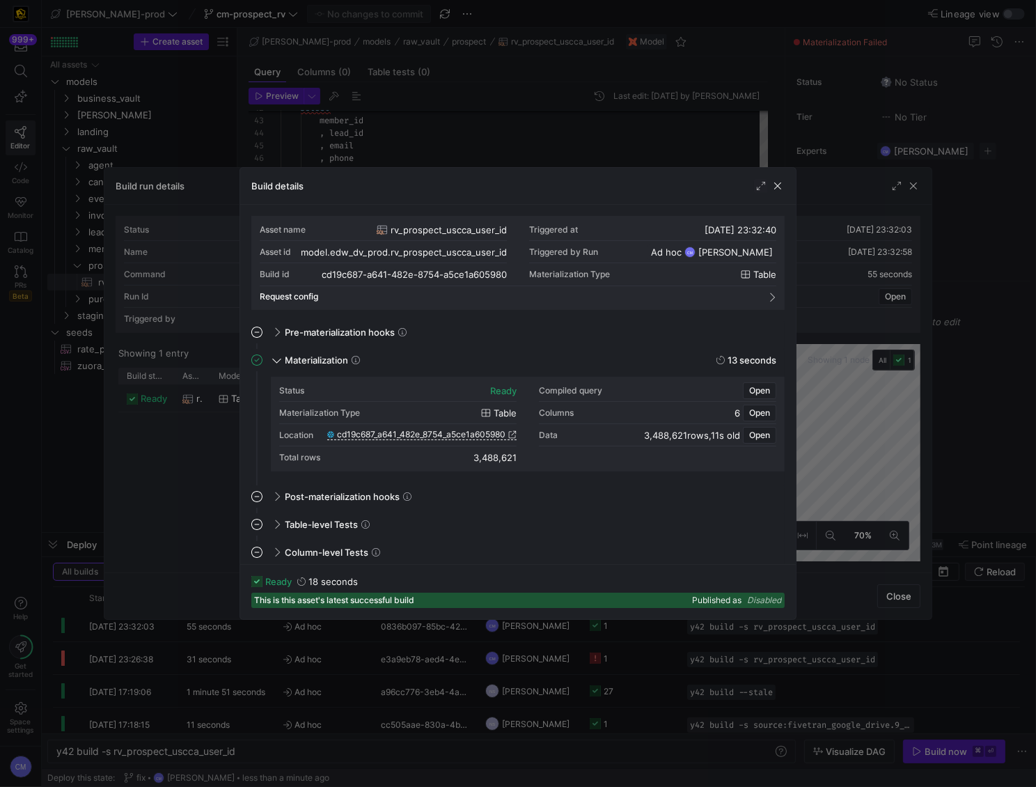
click at [549, 645] on div at bounding box center [518, 393] width 1036 height 787
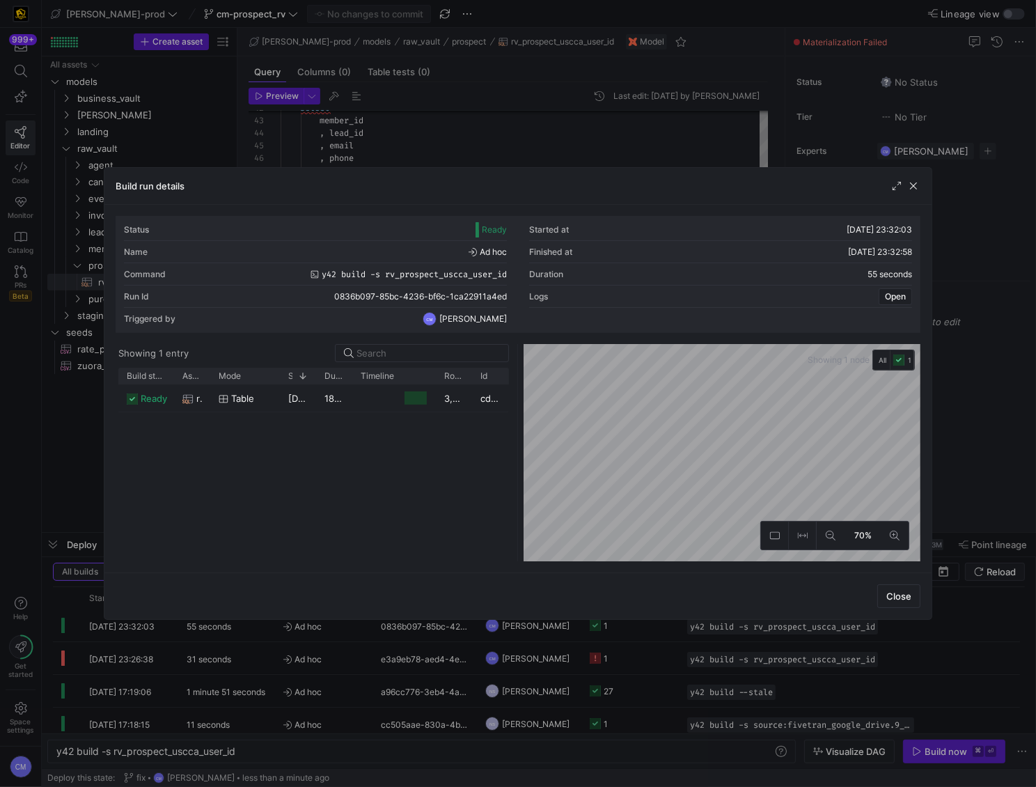
click at [569, 645] on div at bounding box center [518, 393] width 1036 height 787
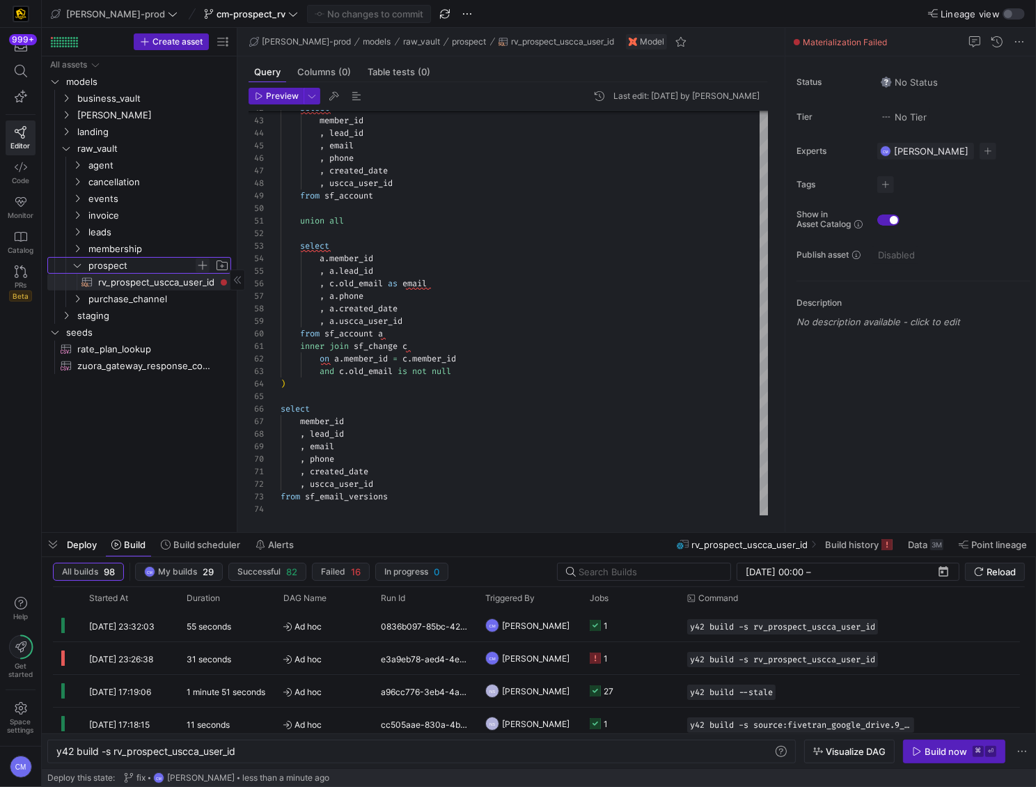
click at [204, 263] on span "Press SPACE to select this row." at bounding box center [203, 265] width 14 height 14
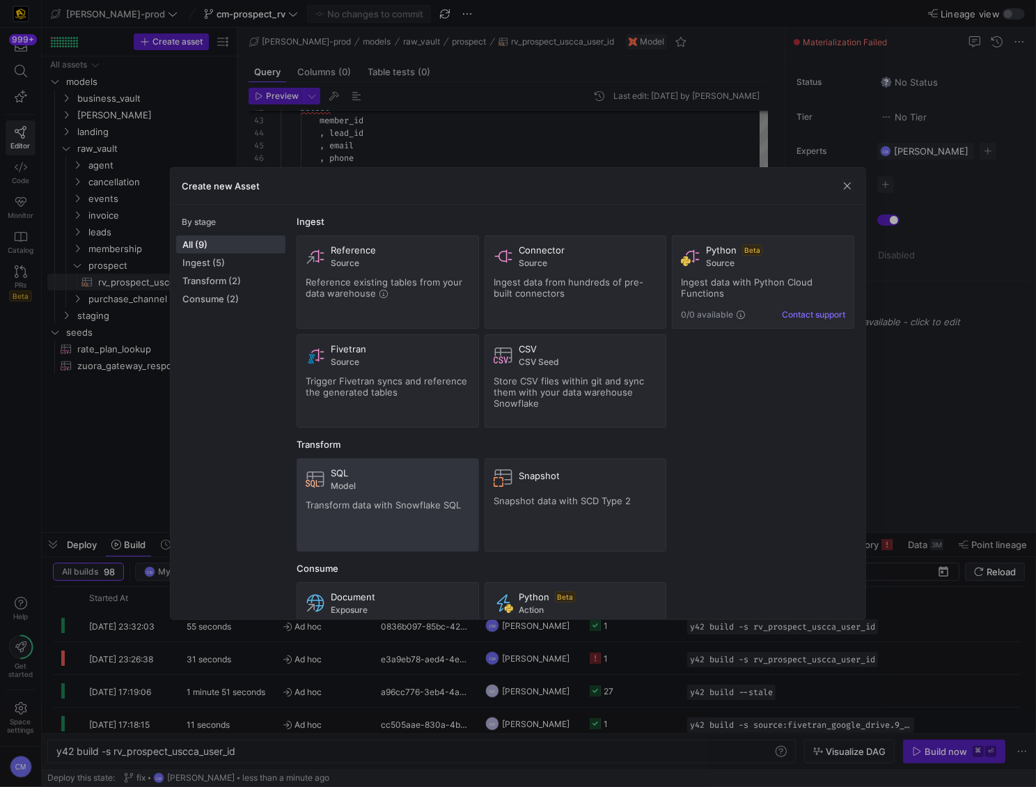
click at [413, 462] on span at bounding box center [387, 505] width 181 height 92
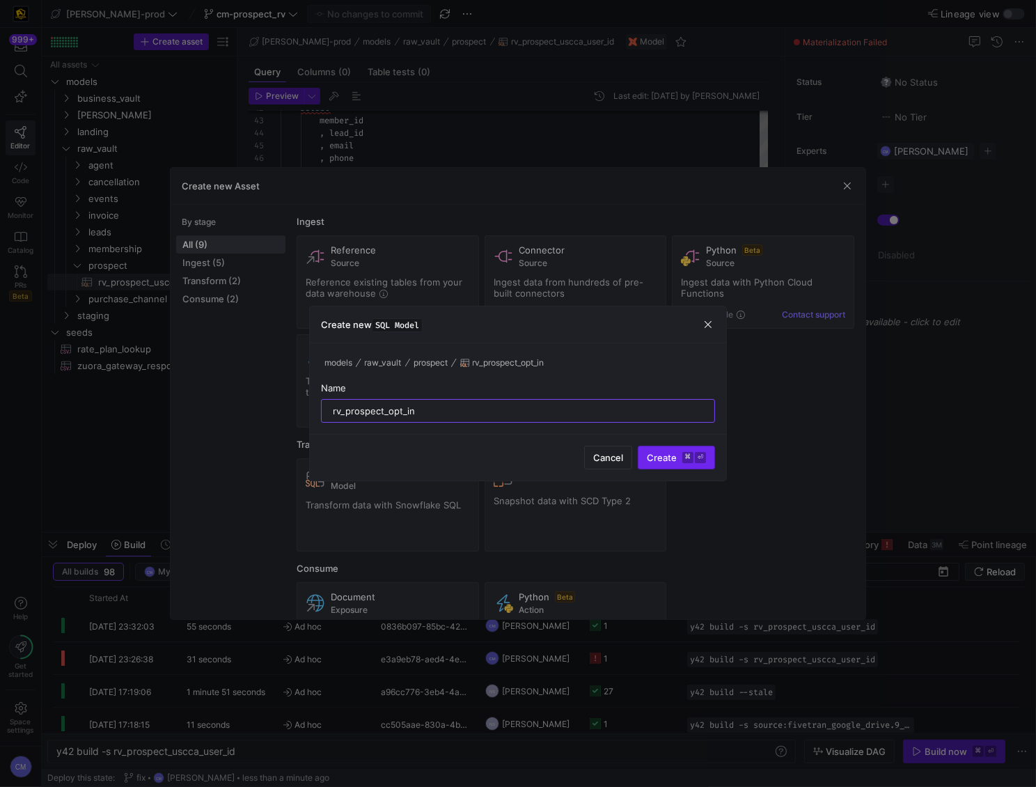
type input "rv_prospect_opt_in"
click at [683, 448] on span "submit" at bounding box center [676, 457] width 76 height 22
type textarea "y42 build -s rv_prospect_opt_in"
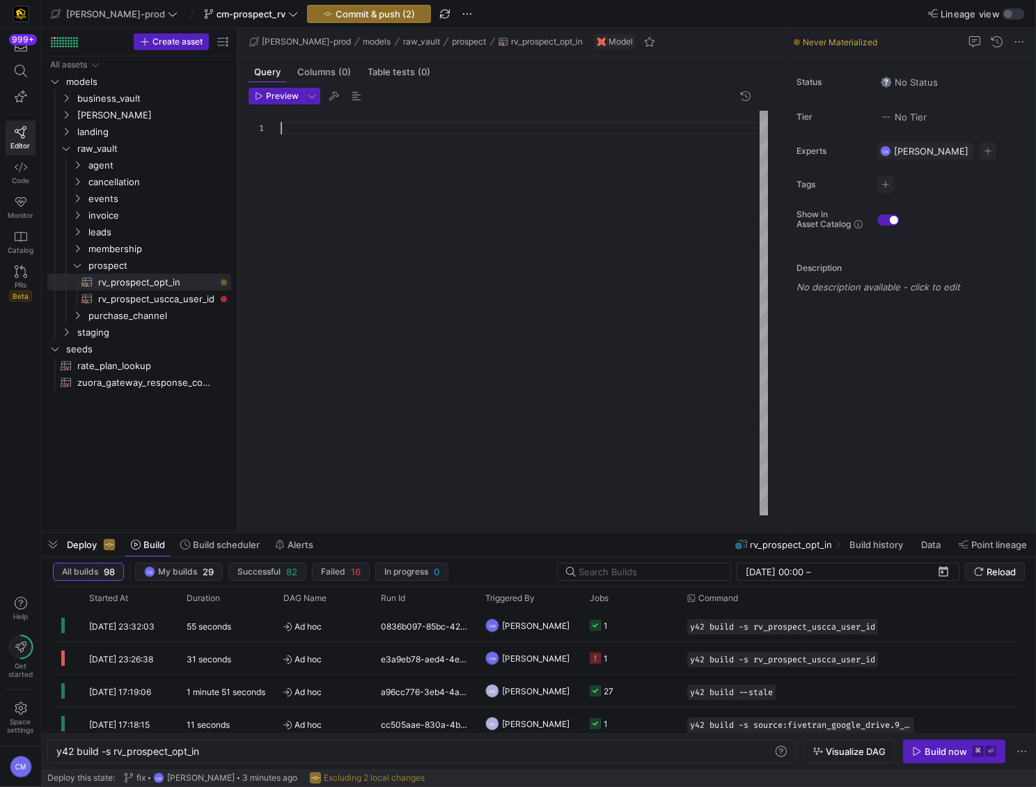
click at [541, 290] on div at bounding box center [525, 313] width 489 height 404
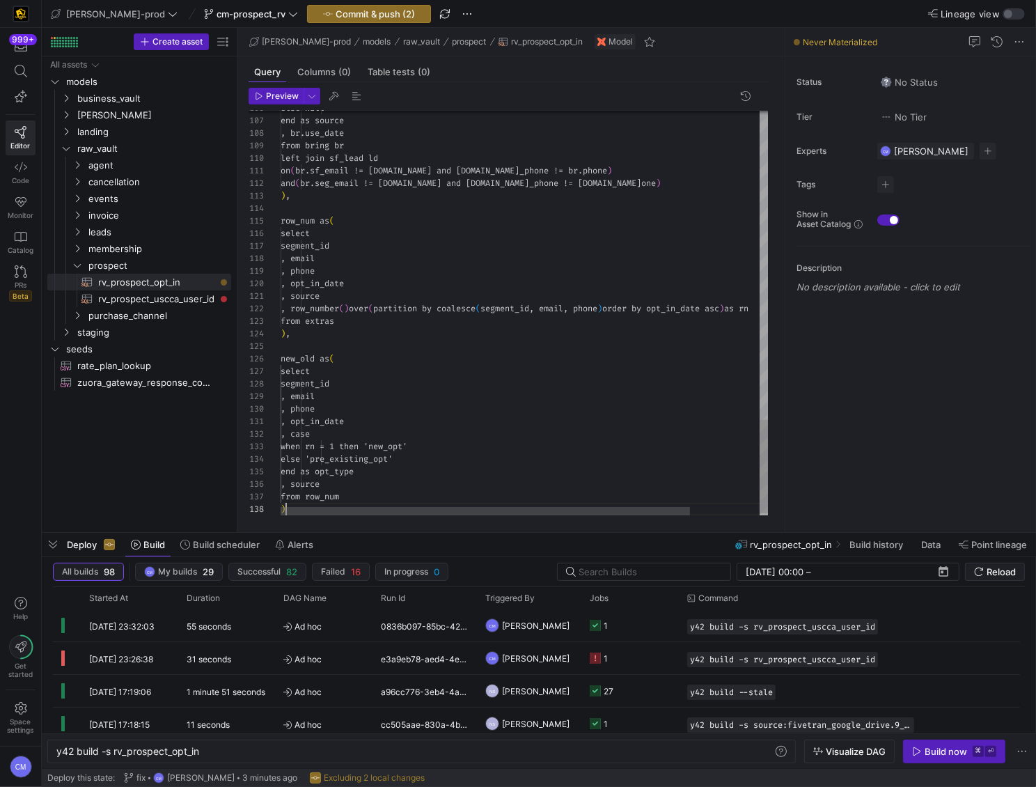
scroll to position [87, 5]
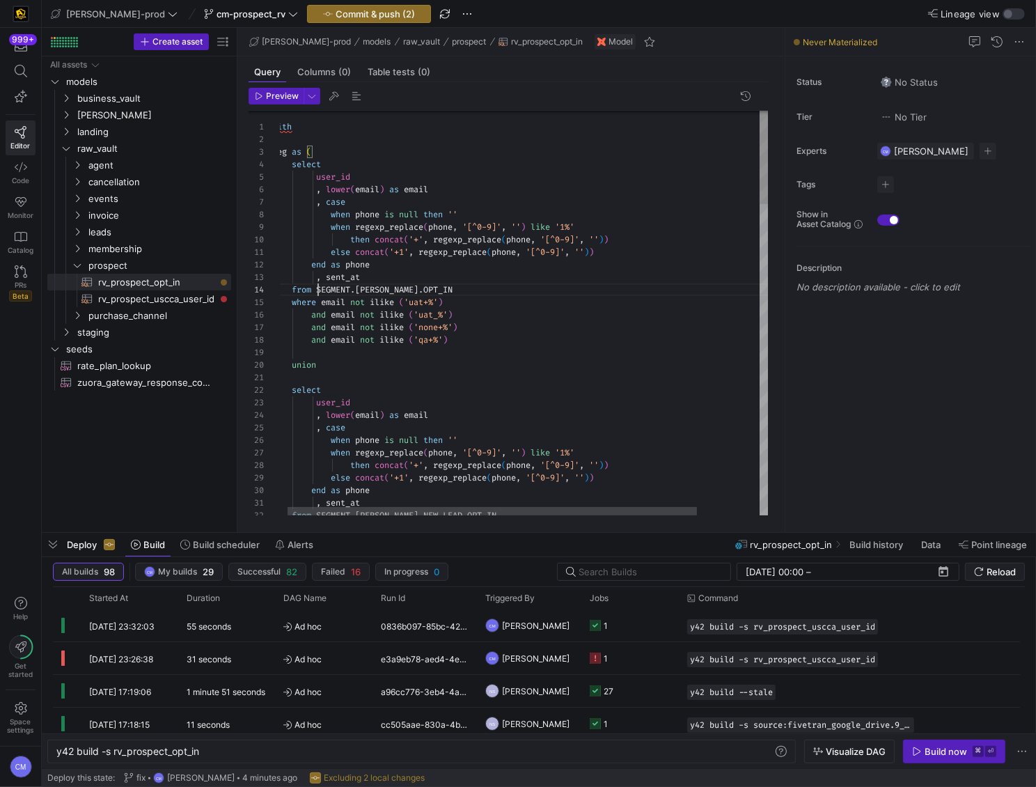
drag, startPoint x: 317, startPoint y: 290, endPoint x: 347, endPoint y: 289, distance: 30.0
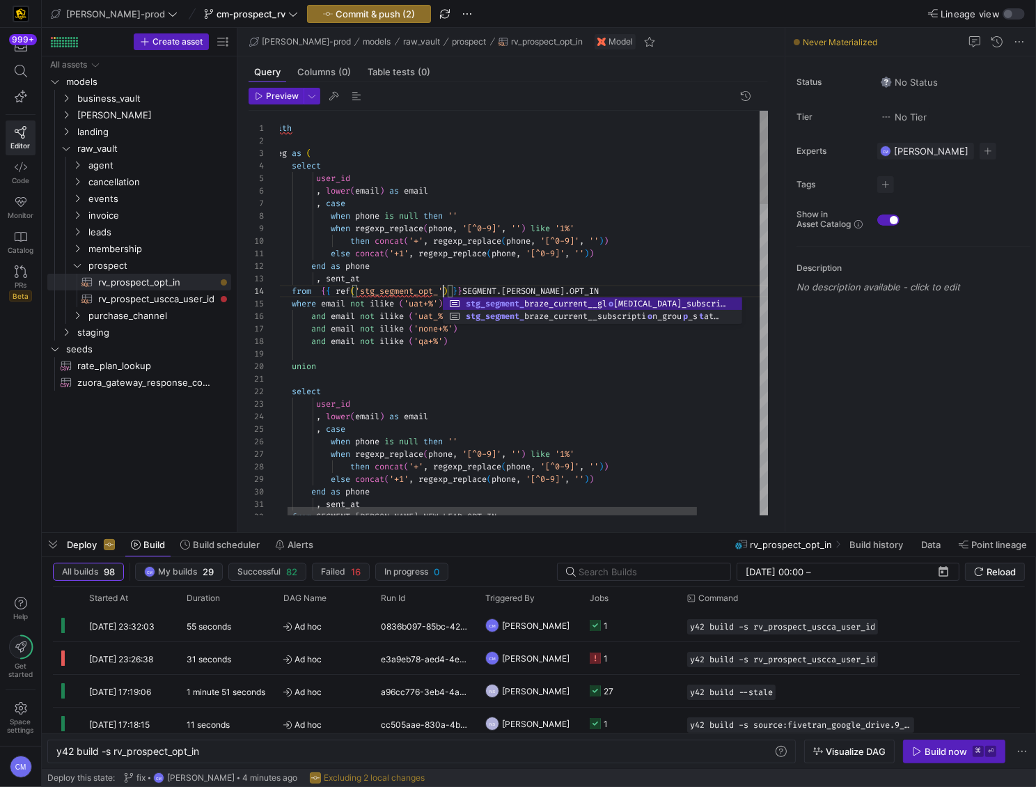
scroll to position [37, 171]
type textarea "else concat('+1', regexp_replace(phone, '[^0-9]', '')) end as phone , sent_at f…"
click at [108, 333] on span "staging" at bounding box center [136, 332] width 118 height 16
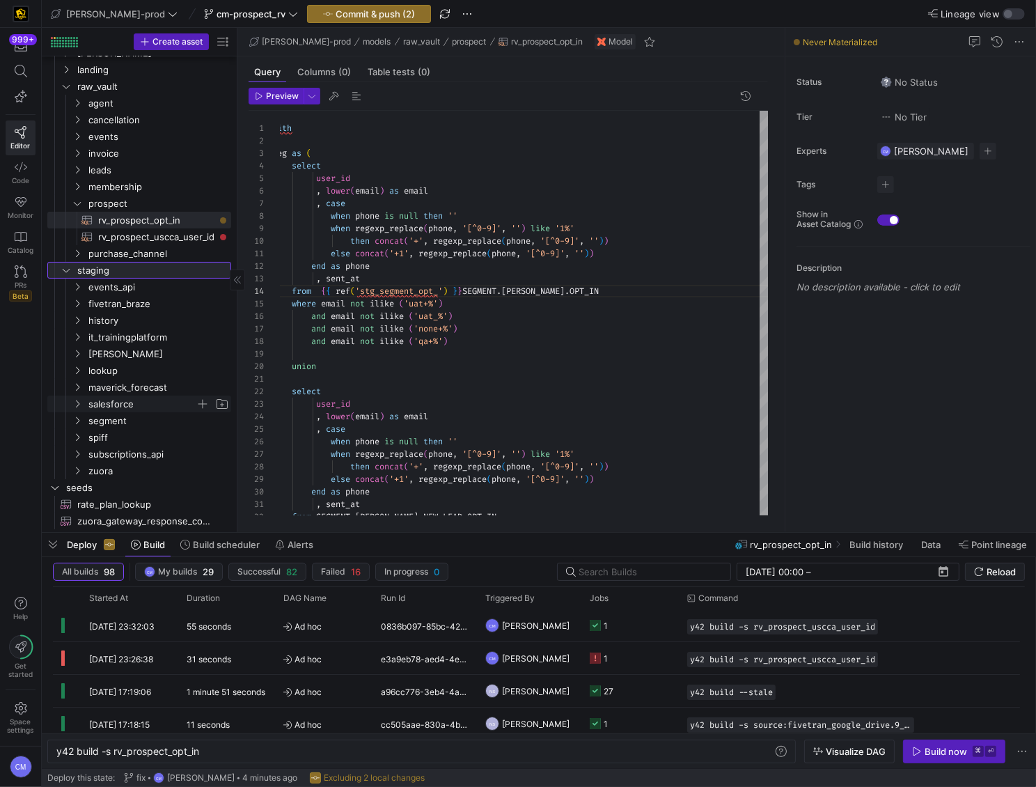
scroll to position [65, 0]
click at [123, 424] on span "segment" at bounding box center [141, 418] width 107 height 16
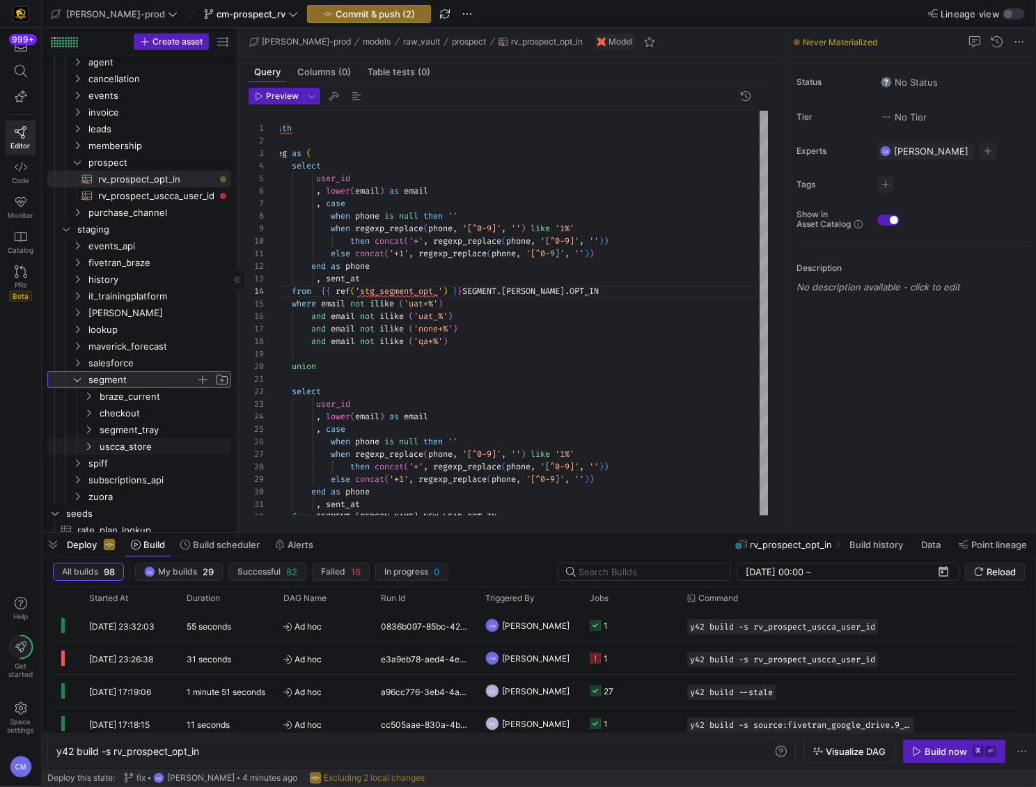
scroll to position [125, 0]
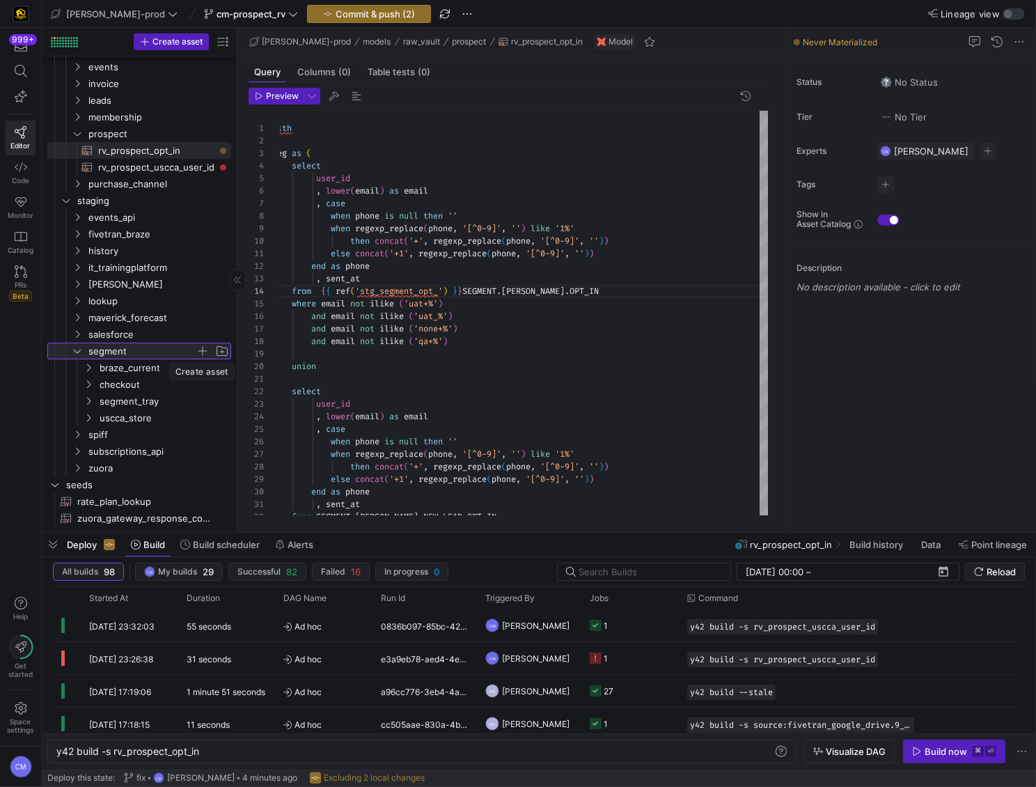
click at [200, 349] on span "button" at bounding box center [203, 351] width 14 height 14
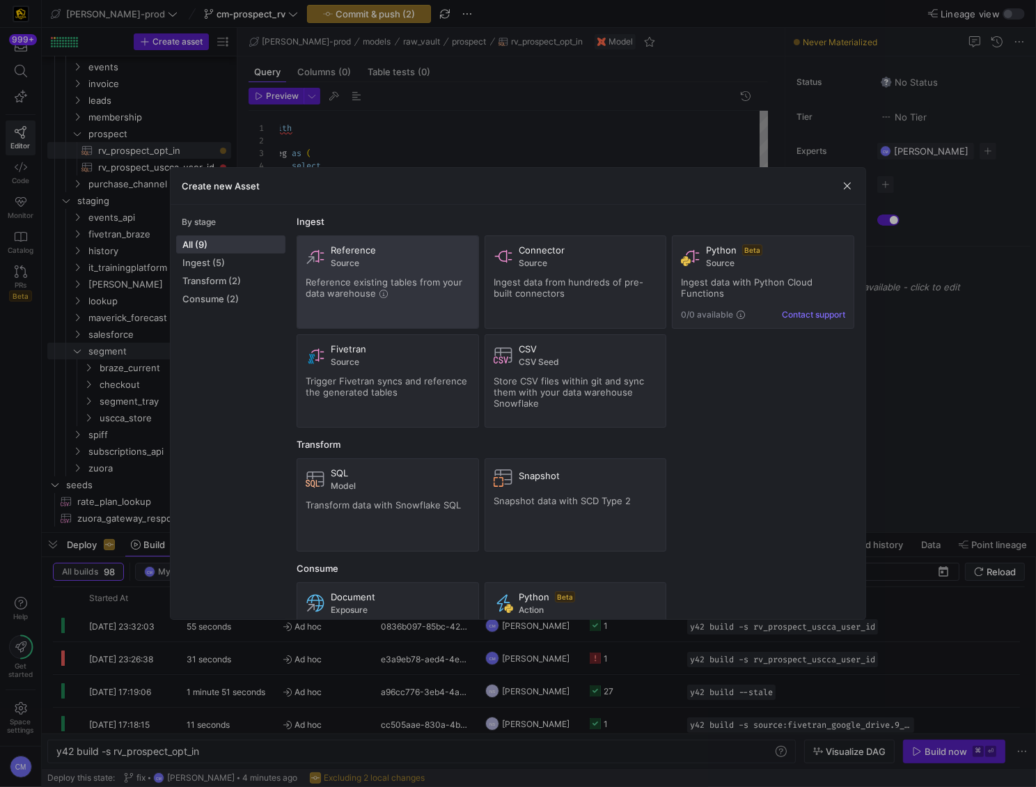
click at [437, 285] on span "Reference existing tables from your data warehouse" at bounding box center [384, 287] width 157 height 22
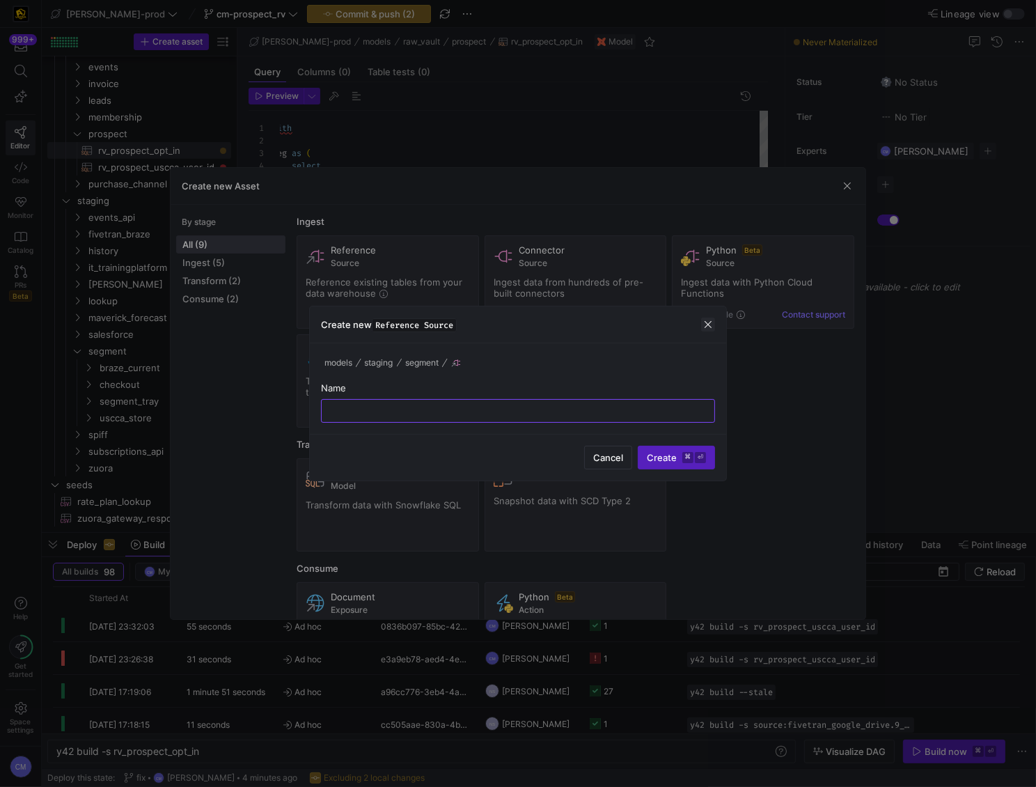
click at [711, 327] on span "button" at bounding box center [708, 324] width 14 height 14
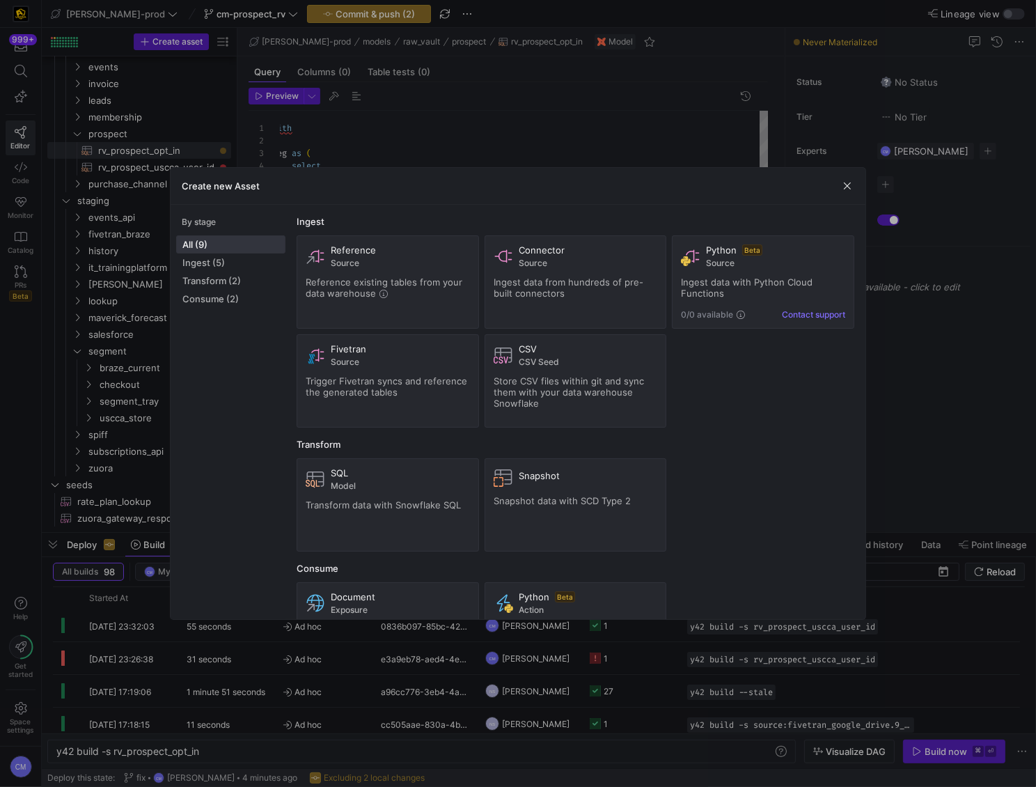
click at [86, 367] on div at bounding box center [518, 393] width 1036 height 787
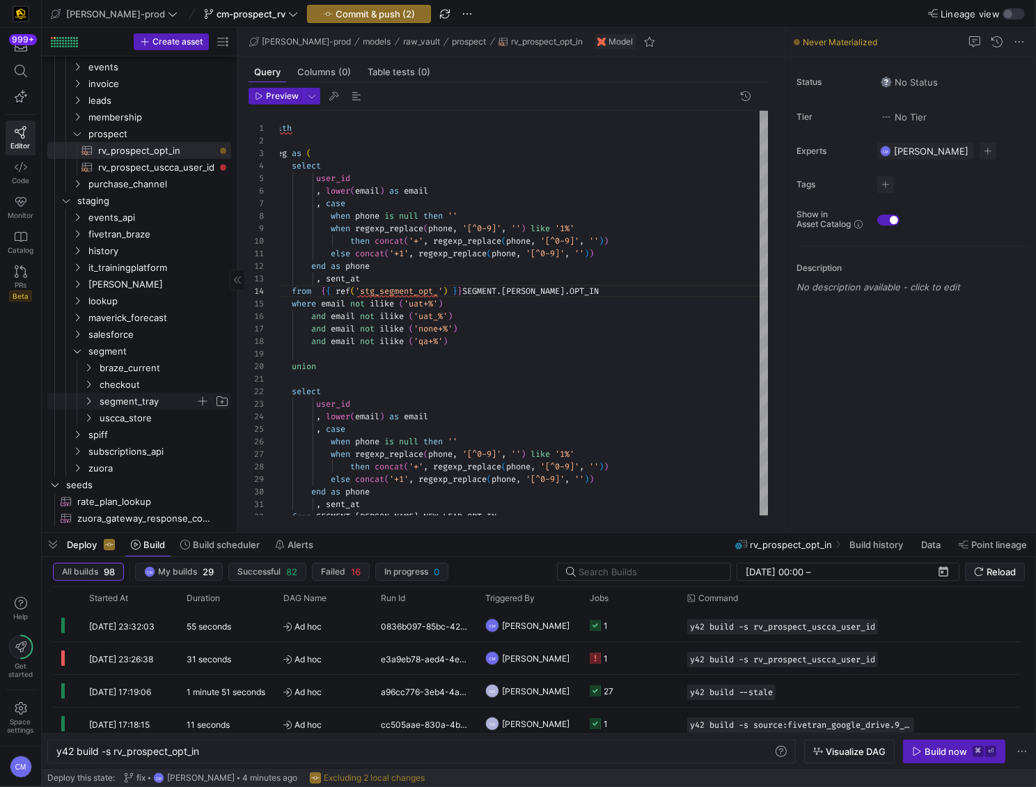
click at [129, 406] on span "segment_tray" at bounding box center [148, 401] width 96 height 16
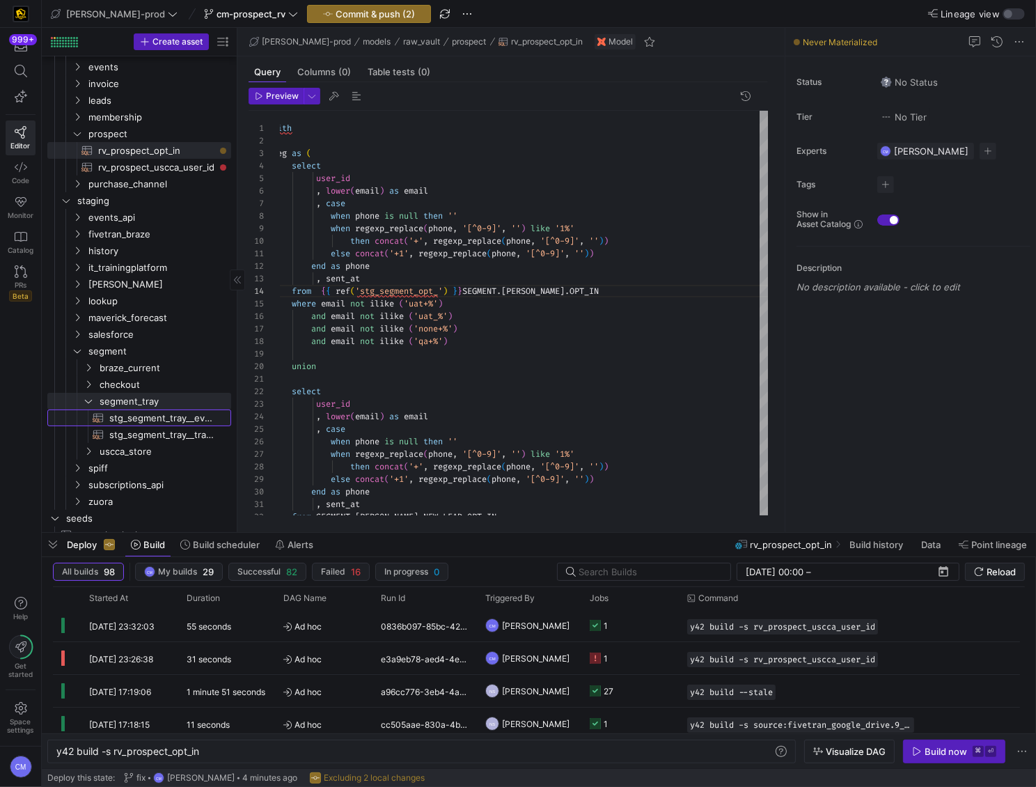
click at [142, 416] on span "stg_segment_tray__event_registered​​​​​​​​​​" at bounding box center [162, 418] width 106 height 16
type textarea "y42 build -s stg_segment_tray__event_registered"
type textarea "WITH source AS ( SELECT * FROM {{ source('segment_tray', 'SEGMENT_TRAY_EVENT_RE…"
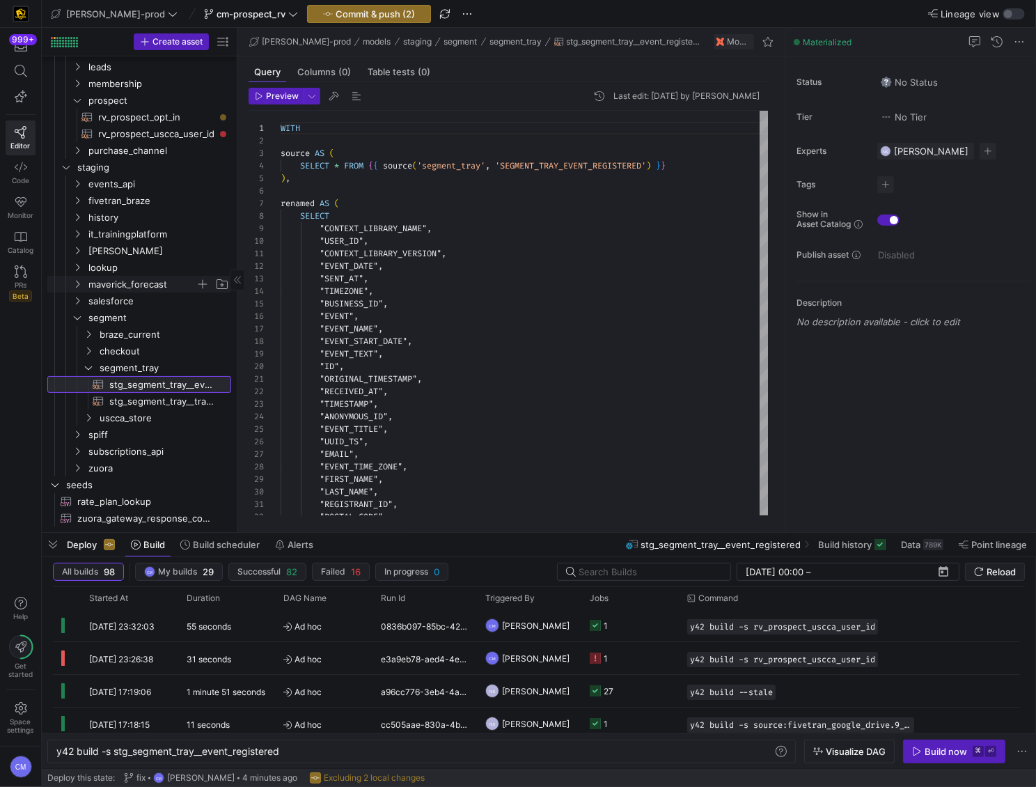
scroll to position [164, 0]
click at [177, 368] on span "segment_tray" at bounding box center [148, 369] width 96 height 16
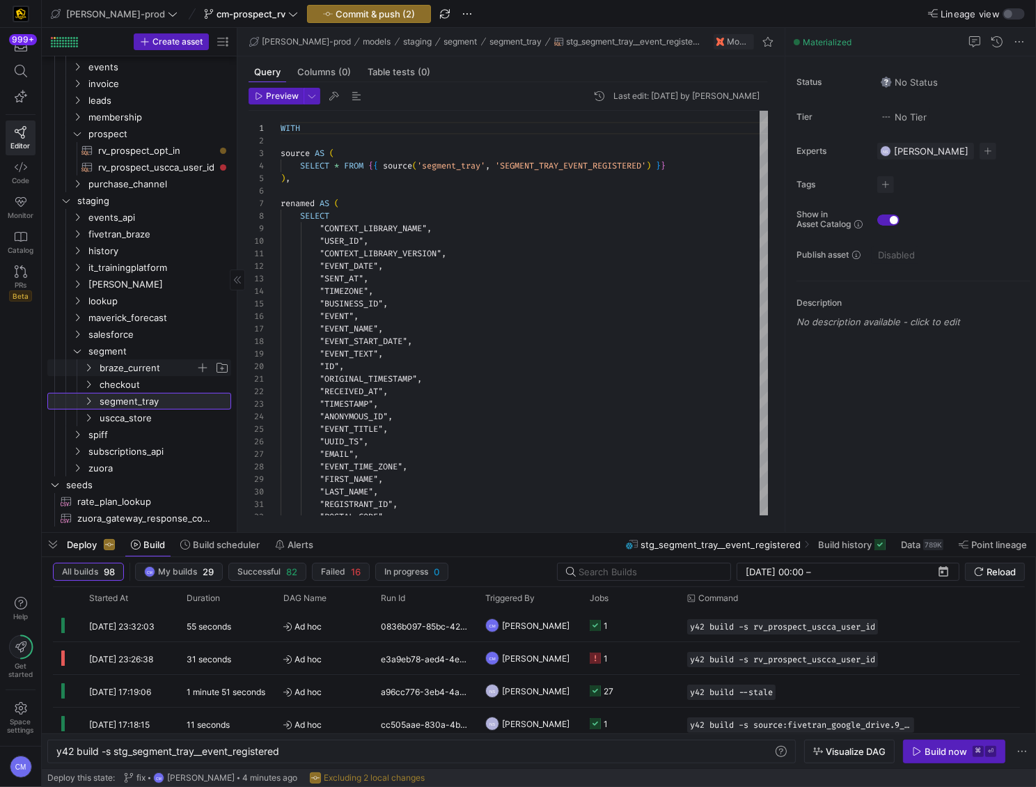
scroll to position [125, 0]
click at [198, 402] on span "button" at bounding box center [203, 401] width 14 height 14
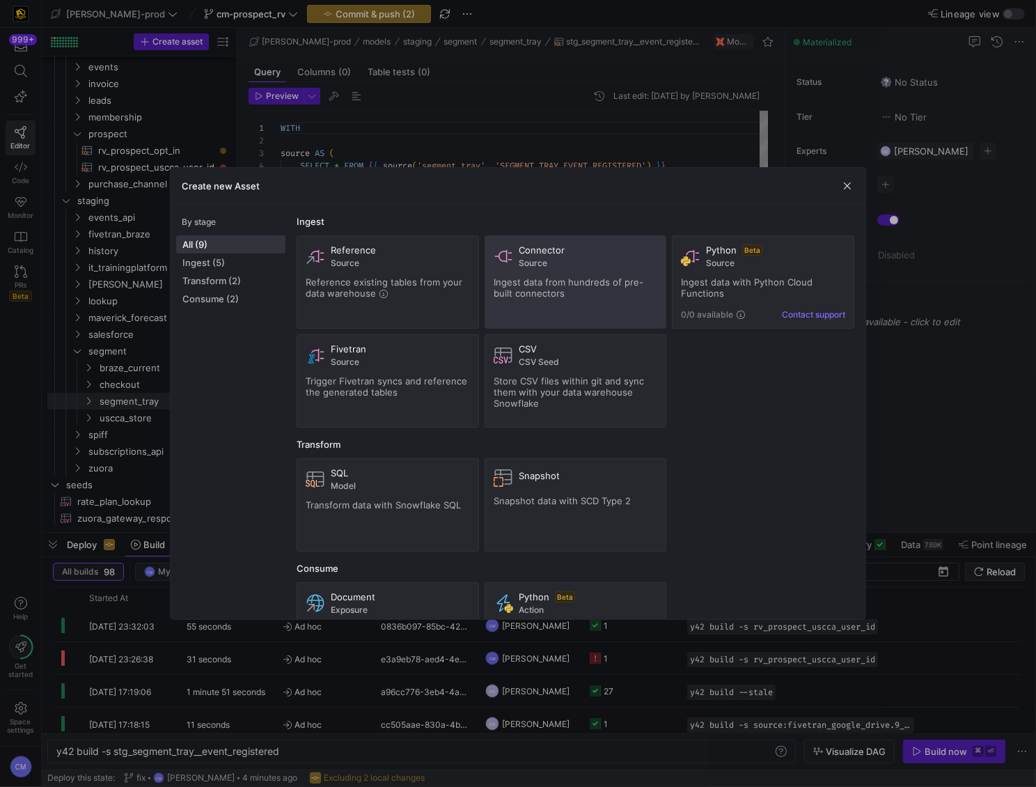
click at [498, 301] on div "Connector Source Ingest data from hundreds of pre-built connectors" at bounding box center [576, 281] width 164 height 75
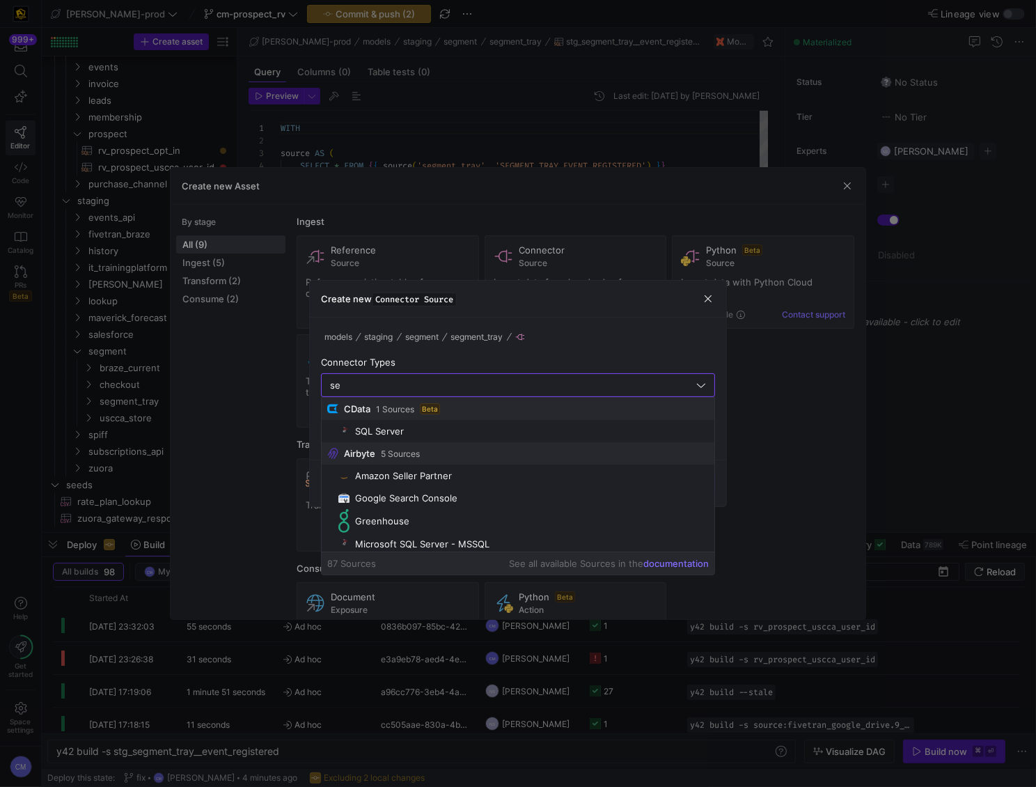
type input "s"
click at [181, 384] on div at bounding box center [518, 393] width 1036 height 787
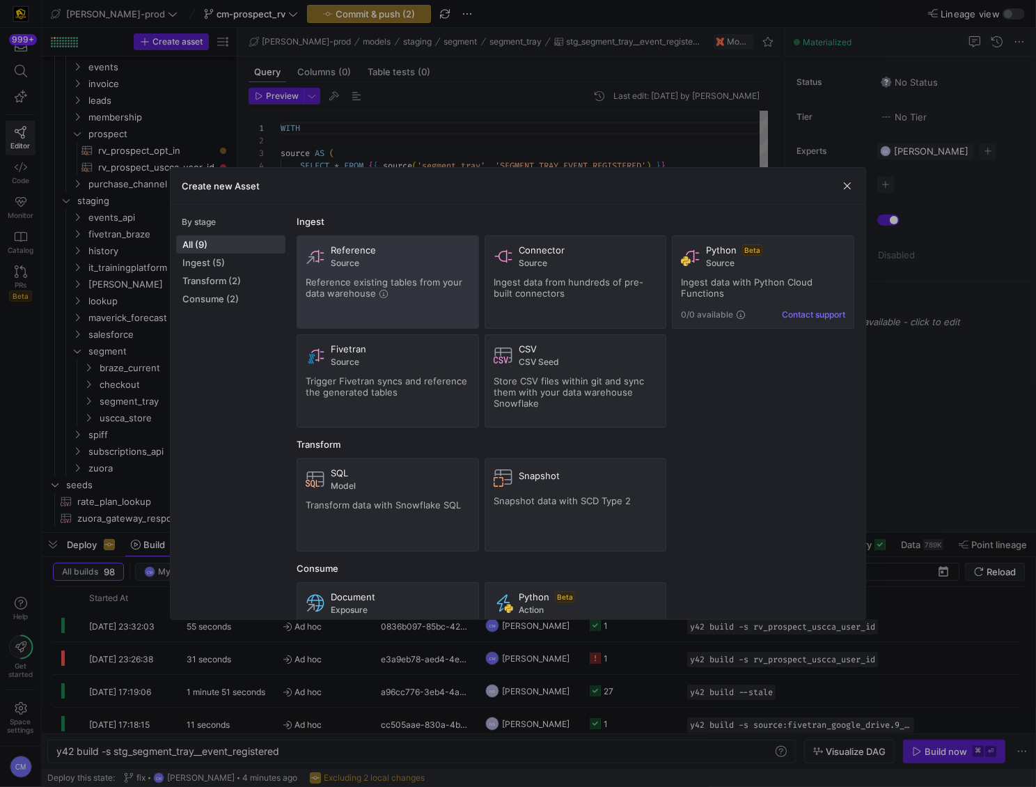
click at [417, 297] on div "Reference existing tables from your data warehouse" at bounding box center [388, 287] width 164 height 22
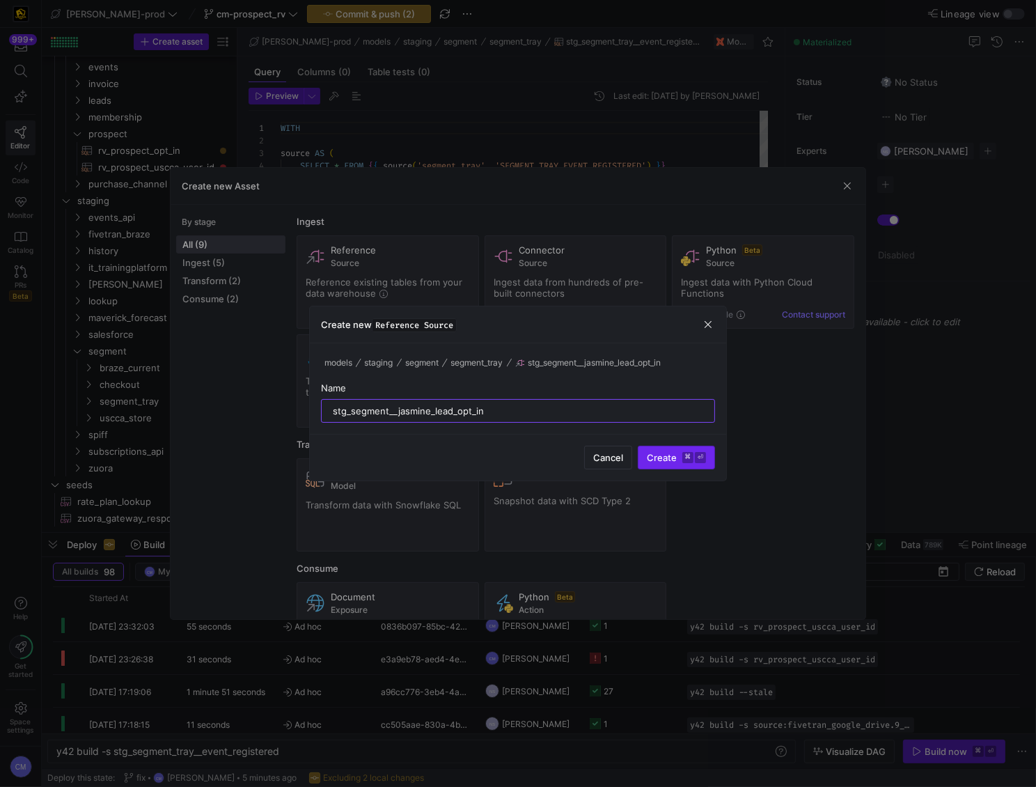
type input "stg_segment__jasmine_lead_opt_in"
click at [649, 452] on span "Create ⌘ ⏎" at bounding box center [676, 457] width 59 height 11
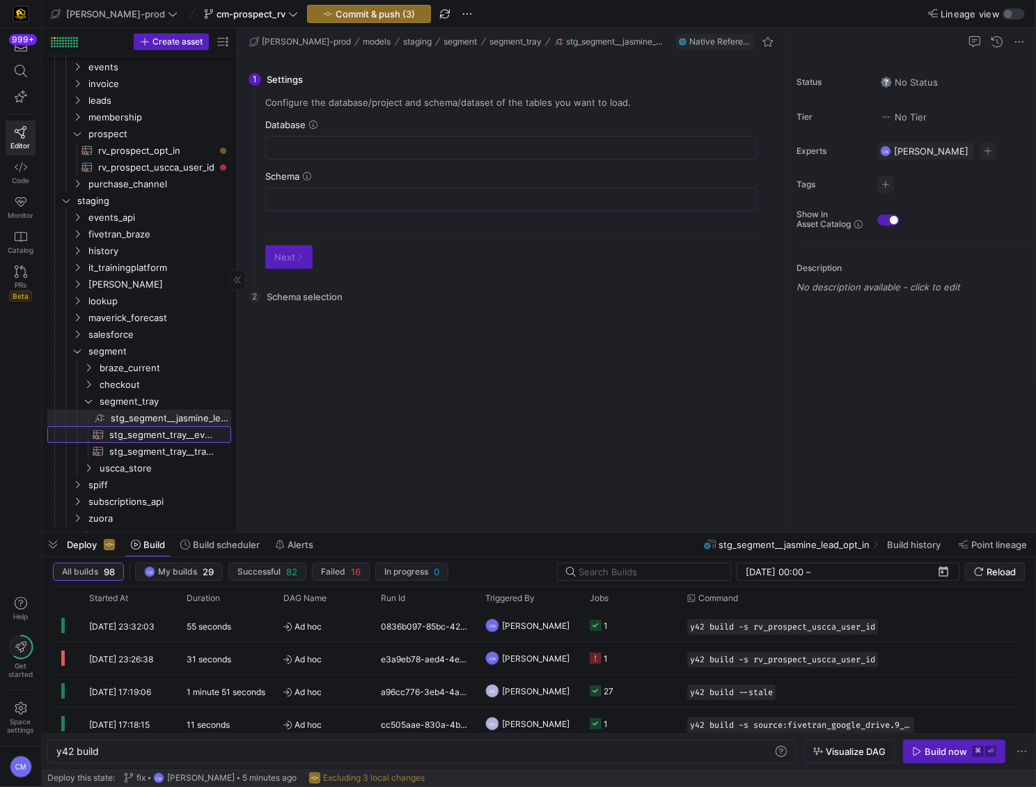
click at [160, 435] on span "stg_segment_tray__event_registered​​​​​​​​​​" at bounding box center [162, 435] width 106 height 16
type textarea "y42 build -s stg_segment_tray__event_registered"
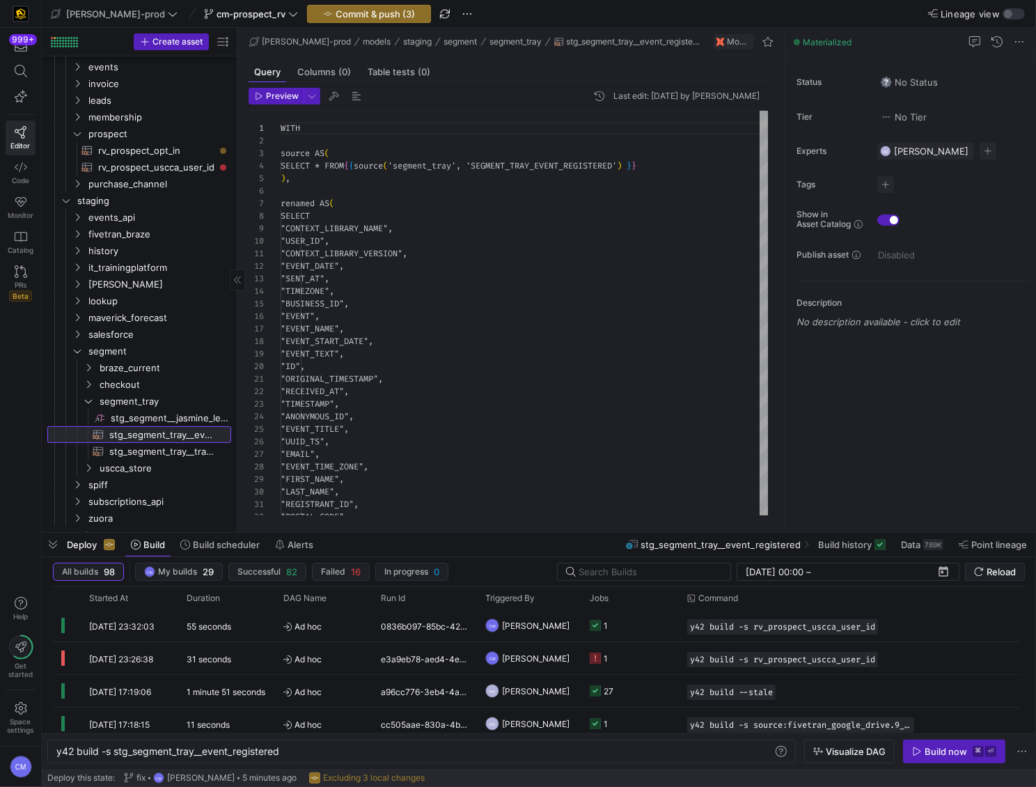
scroll to position [125, 0]
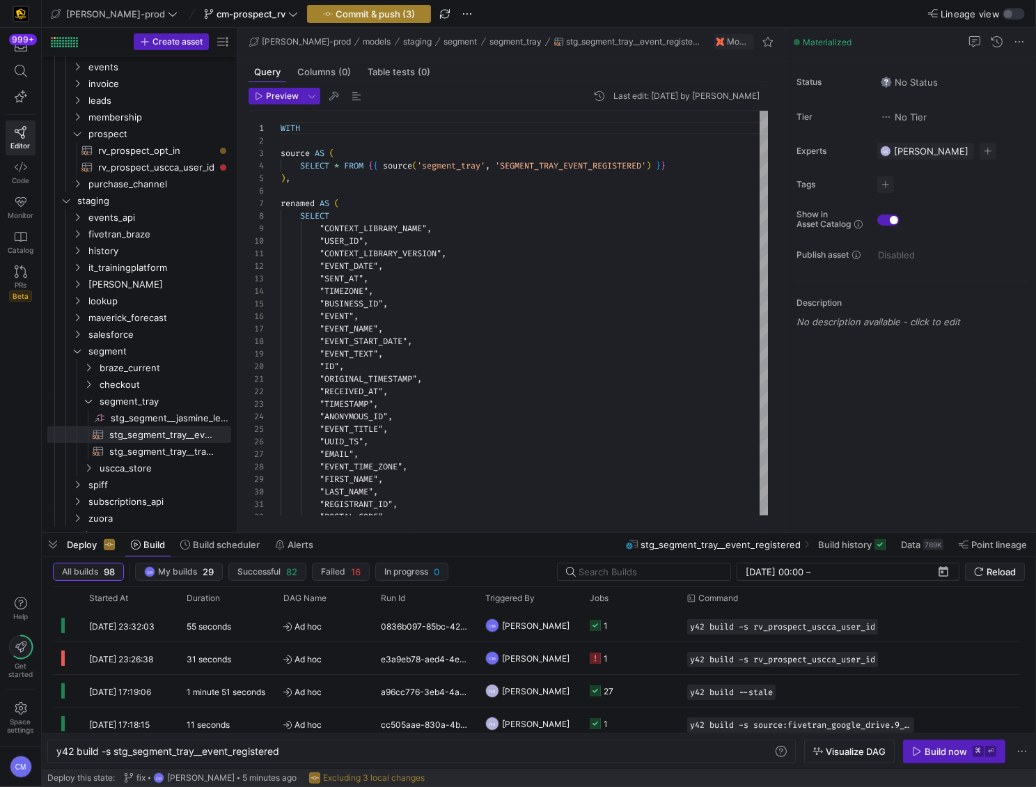
click at [336, 14] on span "Commit & push (3)" at bounding box center [375, 13] width 79 height 11
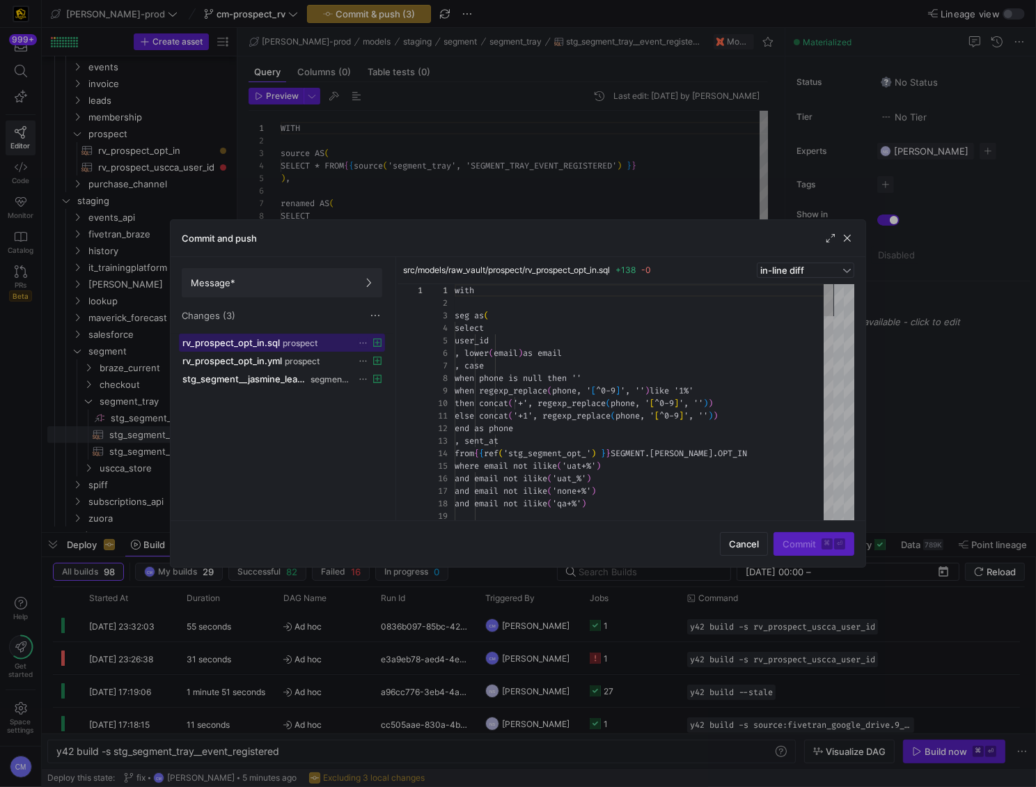
click at [318, 340] on div "rv_prospect_opt_in.sql prospect" at bounding box center [266, 342] width 168 height 11
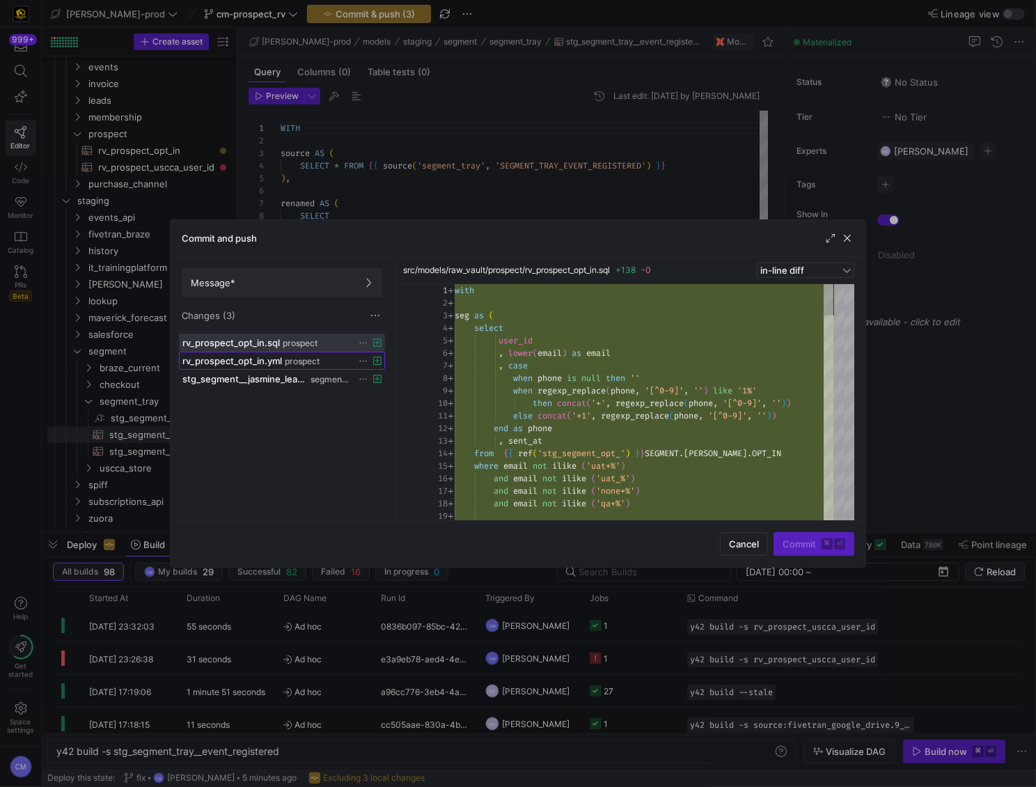
click at [330, 362] on div "rv_prospect_opt_in.yml prospect" at bounding box center [266, 360] width 168 height 11
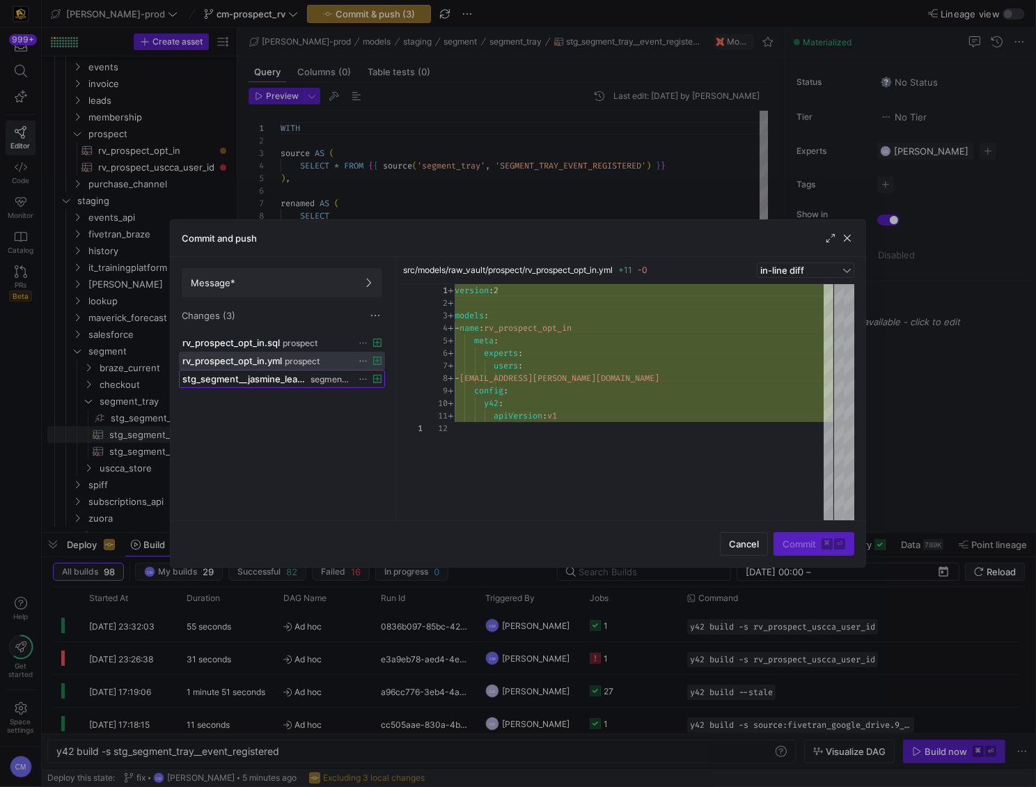
click at [337, 377] on span "segment_tray" at bounding box center [330, 380] width 40 height 10
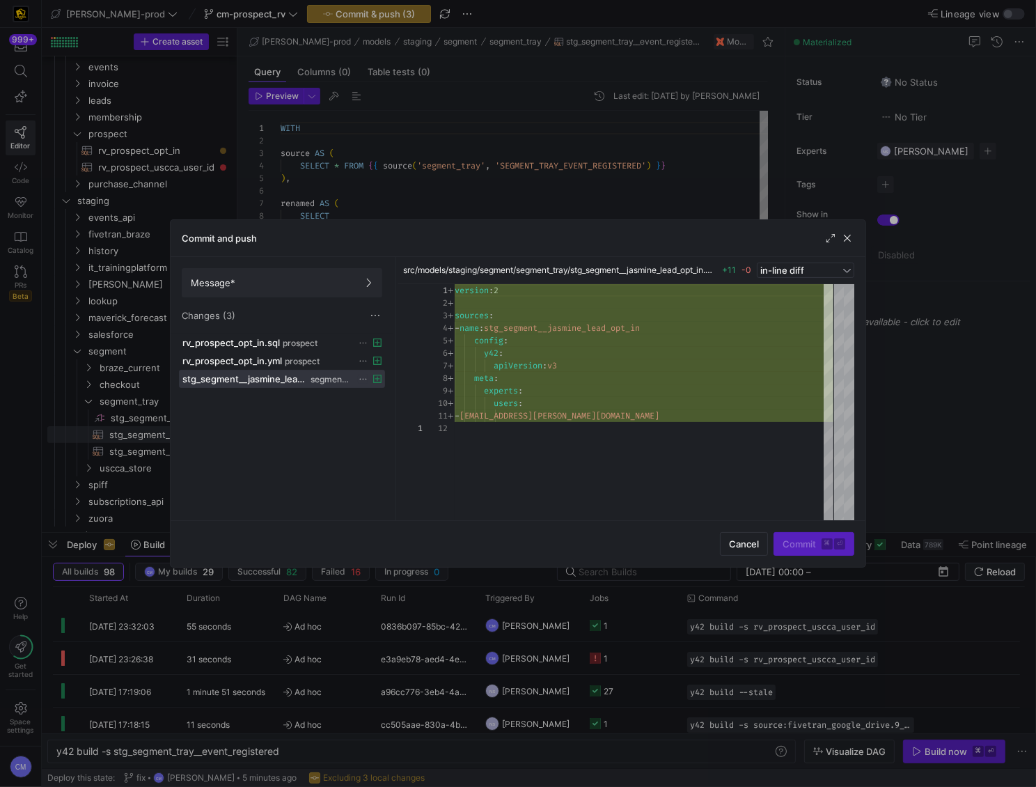
click at [362, 378] on icon at bounding box center [363, 379] width 9 height 9
click at [418, 412] on span "Discard" at bounding box center [416, 417] width 97 height 11
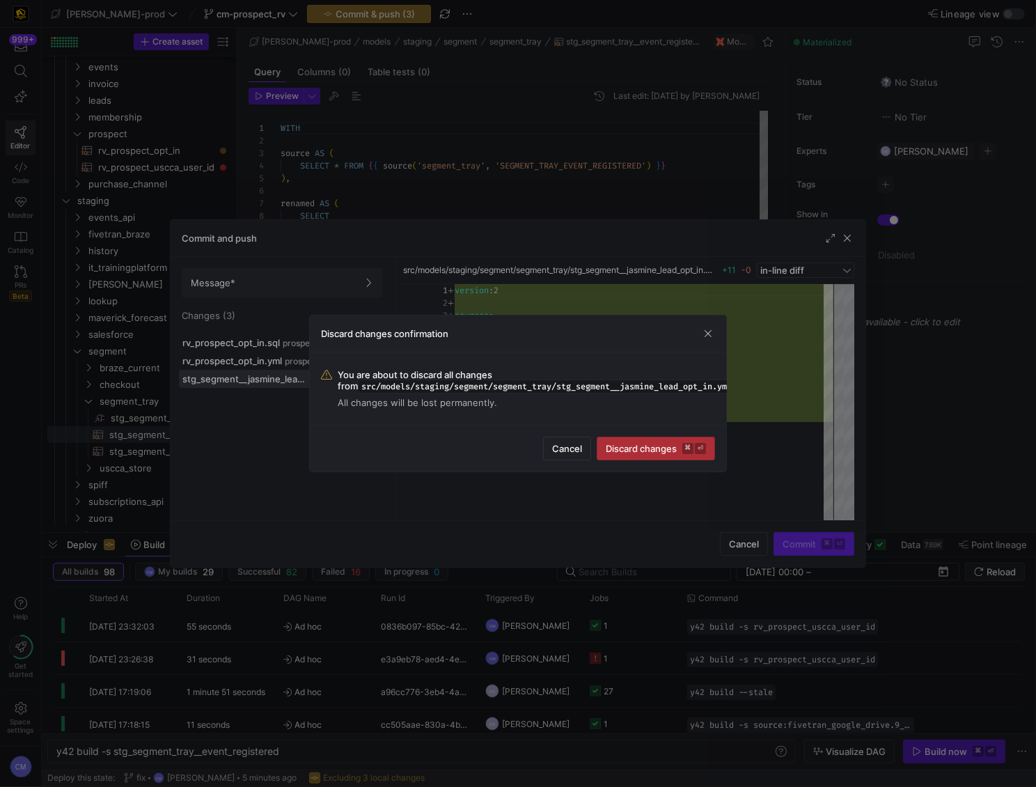
click at [653, 453] on span "submit" at bounding box center [655, 448] width 117 height 22
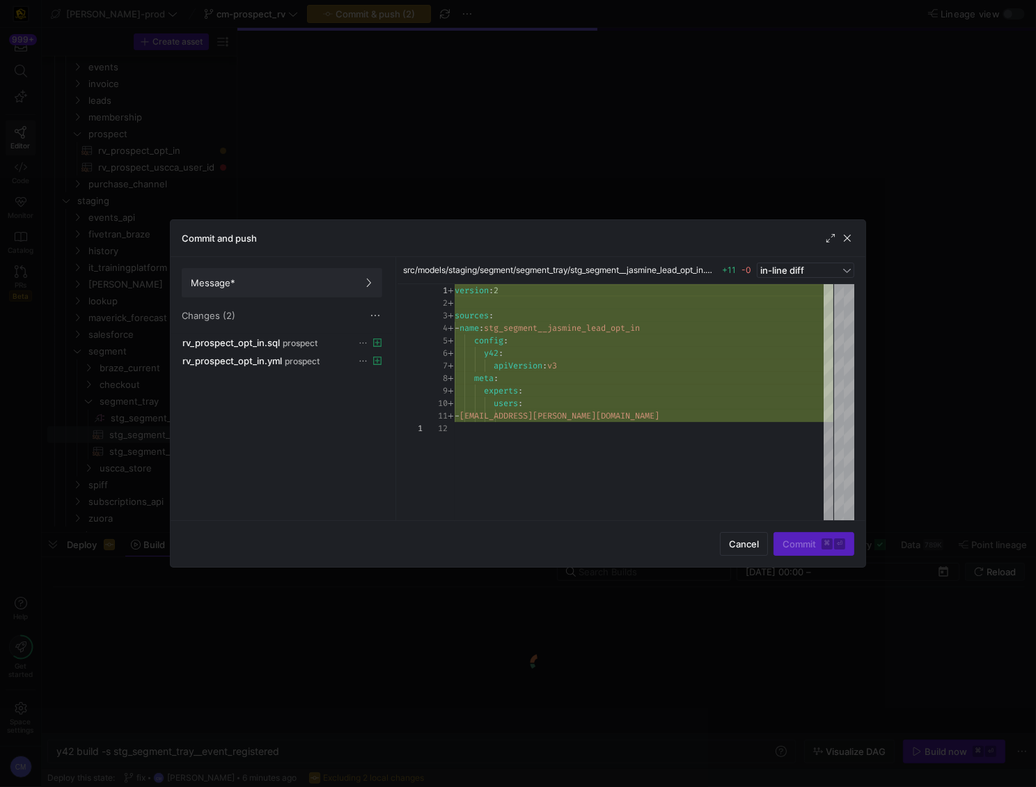
click at [728, 195] on div at bounding box center [518, 393] width 1036 height 787
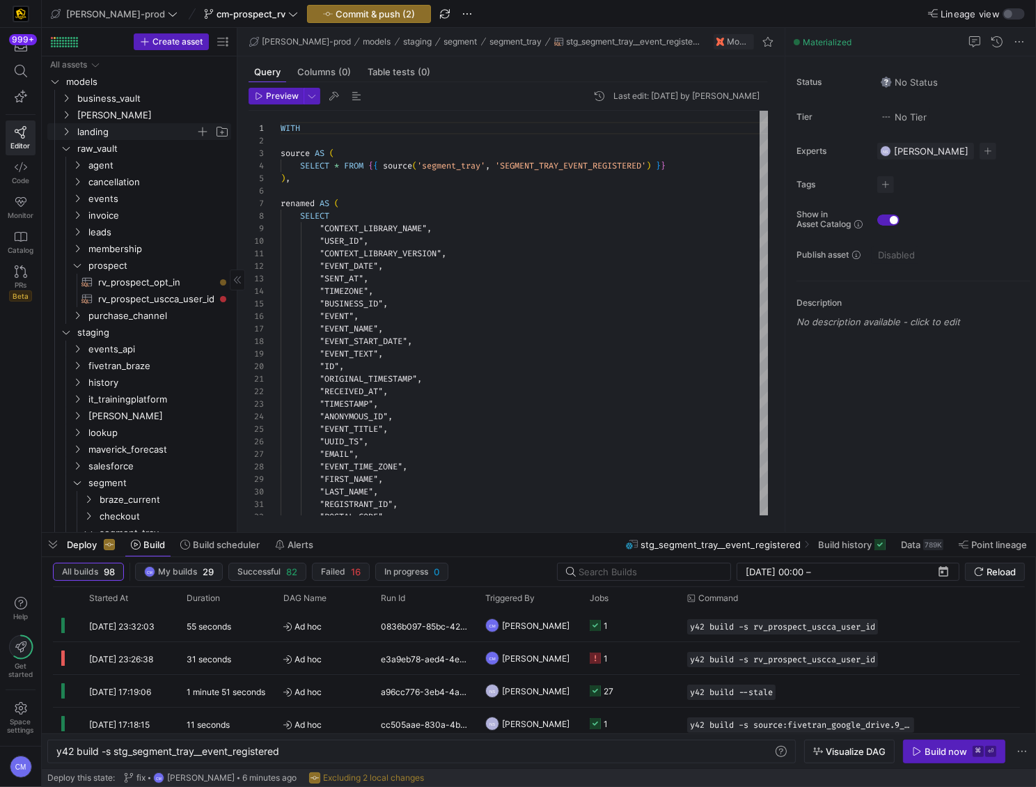
click at [123, 125] on span "landing" at bounding box center [136, 132] width 118 height 16
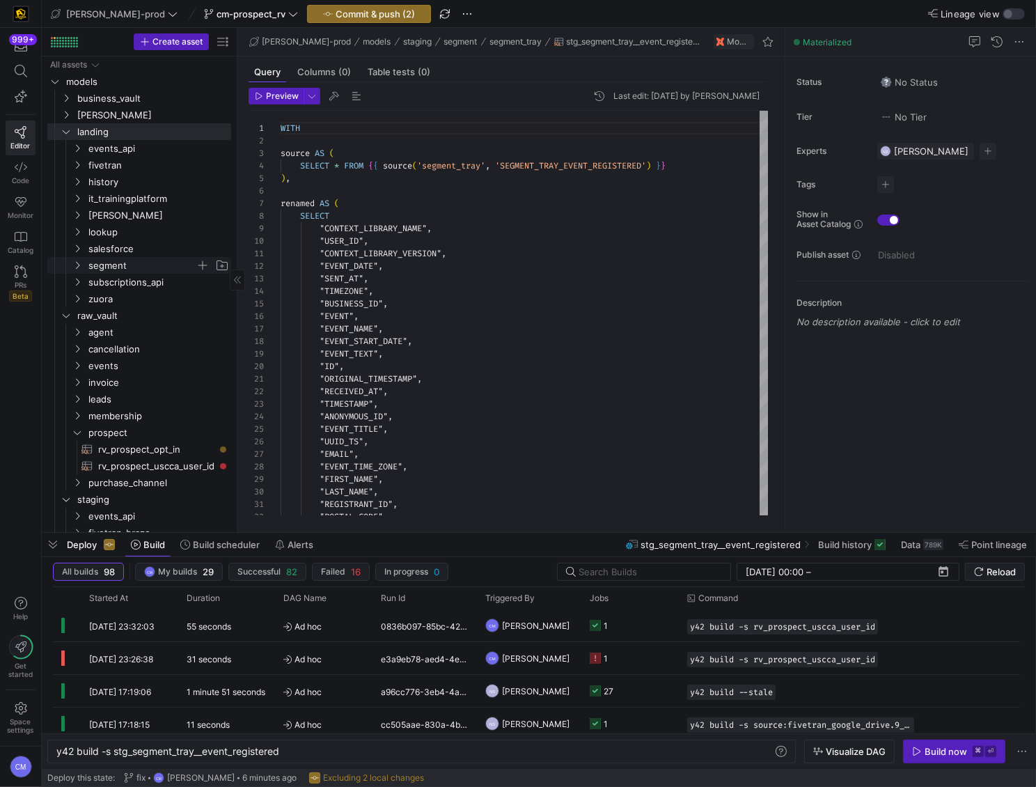
click at [138, 262] on span "segment" at bounding box center [141, 266] width 107 height 16
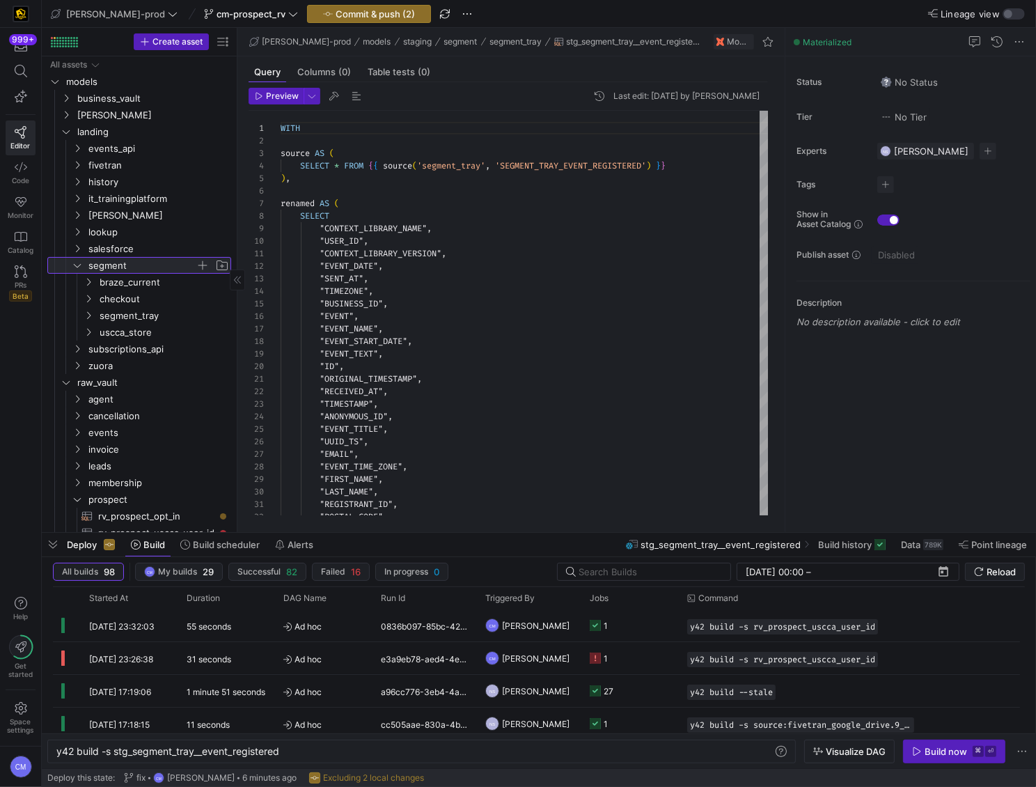
click at [198, 262] on span "button" at bounding box center [203, 265] width 14 height 14
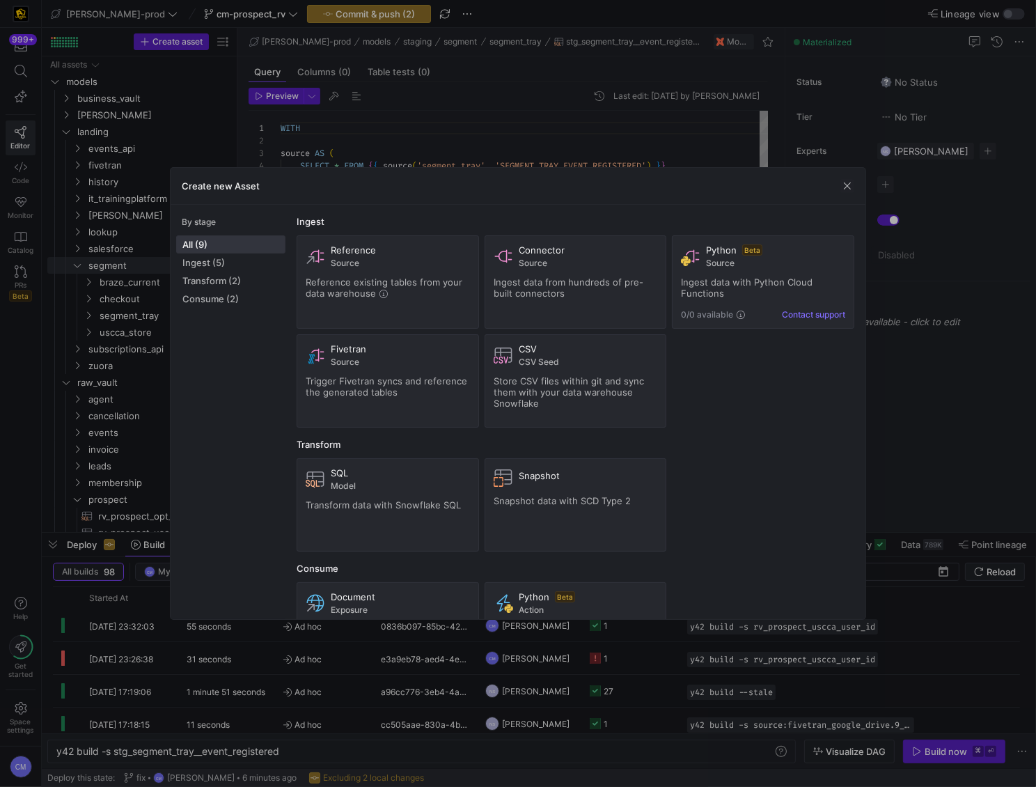
click at [100, 270] on div at bounding box center [518, 393] width 1036 height 787
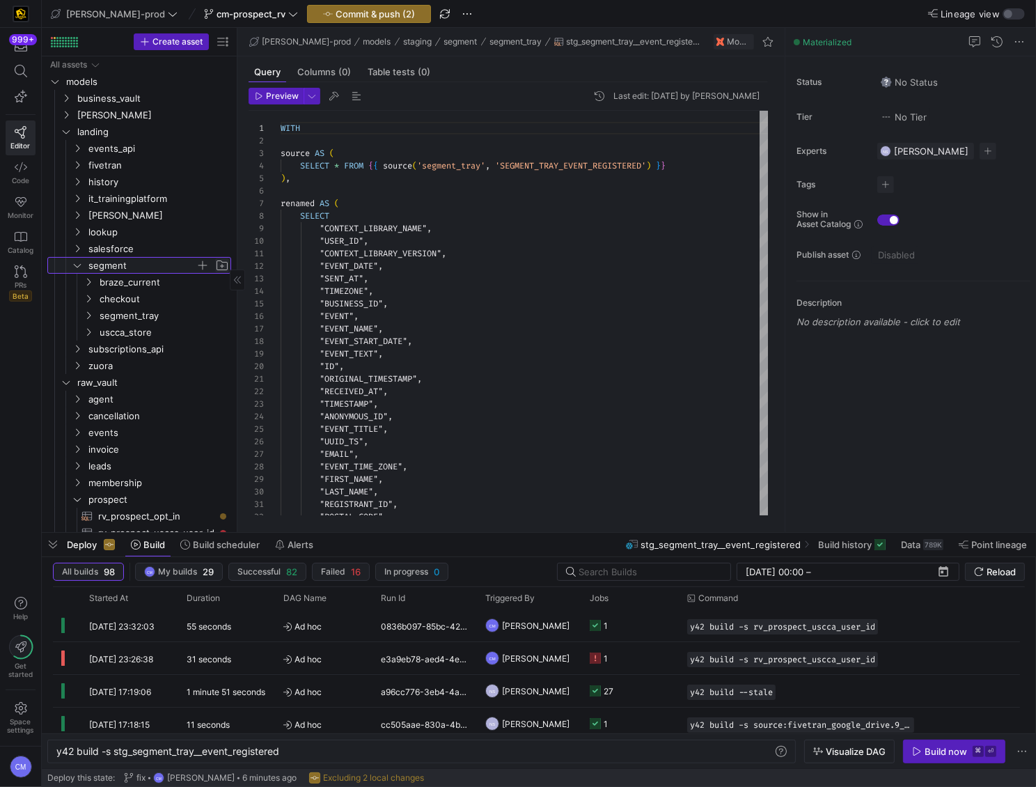
click at [226, 267] on span "Press SPACE to select this row." at bounding box center [222, 265] width 14 height 14
type input "jasmin_lead_controller"
click at [91, 315] on icon "Press SPACE to select this row." at bounding box center [89, 315] width 10 height 8
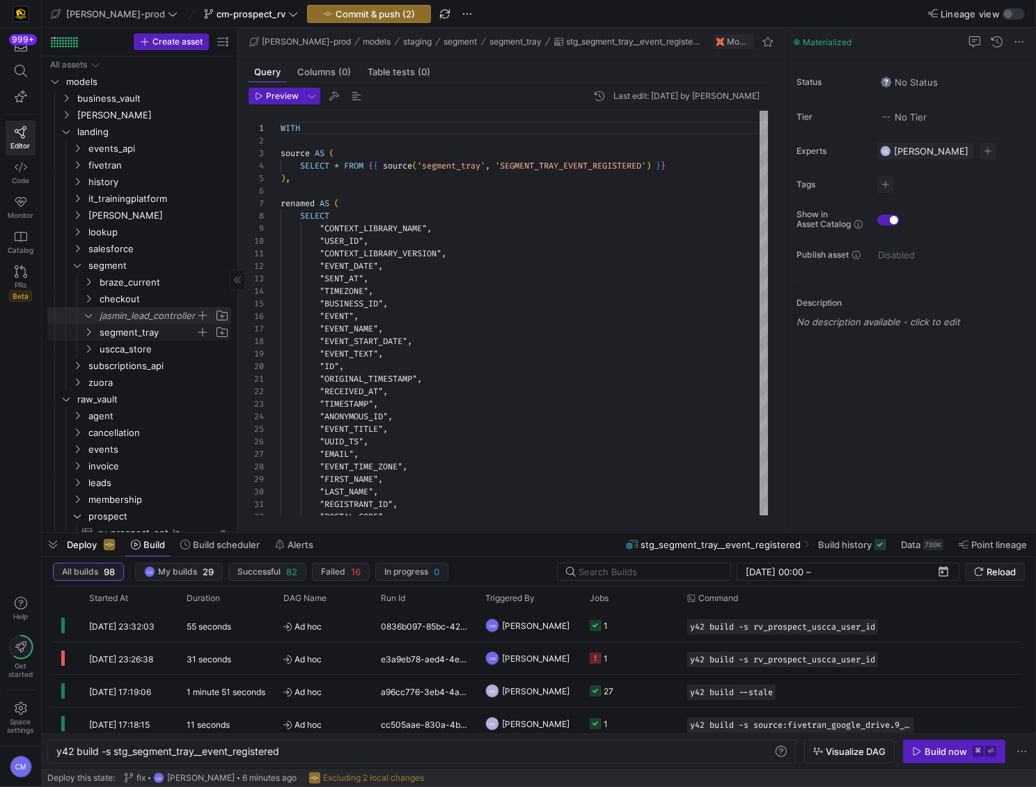
click at [93, 331] on icon "Press SPACE to select this row." at bounding box center [89, 332] width 10 height 8
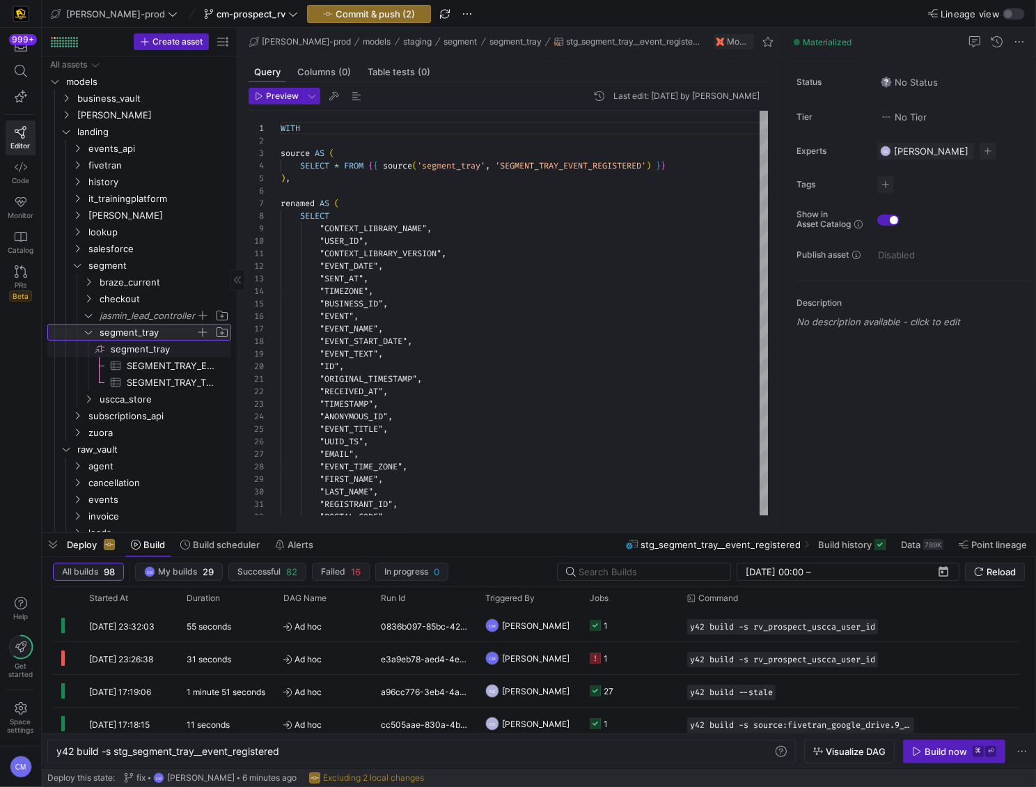
scroll to position [26, 0]
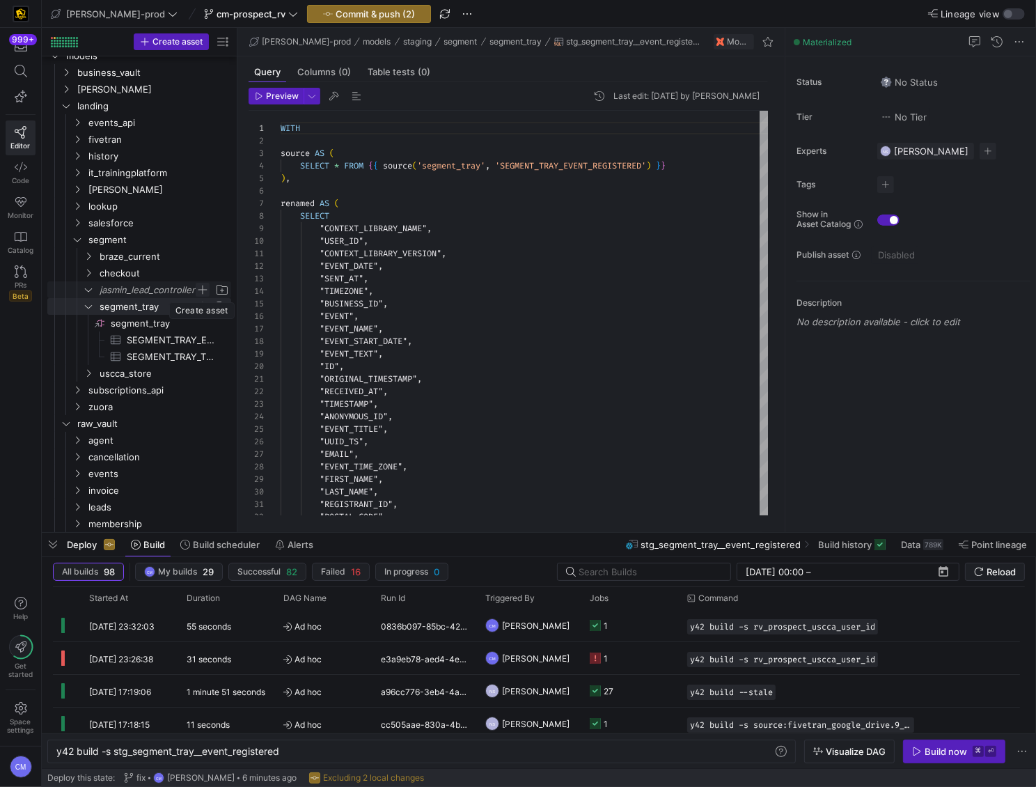
click at [203, 288] on span "Press SPACE to select this row." at bounding box center [203, 290] width 14 height 14
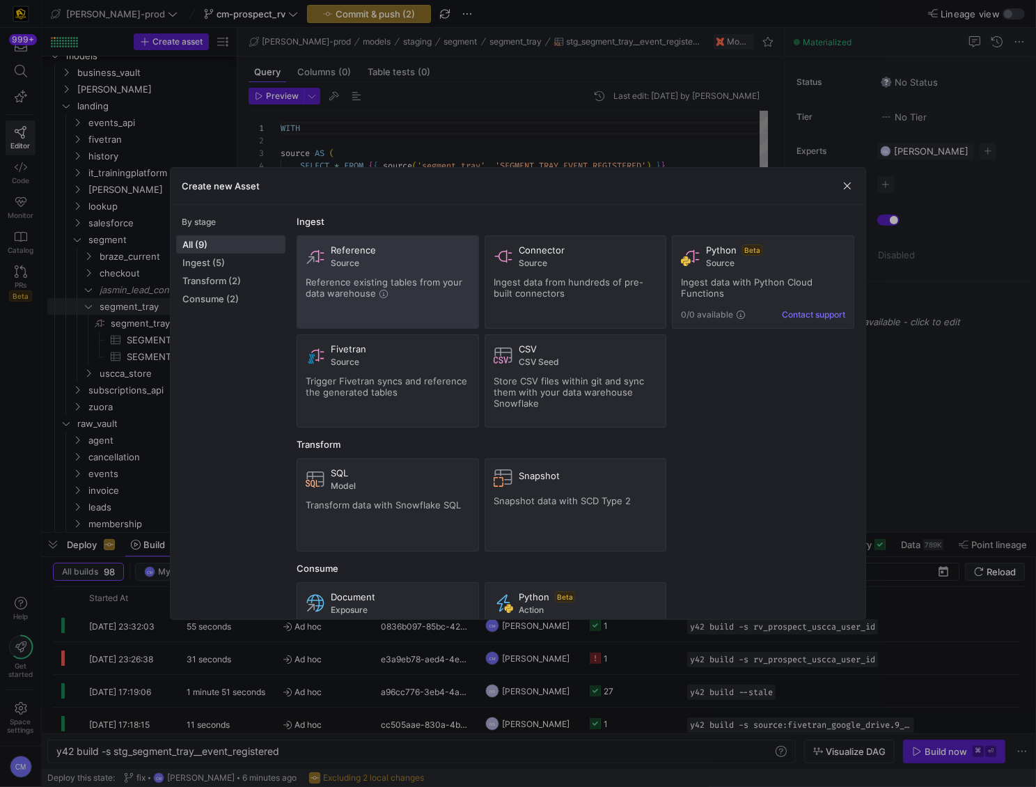
click at [353, 313] on div "Reference Source Reference existing tables from your data warehouse" at bounding box center [388, 281] width 164 height 75
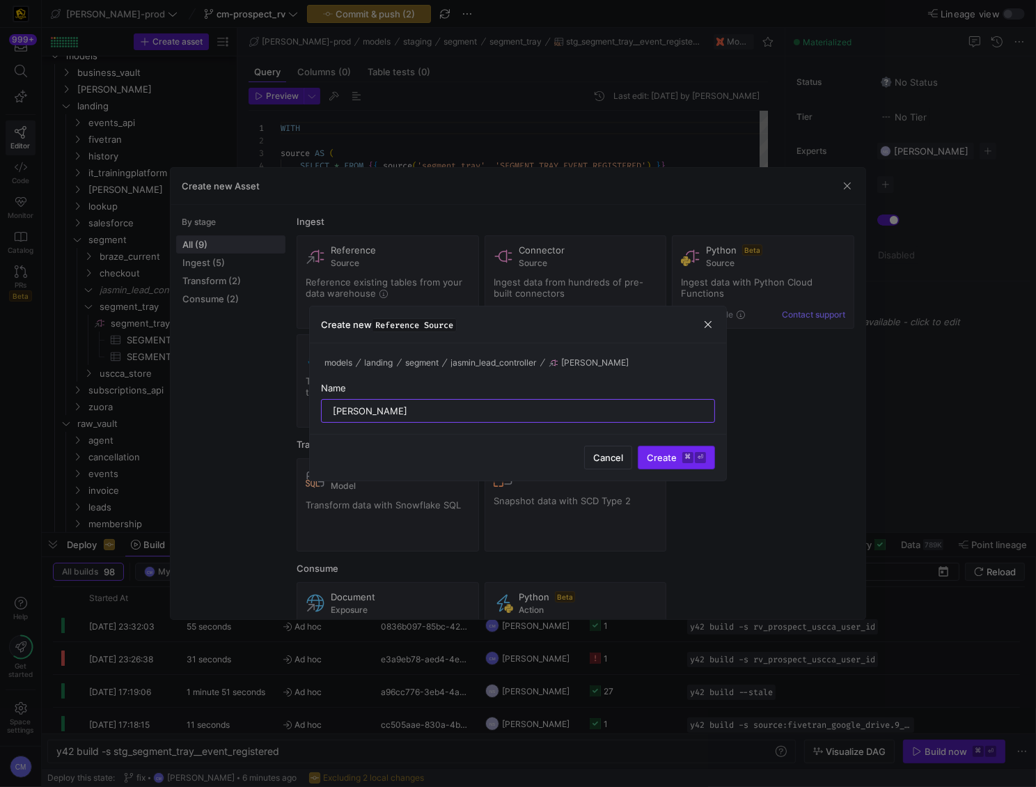
type input "[PERSON_NAME]"
click at [683, 449] on span "submit" at bounding box center [676, 457] width 76 height 22
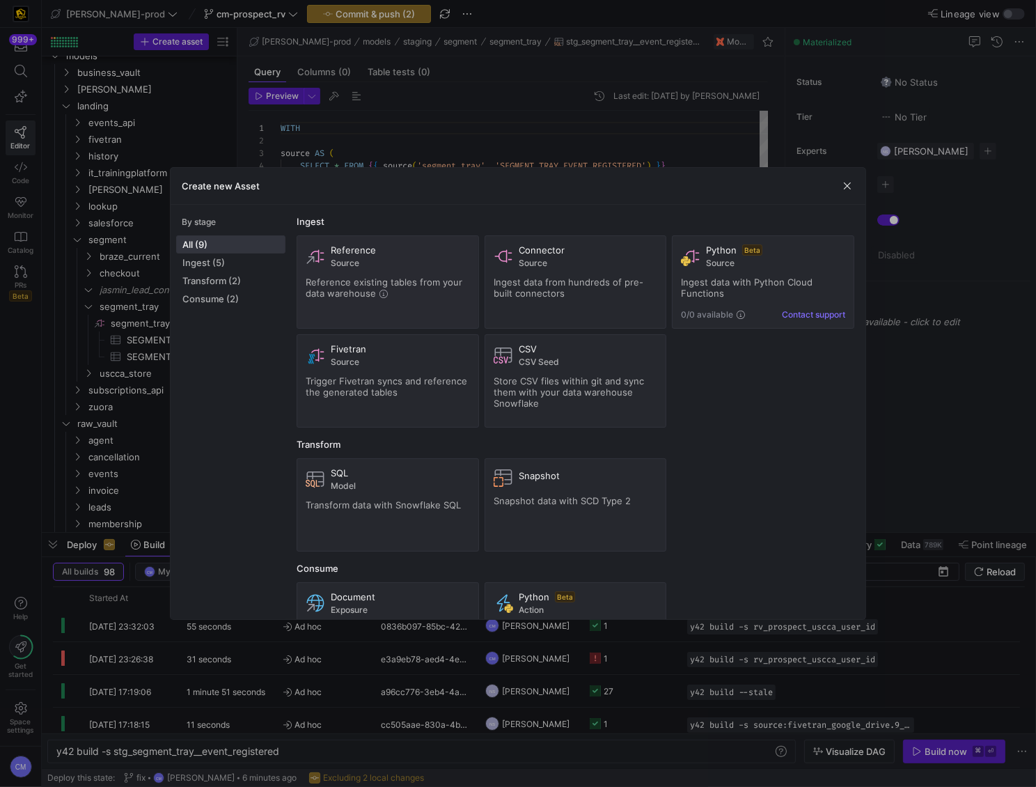
type textarea "y42 build"
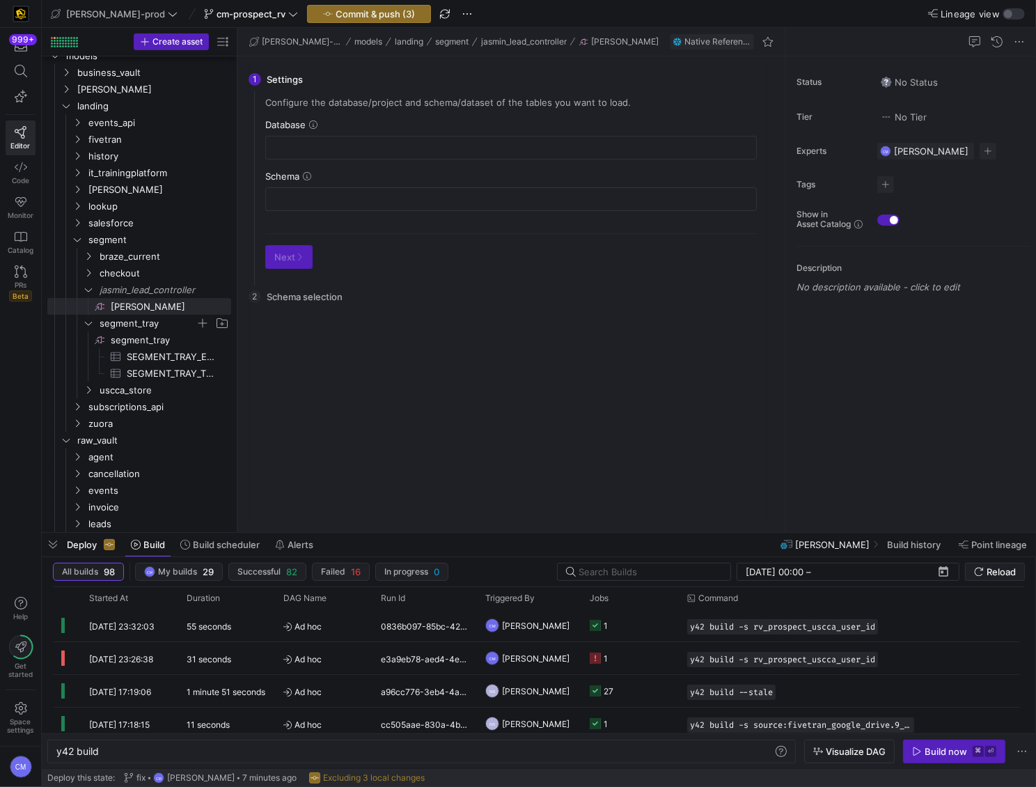
scroll to position [267, 0]
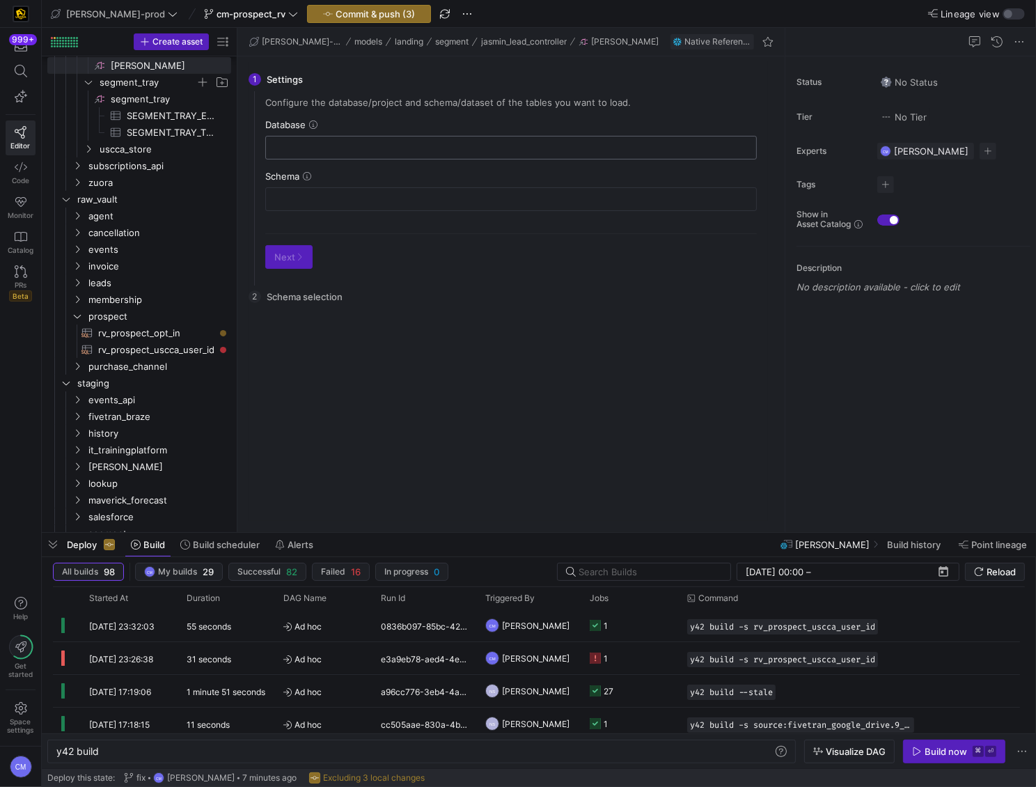
click at [330, 144] on input "text" at bounding box center [511, 147] width 468 height 11
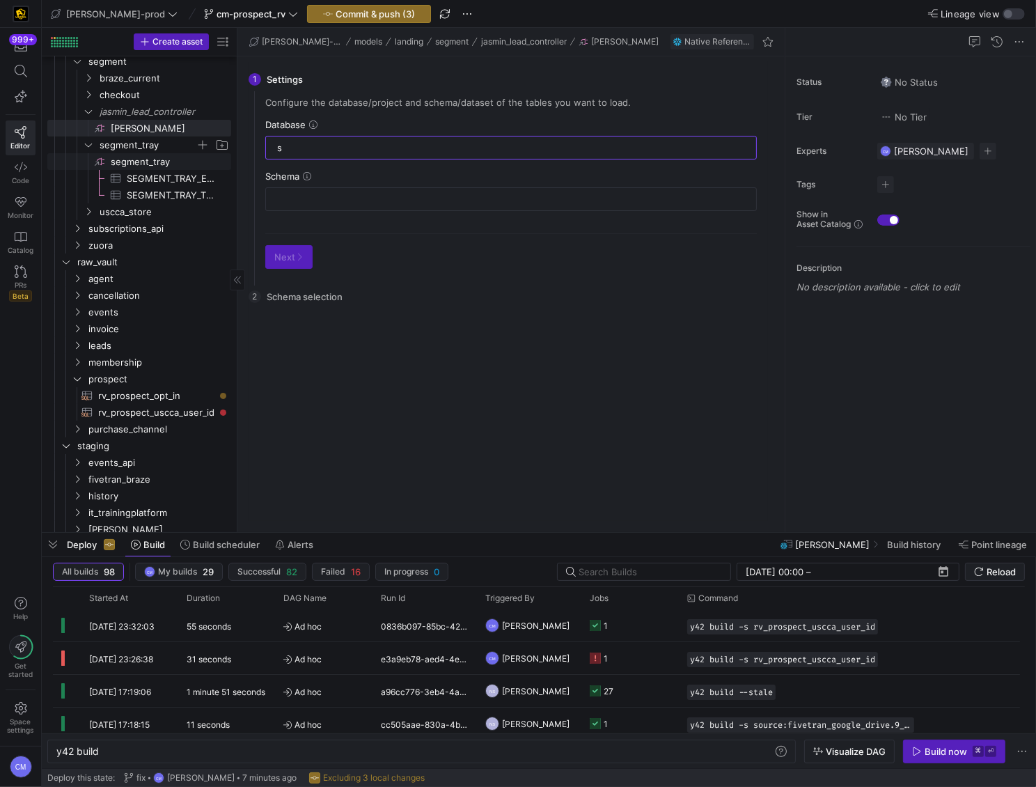
scroll to position [191, 0]
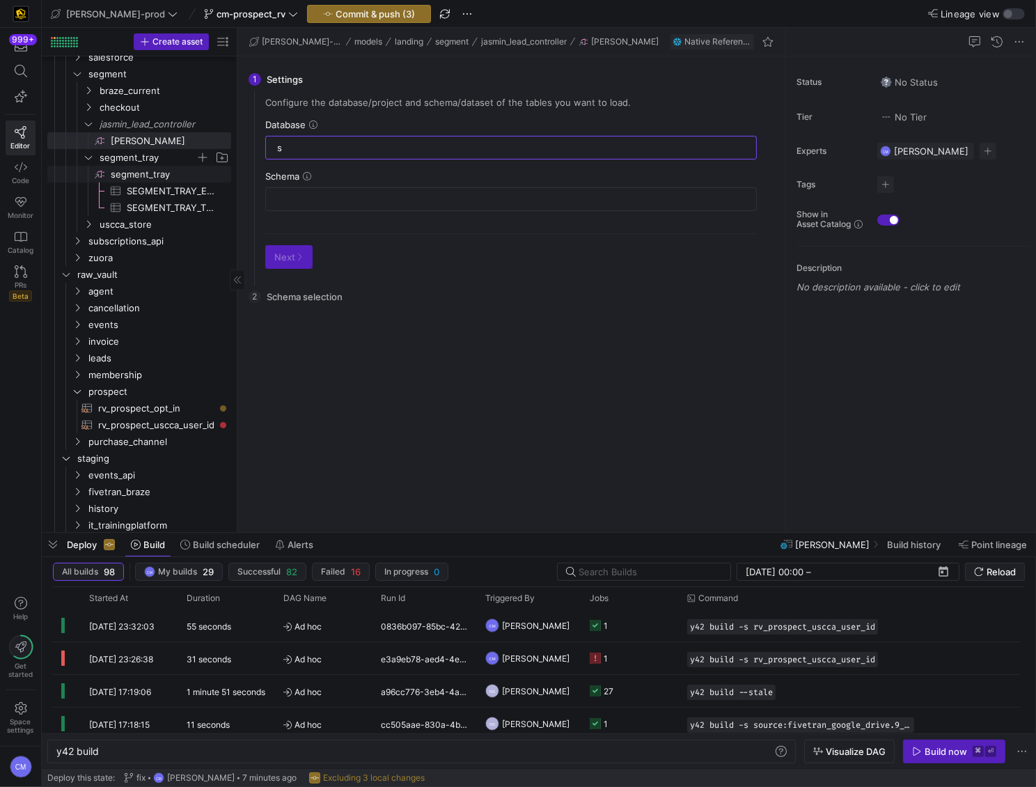
type input "s"
click at [155, 168] on span "segment_tray​​​​​​​​" at bounding box center [170, 174] width 118 height 16
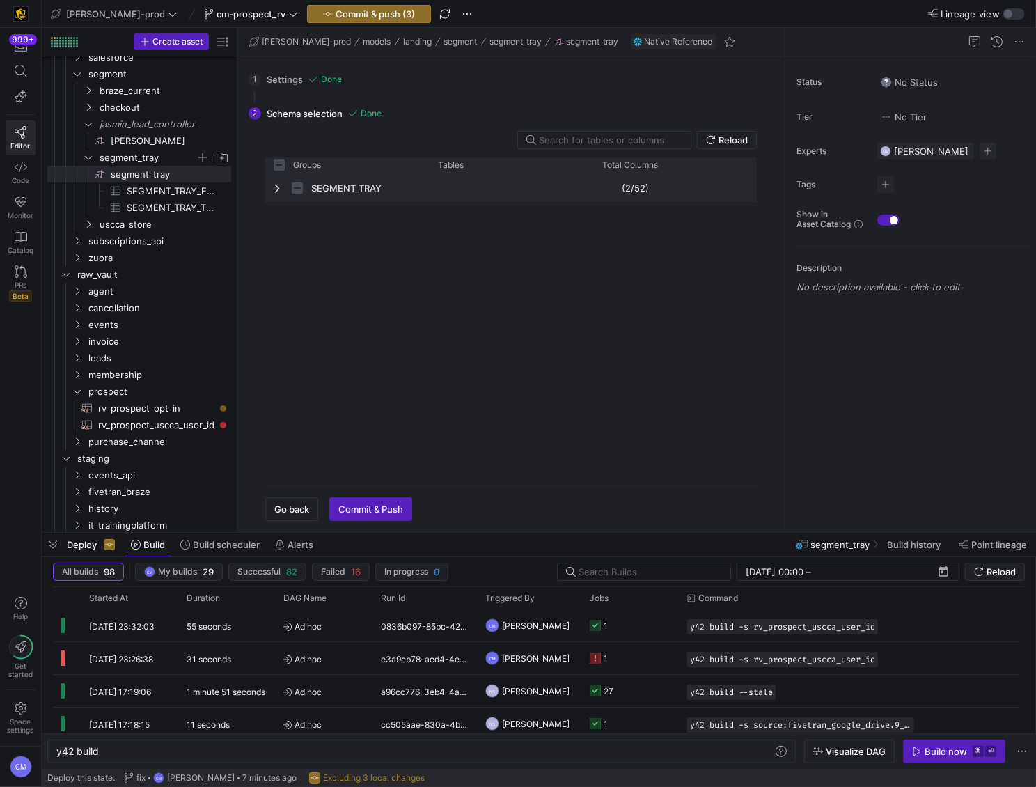
click at [277, 191] on span "Press SPACE to select this row." at bounding box center [279, 187] width 10 height 11
checkbox input "false"
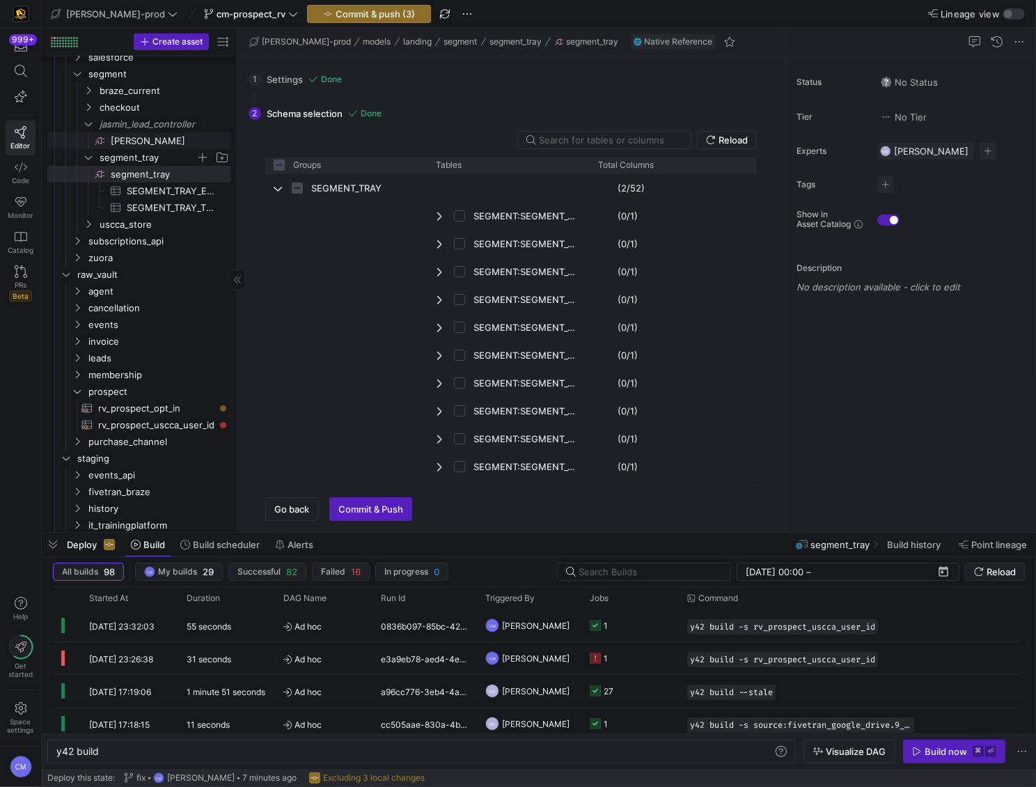
click at [182, 141] on span "[PERSON_NAME]​​​​​​​​" at bounding box center [170, 141] width 118 height 16
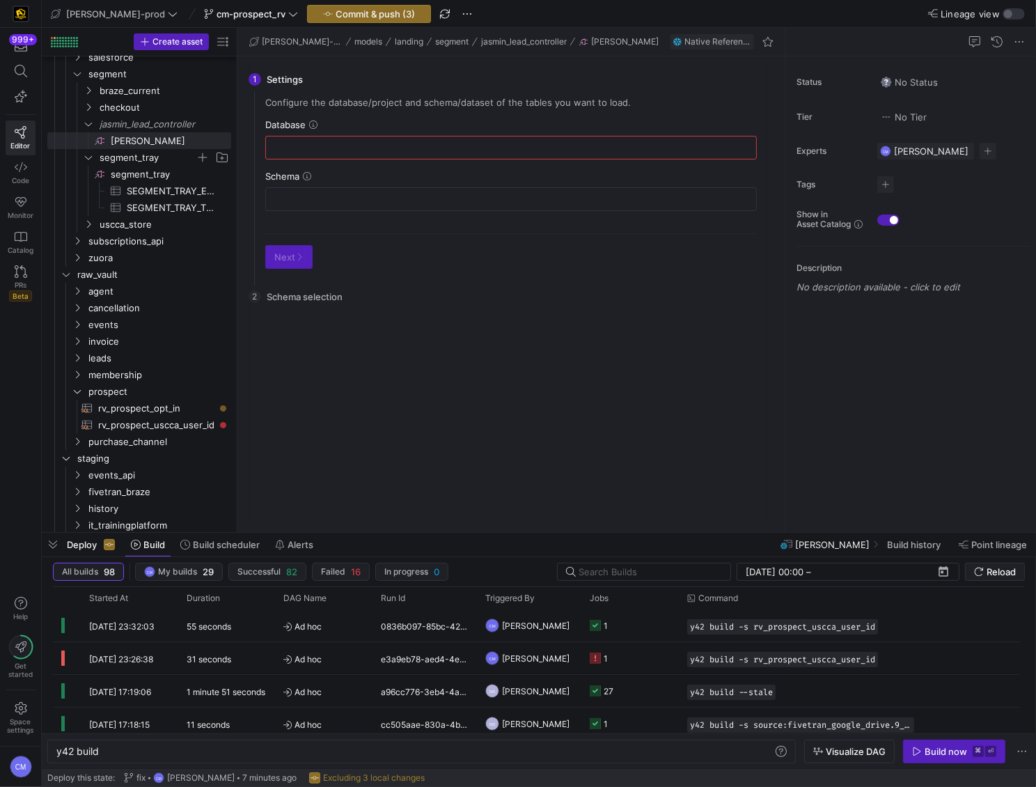
click at [318, 139] on div at bounding box center [511, 147] width 468 height 22
type input "segment"
click at [331, 196] on input "text" at bounding box center [511, 199] width 468 height 11
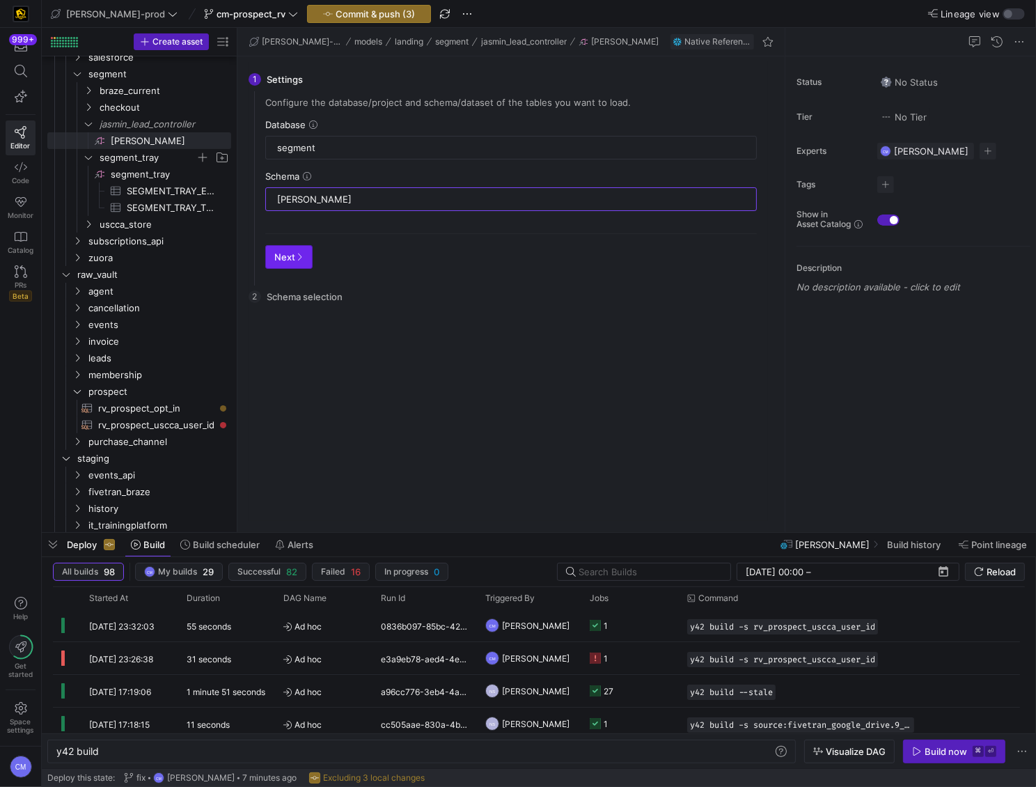
type input "[PERSON_NAME]"
click at [284, 260] on span "Next" at bounding box center [288, 256] width 29 height 11
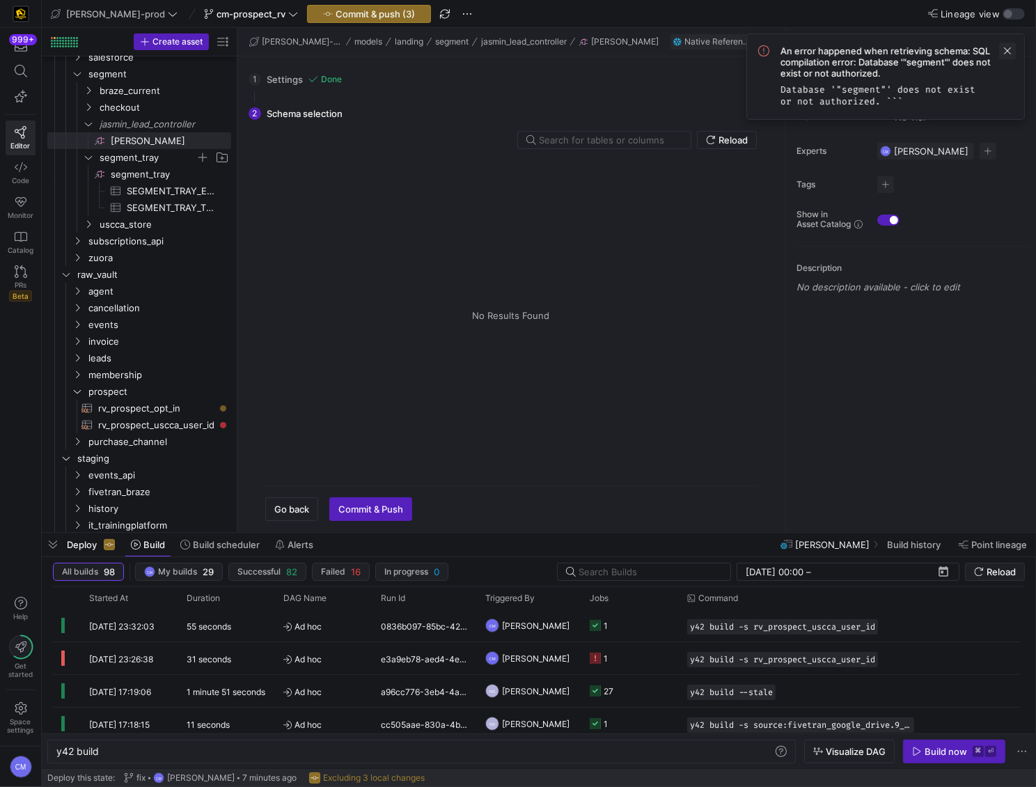
click at [1003, 48] on span at bounding box center [1007, 50] width 17 height 17
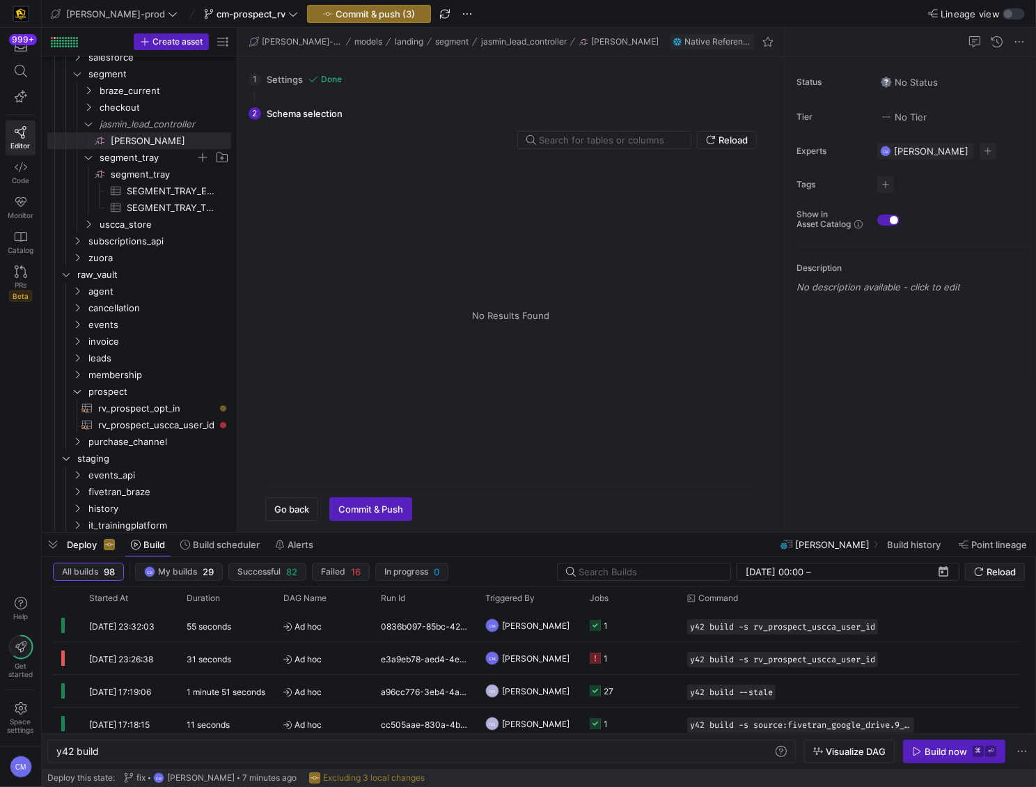
click at [323, 118] on div "2 Schema selection Reload Tables Drag here to set column labels Tables Columns" at bounding box center [508, 309] width 519 height 424
click at [336, 136] on y42-singer-import-toolbar "Reload" at bounding box center [511, 140] width 492 height 18
click at [295, 85] on div "1 Settings Done Configure the database/project and schema/dataset of the tables…" at bounding box center [508, 79] width 519 height 35
click at [260, 77] on div "1 Settings Done Configure the database/project and schema/dataset of the tables…" at bounding box center [508, 79] width 519 height 35
click at [732, 134] on span "Reload" at bounding box center [732, 139] width 29 height 11
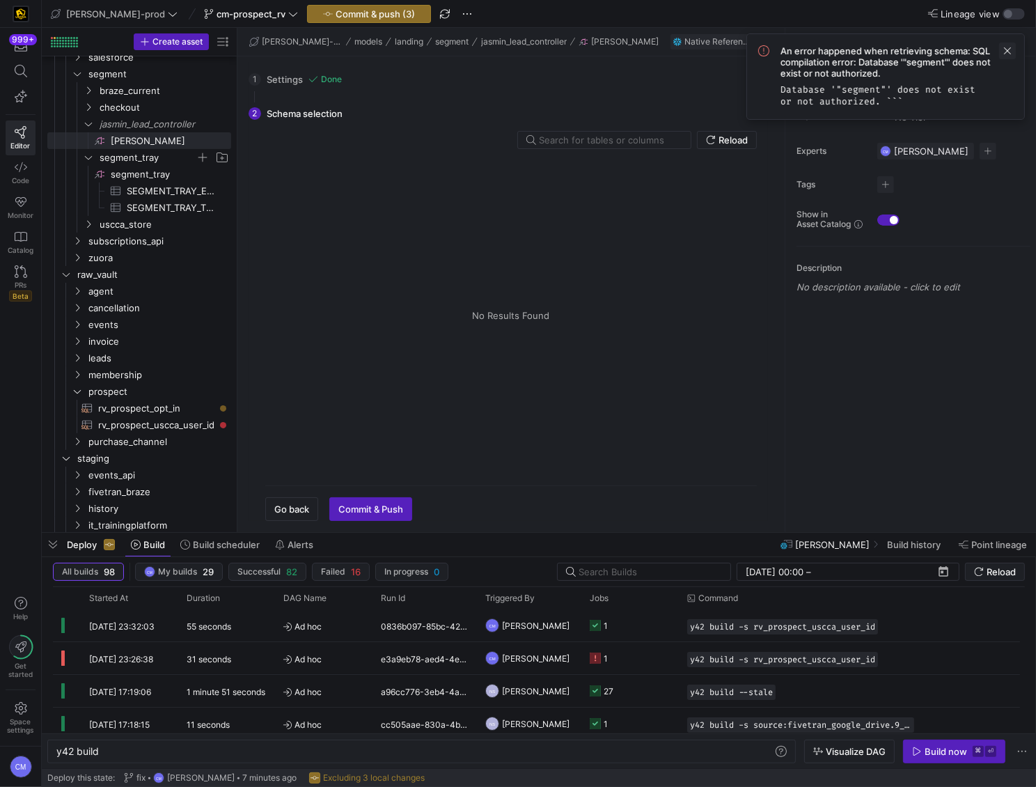
click at [1002, 47] on span at bounding box center [1007, 50] width 17 height 17
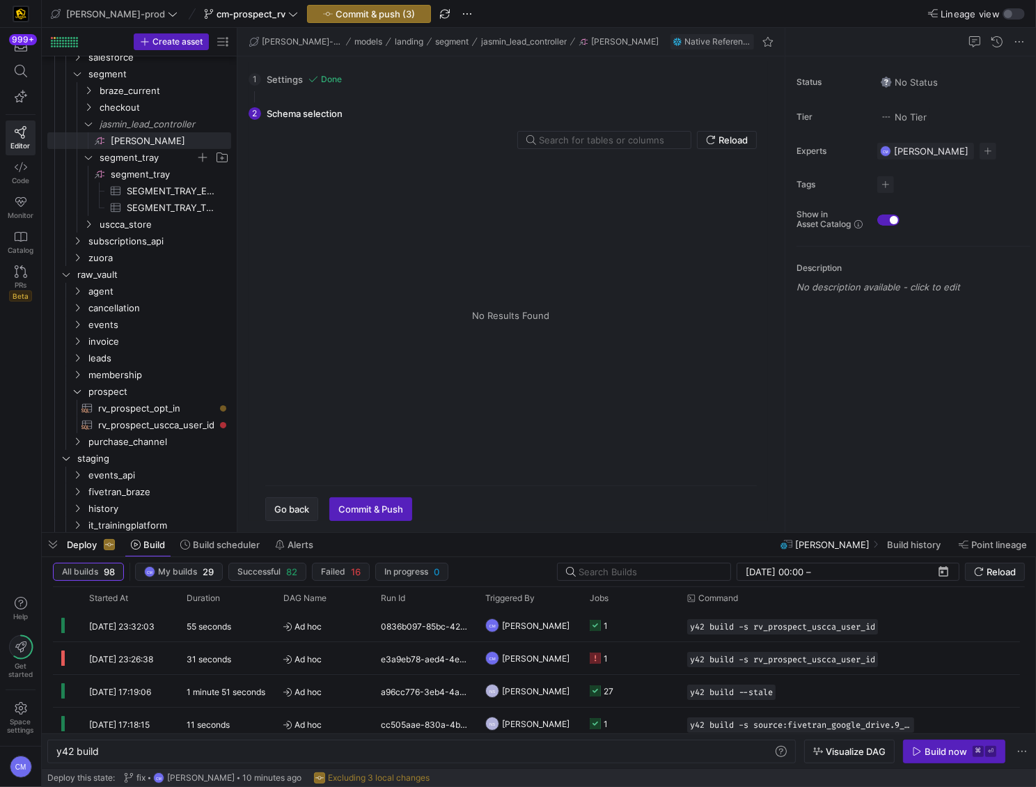
click at [301, 519] on span "button" at bounding box center [292, 509] width 52 height 22
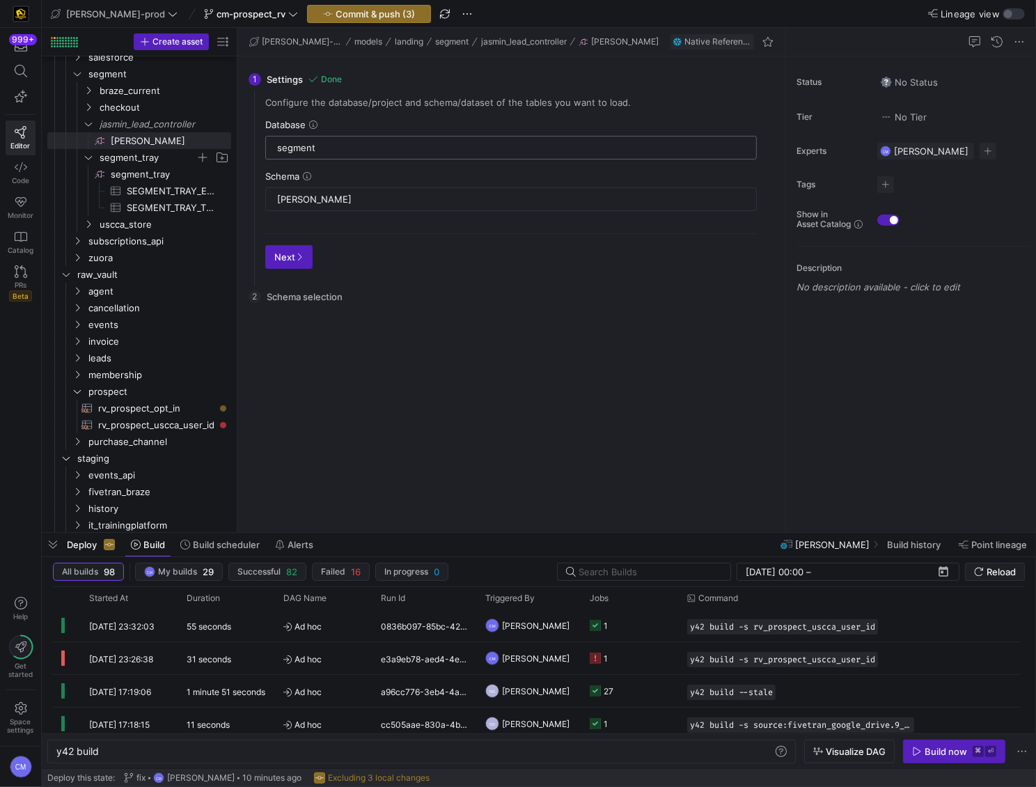
click at [358, 149] on input "segment" at bounding box center [511, 147] width 468 height 11
click at [277, 145] on input "segment" at bounding box center [511, 147] width 468 height 11
drag, startPoint x: 354, startPoint y: 148, endPoint x: 255, endPoint y: 143, distance: 98.9
click at [255, 143] on div "Configure the database/project and schema/dataset of the tables you want to loa…" at bounding box center [511, 188] width 514 height 183
type input "SEGMENT"
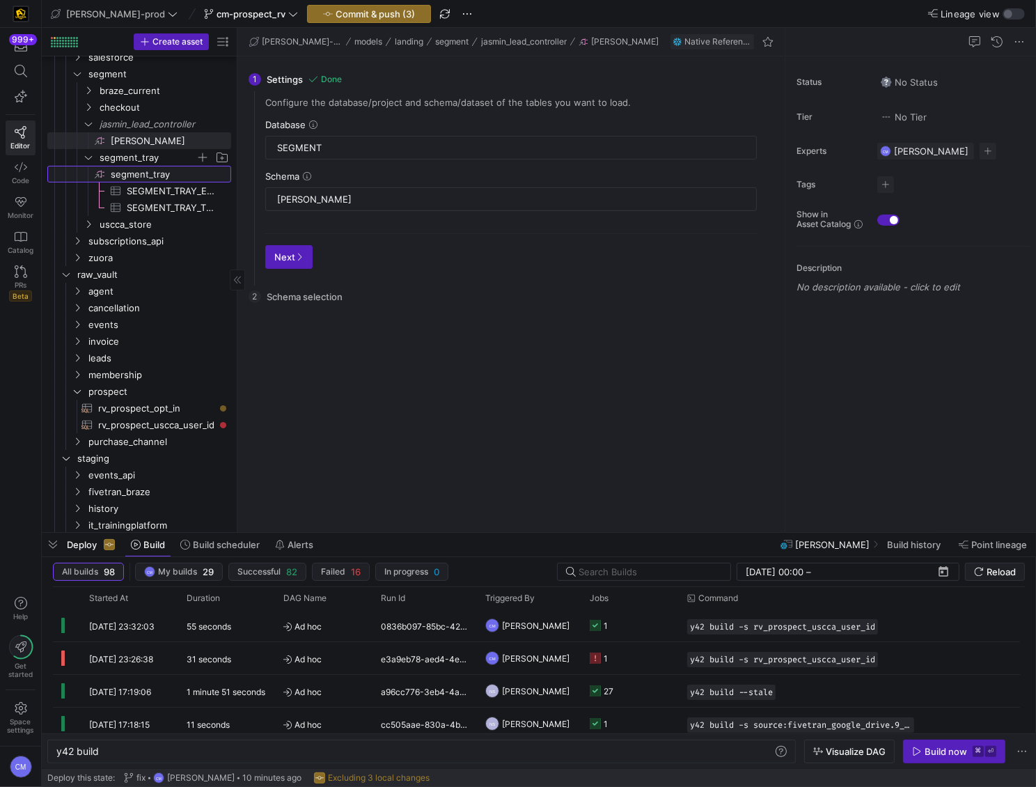
click at [152, 168] on span "segment_tray​​​​​​​​" at bounding box center [170, 174] width 118 height 16
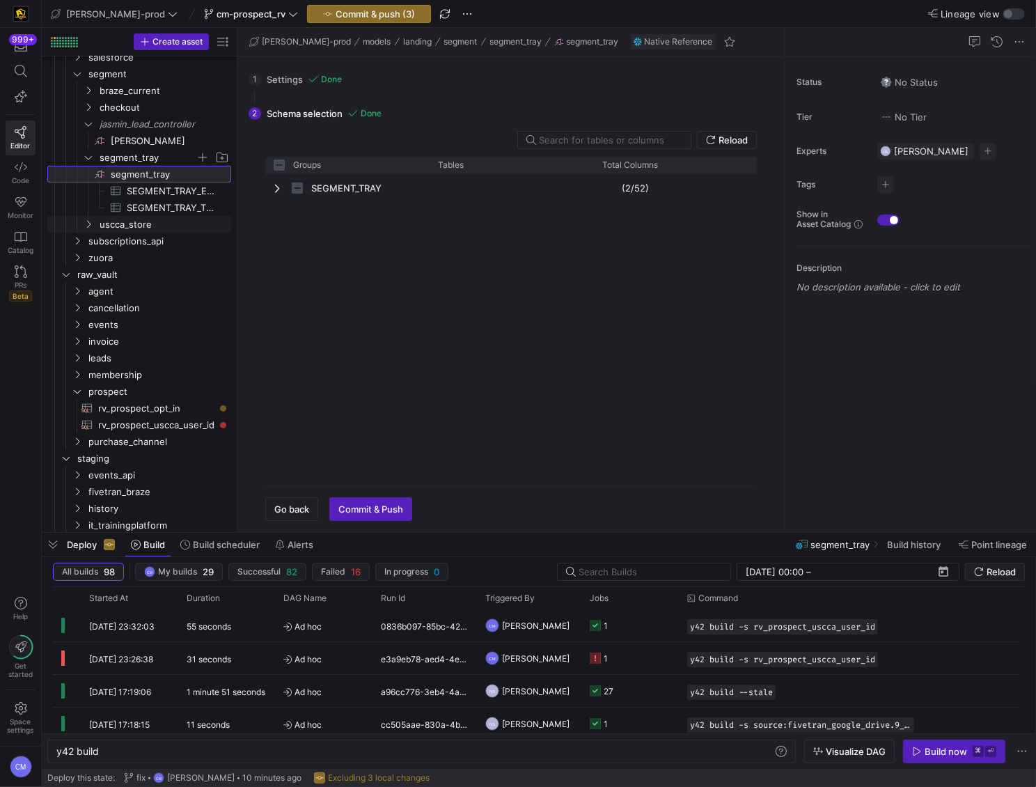
checkbox input "false"
click at [272, 510] on span "button" at bounding box center [292, 509] width 52 height 22
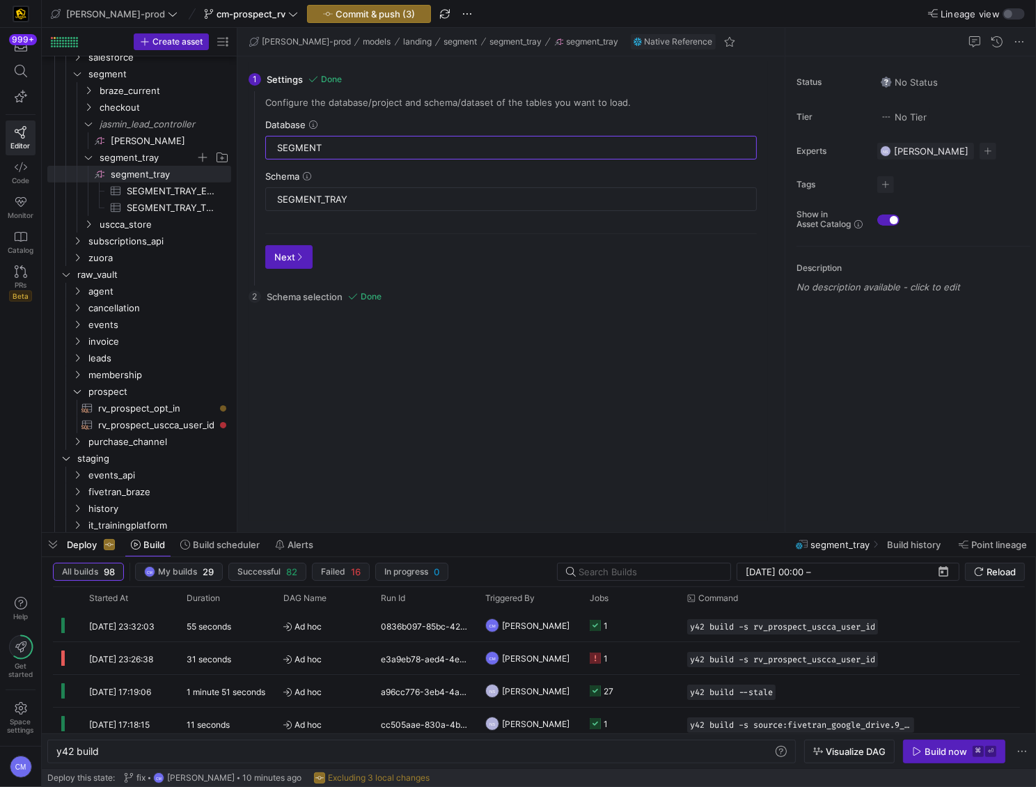
drag, startPoint x: 342, startPoint y: 148, endPoint x: 245, endPoint y: 147, distance: 96.8
click at [245, 147] on div "1 Settings Done Configure the database/project and schema/dataset of the tables…" at bounding box center [508, 293] width 542 height 475
click at [151, 143] on span "[PERSON_NAME]​​​​​​​​" at bounding box center [170, 141] width 118 height 16
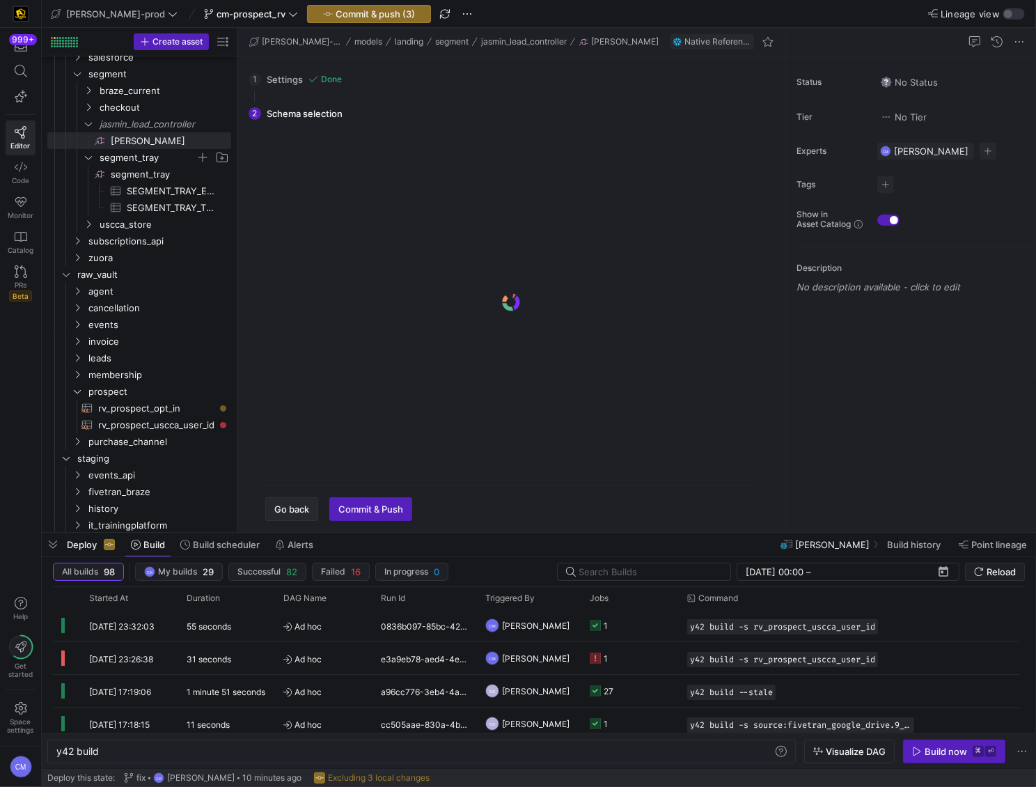
click at [281, 500] on span "button" at bounding box center [292, 509] width 52 height 22
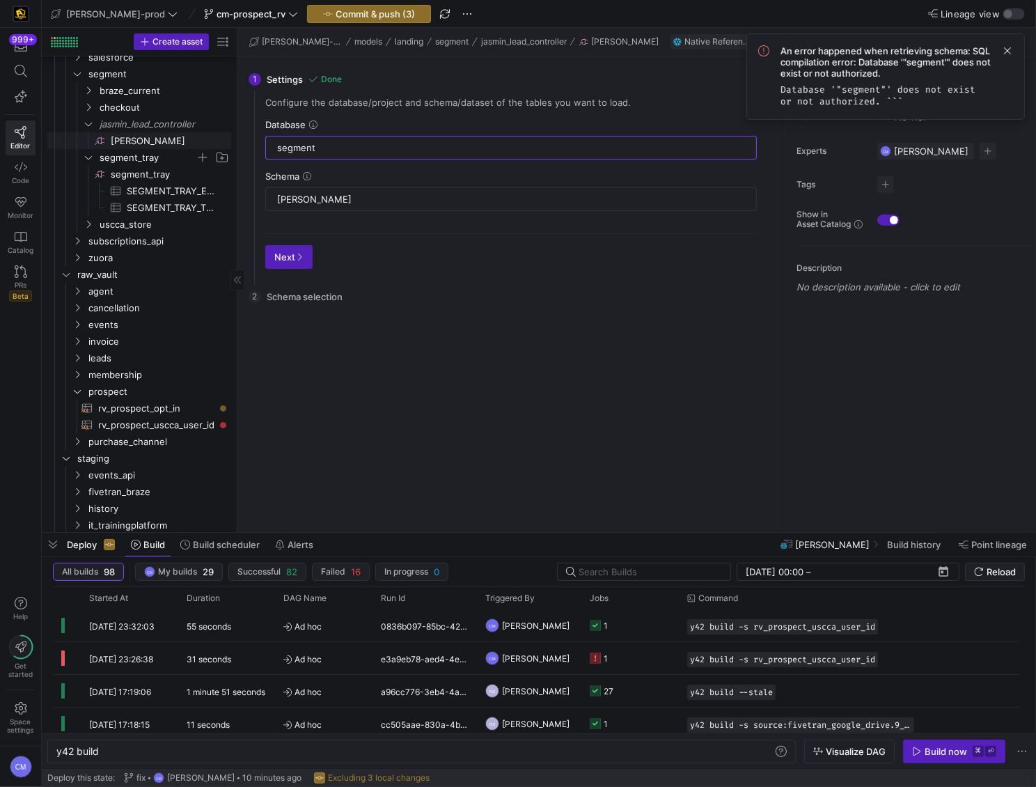
drag, startPoint x: 402, startPoint y: 143, endPoint x: 203, endPoint y: 148, distance: 199.8
click at [203, 148] on as-split "Create asset Drag here to set row groups Drag here to set column labels Group 1…" at bounding box center [539, 280] width 994 height 504
paste input "SEGMENT"
type input "SEGMENT"
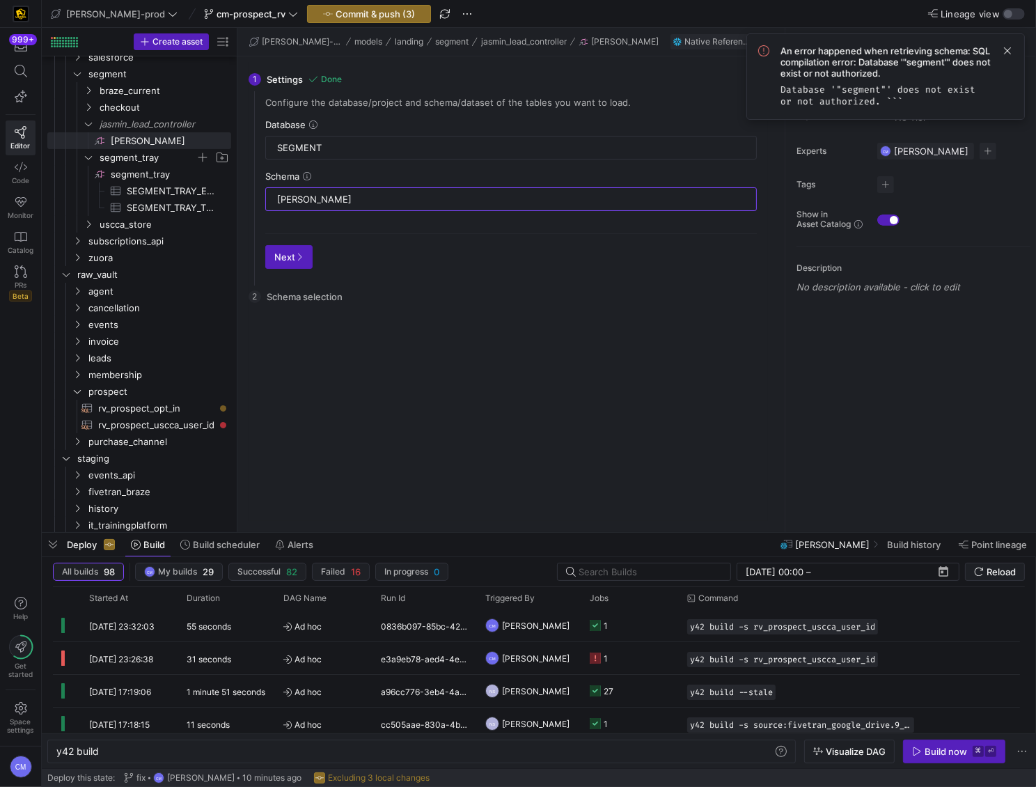
drag, startPoint x: 396, startPoint y: 197, endPoint x: 253, endPoint y: 191, distance: 142.8
click at [254, 191] on div "Configure the database/project and schema/dataset of the tables you want to loa…" at bounding box center [511, 188] width 514 height 183
type input "[PERSON_NAME]"
drag, startPoint x: 321, startPoint y: 252, endPoint x: 307, endPoint y: 253, distance: 14.0
click at [313, 253] on div "Next" at bounding box center [511, 251] width 492 height 36
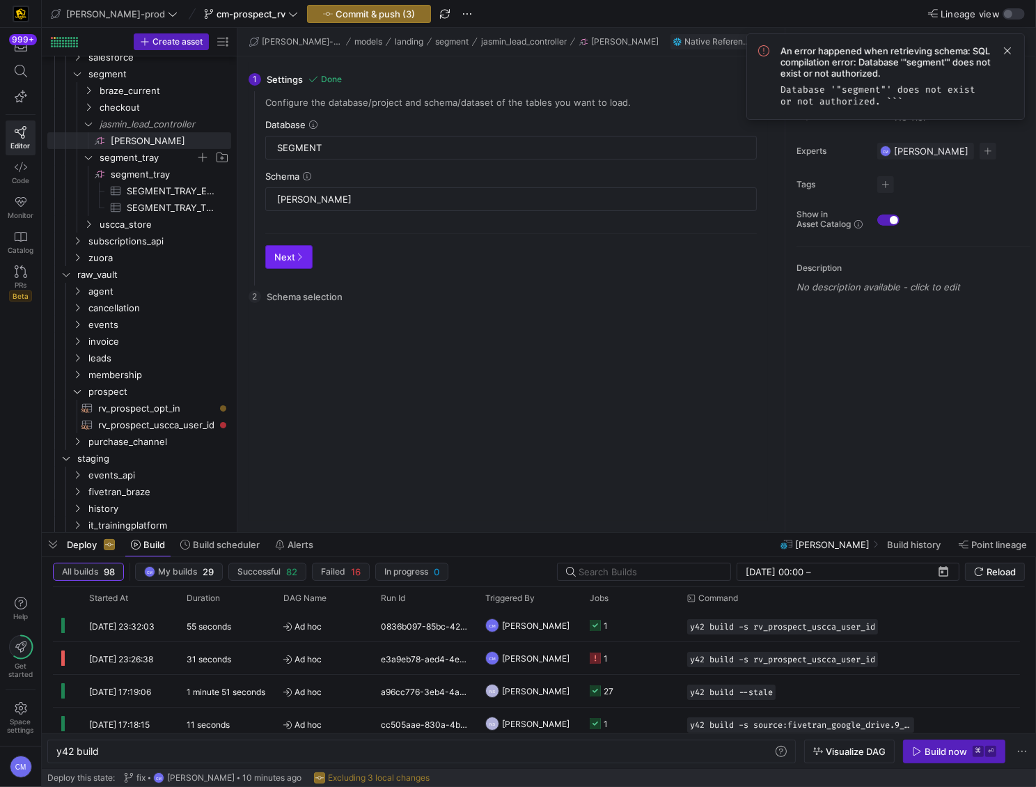
click at [288, 257] on span "Next" at bounding box center [288, 256] width 29 height 11
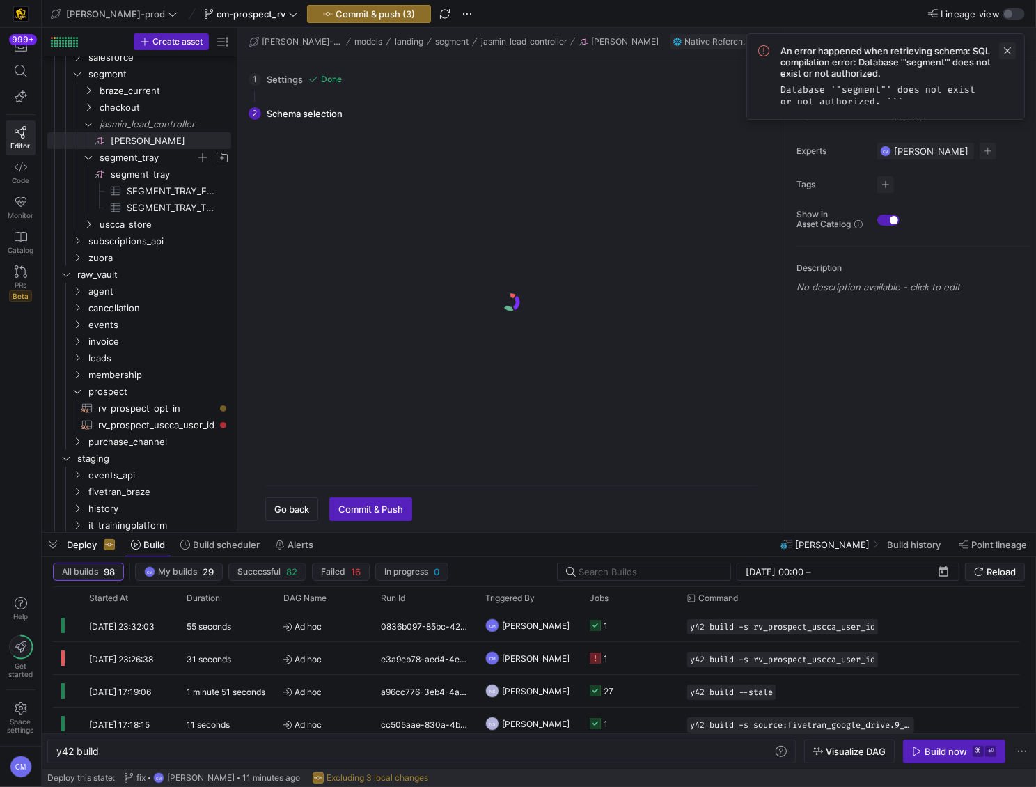
click at [1010, 49] on span at bounding box center [1007, 50] width 17 height 17
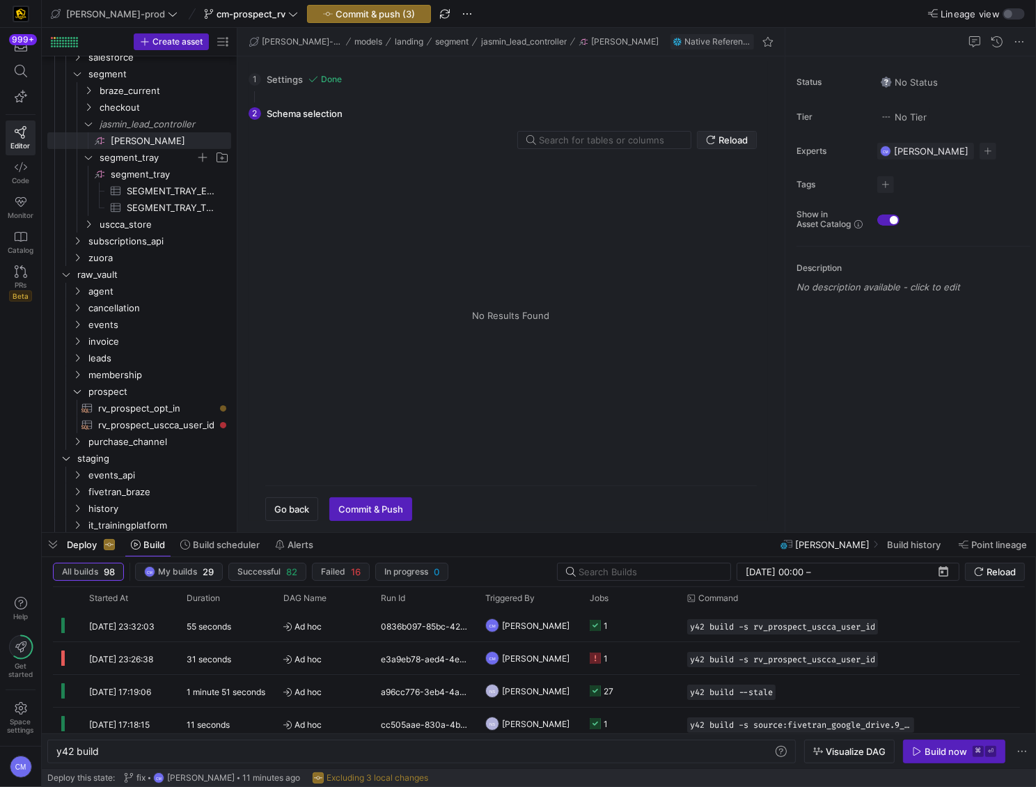
click at [748, 141] on span "Reload" at bounding box center [732, 139] width 29 height 11
click at [196, 409] on span "rv_prospect_opt_in​​​​​​​​​​" at bounding box center [156, 408] width 117 height 16
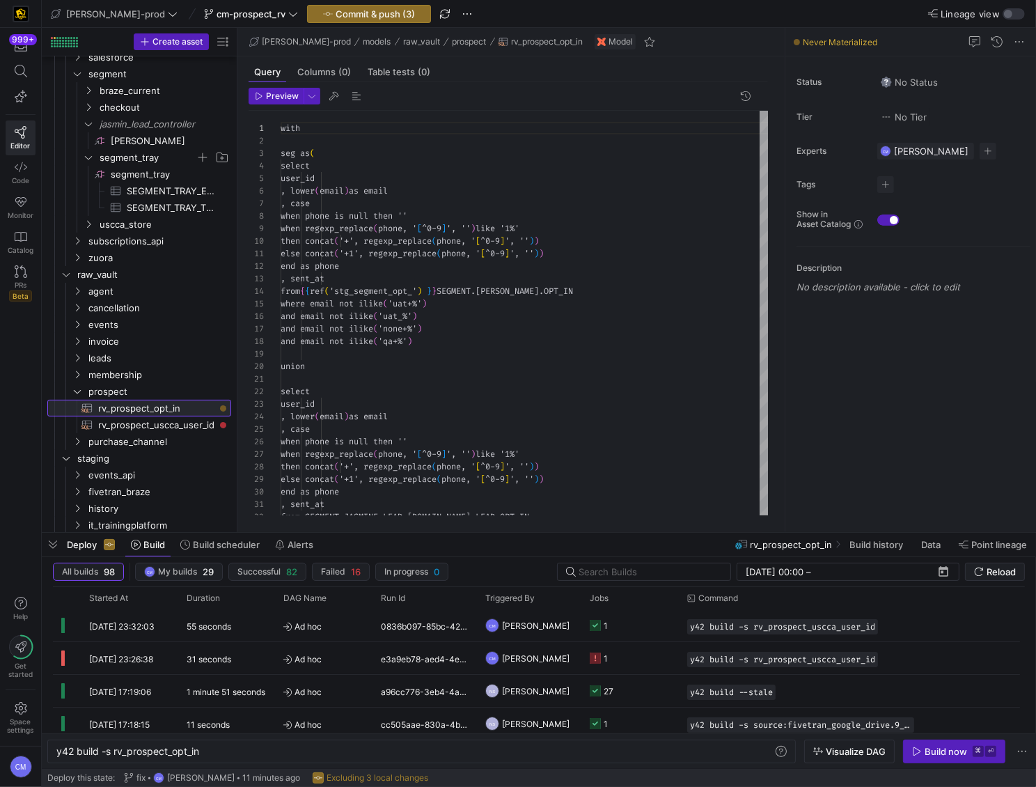
scroll to position [125, 0]
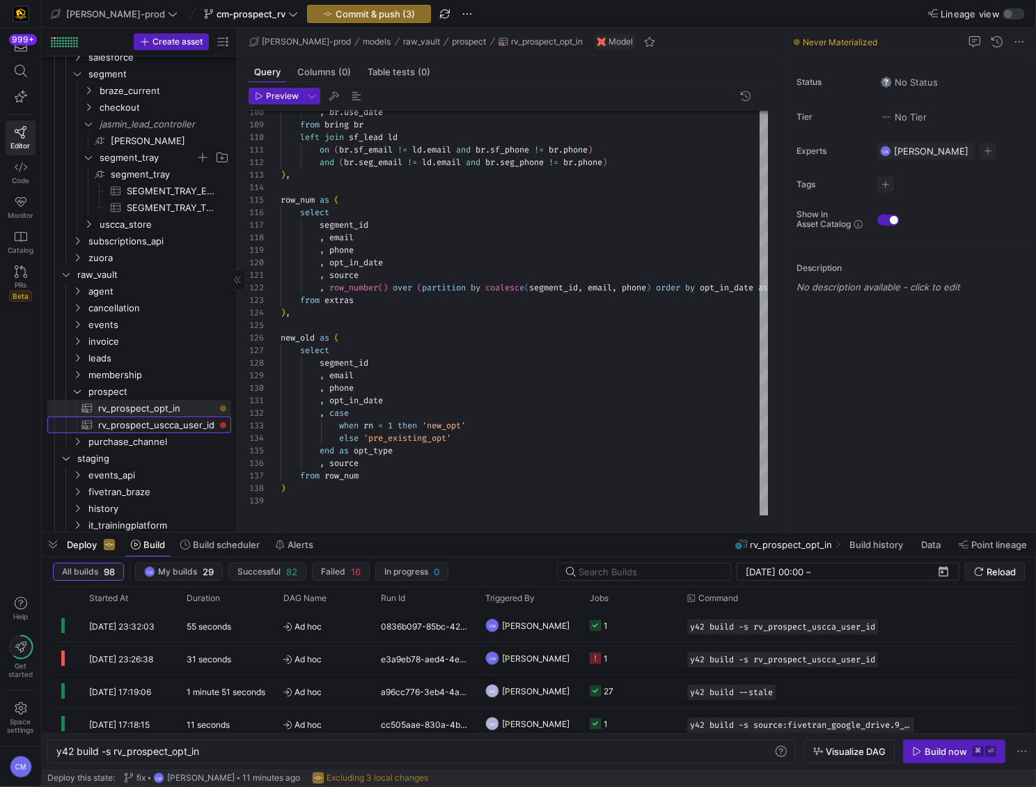
click at [186, 426] on span "rv_prospect_uscca_user_id​​​​​​​​​​" at bounding box center [156, 425] width 117 height 16
type textarea "y42 build -s rv_prospect_uscca_user_id"
type textarea "with recursive sf_account as ( select member_id , lead_id_pc as lead_id , lower…"
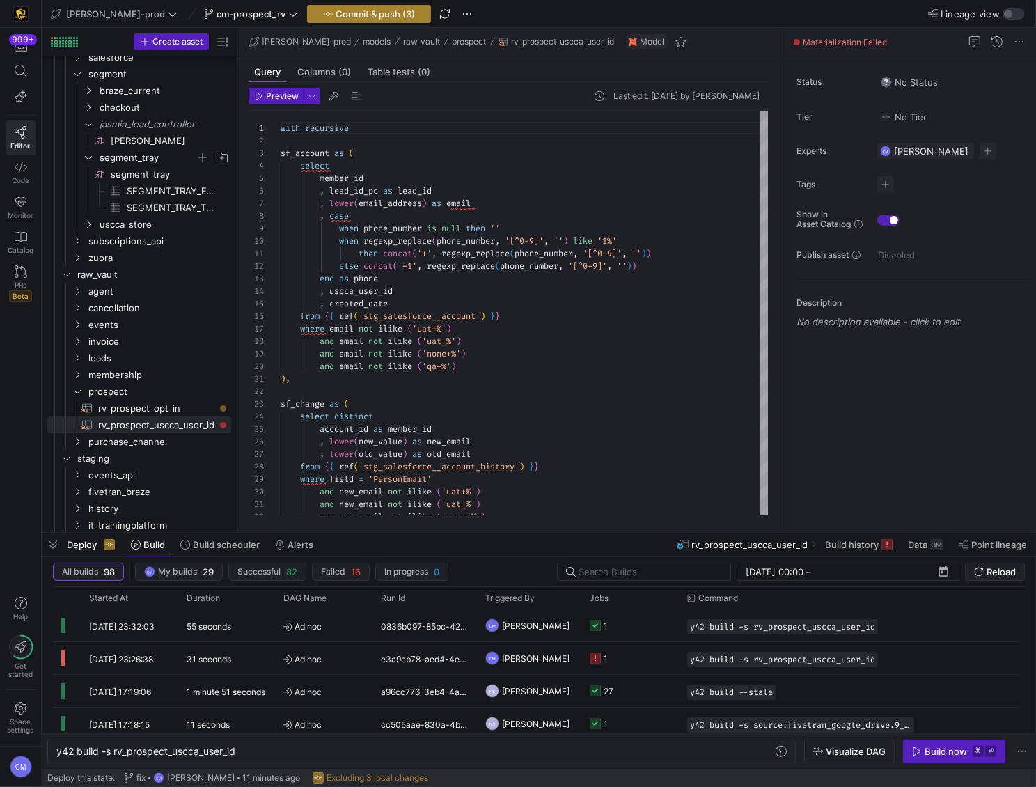
click at [308, 6] on span "button" at bounding box center [369, 14] width 123 height 17
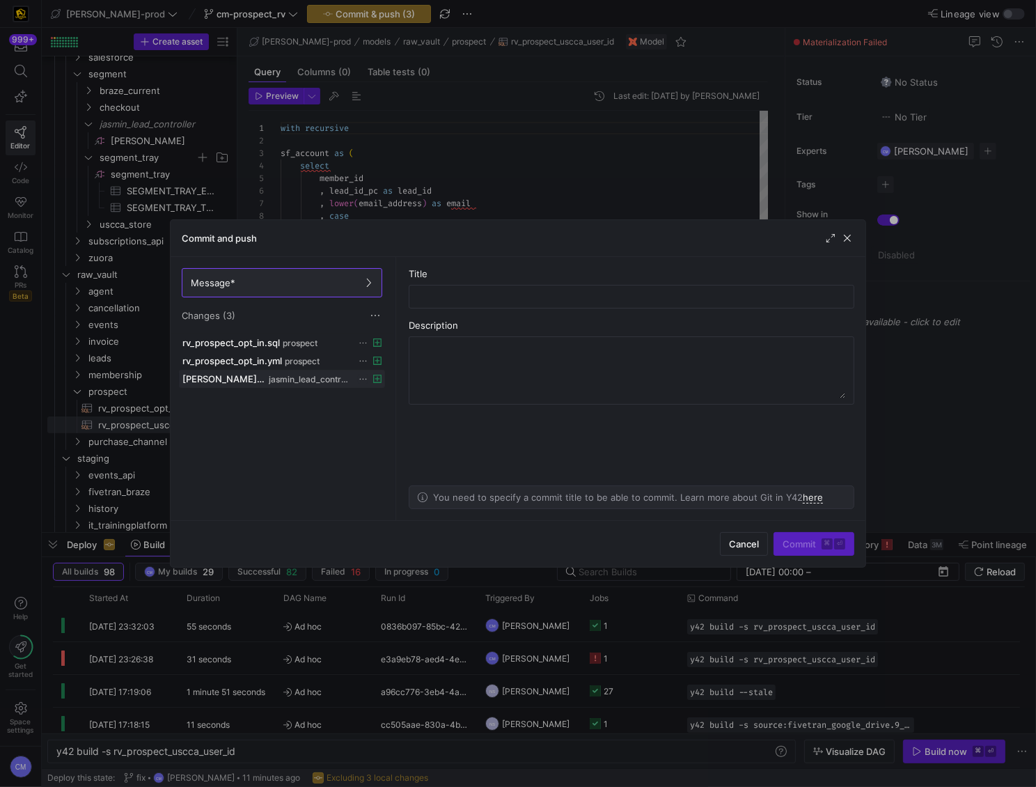
click at [359, 375] on icon at bounding box center [363, 379] width 9 height 9
click at [383, 414] on span "Discard" at bounding box center [384, 417] width 32 height 11
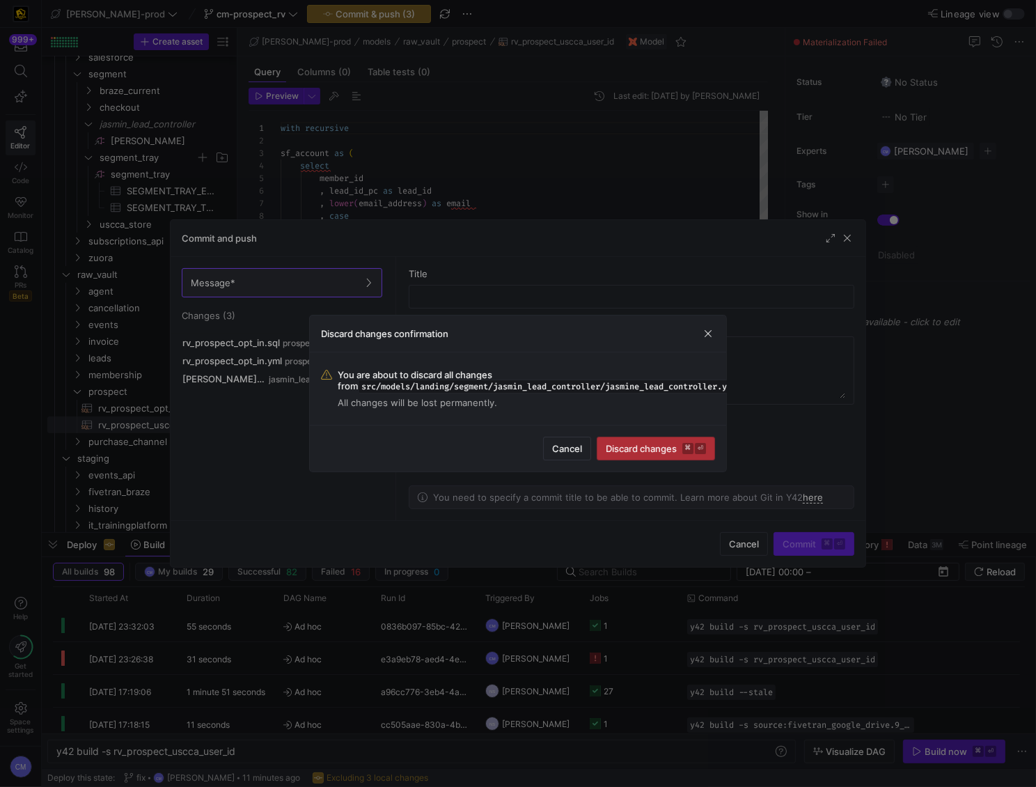
click at [689, 443] on kbd "⌘" at bounding box center [687, 448] width 11 height 11
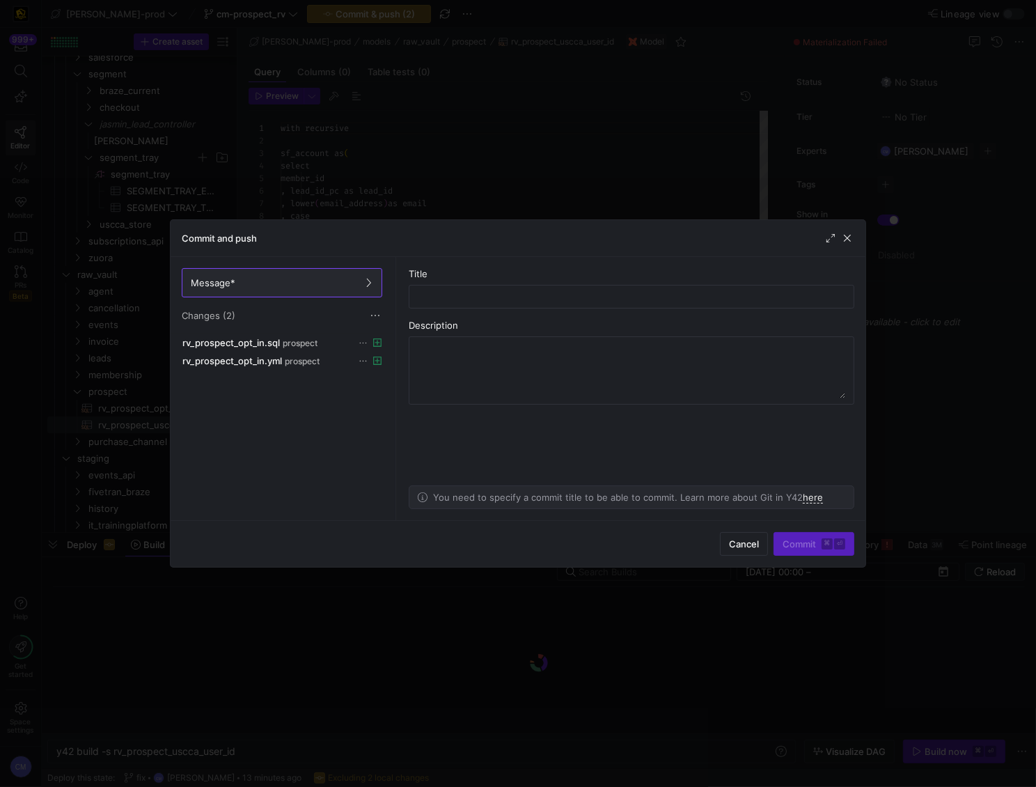
click at [465, 168] on div at bounding box center [518, 393] width 1036 height 787
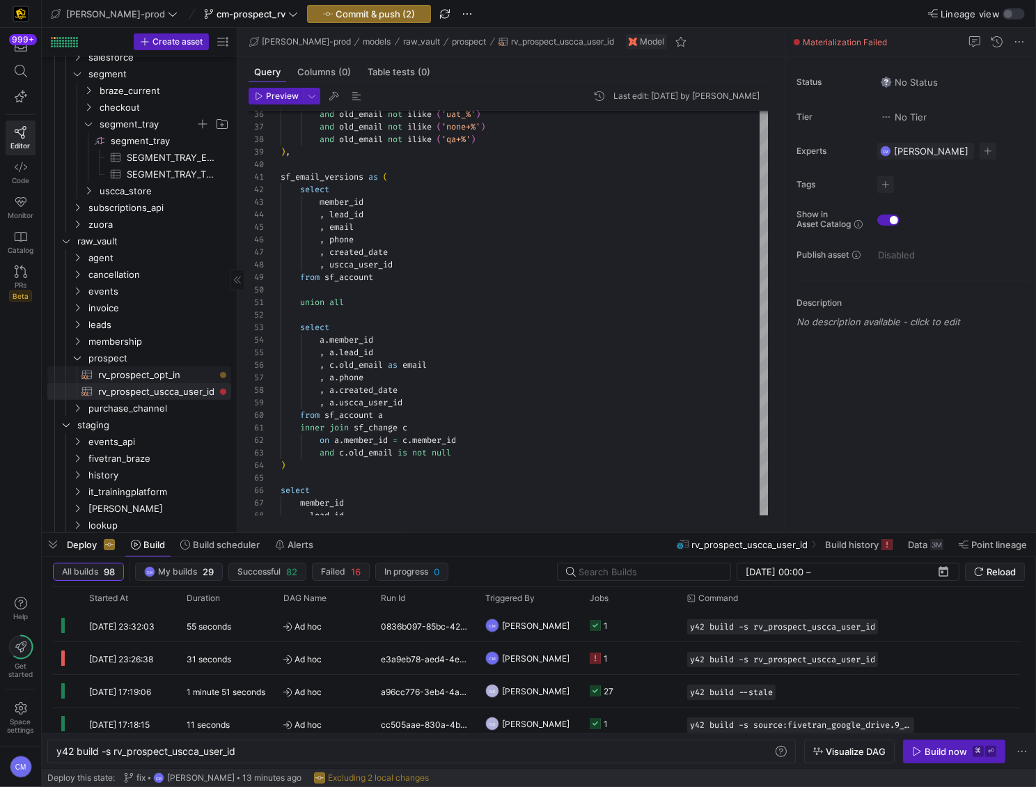
click at [197, 372] on span "rv_prospect_opt_in​​​​​​​​​​" at bounding box center [156, 375] width 117 height 16
type textarea "y42 build -s rv_prospect_opt_in"
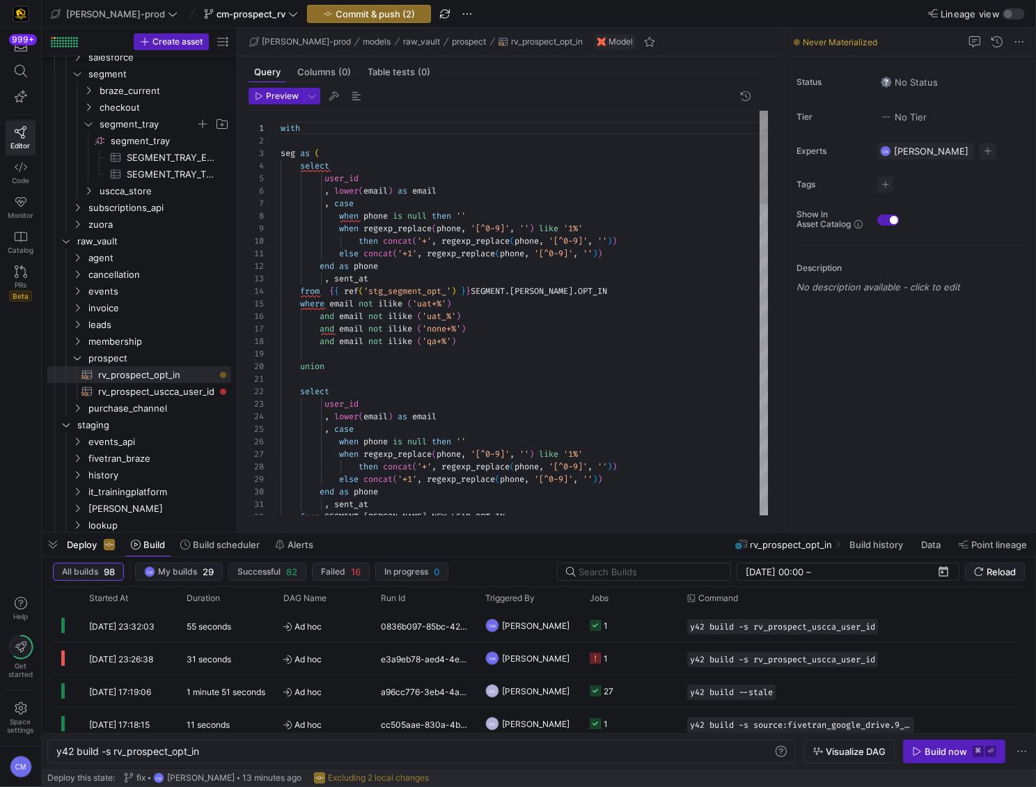
scroll to position [13, 0]
click at [283, 143] on div at bounding box center [525, 140] width 489 height 13
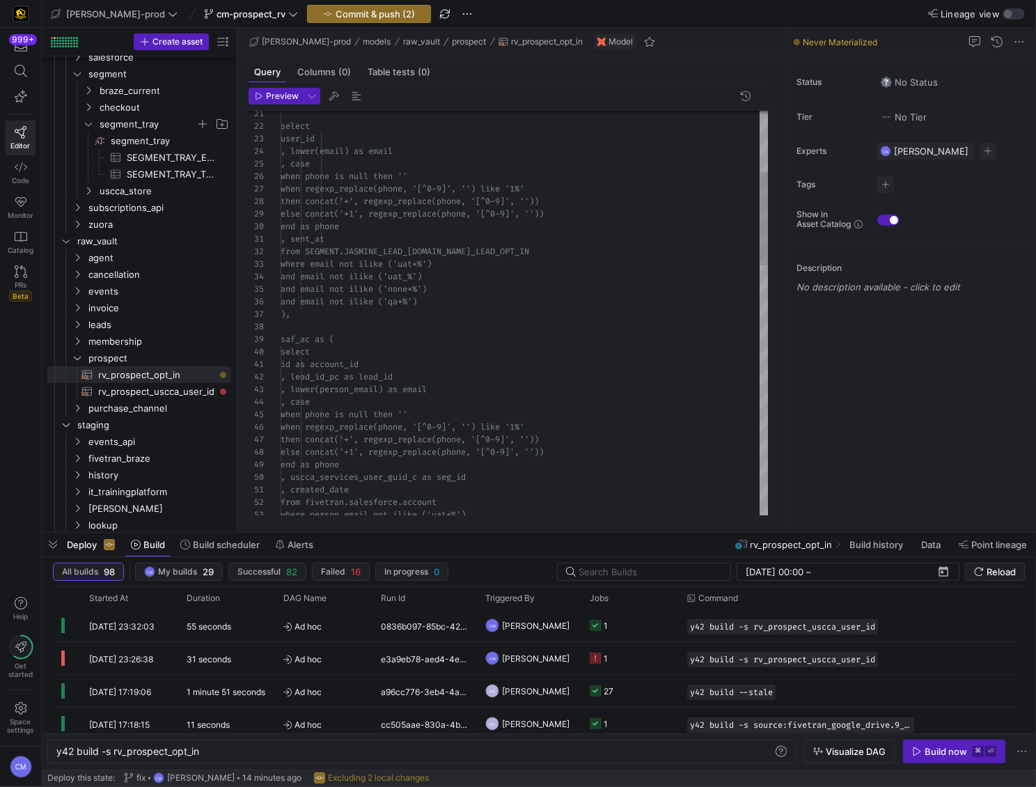
click at [309, 320] on div "from SEGMENT.JASMINE_LEAD_[DOMAIN_NAME]_LEAD_ OPT_IN , sent_at end as phone els…" at bounding box center [525, 721] width 489 height 1753
click at [303, 325] on div "from SEGMENT.JASMINE_LEAD_[DOMAIN_NAME]_LEAD_ OPT_IN , sent_at end as phone els…" at bounding box center [525, 721] width 489 height 1753
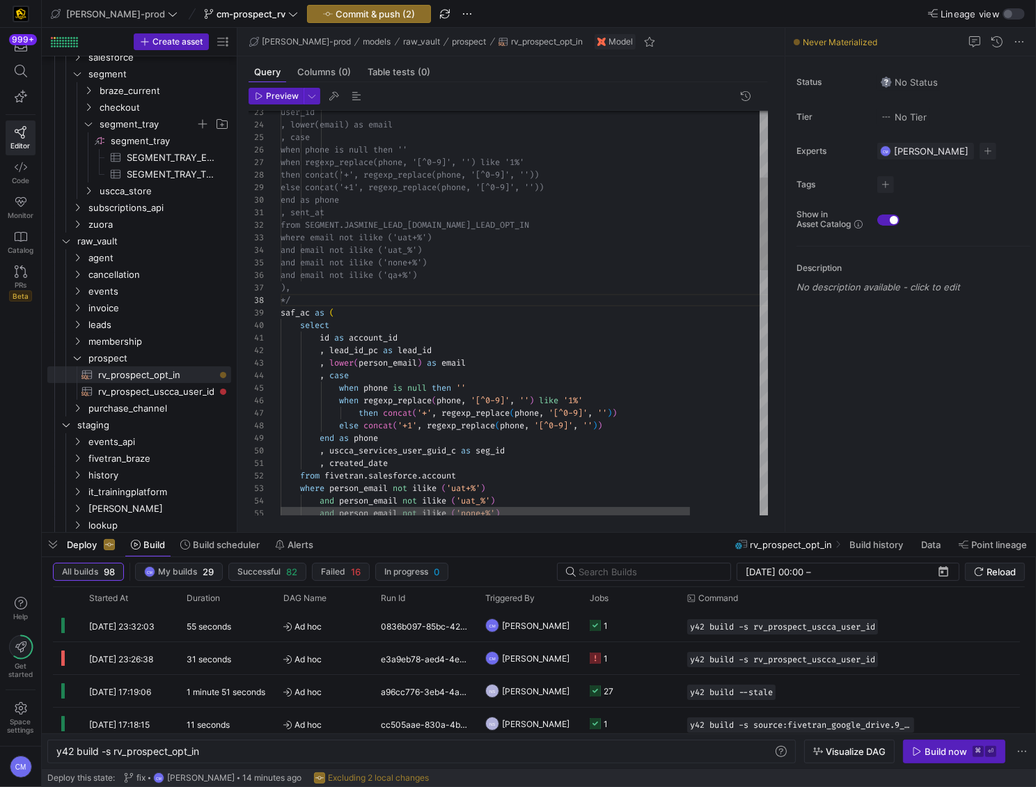
click at [279, 313] on div "39" at bounding box center [265, 312] width 32 height 13
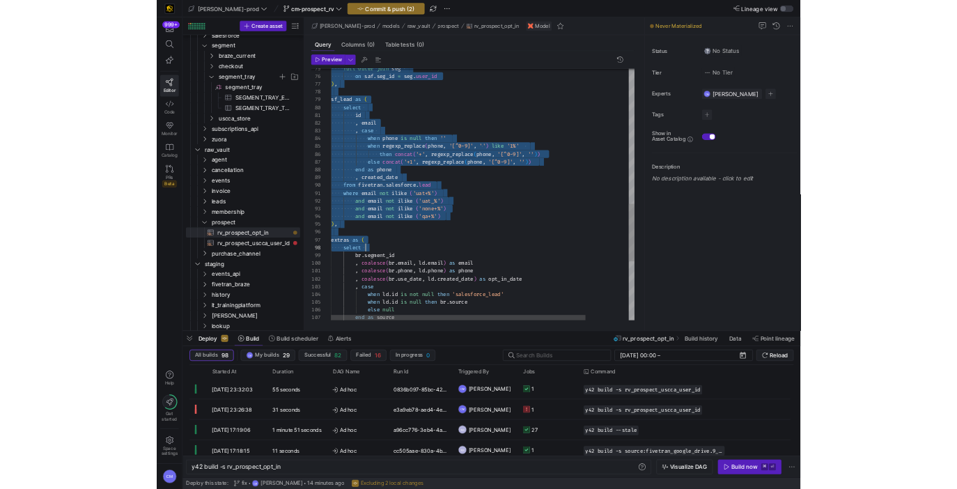
scroll to position [100, 0]
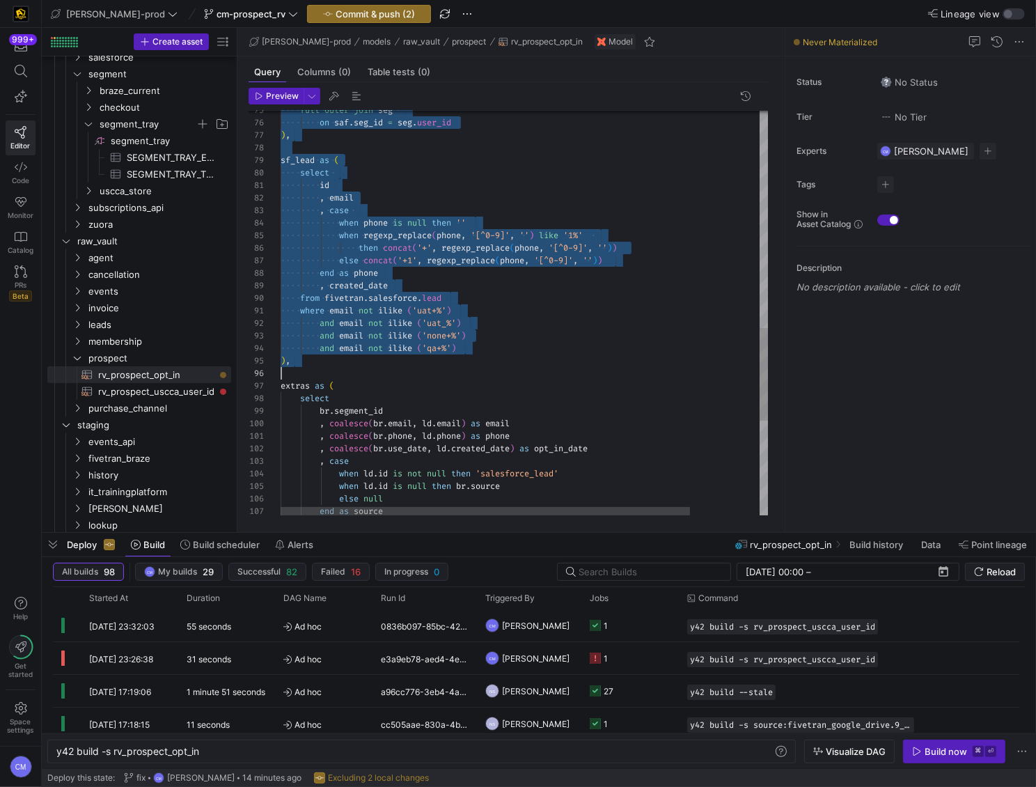
drag, startPoint x: 281, startPoint y: 313, endPoint x: 528, endPoint y: 373, distance: 254.5
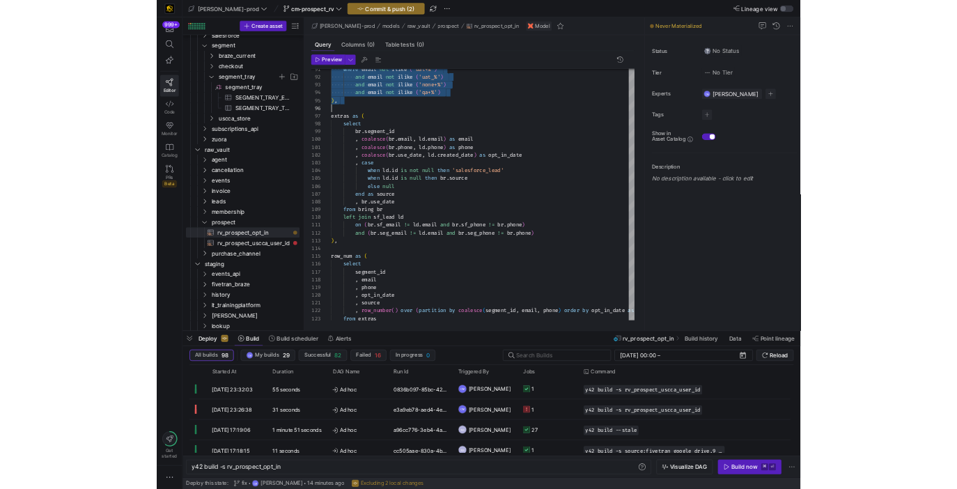
scroll to position [100, 0]
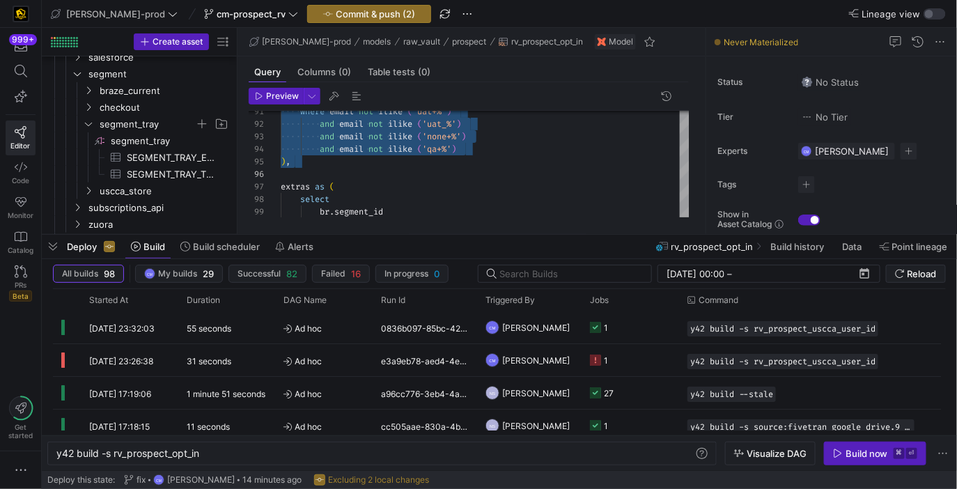
type textarea ", sent_at from SEGMENT.JASMINE_LEAD_[DOMAIN_NAME]_LEAD_OPT_IN where email not i…"
